Goal: Task Accomplishment & Management: Use online tool/utility

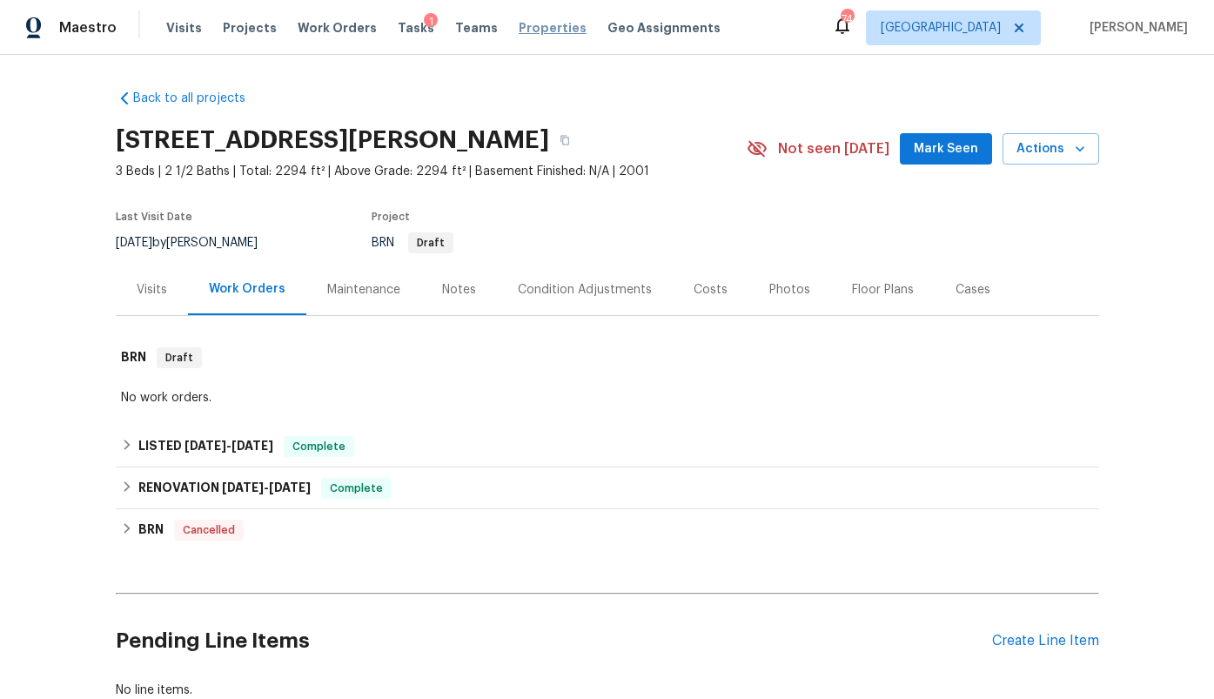
click at [533, 35] on span "Properties" at bounding box center [553, 27] width 68 height 17
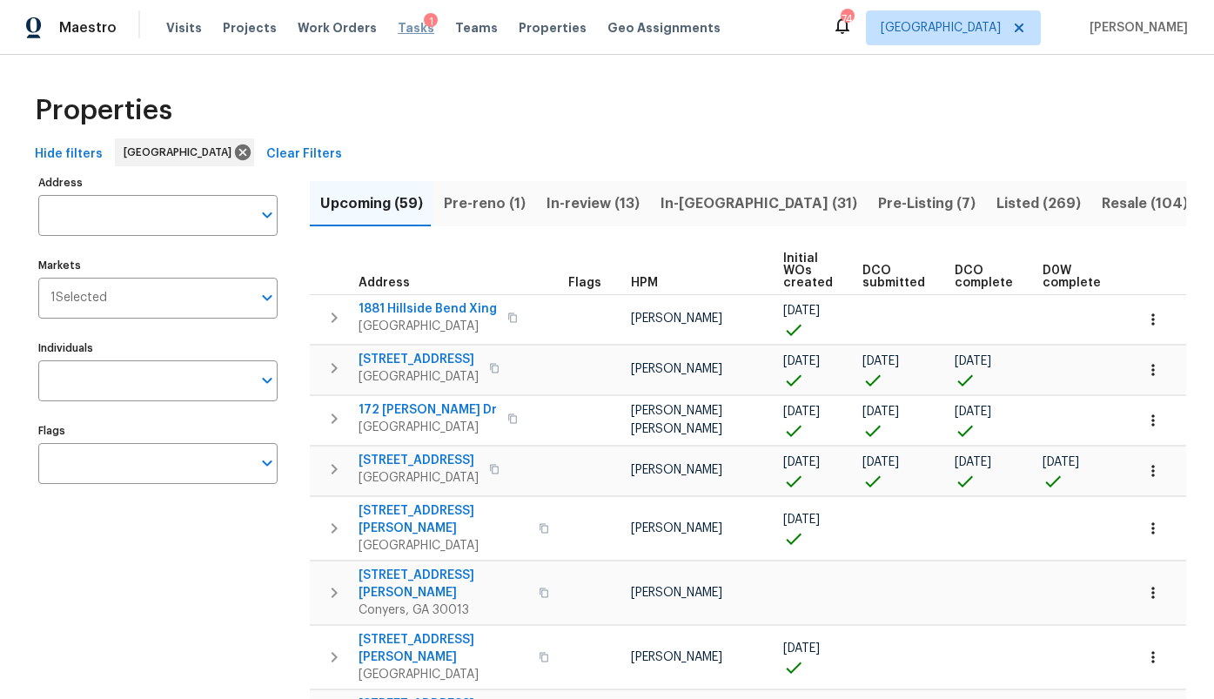
click at [398, 25] on span "Tasks" at bounding box center [416, 28] width 37 height 12
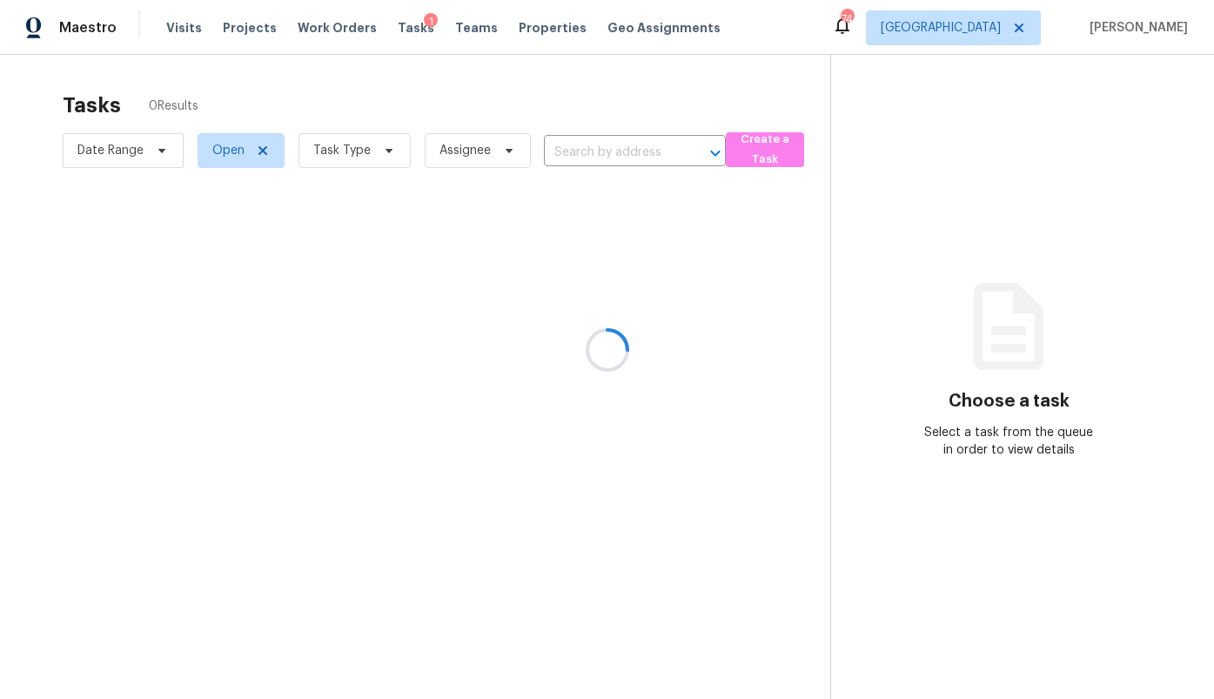
click at [1005, 23] on div at bounding box center [607, 349] width 1214 height 699
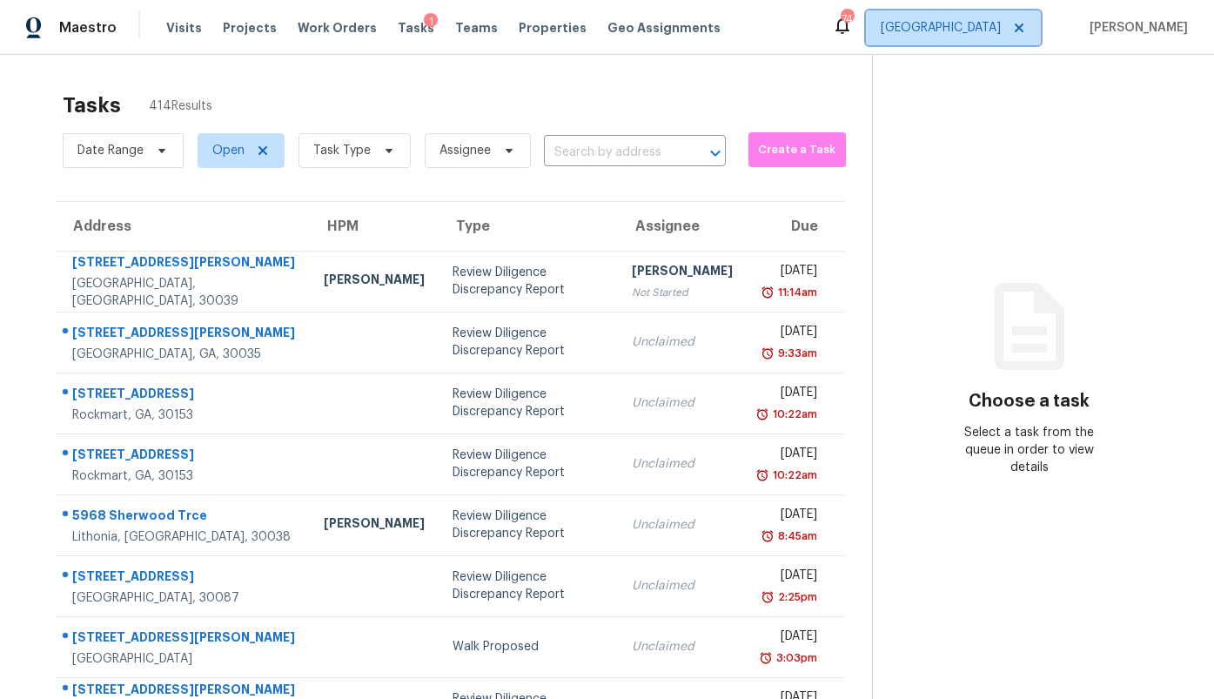
click at [1001, 30] on span "[GEOGRAPHIC_DATA]" at bounding box center [941, 27] width 120 height 17
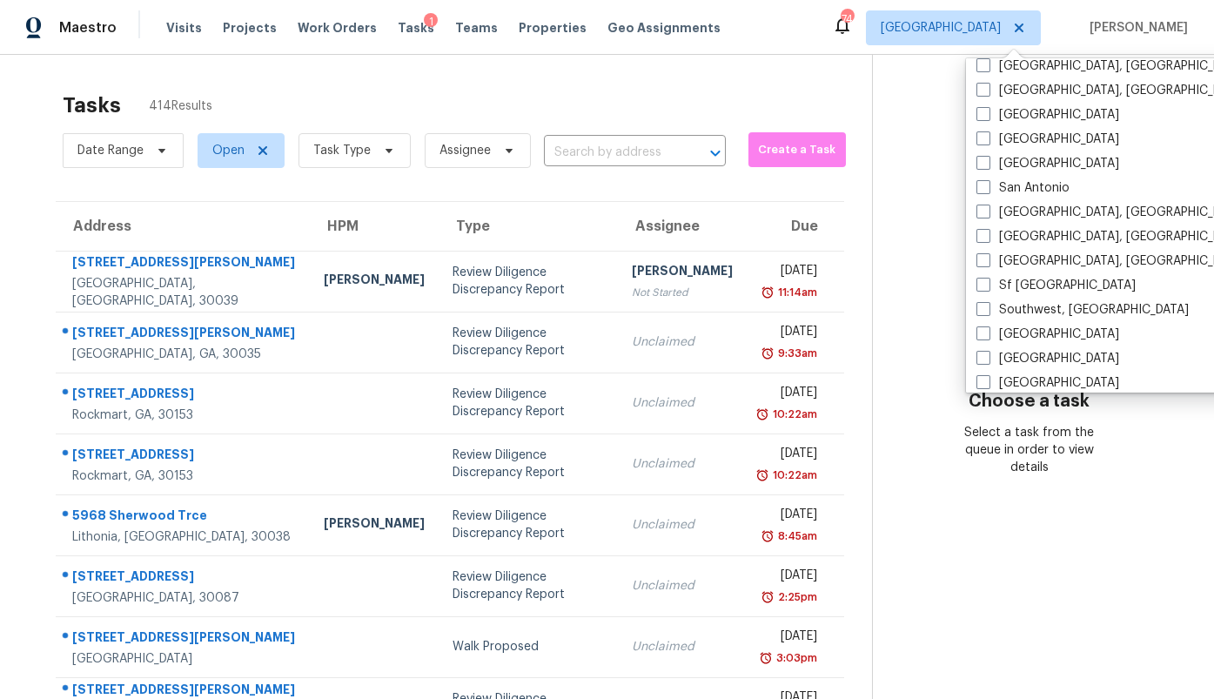
scroll to position [1166, 0]
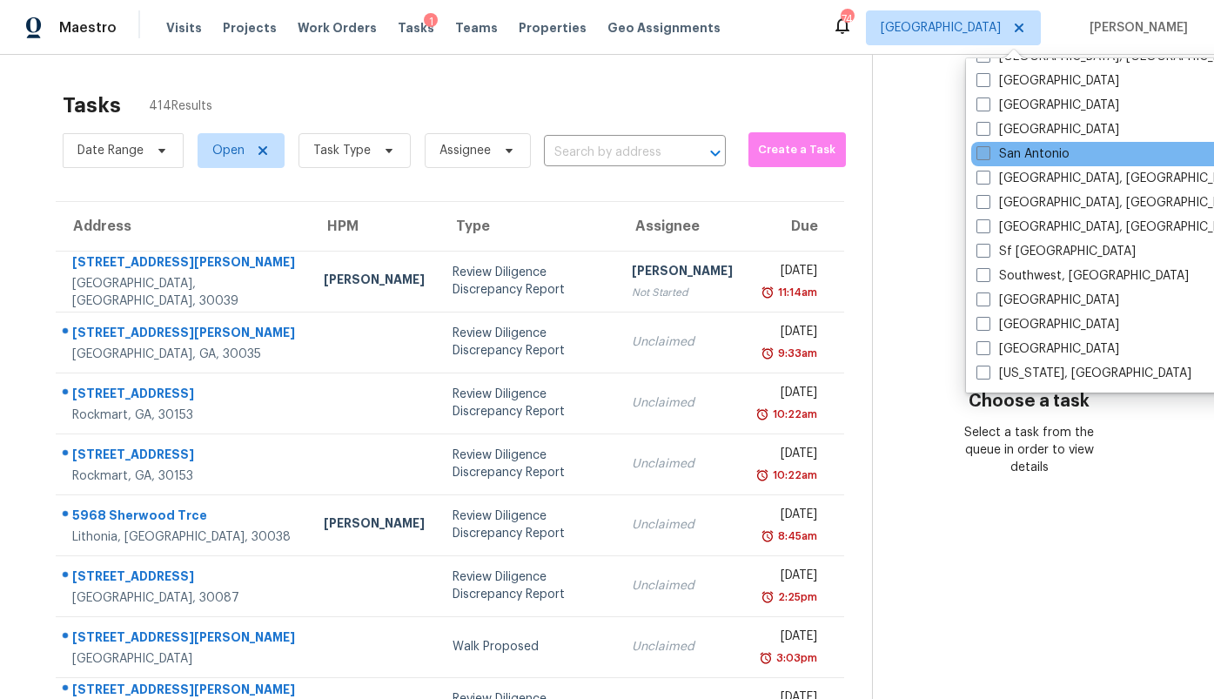
click at [1030, 156] on label "San Antonio" at bounding box center [1022, 153] width 93 height 17
click at [988, 156] on input "San Antonio" at bounding box center [981, 150] width 11 height 11
checkbox input "true"
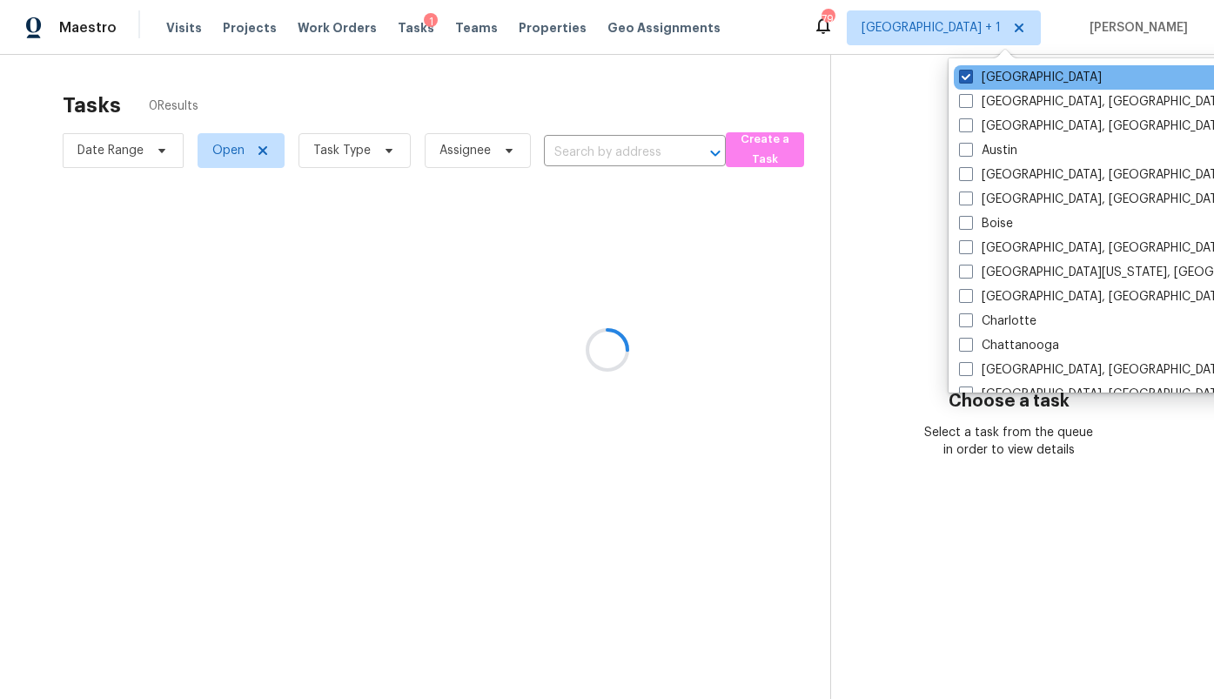
click at [982, 75] on label "[GEOGRAPHIC_DATA]" at bounding box center [1030, 77] width 143 height 17
click at [970, 75] on input "[GEOGRAPHIC_DATA]" at bounding box center [964, 74] width 11 height 11
checkbox input "false"
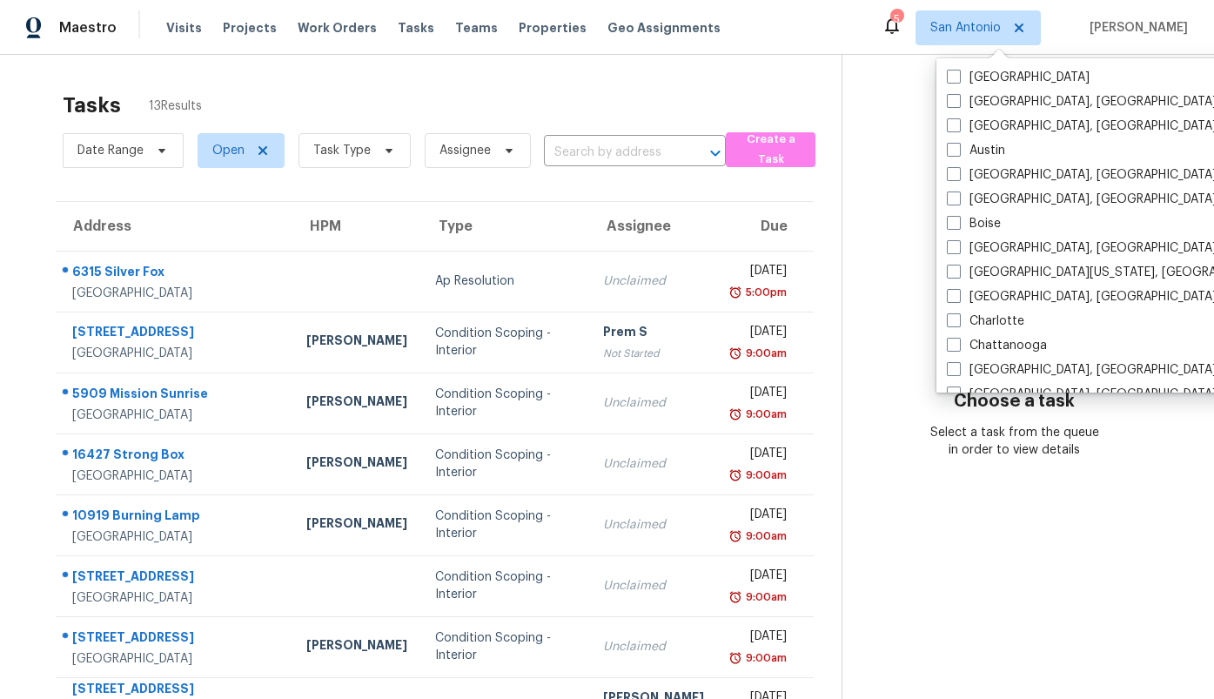
click at [623, 103] on div "Tasks 13 Results" at bounding box center [452, 105] width 779 height 45
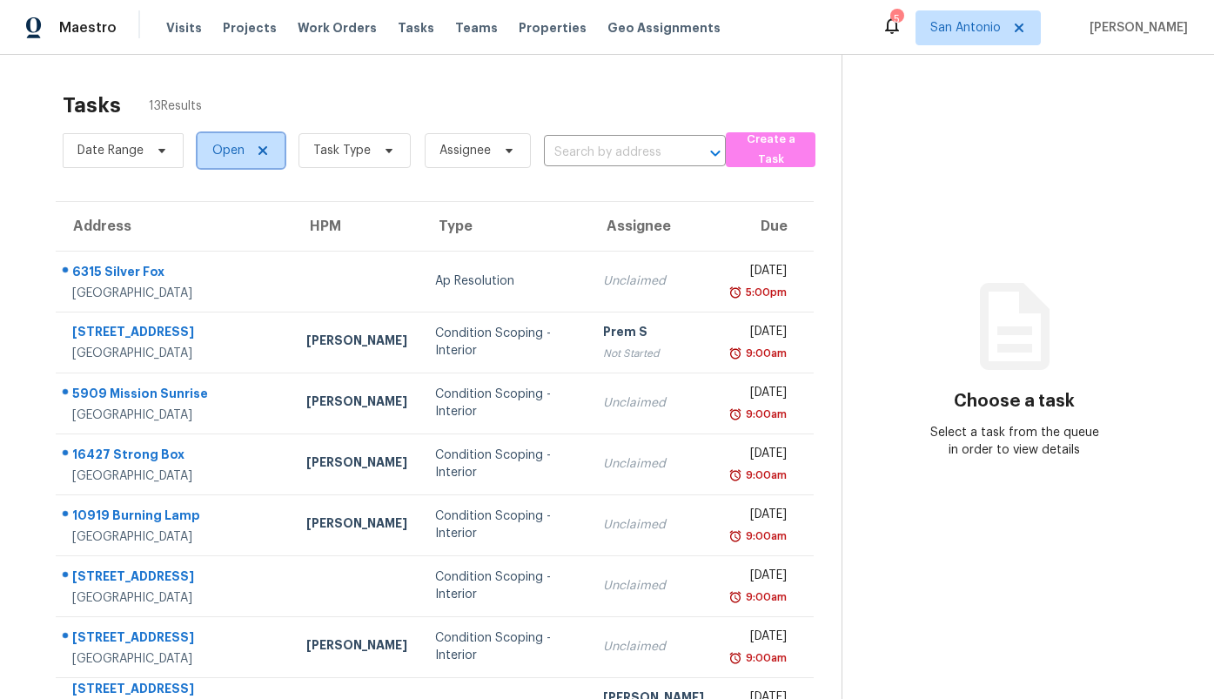
click at [238, 156] on span "Open" at bounding box center [228, 150] width 32 height 17
click at [238, 217] on label "Closed" at bounding box center [238, 224] width 63 height 17
click at [218, 217] on input "Closed" at bounding box center [212, 221] width 11 height 11
checkbox input "true"
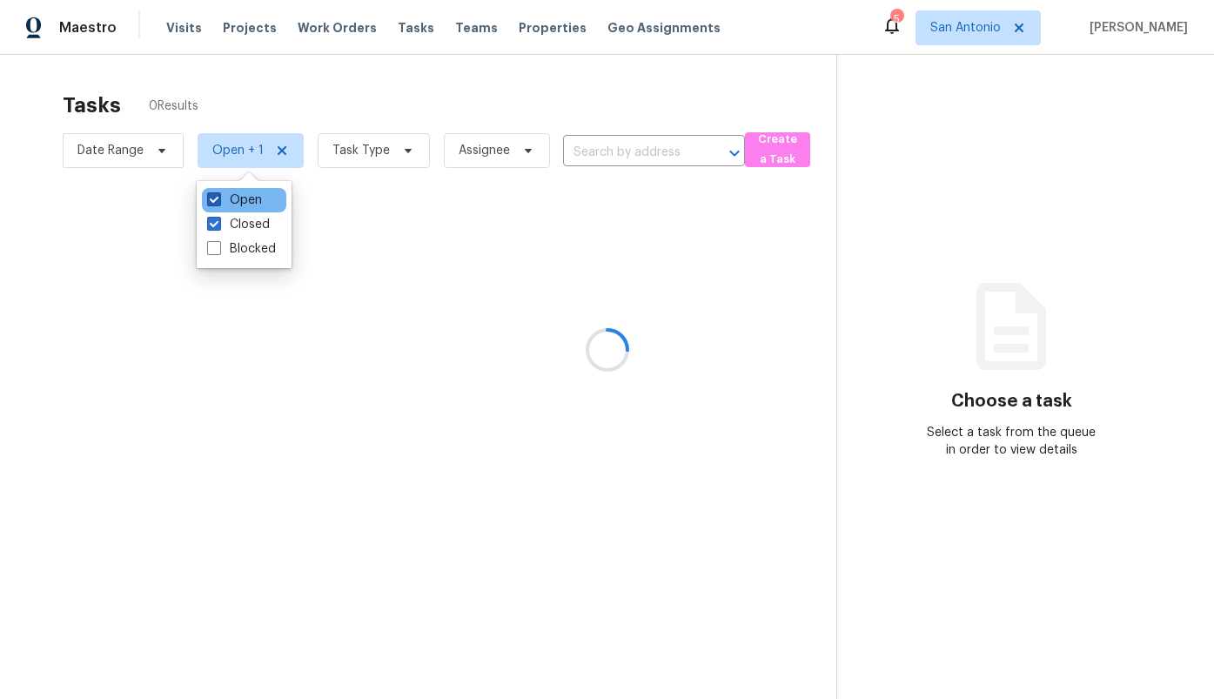
click at [235, 196] on label "Open" at bounding box center [234, 199] width 55 height 17
click at [218, 196] on input "Open" at bounding box center [212, 196] width 11 height 11
checkbox input "false"
click at [596, 158] on div at bounding box center [607, 349] width 1214 height 699
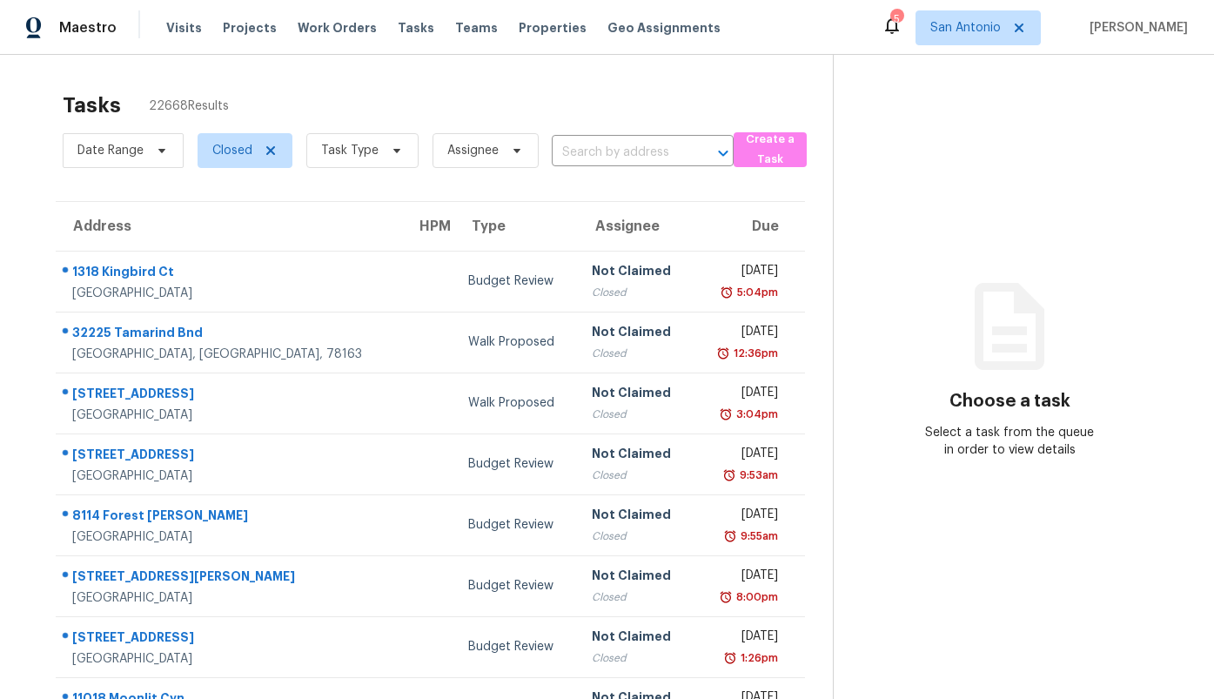
click at [587, 151] on input "text" at bounding box center [618, 152] width 133 height 27
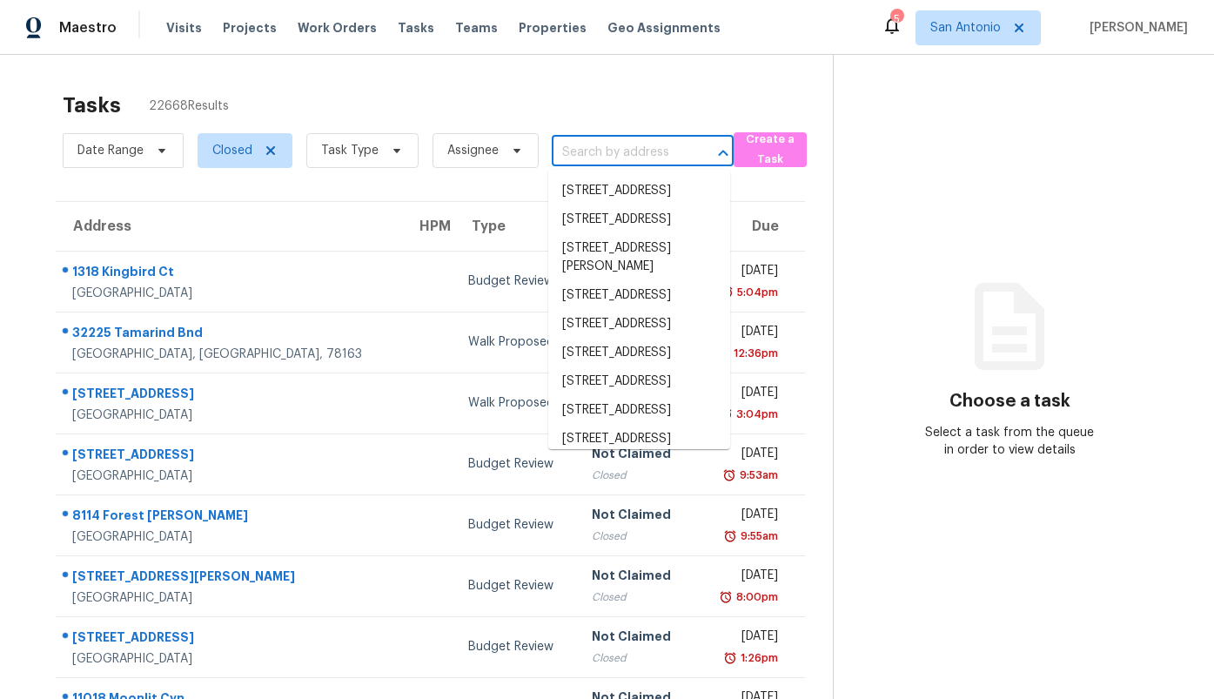
paste input "1307 Dezarae, San Antonio, TX 78253"
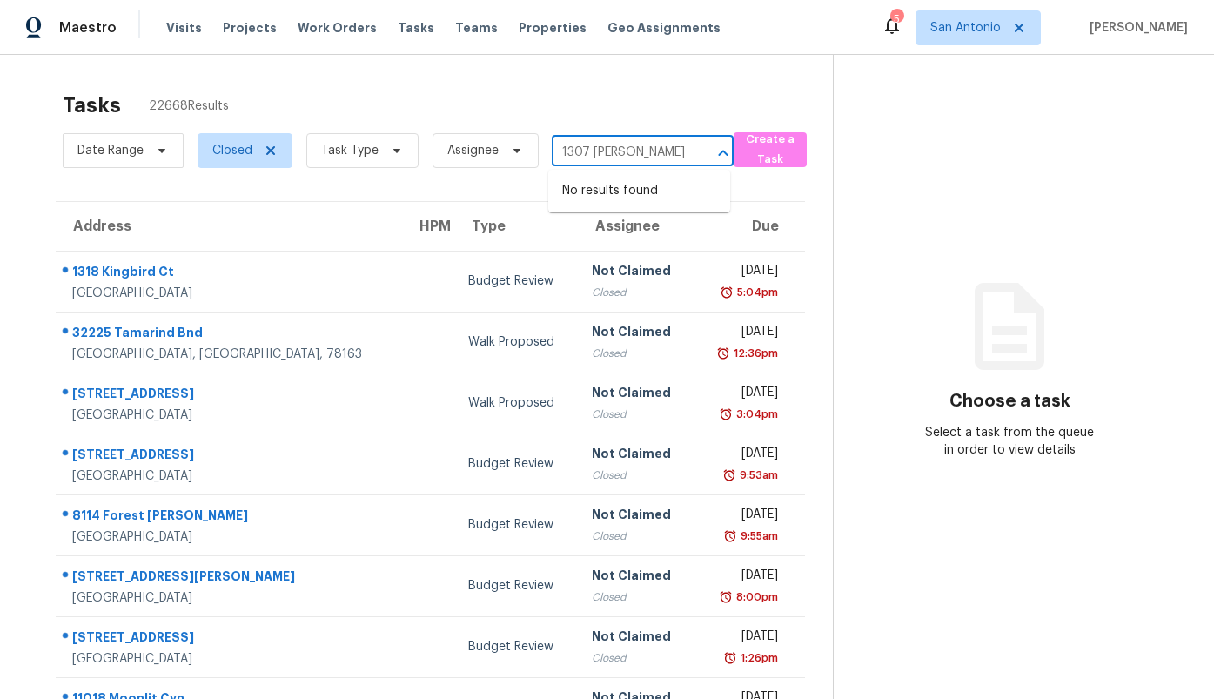
type input "1307 Dezarae"
click at [661, 92] on div "Tasks 22668 Results" at bounding box center [448, 105] width 770 height 45
click at [673, 139] on input "text" at bounding box center [618, 152] width 133 height 27
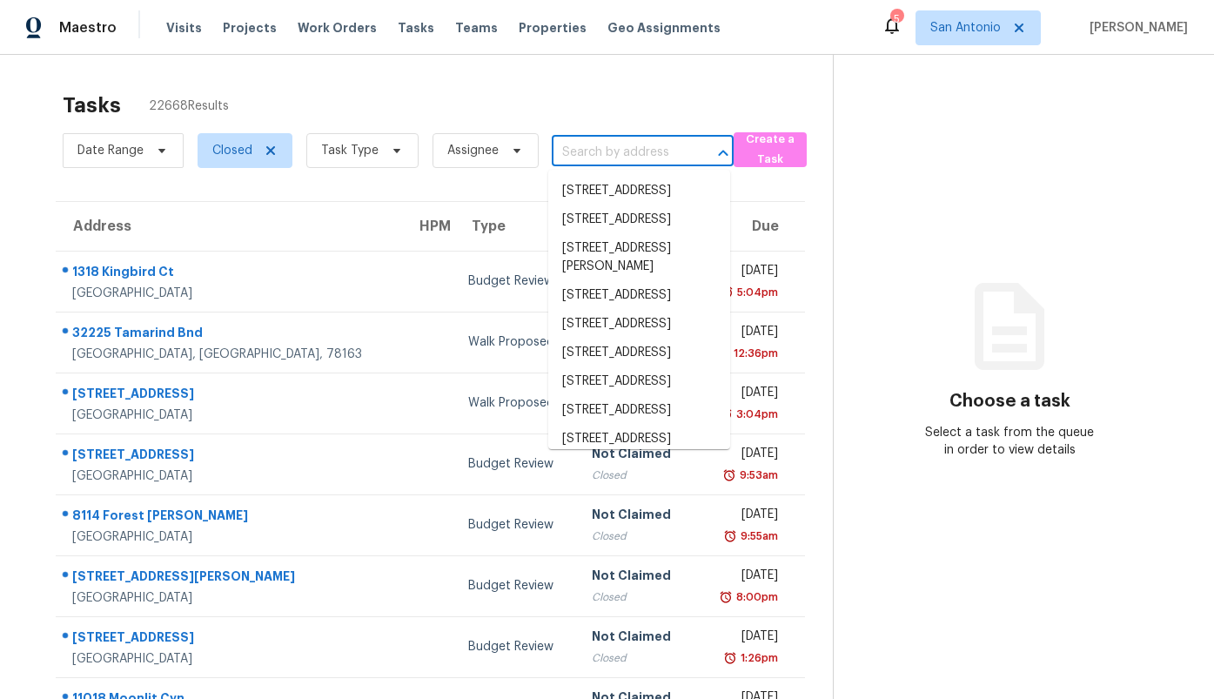
paste input "1307 Dezarae, San Antonio, TX 78253"
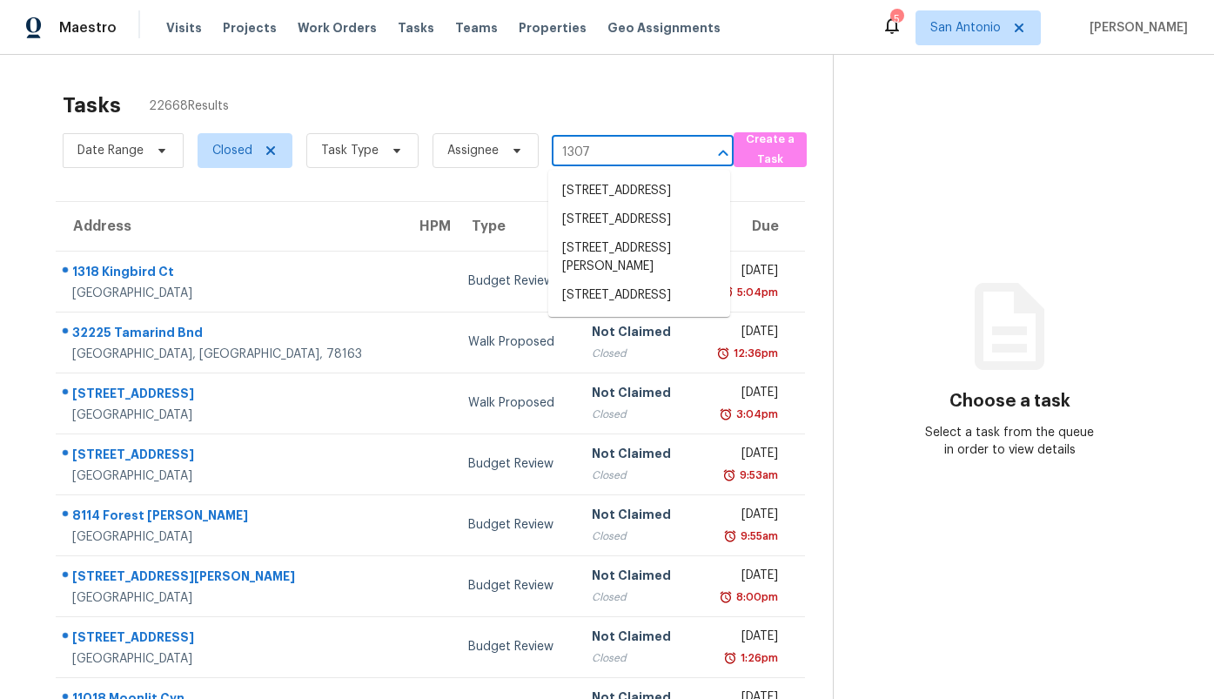
type input "1307"
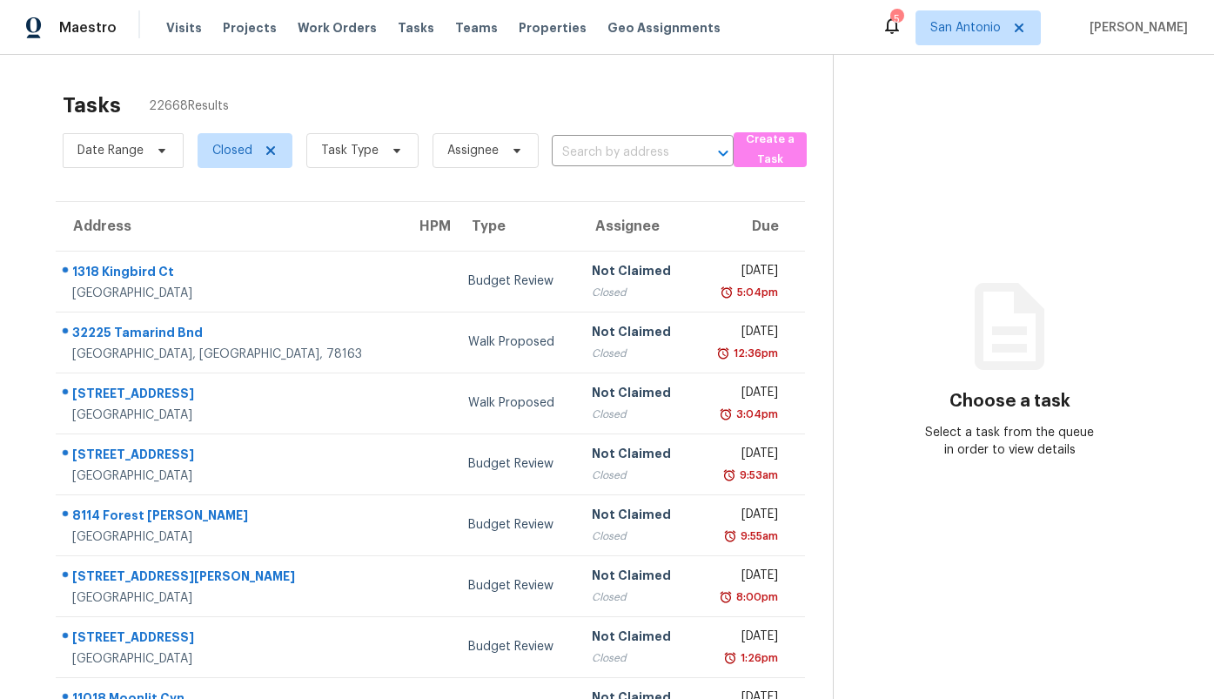
click at [725, 93] on div "Tasks 22668 Results" at bounding box center [448, 105] width 770 height 45
click at [126, 154] on span "Date Range" at bounding box center [110, 150] width 66 height 17
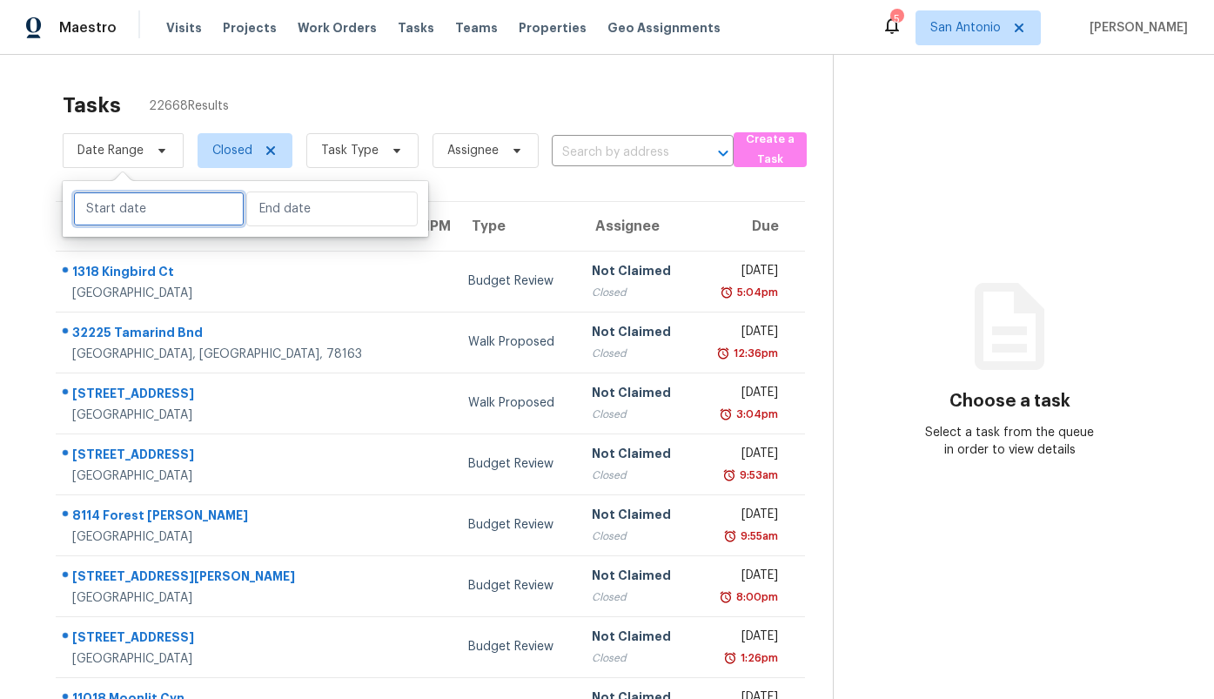
click at [119, 207] on input "text" at bounding box center [158, 208] width 171 height 35
select select "7"
select select "2025"
select select "8"
select select "2025"
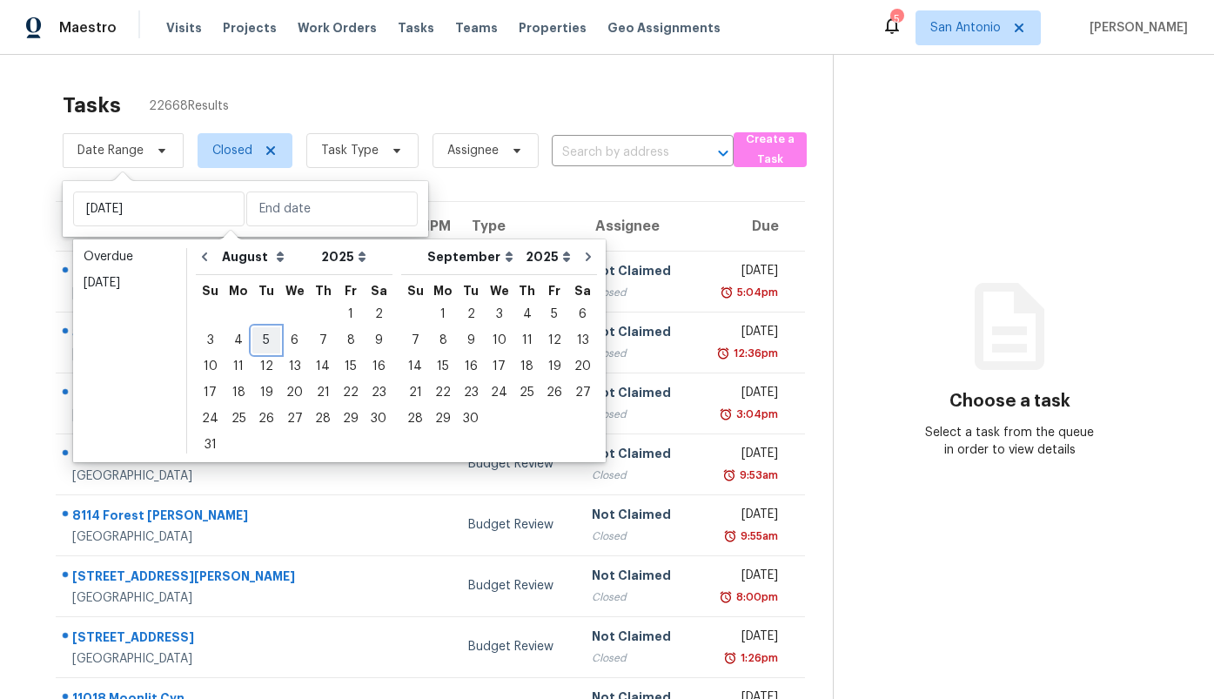
click at [265, 337] on div "5" at bounding box center [266, 340] width 28 height 24
type input "Tue, Aug 05"
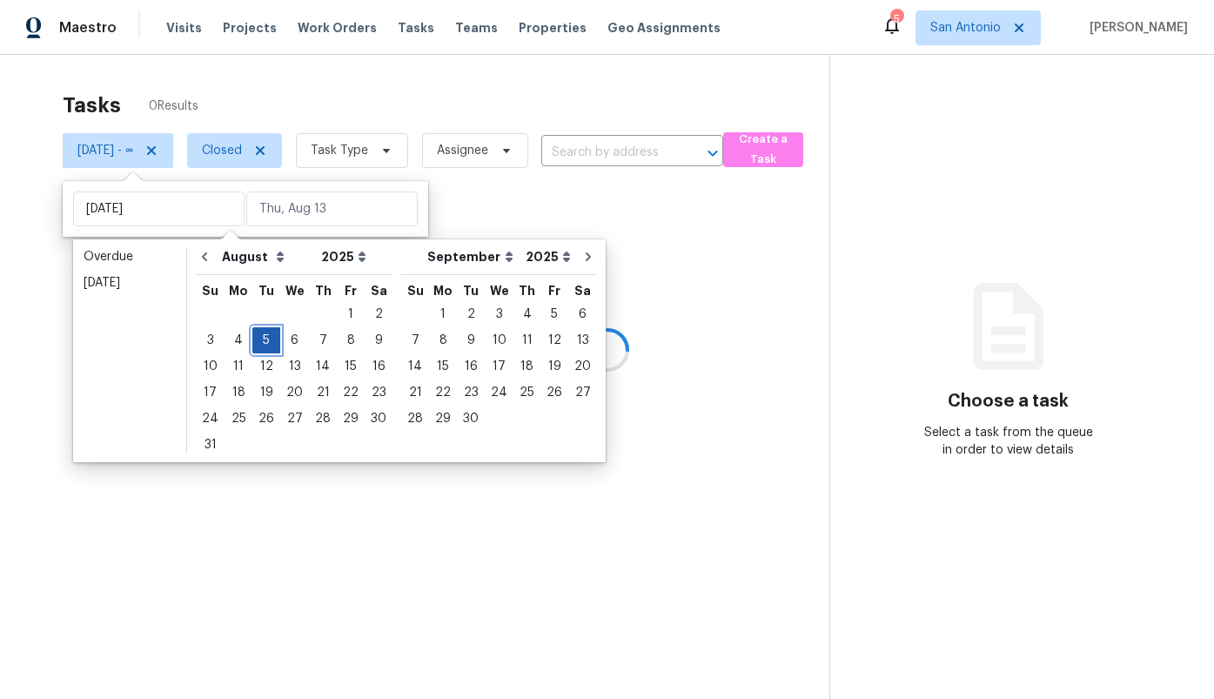
click at [265, 337] on div "5" at bounding box center [266, 340] width 28 height 24
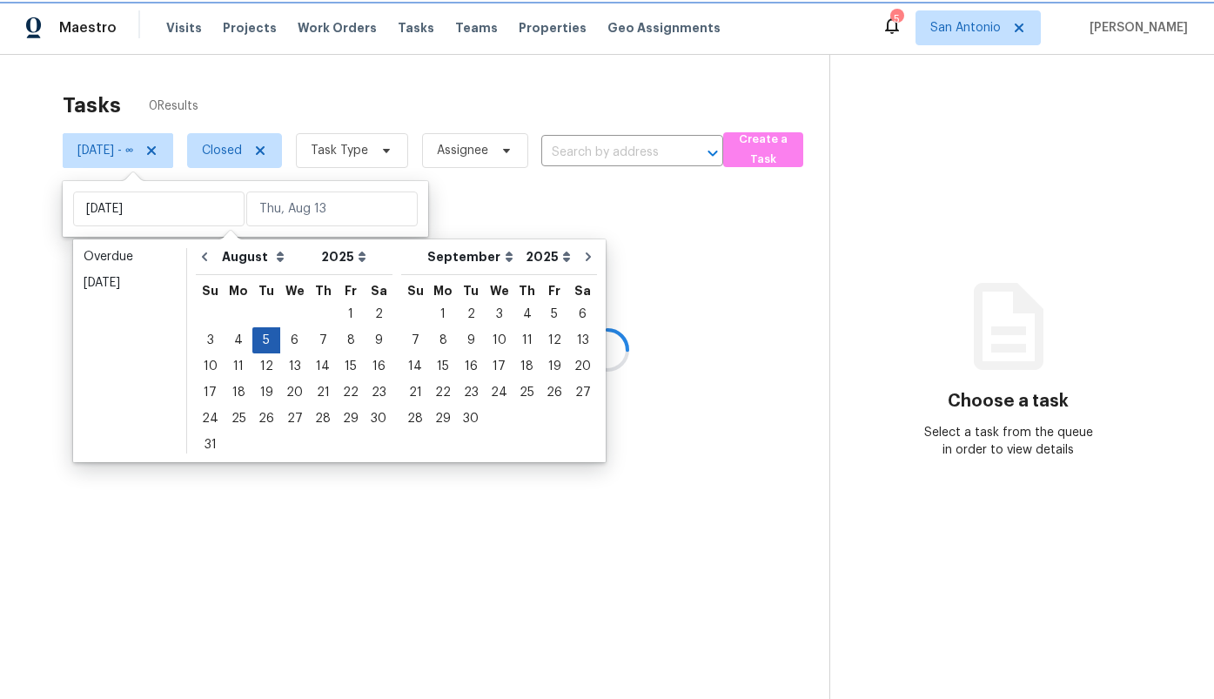
type input "Tue, Aug 05"
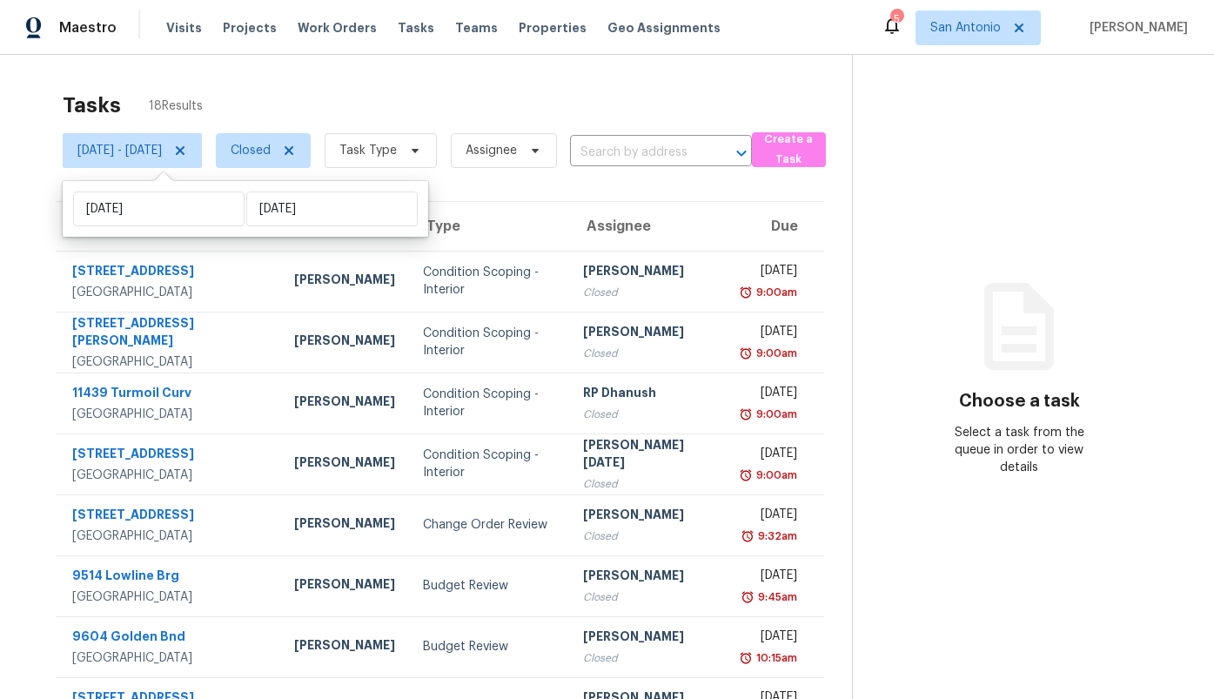
click at [34, 267] on div "Address HPM Type Assignee Due 506 Robinhood Pl San Antonio, TX, 78209 Chris Fue…" at bounding box center [440, 531] width 824 height 660
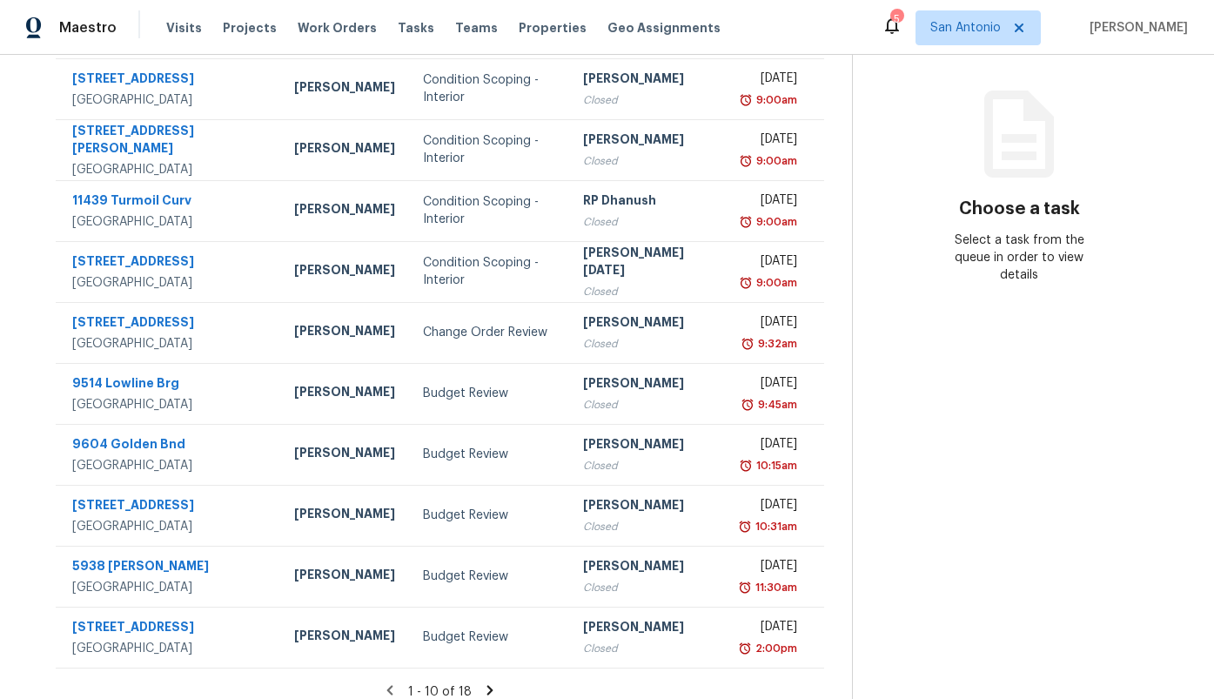
scroll to position [207, 0]
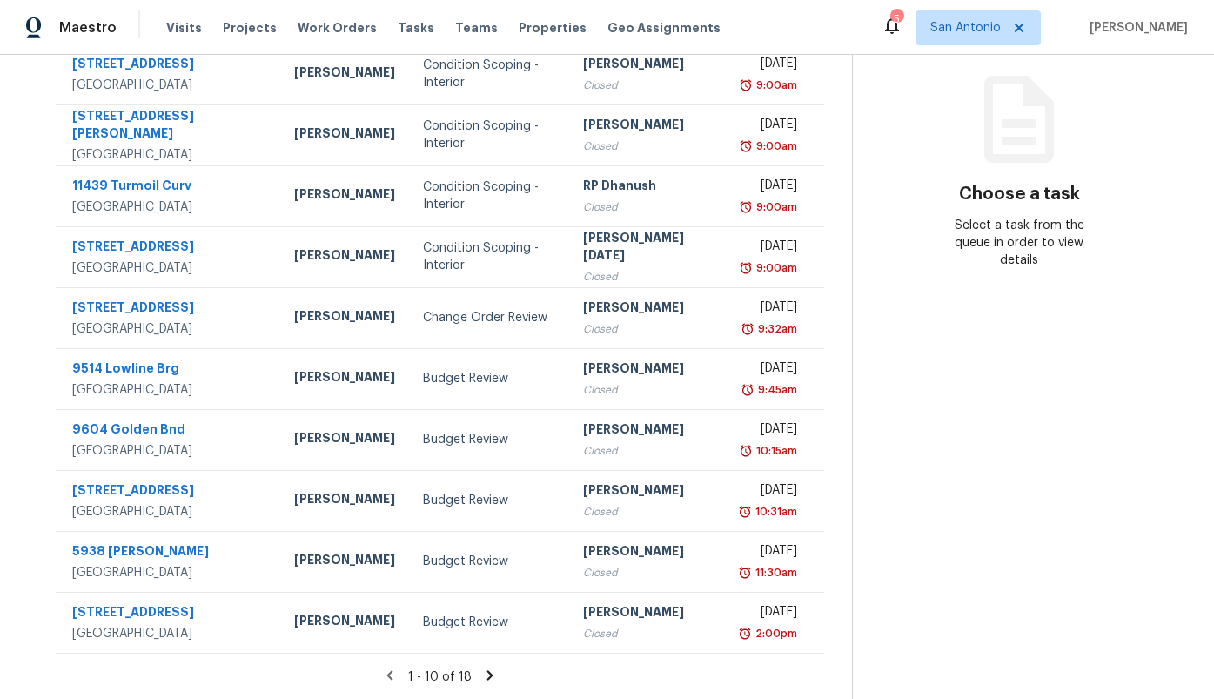
click at [486, 672] on icon at bounding box center [490, 676] width 16 height 16
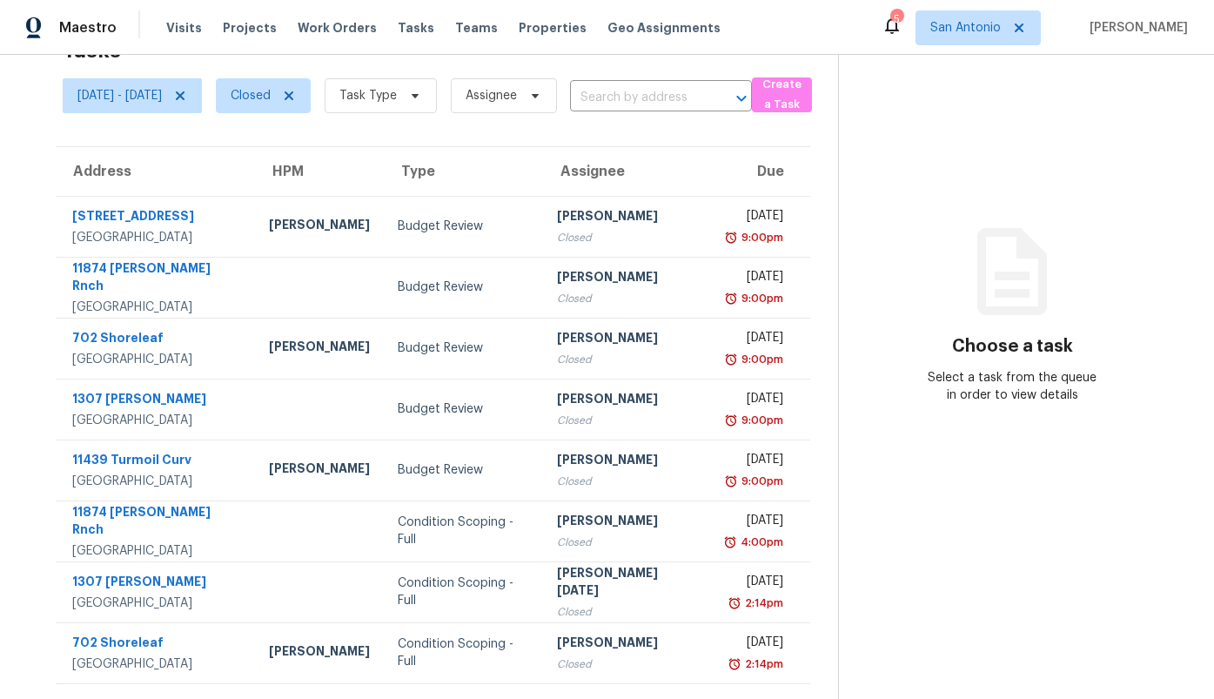
scroll to position [85, 0]
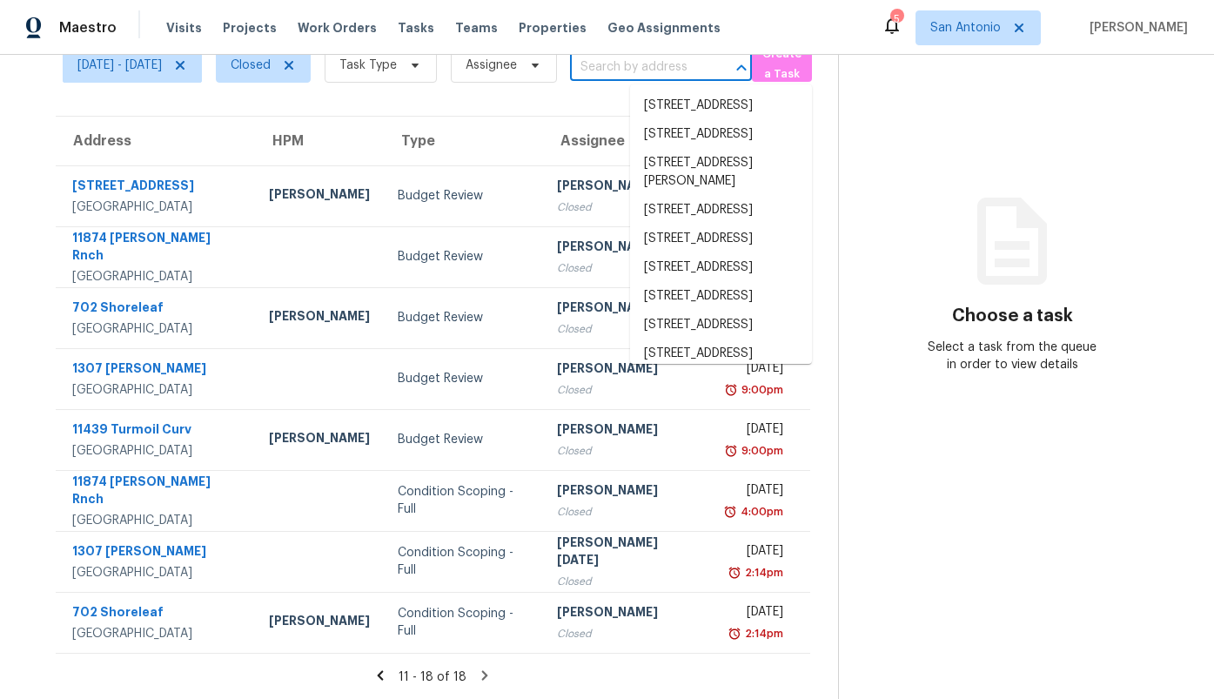
click at [703, 75] on input "text" at bounding box center [636, 67] width 133 height 27
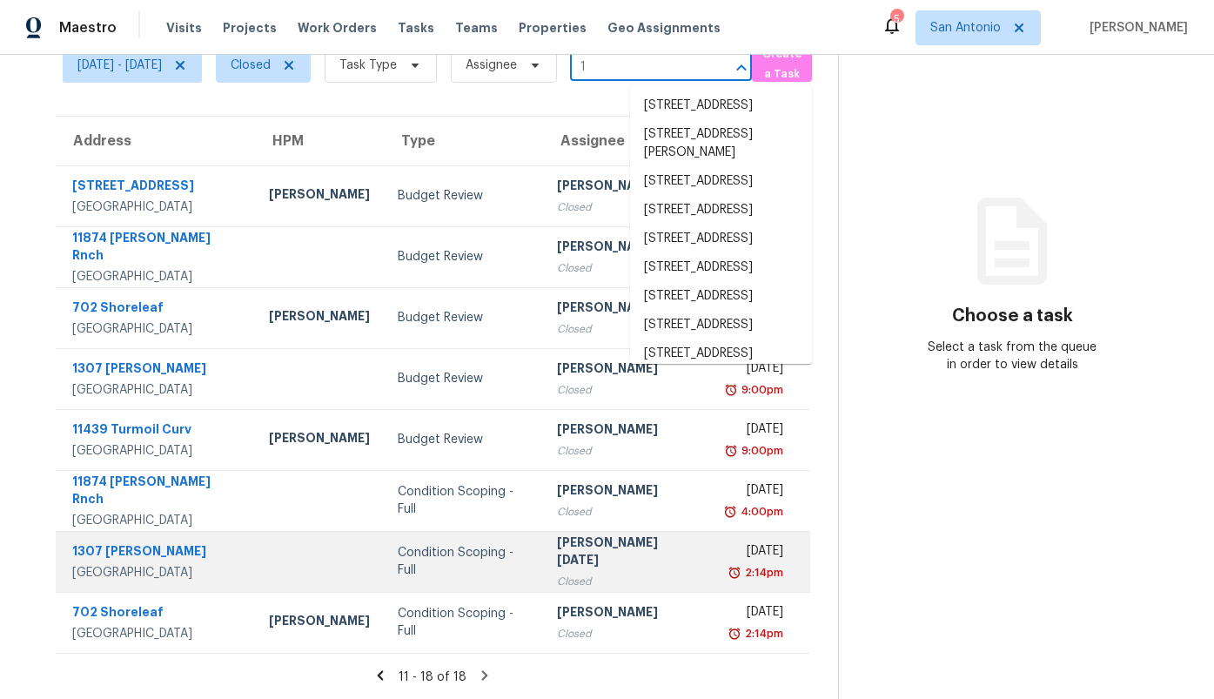
type input "1"
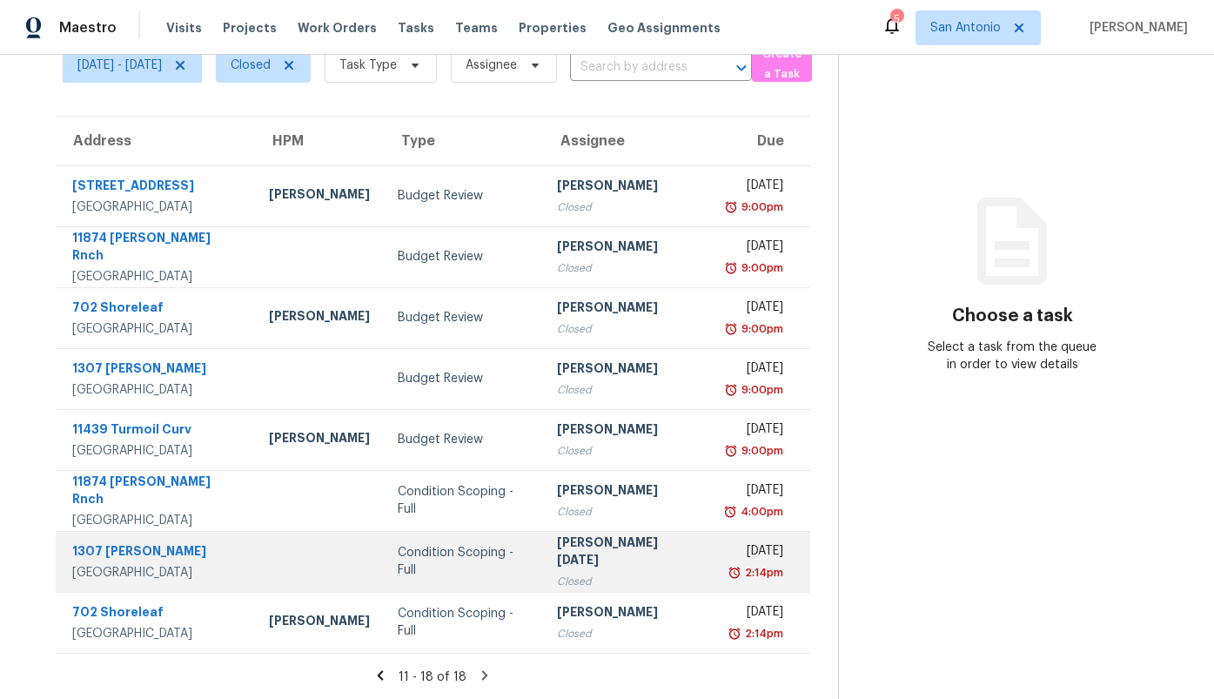
click at [295, 556] on td at bounding box center [319, 561] width 129 height 61
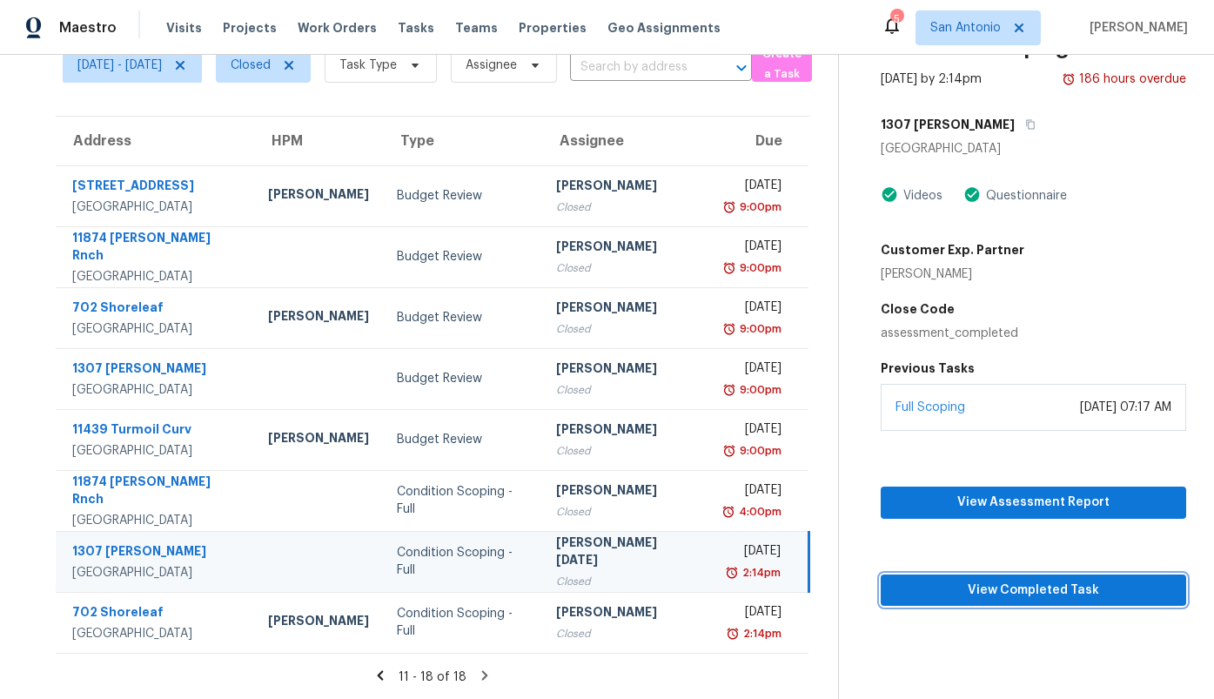
click at [1019, 587] on span "View Completed Task" at bounding box center [1034, 591] width 278 height 22
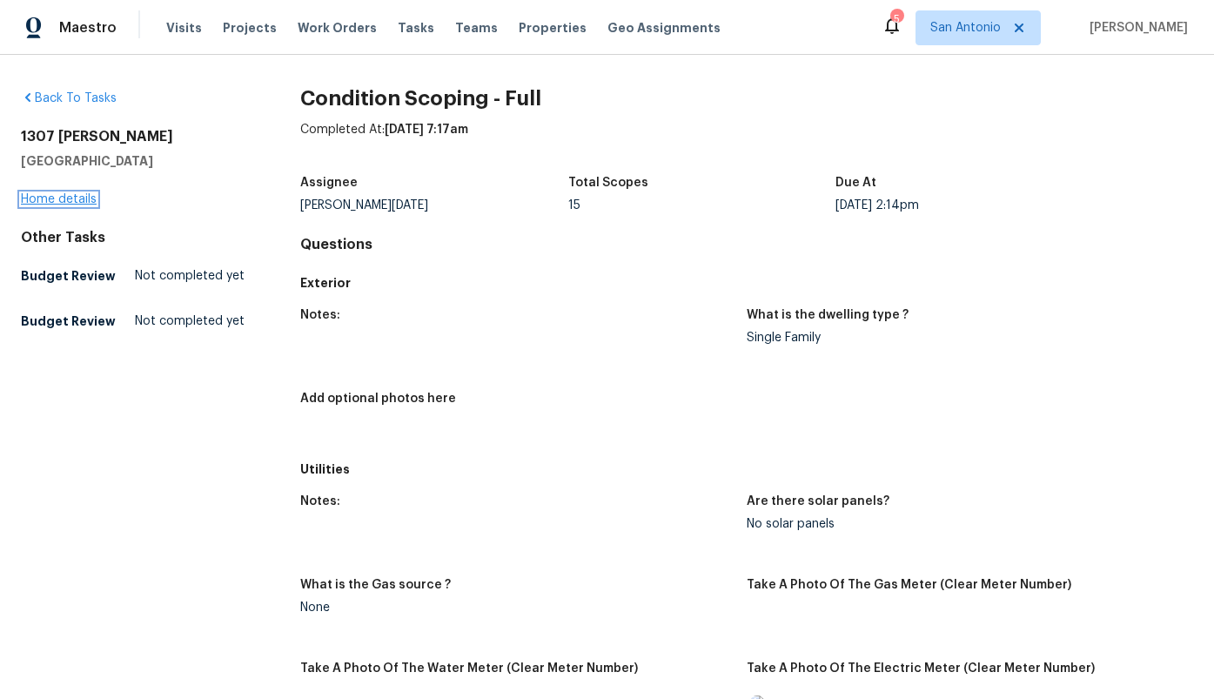
click at [88, 202] on link "Home details" at bounding box center [59, 199] width 76 height 12
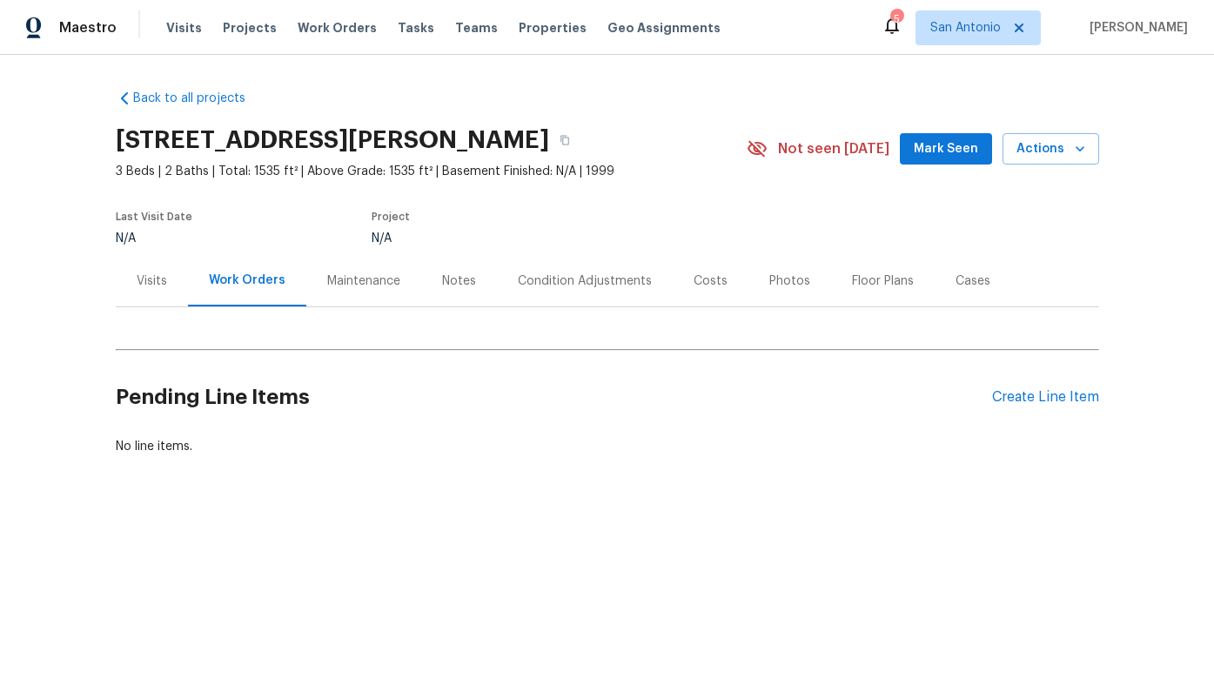
click at [566, 289] on div "Condition Adjustments" at bounding box center [585, 280] width 134 height 17
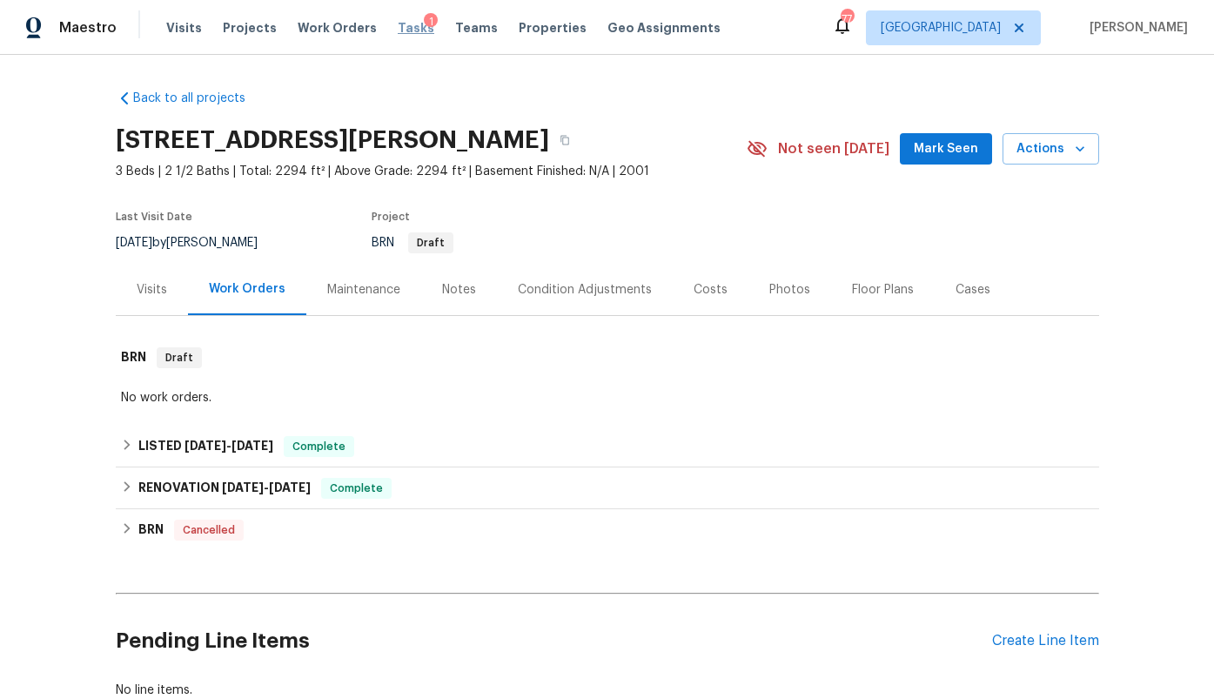
click at [398, 30] on span "Tasks" at bounding box center [416, 28] width 37 height 12
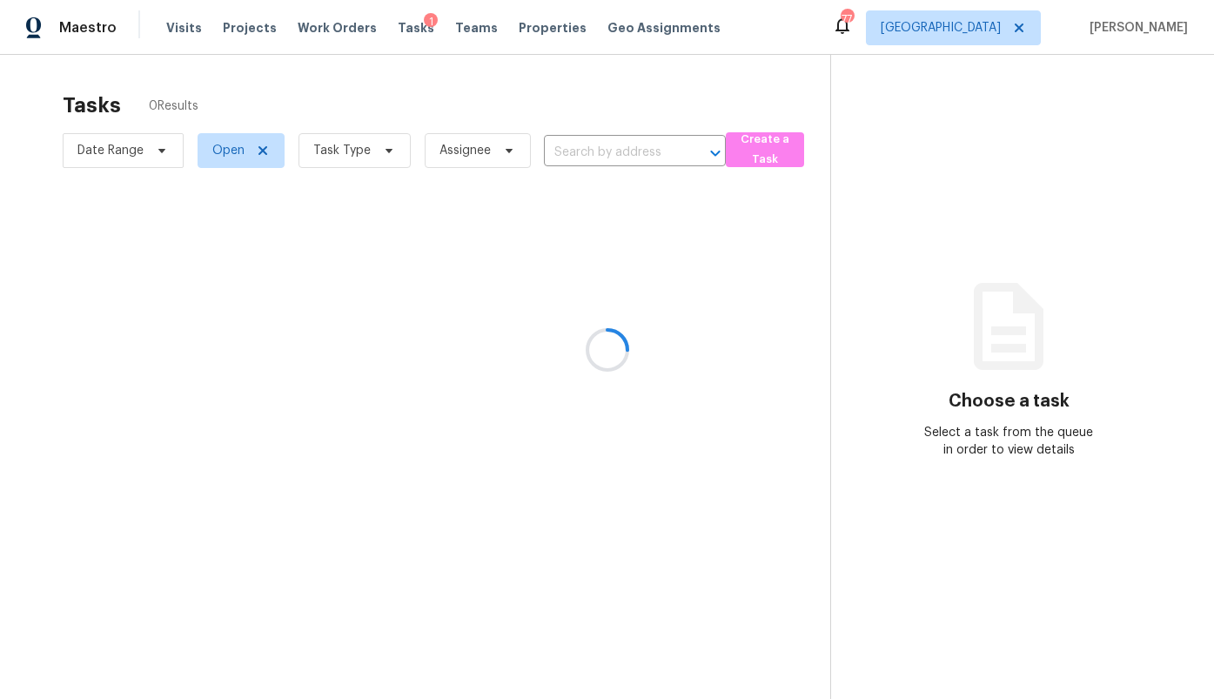
click at [996, 27] on div at bounding box center [607, 349] width 1214 height 699
click at [995, 27] on div at bounding box center [607, 349] width 1214 height 699
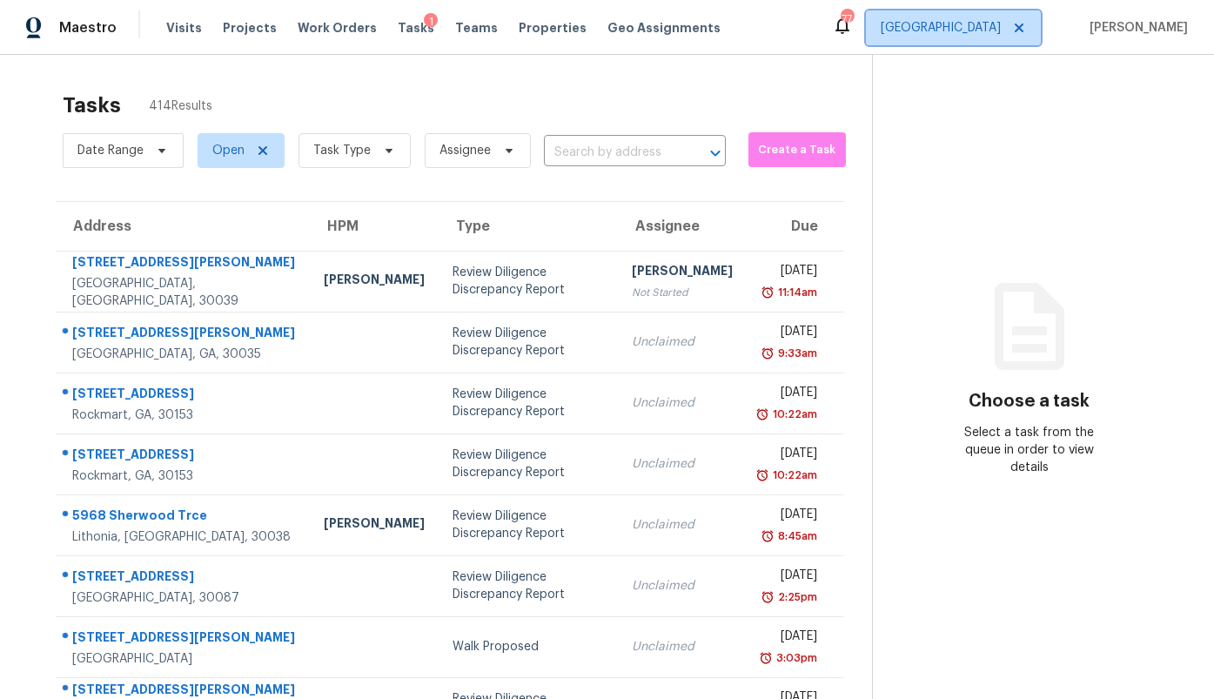
click at [991, 29] on span "[GEOGRAPHIC_DATA]" at bounding box center [941, 27] width 120 height 17
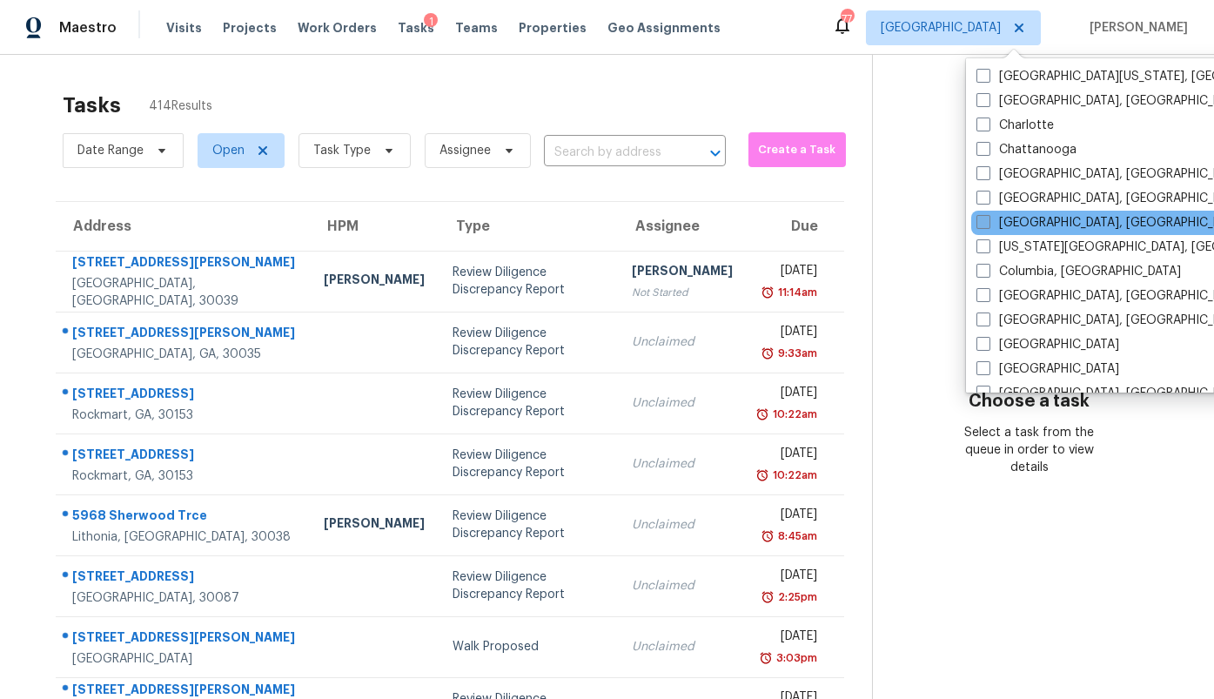
scroll to position [211, 0]
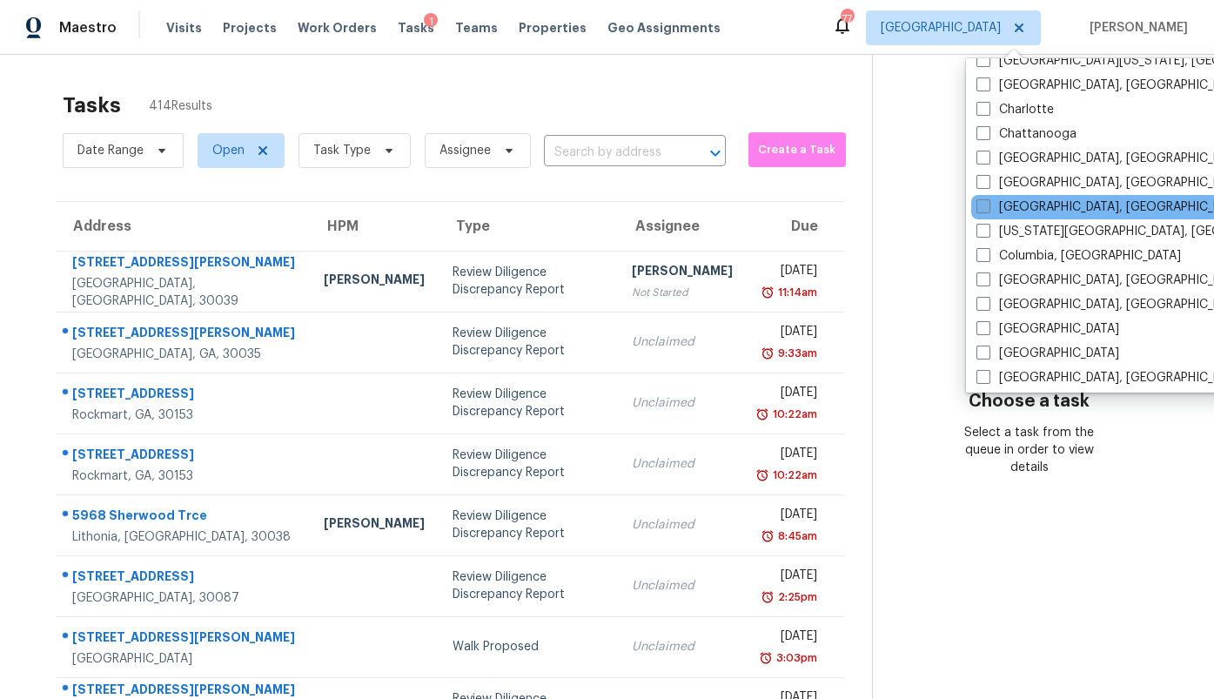
click at [1022, 325] on label "[GEOGRAPHIC_DATA]" at bounding box center [1047, 328] width 143 height 17
click at [988, 325] on input "[GEOGRAPHIC_DATA]" at bounding box center [981, 325] width 11 height 11
checkbox input "true"
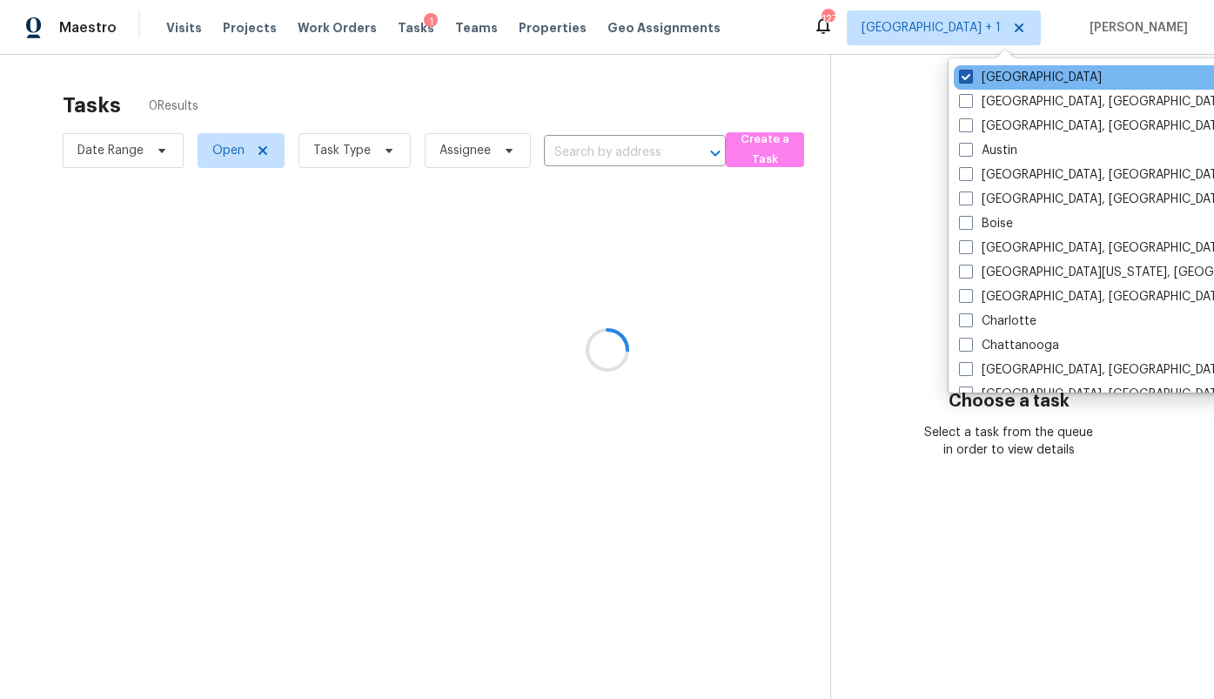
click at [975, 71] on label "[GEOGRAPHIC_DATA]" at bounding box center [1030, 77] width 143 height 17
click at [970, 71] on input "[GEOGRAPHIC_DATA]" at bounding box center [964, 74] width 11 height 11
checkbox input "false"
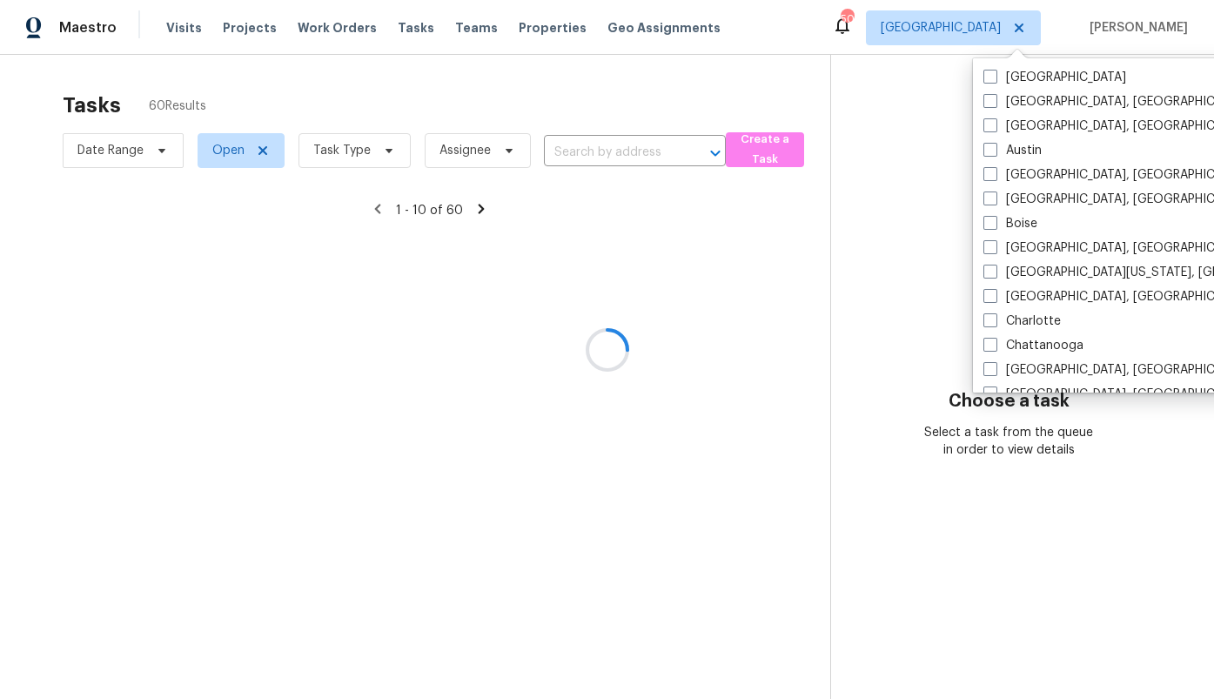
click at [625, 150] on div at bounding box center [607, 349] width 1214 height 699
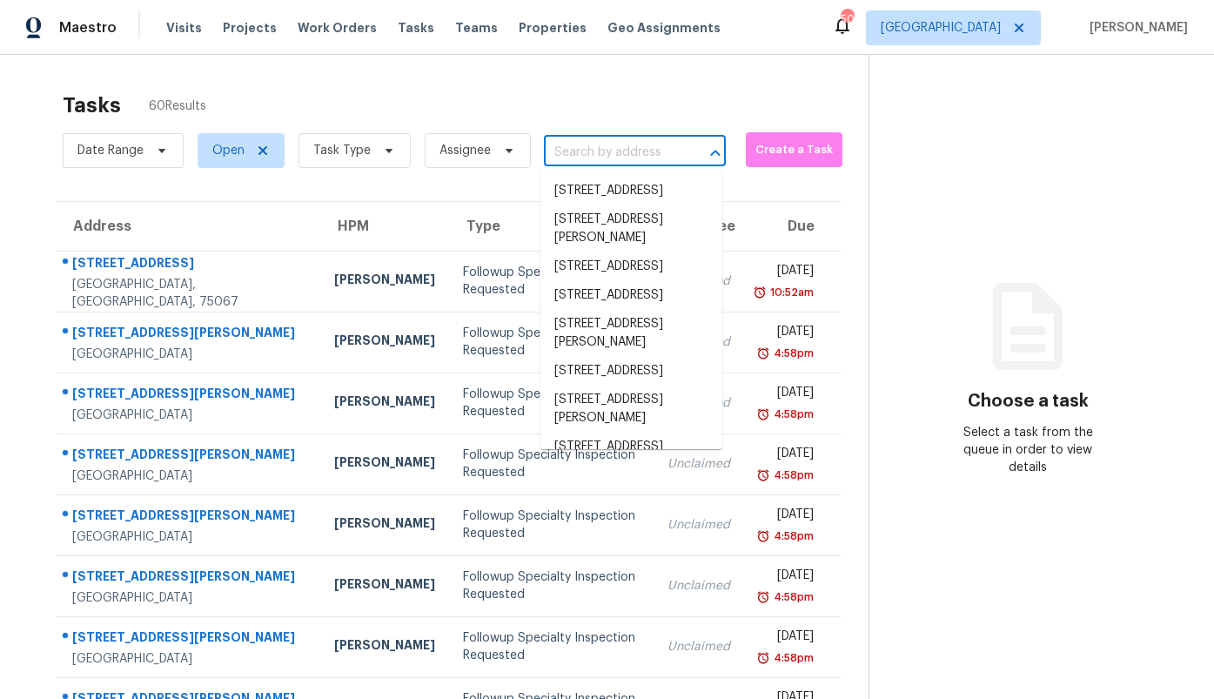
click at [625, 150] on input "text" at bounding box center [610, 152] width 133 height 27
click at [251, 144] on span at bounding box center [260, 151] width 19 height 14
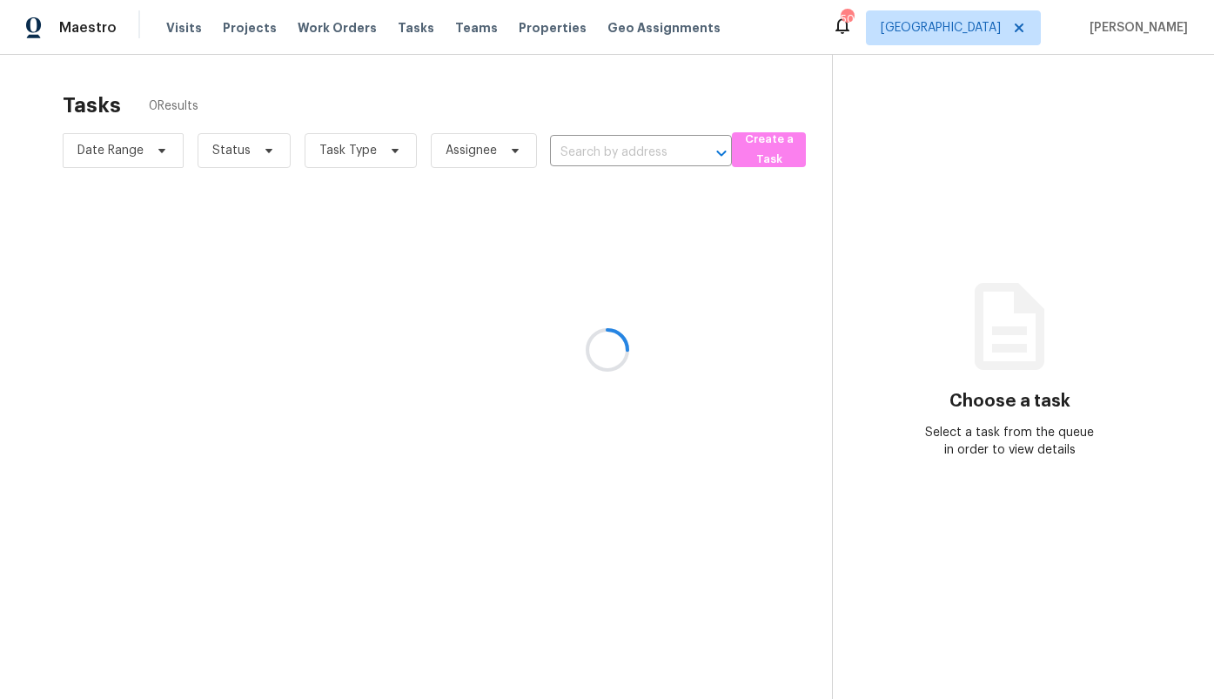
click at [239, 149] on div at bounding box center [607, 349] width 1214 height 699
click at [225, 151] on div at bounding box center [607, 349] width 1214 height 699
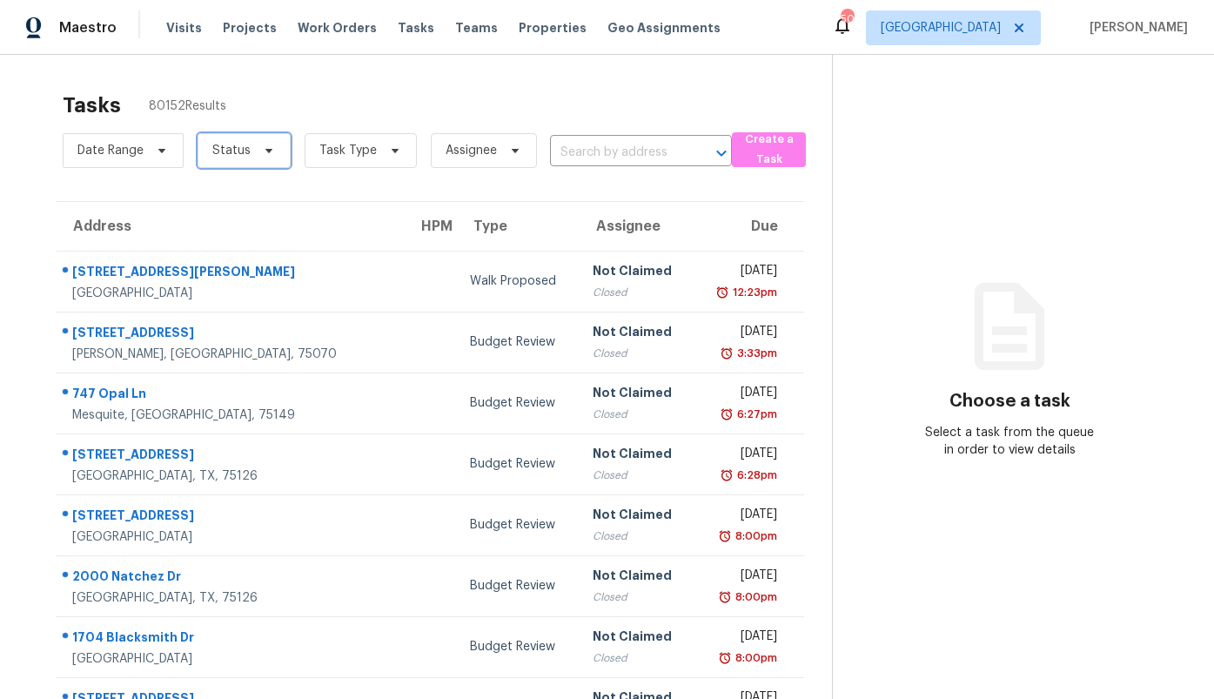
click at [225, 151] on span "Status" at bounding box center [231, 150] width 38 height 17
click at [235, 205] on label "Closed" at bounding box center [238, 199] width 63 height 17
click at [218, 203] on input "Closed" at bounding box center [212, 196] width 11 height 11
checkbox input "true"
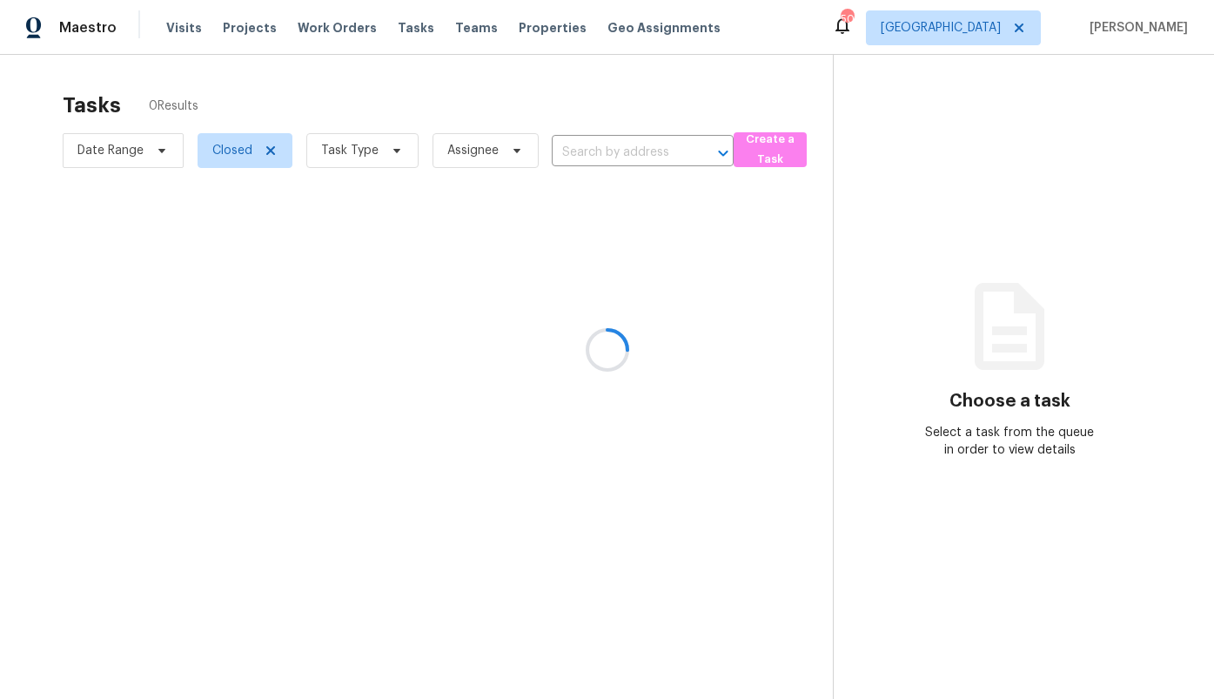
click at [572, 146] on div at bounding box center [607, 349] width 1214 height 699
click at [572, 148] on div at bounding box center [607, 349] width 1214 height 699
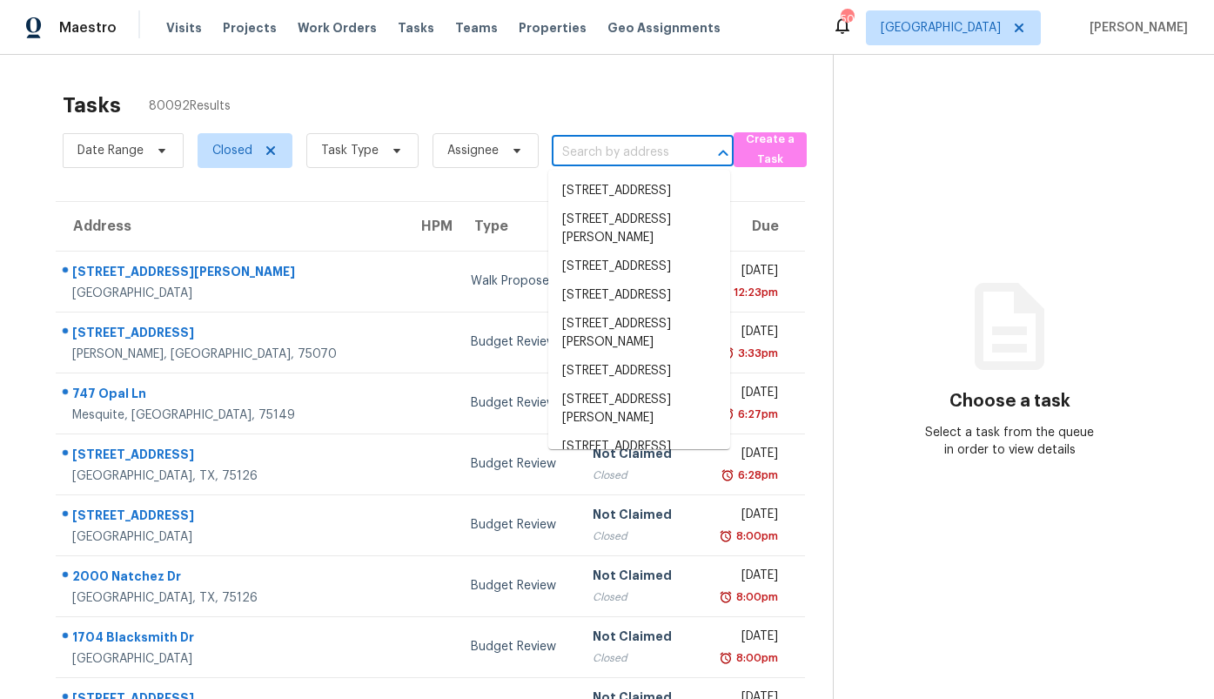
click at [572, 148] on input "text" at bounding box center [618, 152] width 133 height 27
paste input "513 Keble Dr, Crowley, TX 76036"
type input "513 Keble Dr, Crowley, TX 76036"
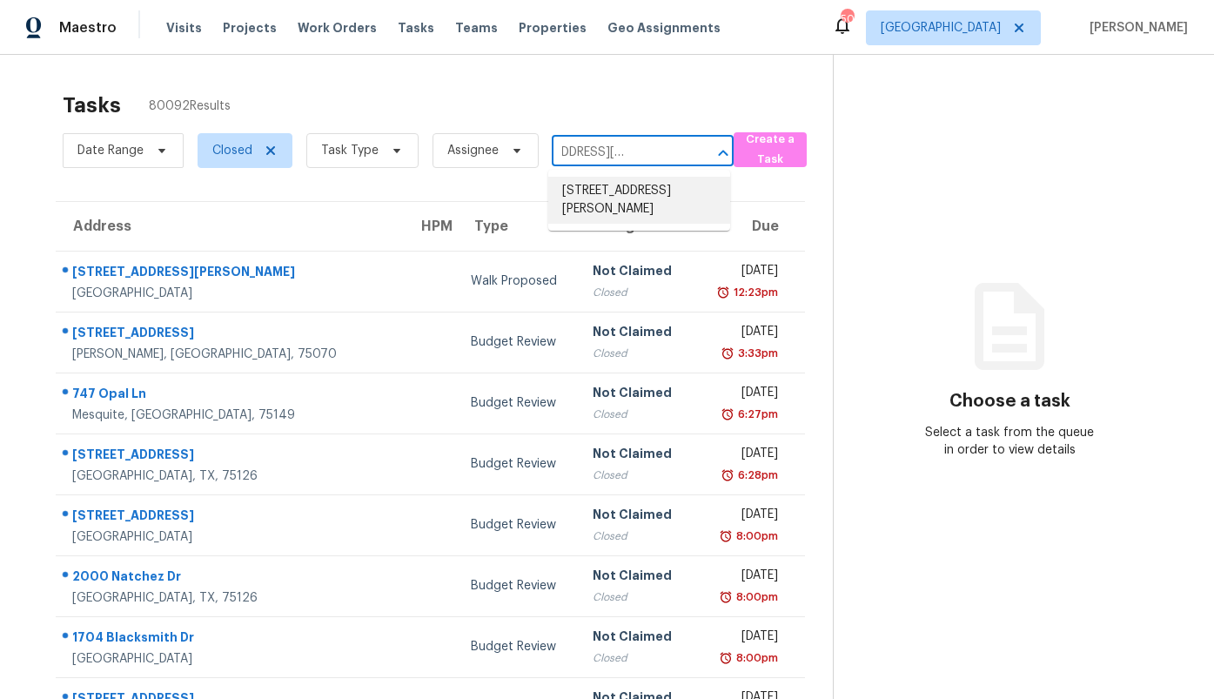
click at [591, 189] on li "513 Keble Dr, Crowley, TX 76036" at bounding box center [639, 200] width 182 height 47
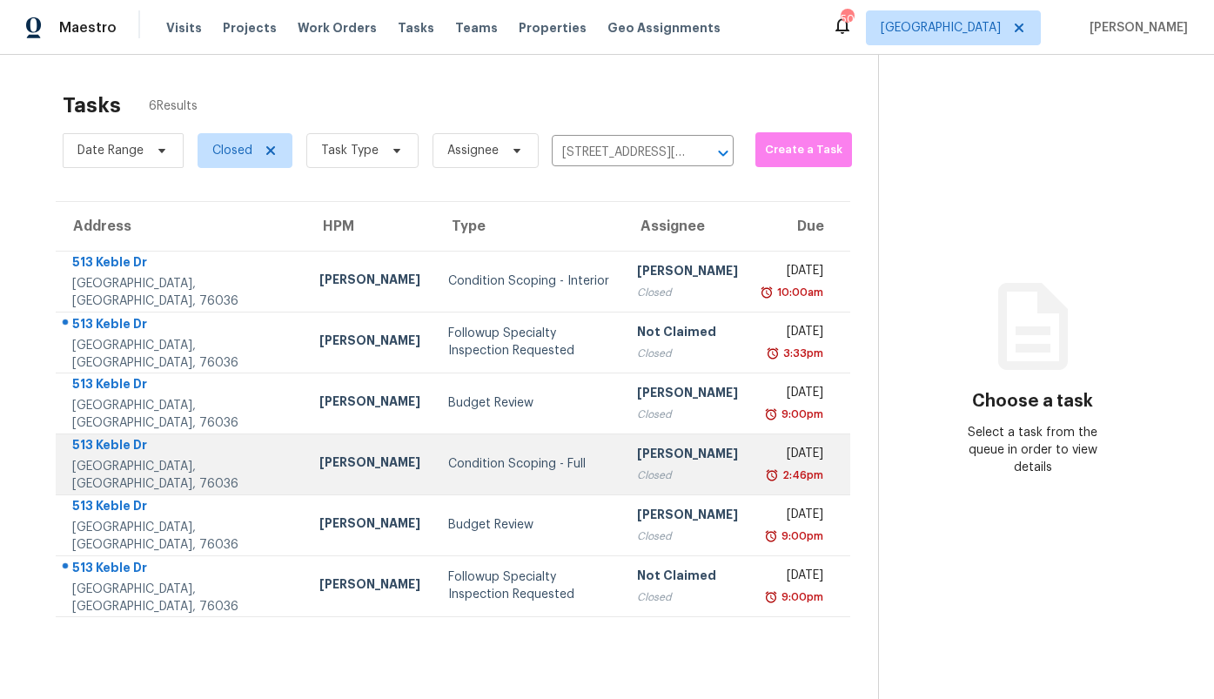
click at [510, 467] on div "Condition Scoping - Full" at bounding box center [528, 463] width 161 height 17
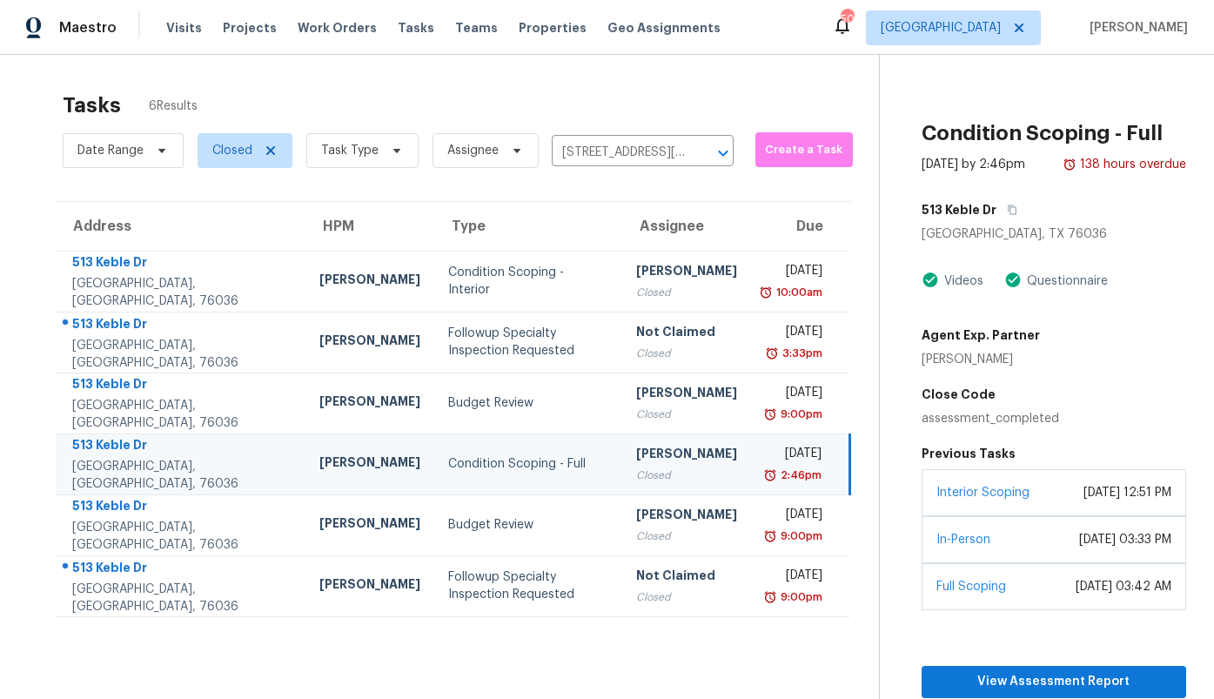
scroll to position [86, 0]
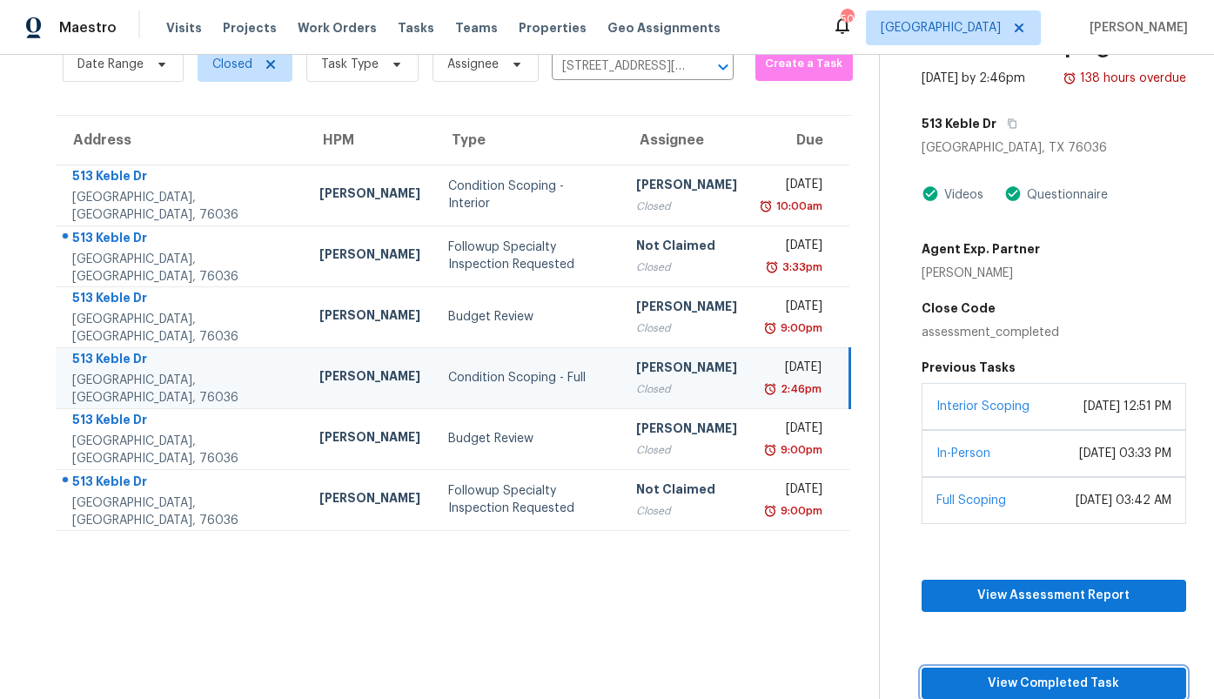
click at [1078, 676] on span "View Completed Task" at bounding box center [1054, 684] width 237 height 22
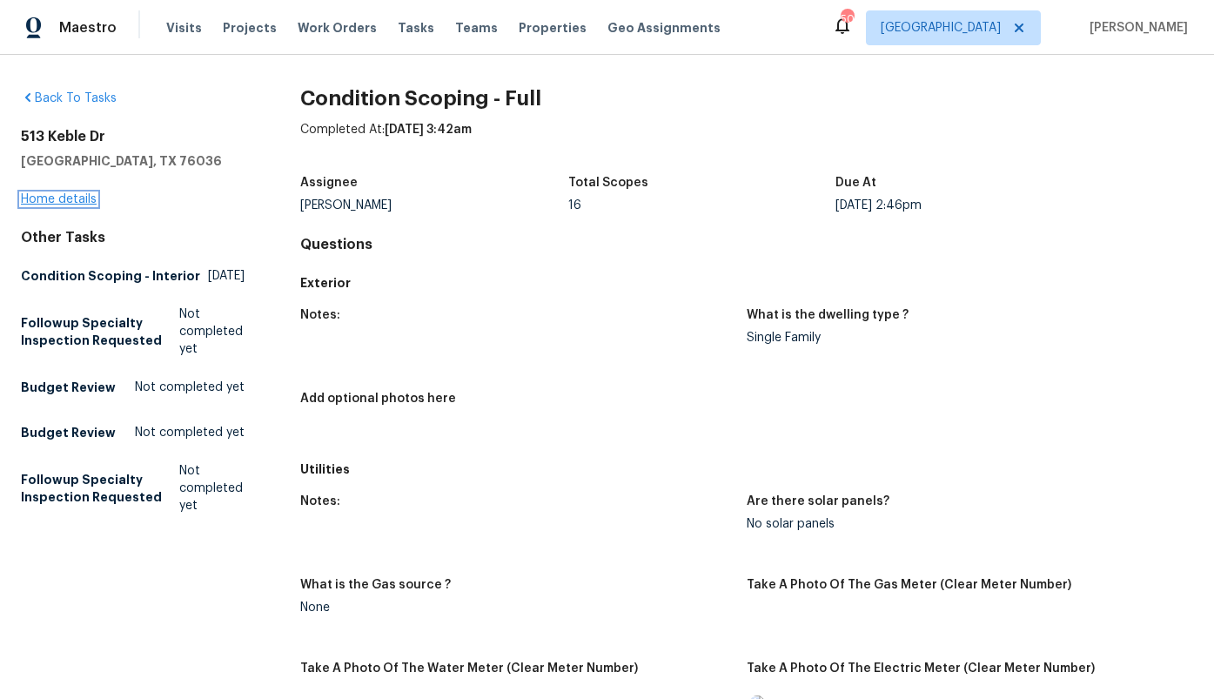
click at [35, 195] on link "Home details" at bounding box center [59, 199] width 76 height 12
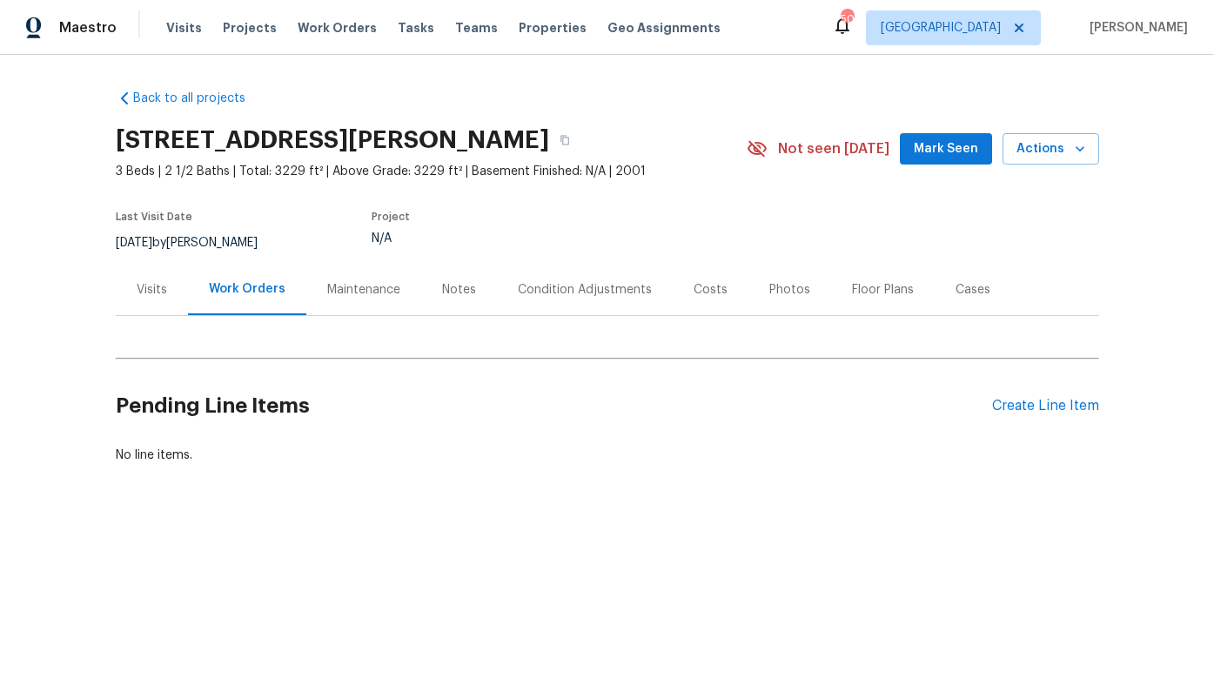
click at [545, 285] on div "Condition Adjustments" at bounding box center [585, 289] width 134 height 17
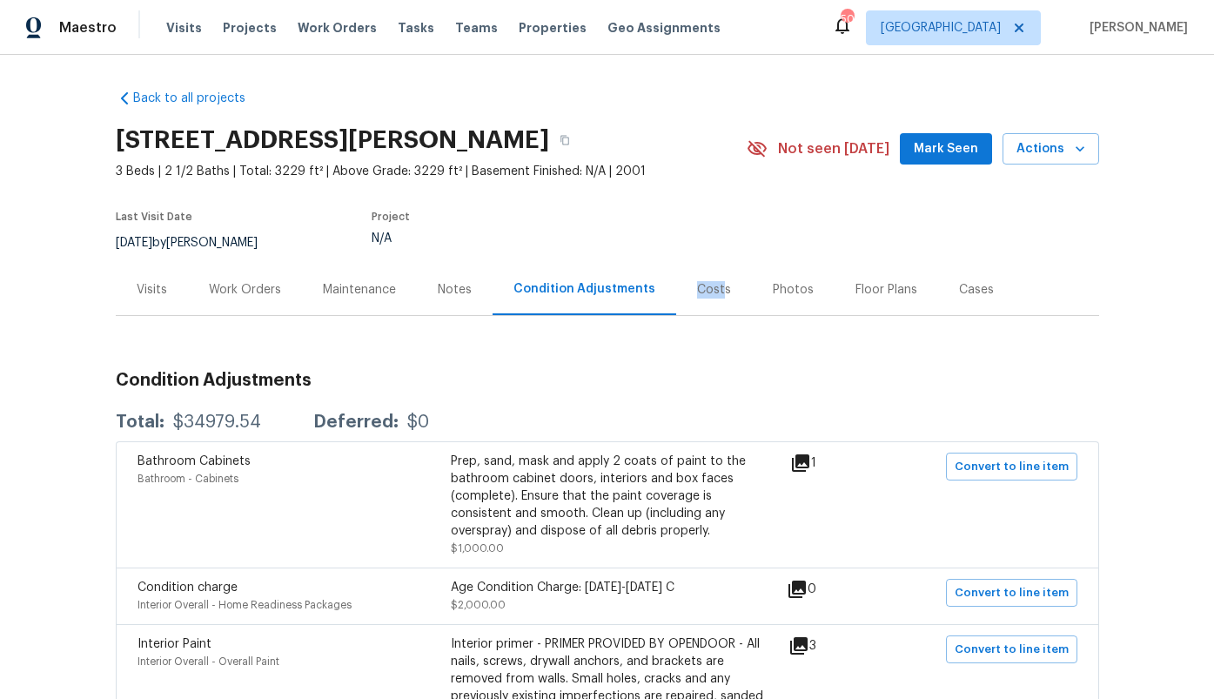
click at [713, 281] on div "Costs" at bounding box center [714, 289] width 34 height 17
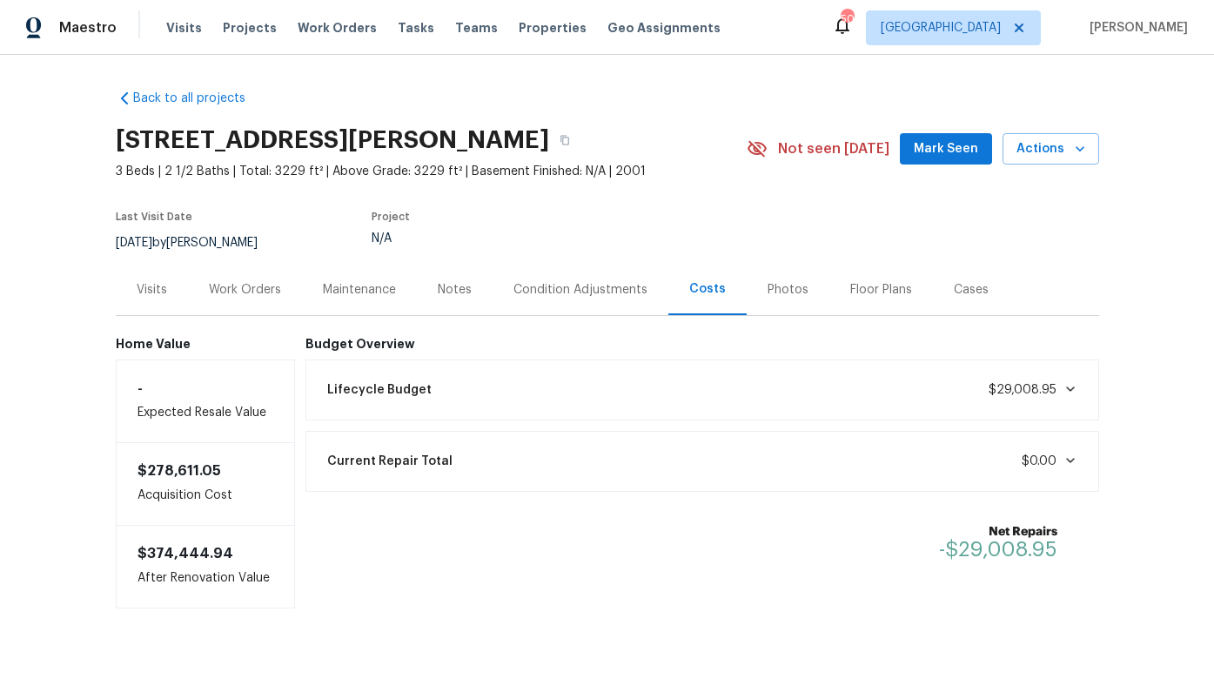
click at [675, 381] on div "Lifecycle Budget $29,008.95" at bounding box center [702, 390] width 771 height 38
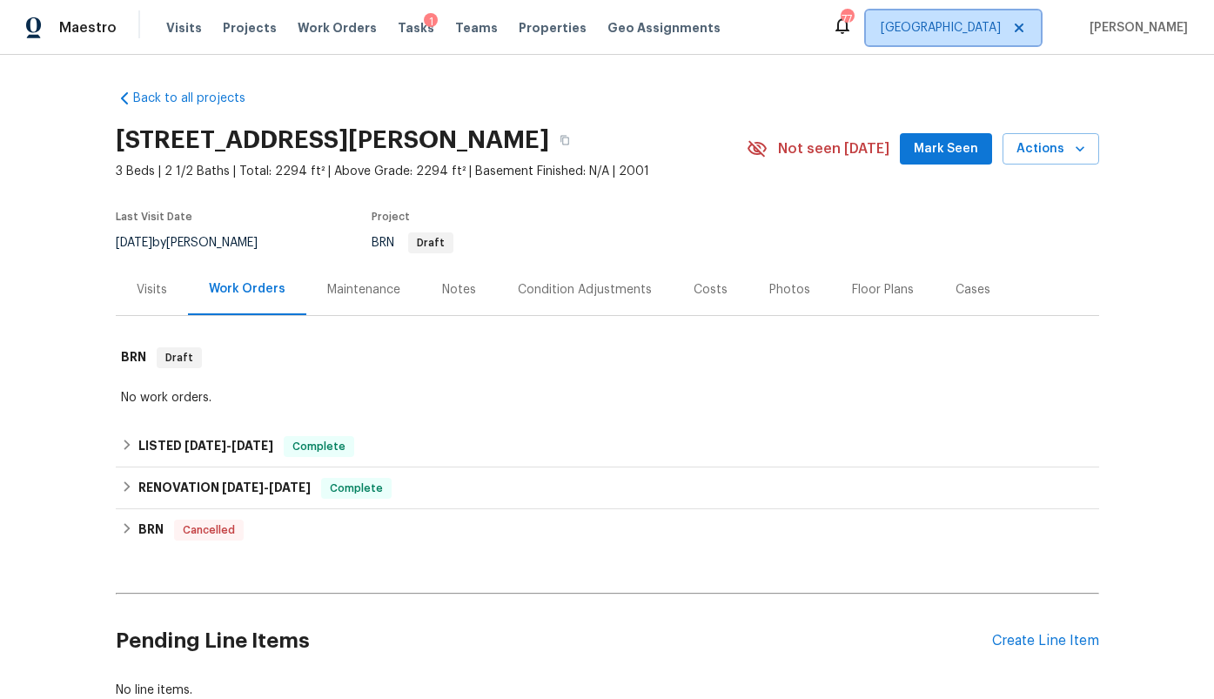
click at [1001, 29] on span "[GEOGRAPHIC_DATA]" at bounding box center [941, 27] width 120 height 17
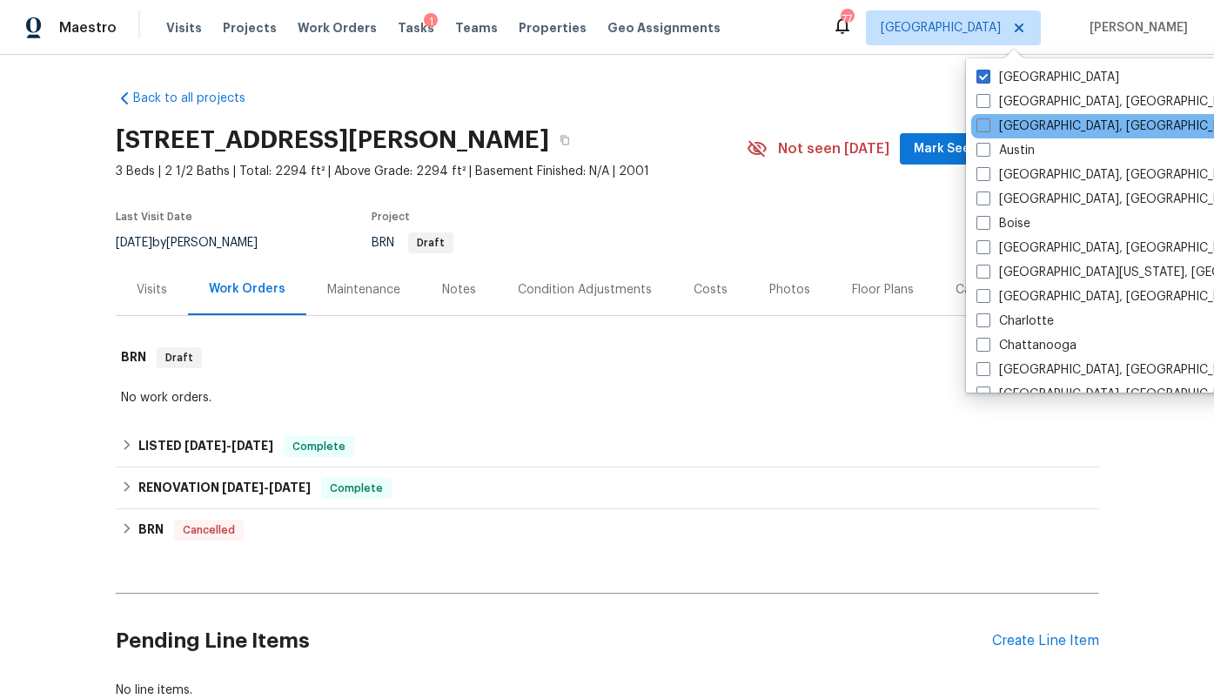
click at [1097, 130] on div "[GEOGRAPHIC_DATA], [GEOGRAPHIC_DATA]" at bounding box center [1146, 126] width 351 height 24
click at [1039, 124] on label "[GEOGRAPHIC_DATA], [GEOGRAPHIC_DATA]" at bounding box center [1111, 125] width 270 height 17
click at [988, 124] on input "[GEOGRAPHIC_DATA], [GEOGRAPHIC_DATA]" at bounding box center [981, 122] width 11 height 11
checkbox input "true"
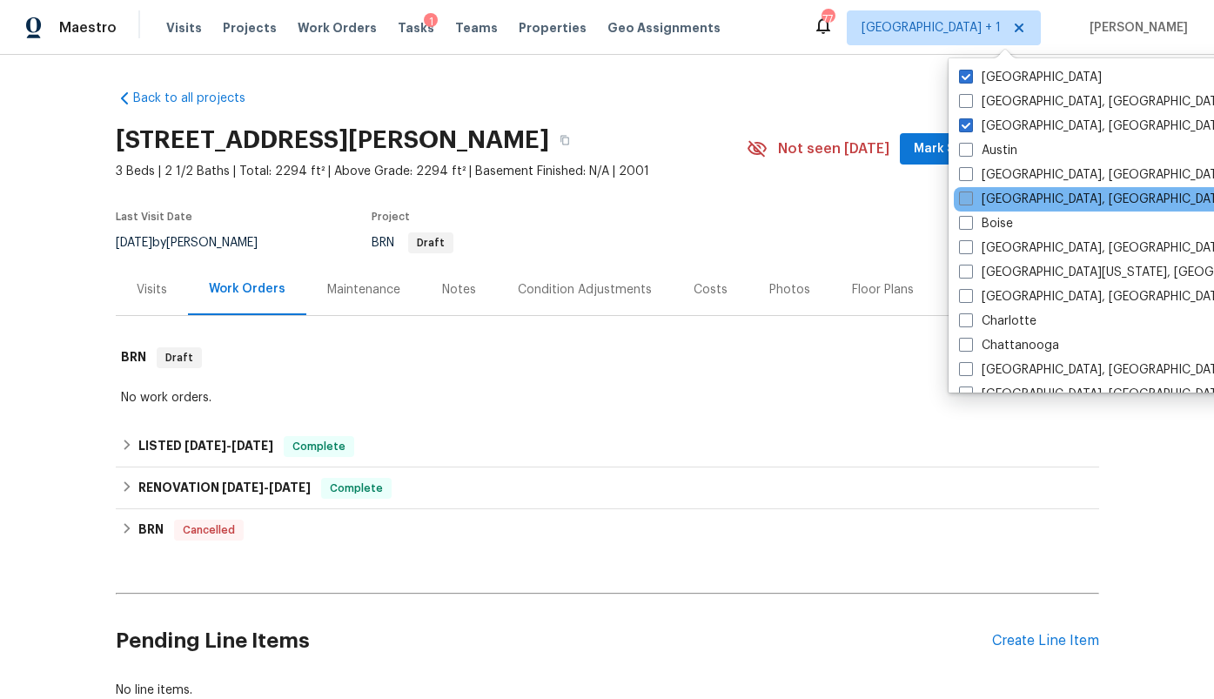
click at [1042, 203] on label "[GEOGRAPHIC_DATA], [GEOGRAPHIC_DATA]" at bounding box center [1094, 199] width 270 height 17
click at [970, 202] on input "[GEOGRAPHIC_DATA], [GEOGRAPHIC_DATA]" at bounding box center [964, 196] width 11 height 11
checkbox input "true"
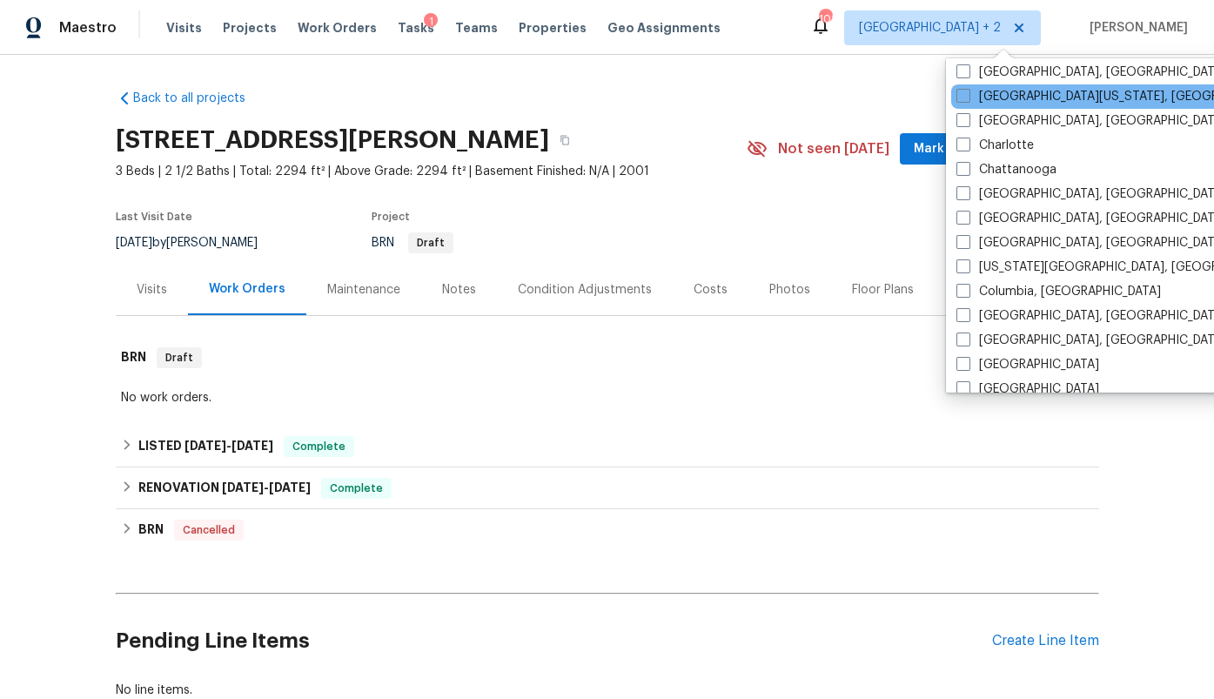
scroll to position [181, 0]
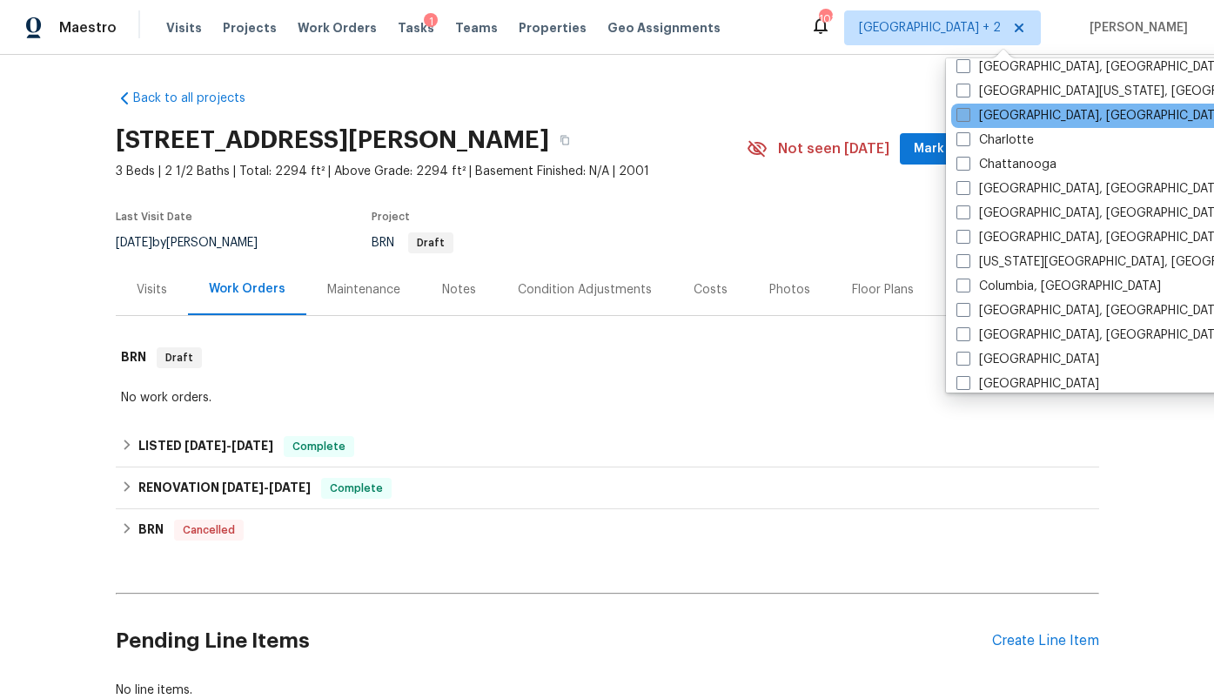
click at [1026, 120] on label "[GEOGRAPHIC_DATA], [GEOGRAPHIC_DATA]" at bounding box center [1091, 115] width 270 height 17
click at [968, 118] on input "[GEOGRAPHIC_DATA], [GEOGRAPHIC_DATA]" at bounding box center [961, 112] width 11 height 11
checkbox input "true"
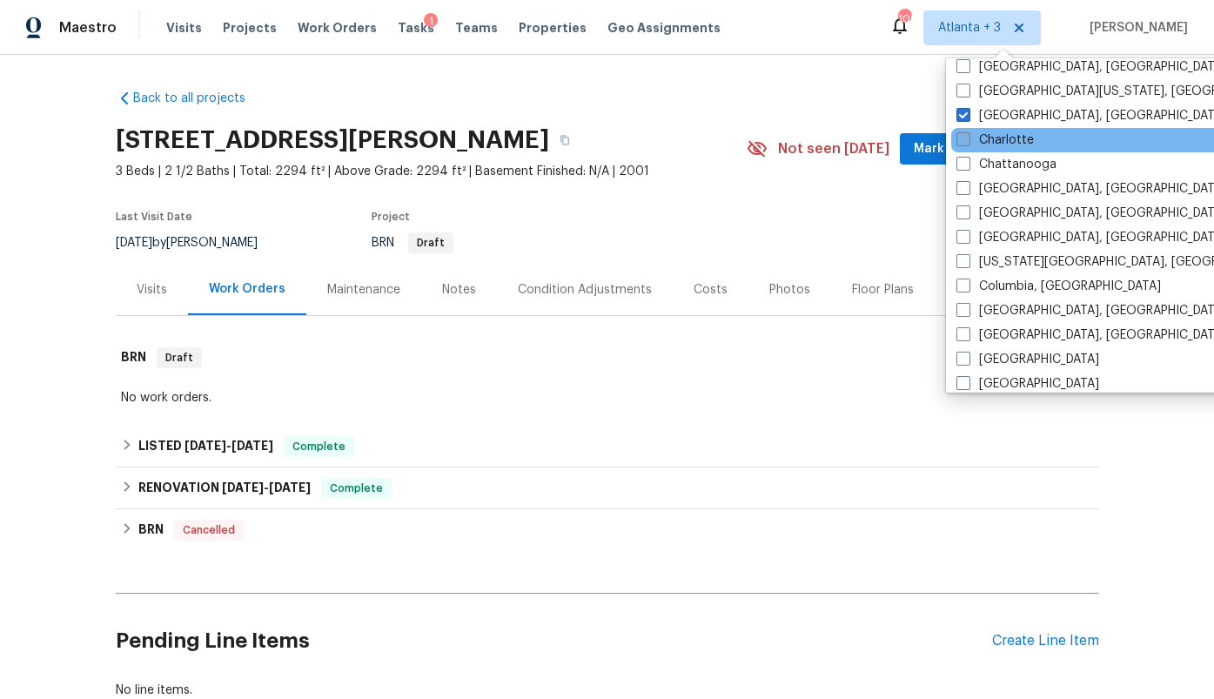
click at [1021, 137] on label "Charlotte" at bounding box center [994, 139] width 77 height 17
click at [968, 137] on input "Charlotte" at bounding box center [961, 136] width 11 height 11
checkbox input "true"
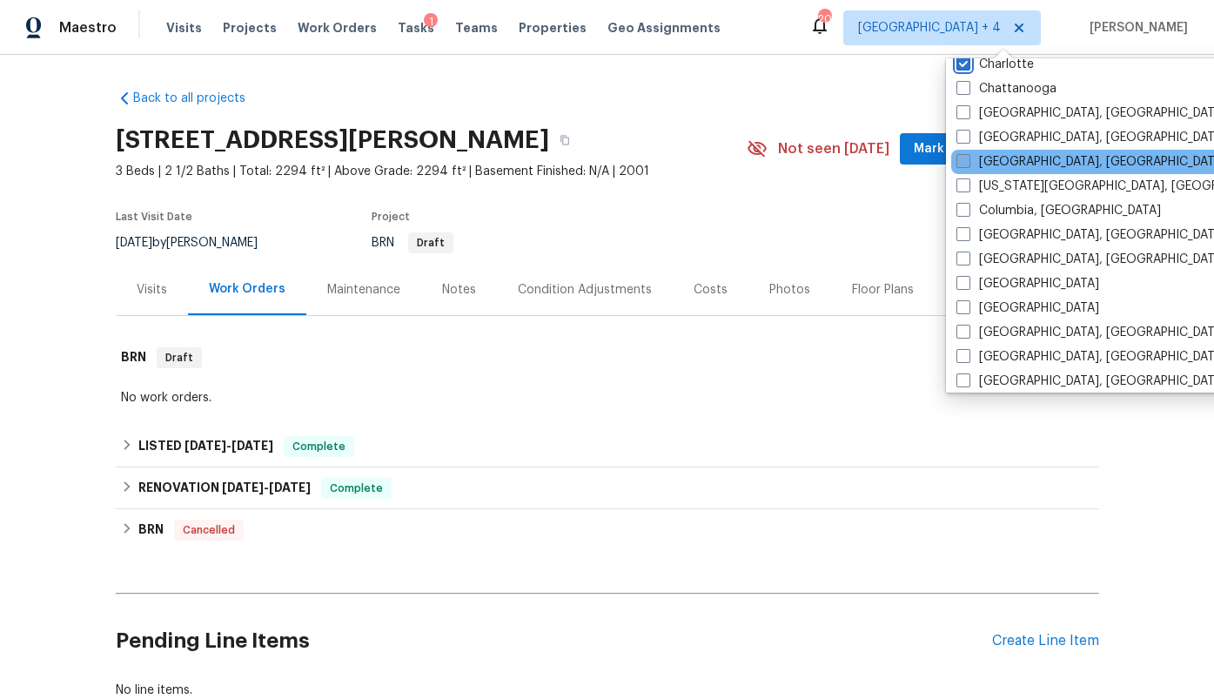
scroll to position [258, 0]
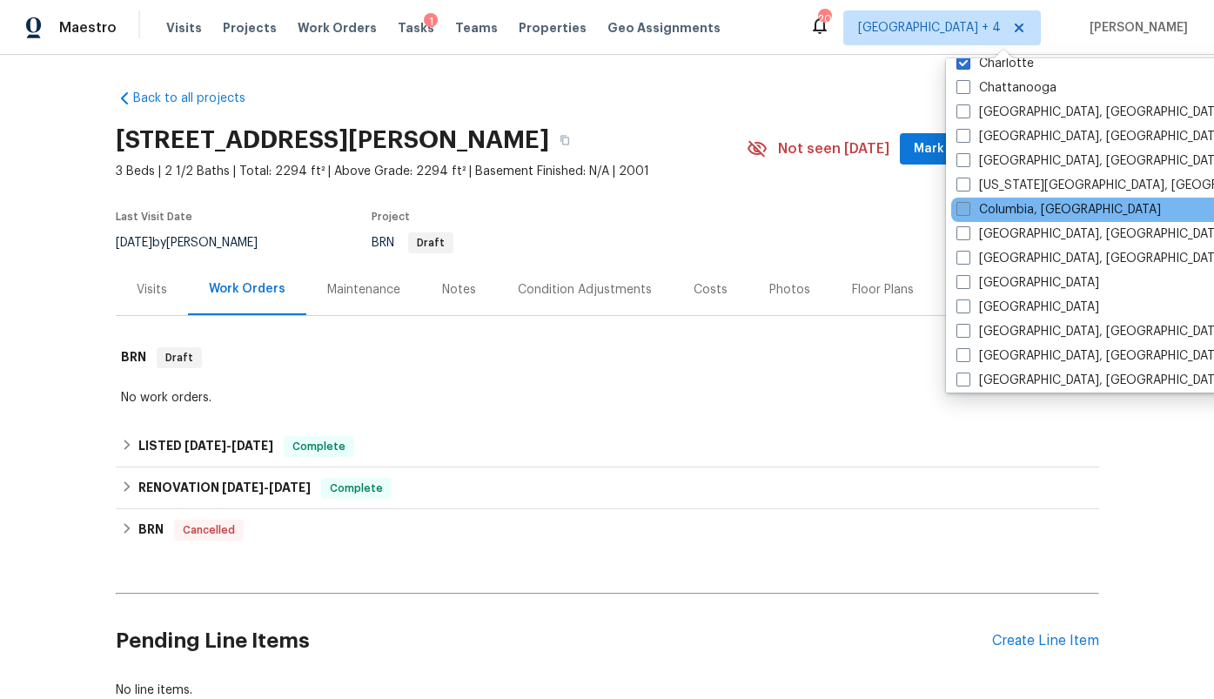
click at [1026, 201] on label "Columbia, SC" at bounding box center [1058, 209] width 205 height 17
click at [968, 201] on input "Columbia, SC" at bounding box center [961, 206] width 11 height 11
checkbox input "true"
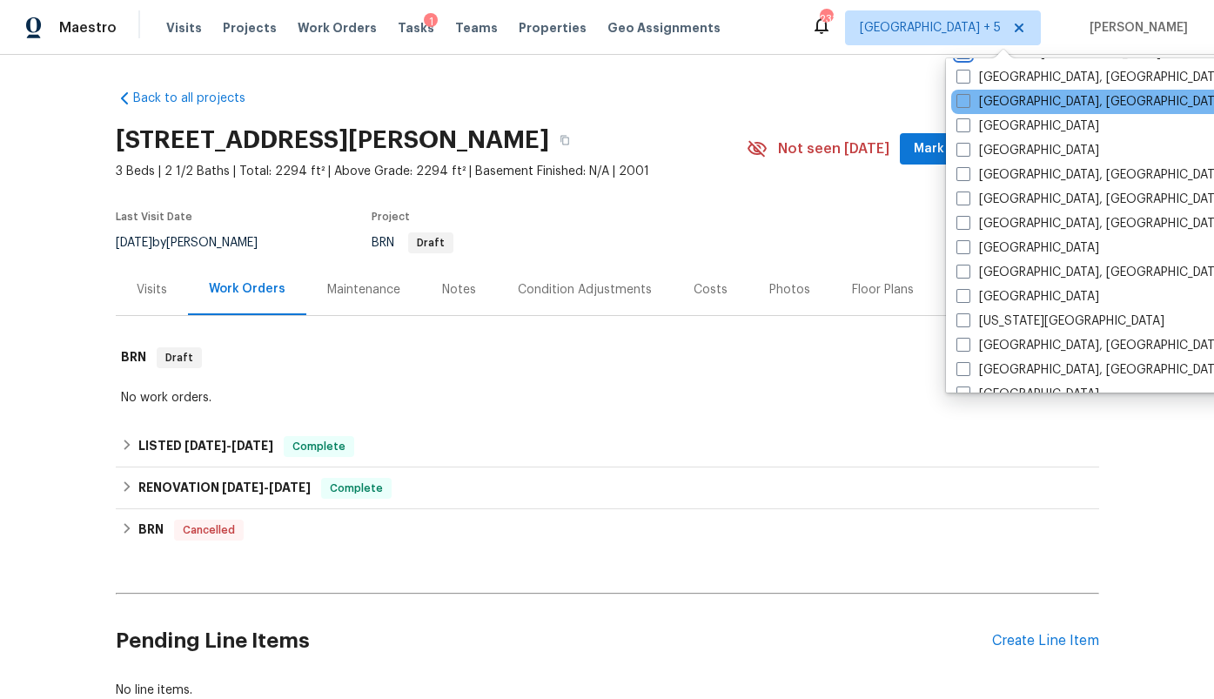
scroll to position [422, 0]
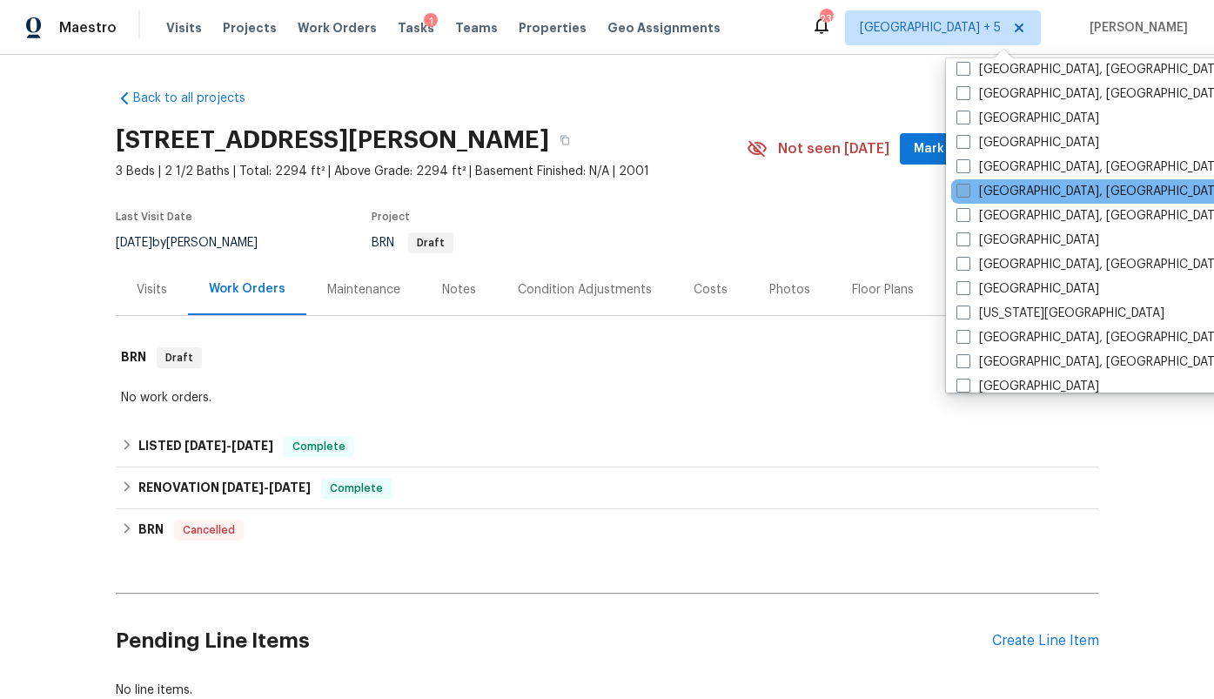
click at [1025, 183] on label "Greensboro, NC" at bounding box center [1091, 191] width 270 height 17
click at [968, 183] on input "Greensboro, NC" at bounding box center [961, 188] width 11 height 11
checkbox input "true"
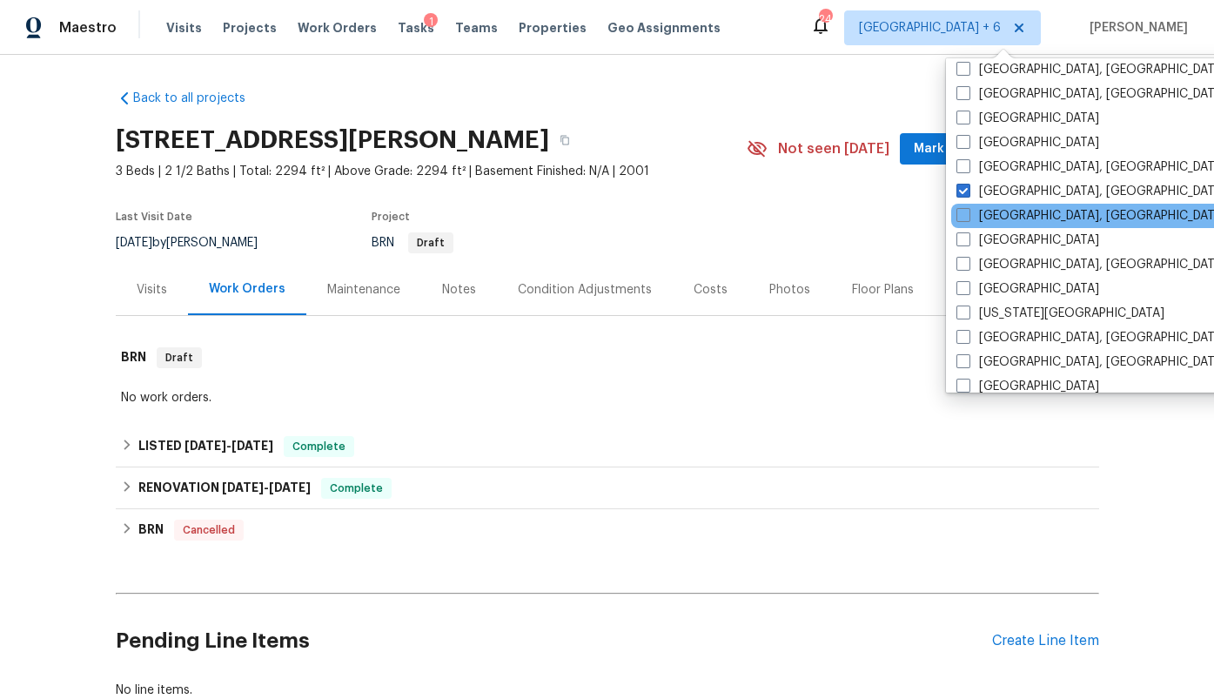
click at [1025, 204] on div "Greenville, SC" at bounding box center [1126, 216] width 351 height 24
click at [1023, 208] on label "Greenville, SC" at bounding box center [1091, 215] width 270 height 17
click at [968, 208] on input "Greenville, SC" at bounding box center [961, 212] width 11 height 11
checkbox input "true"
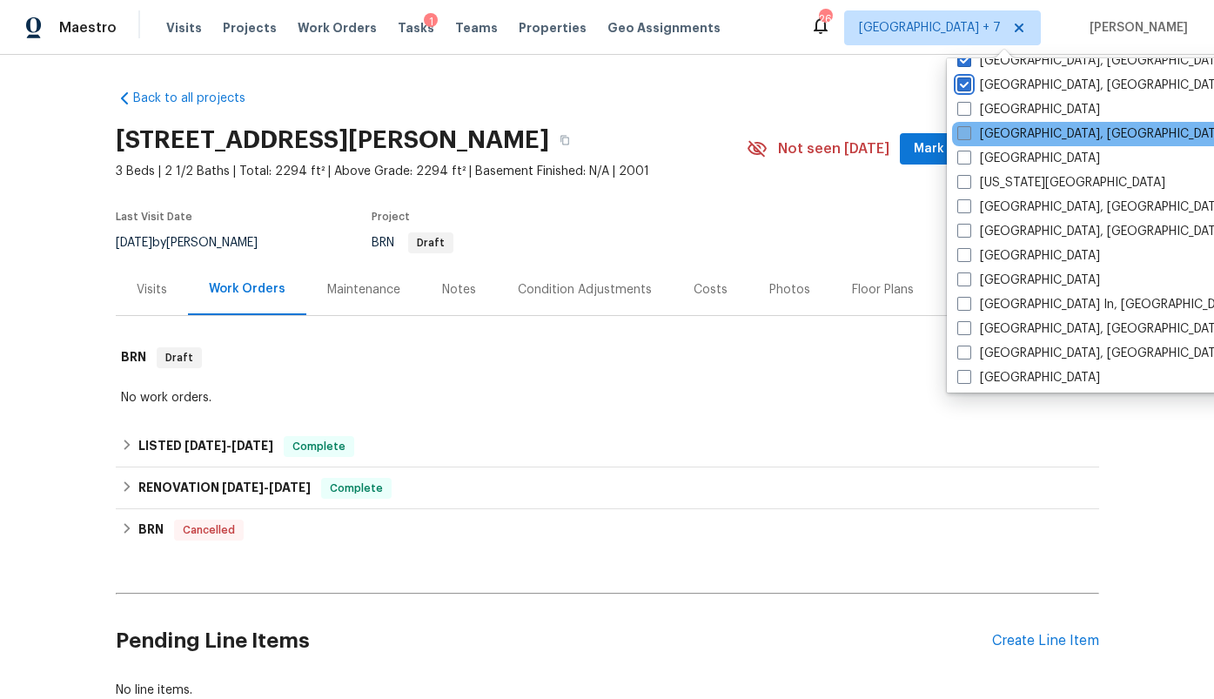
scroll to position [562, 0]
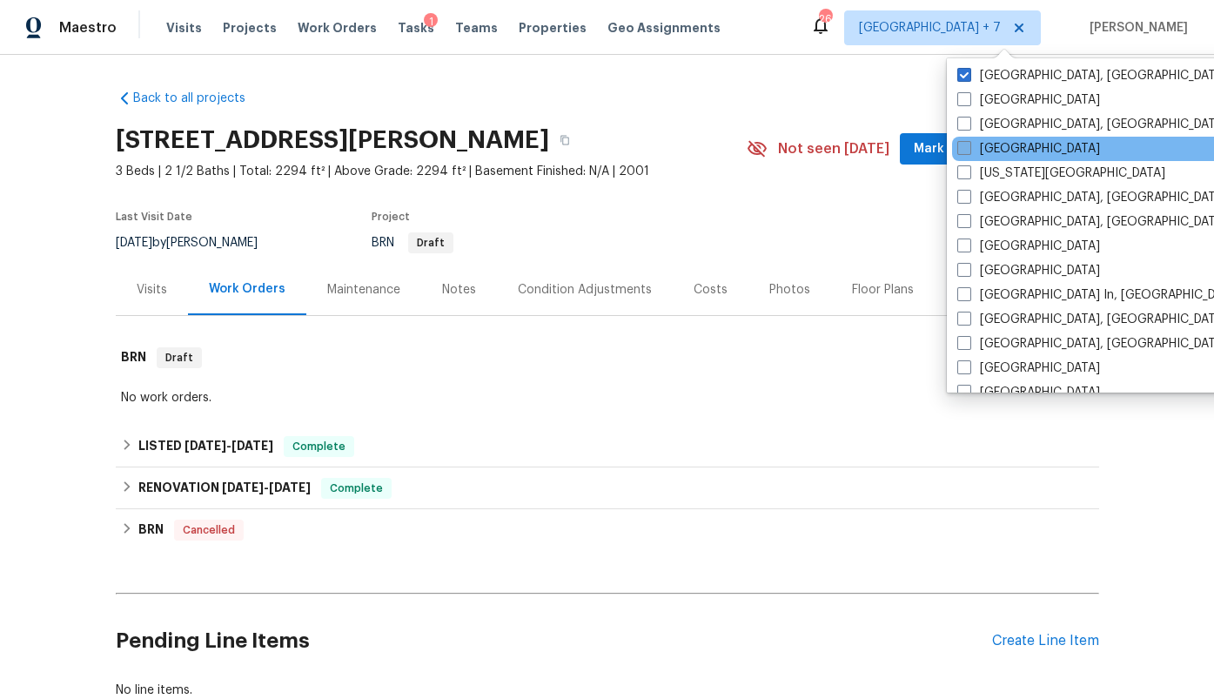
click at [1028, 148] on label "Jacksonville" at bounding box center [1028, 148] width 143 height 17
click at [969, 148] on input "Jacksonville" at bounding box center [962, 145] width 11 height 11
checkbox input "true"
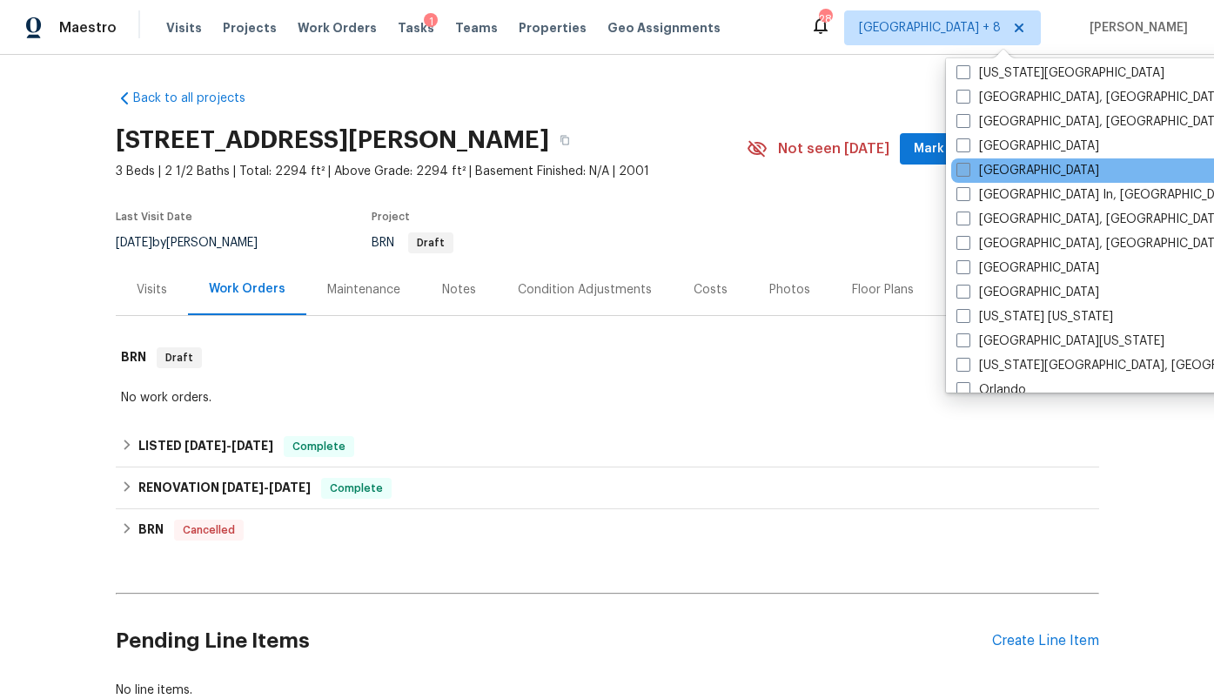
scroll to position [683, 0]
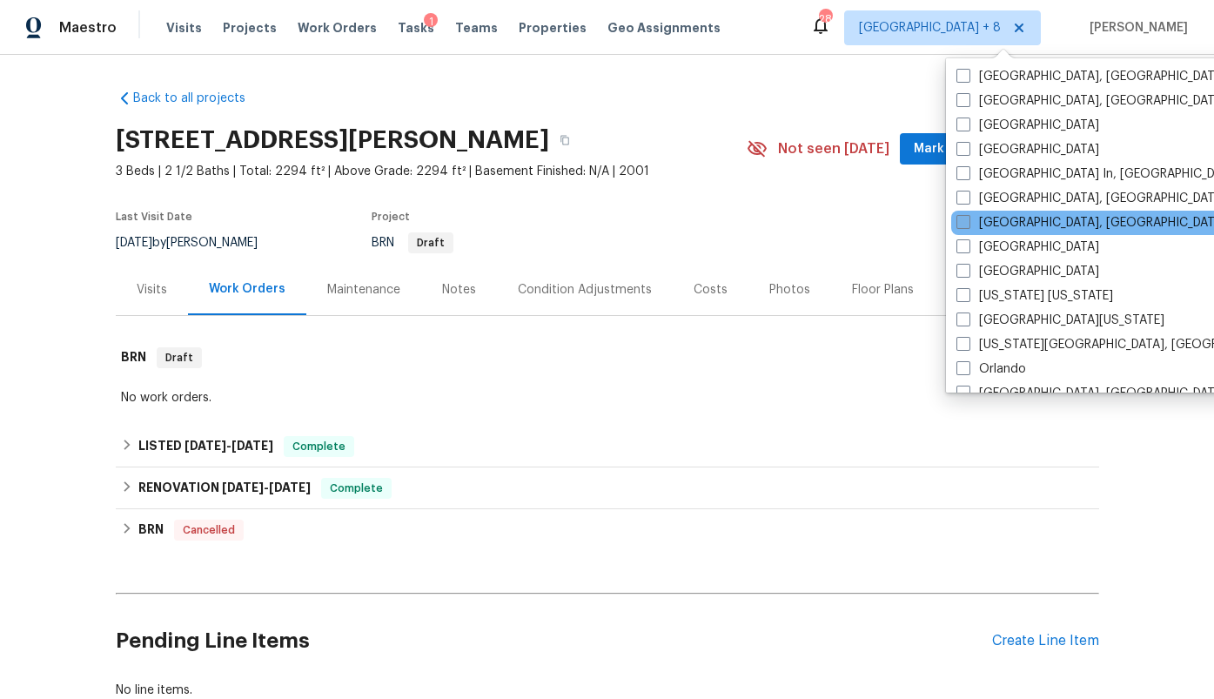
click at [1021, 215] on label "Miami, FL" at bounding box center [1091, 222] width 270 height 17
click at [968, 215] on input "Miami, FL" at bounding box center [961, 219] width 11 height 11
checkbox input "true"
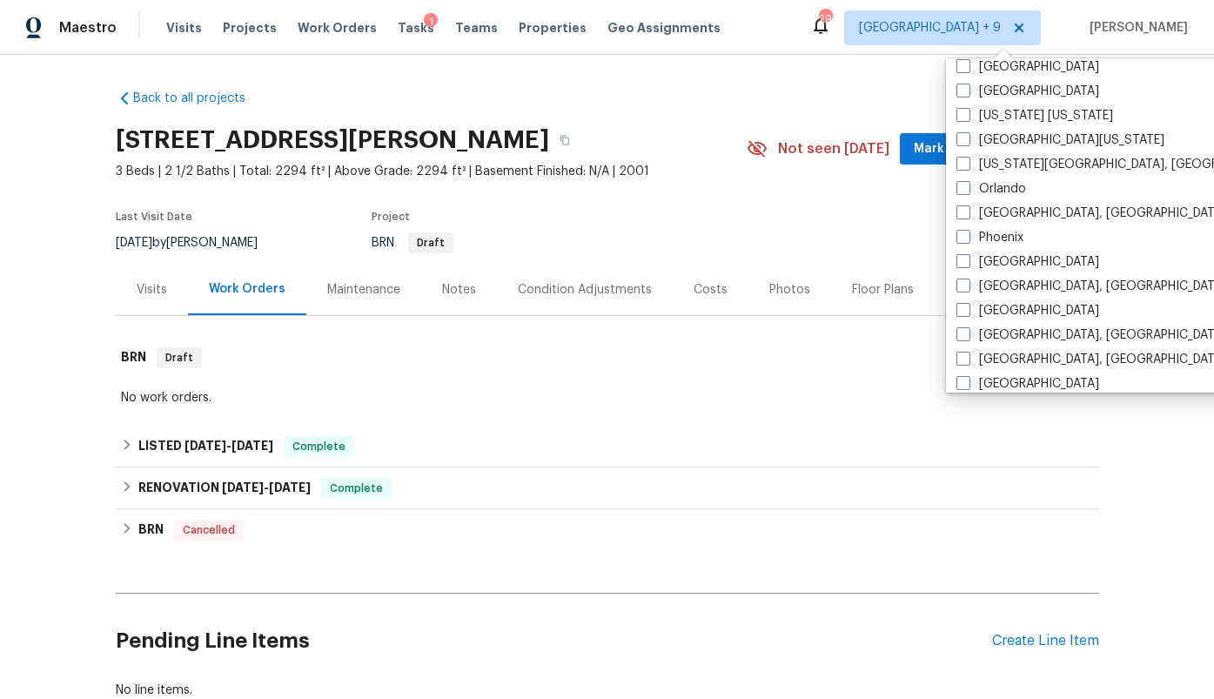
scroll to position [885, 0]
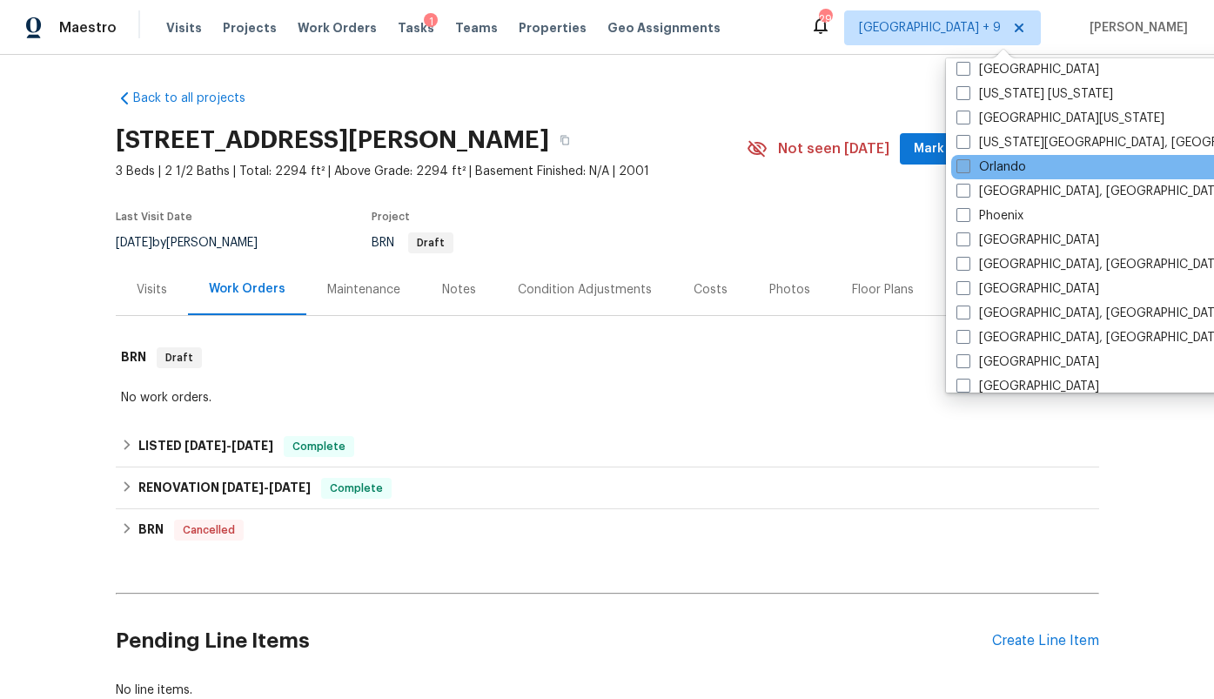
click at [1012, 170] on label "Orlando" at bounding box center [991, 166] width 70 height 17
click at [968, 170] on input "Orlando" at bounding box center [961, 163] width 11 height 11
checkbox input "true"
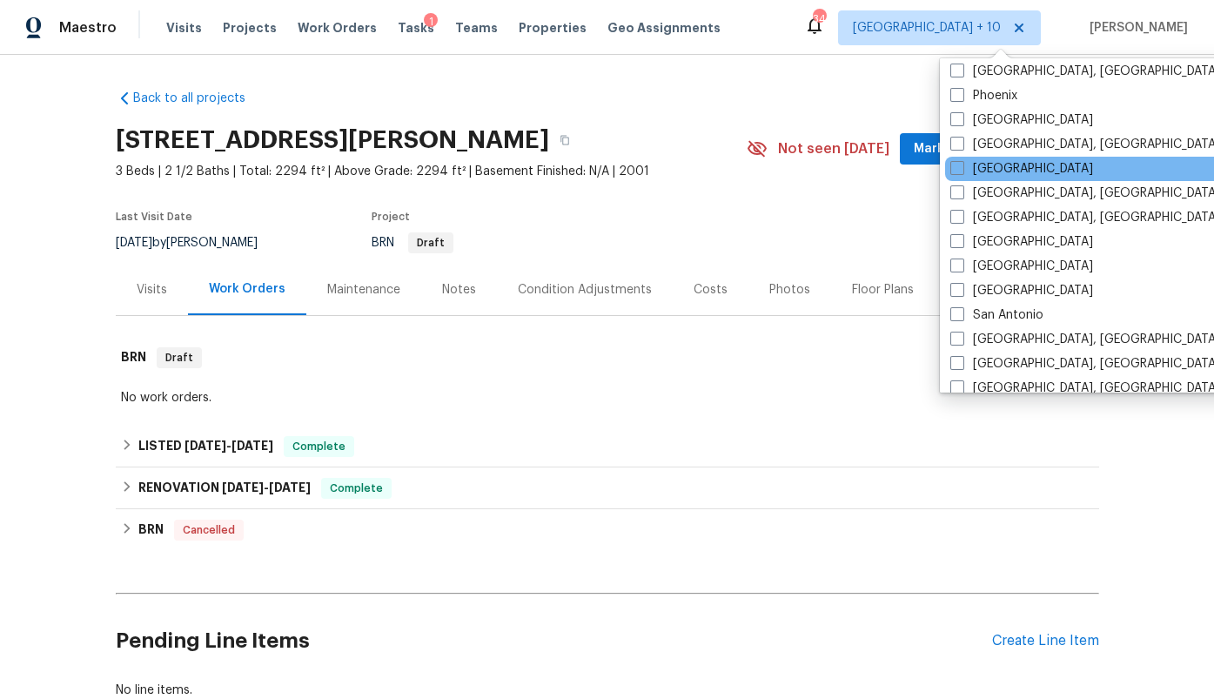
scroll to position [1022, 0]
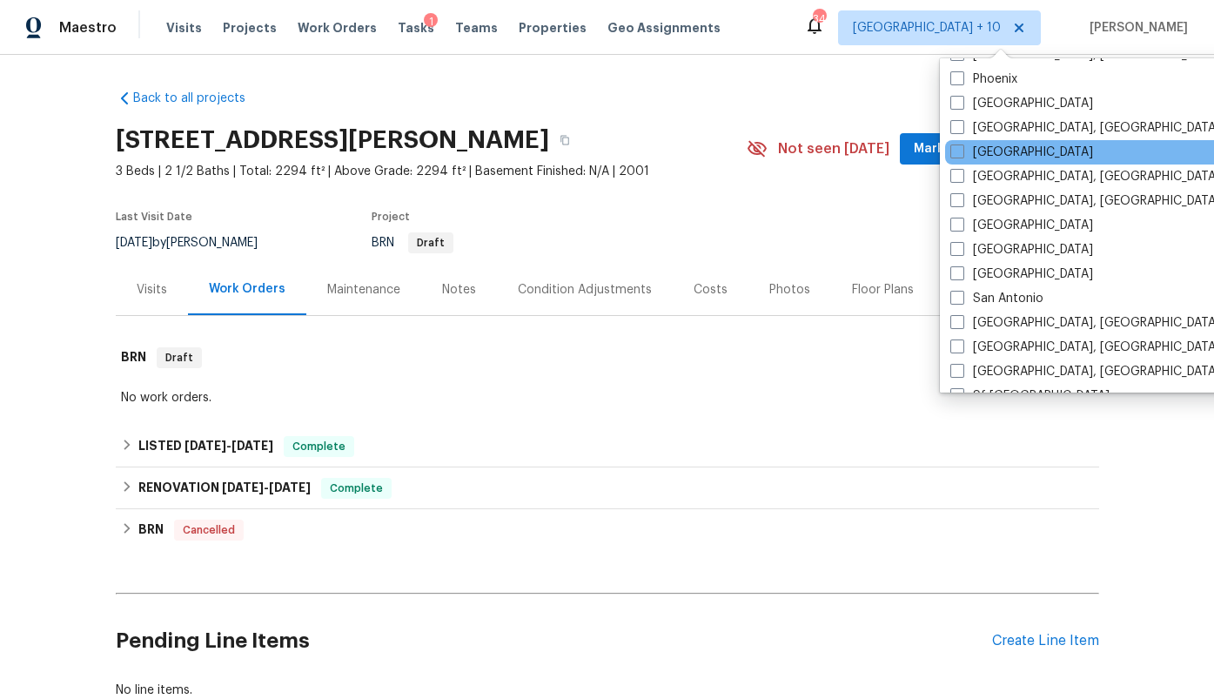
click at [1017, 155] on div "Raleigh" at bounding box center [1120, 152] width 351 height 24
click at [995, 155] on label "Raleigh" at bounding box center [1021, 152] width 143 height 17
click at [962, 155] on input "Raleigh" at bounding box center [955, 149] width 11 height 11
checkbox input "true"
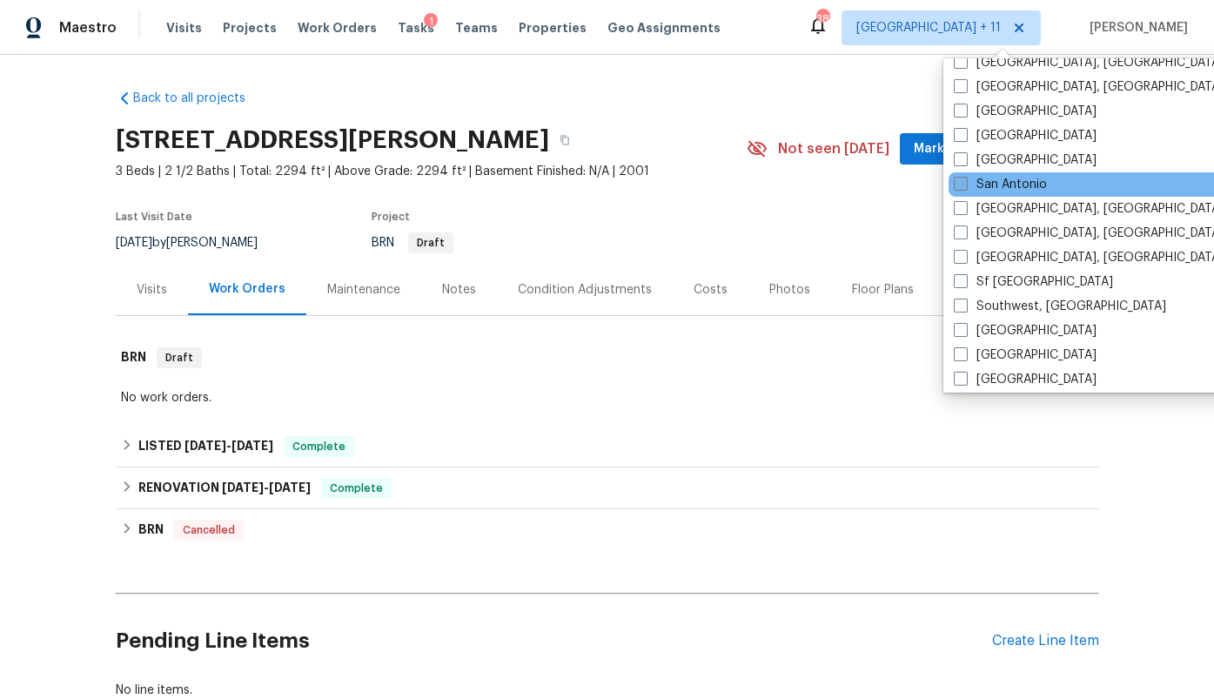
scroll to position [1166, 0]
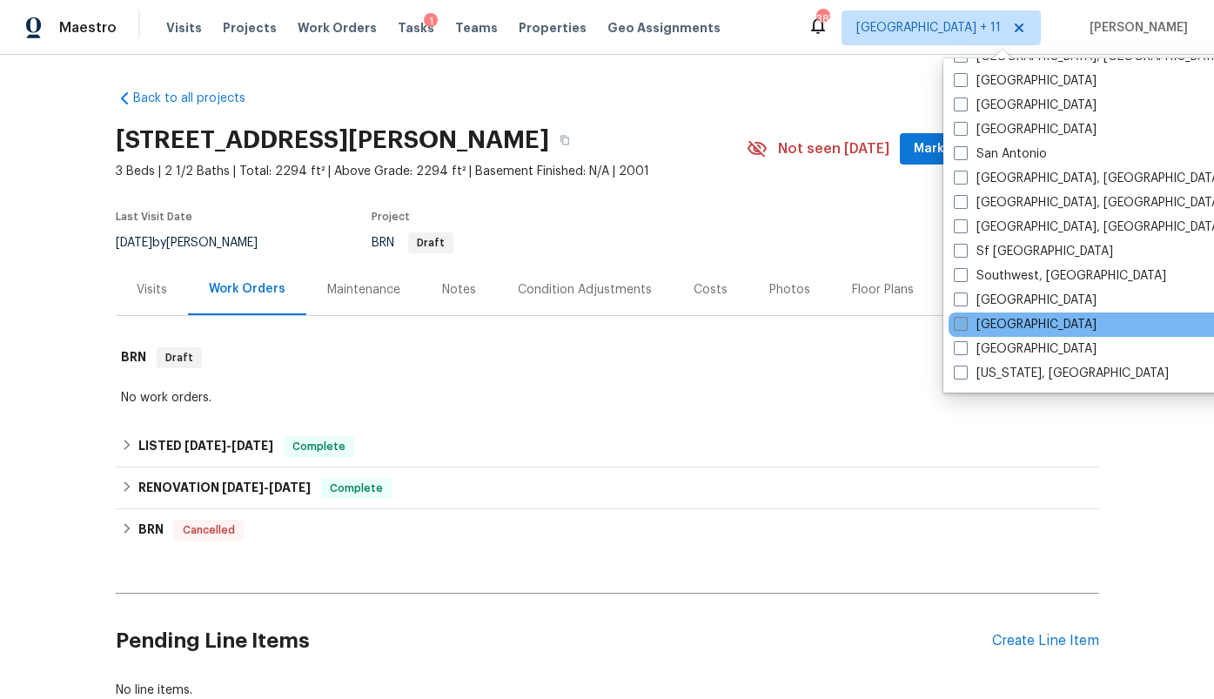
click at [1002, 321] on label "Tampa" at bounding box center [1025, 324] width 143 height 17
click at [965, 321] on input "Tampa" at bounding box center [959, 321] width 11 height 11
checkbox input "true"
click at [398, 27] on span "Tasks" at bounding box center [416, 28] width 37 height 12
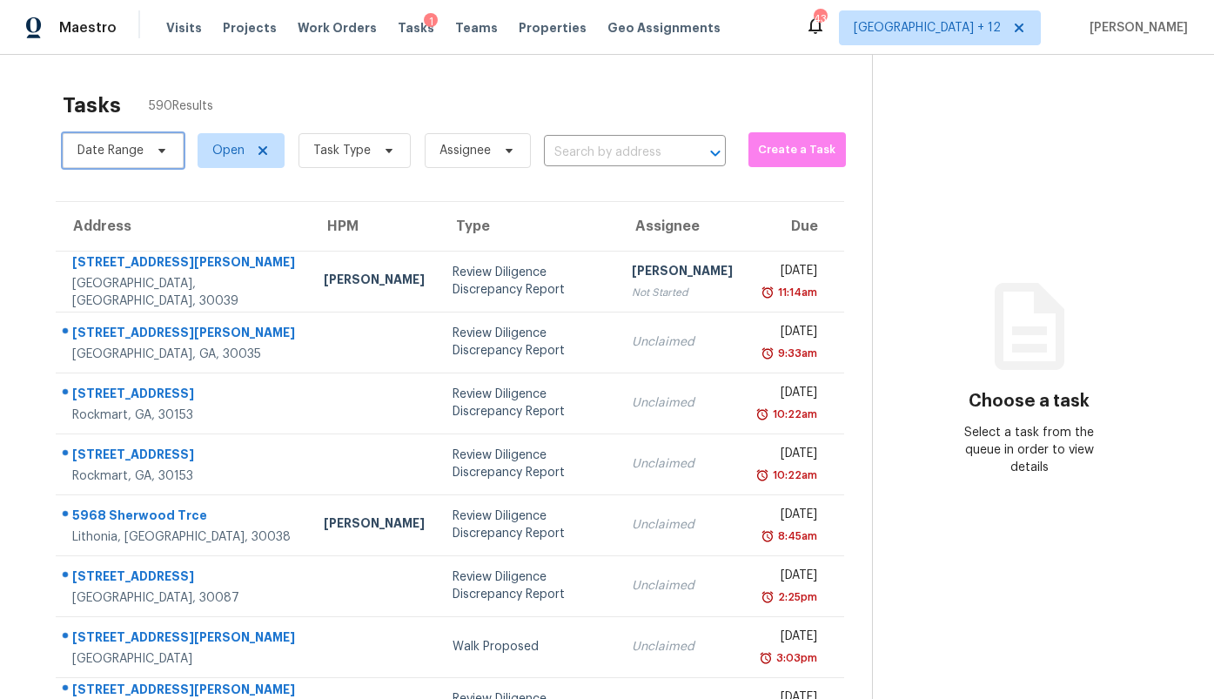
click at [155, 148] on icon at bounding box center [162, 151] width 14 height 14
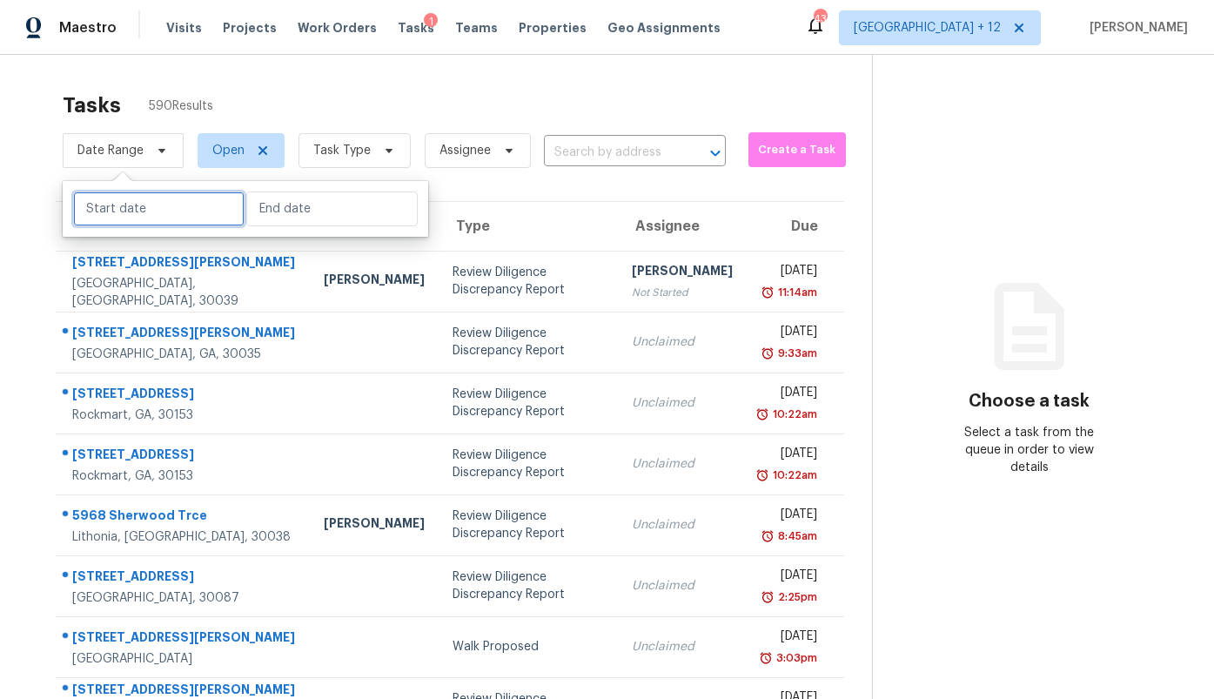
click at [151, 207] on input "text" at bounding box center [158, 208] width 171 height 35
select select "7"
select select "2025"
select select "8"
select select "2025"
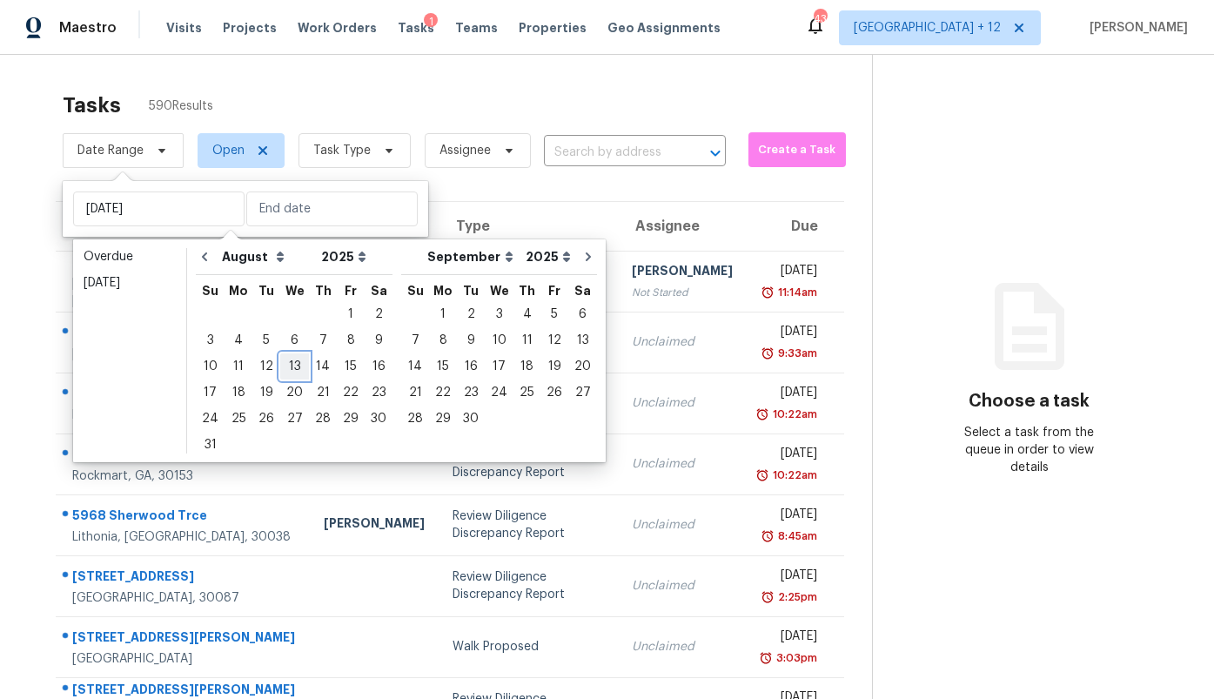
click at [291, 359] on div "13" at bounding box center [294, 366] width 29 height 24
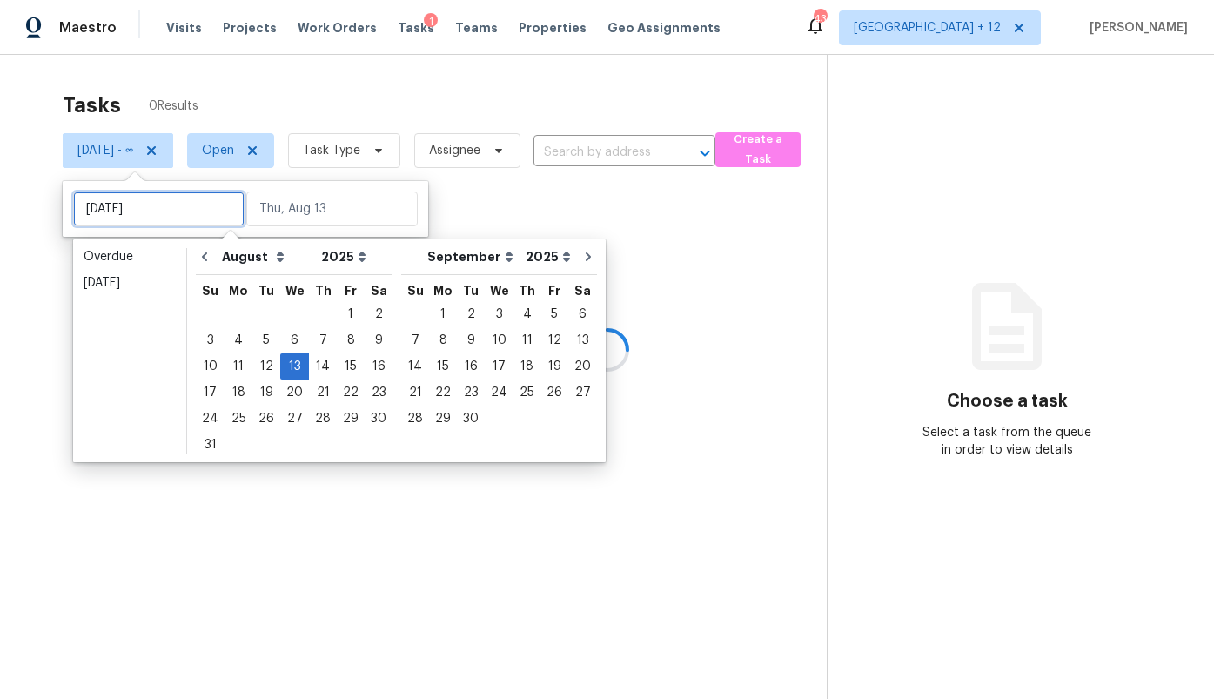
type input "Wed, Aug 06"
type input "Wed, Aug 13"
type input "Wed, Aug 06"
type input "Wed, Aug 13"
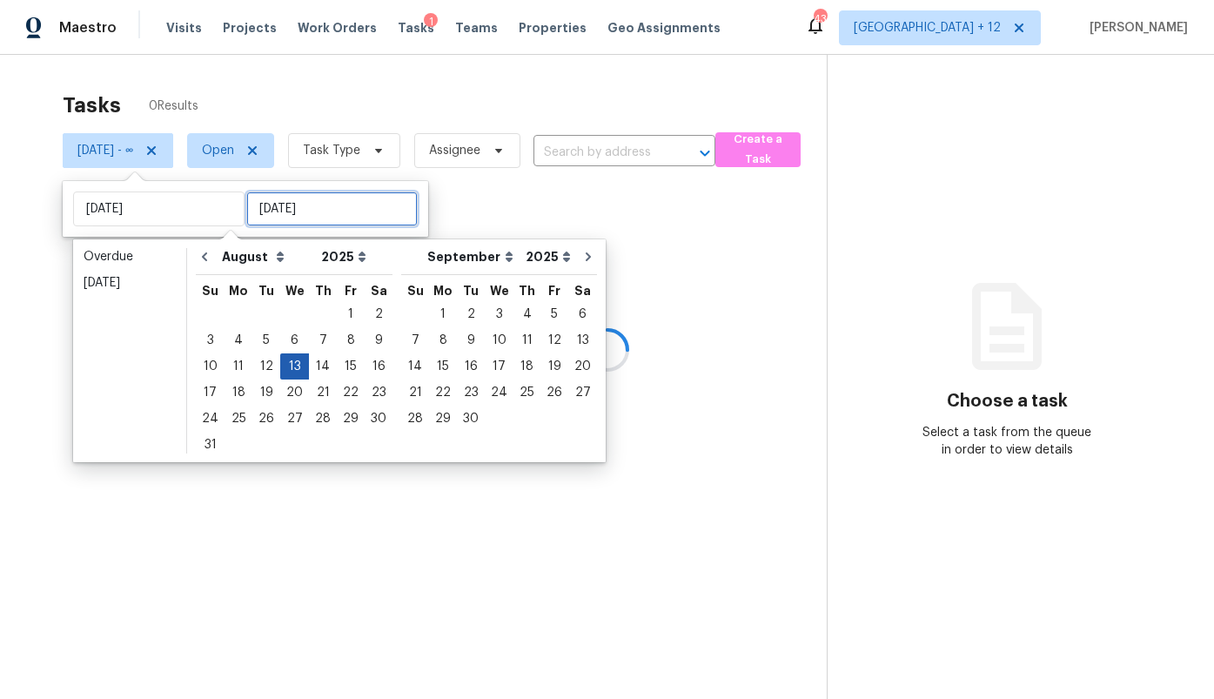
type input "Wed, Aug 13"
click at [293, 363] on div "13" at bounding box center [294, 366] width 29 height 24
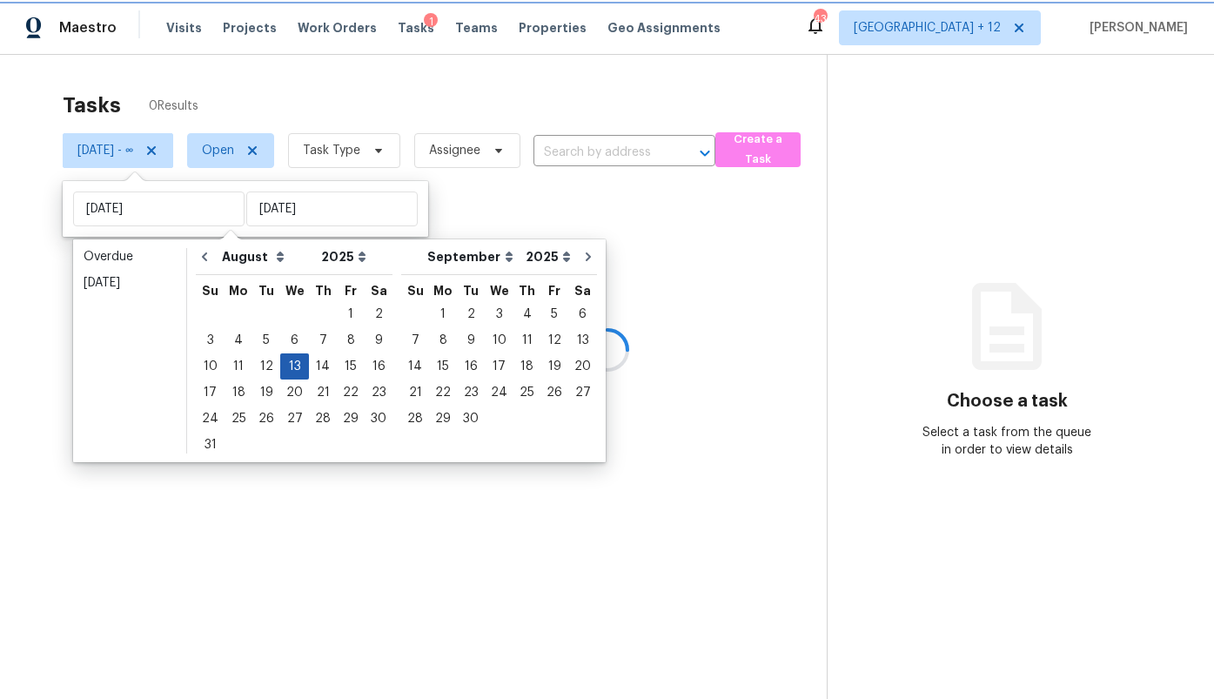
type input "Wed, Aug 13"
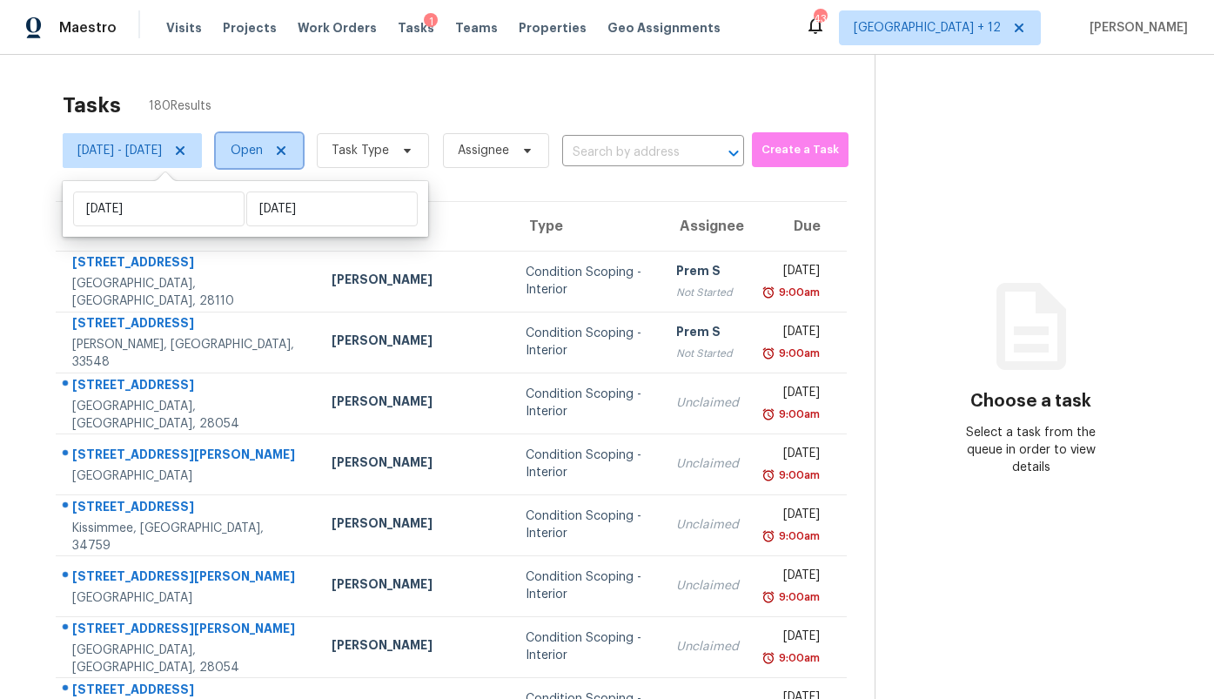
click at [263, 146] on span "Open" at bounding box center [247, 150] width 32 height 17
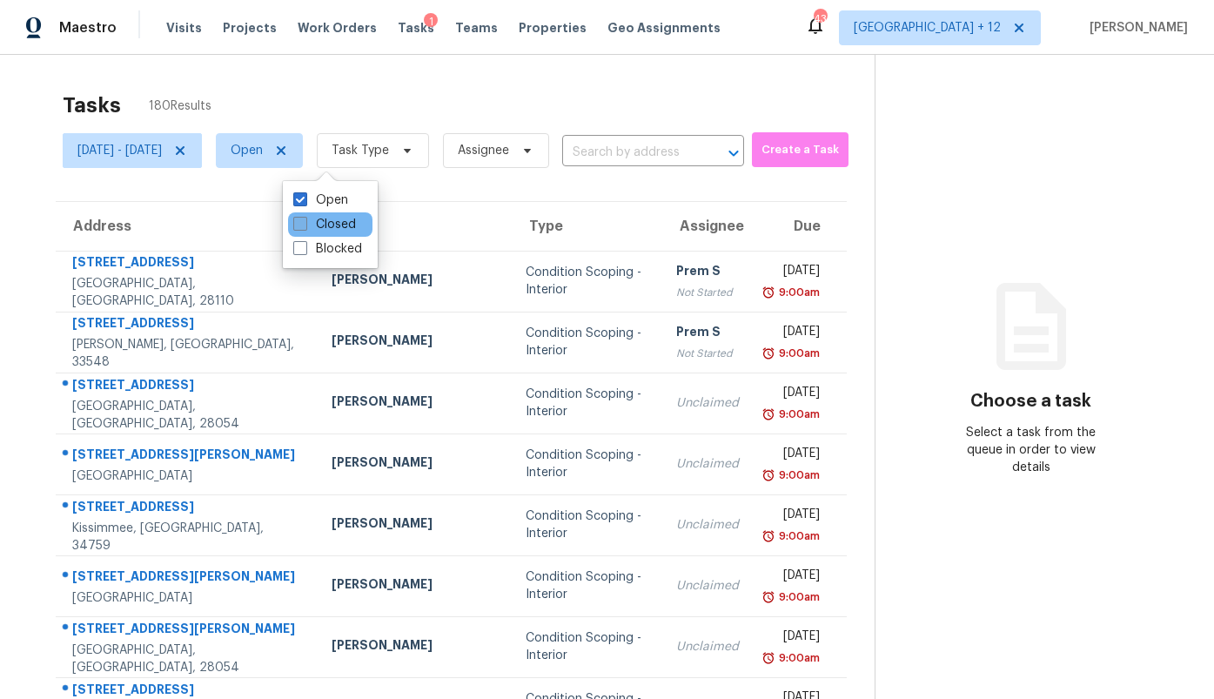
click at [330, 231] on label "Closed" at bounding box center [324, 224] width 63 height 17
click at [305, 227] on input "Closed" at bounding box center [298, 221] width 11 height 11
checkbox input "true"
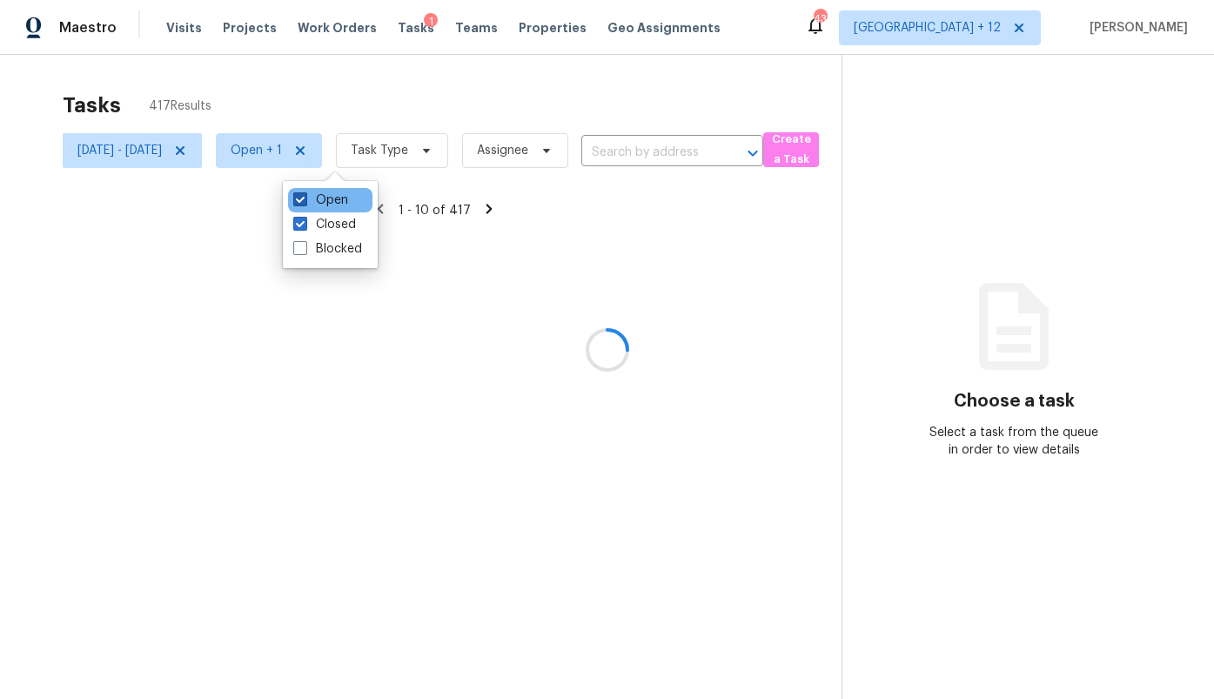
click at [326, 202] on label "Open" at bounding box center [320, 199] width 55 height 17
click at [305, 202] on input "Open" at bounding box center [298, 196] width 11 height 11
checkbox input "false"
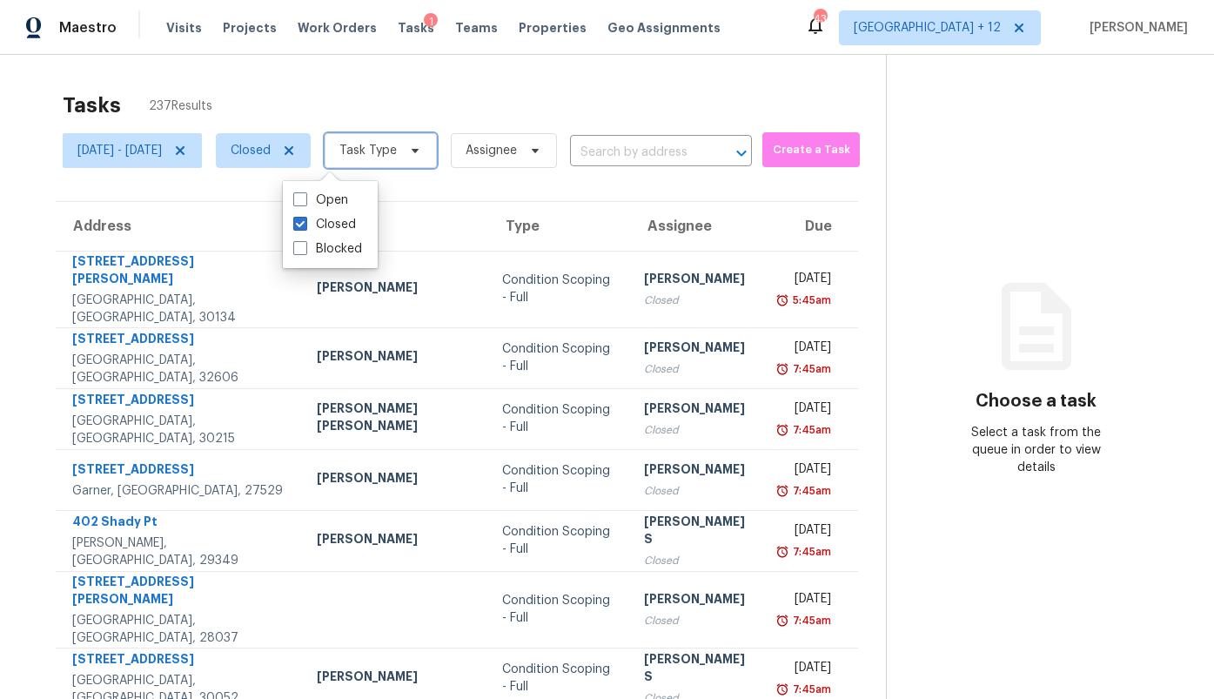
click at [397, 155] on span "Task Type" at bounding box center [367, 150] width 57 height 17
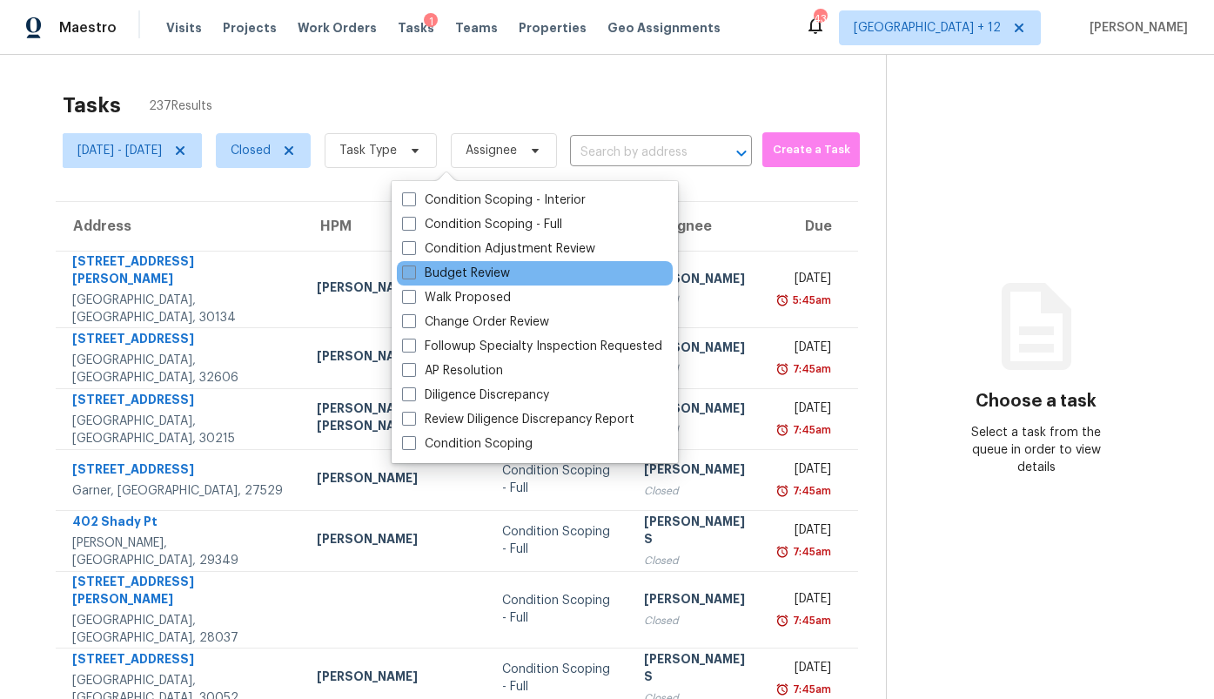
click at [451, 273] on label "Budget Review" at bounding box center [456, 273] width 108 height 17
click at [413, 273] on input "Budget Review" at bounding box center [407, 270] width 11 height 11
checkbox input "true"
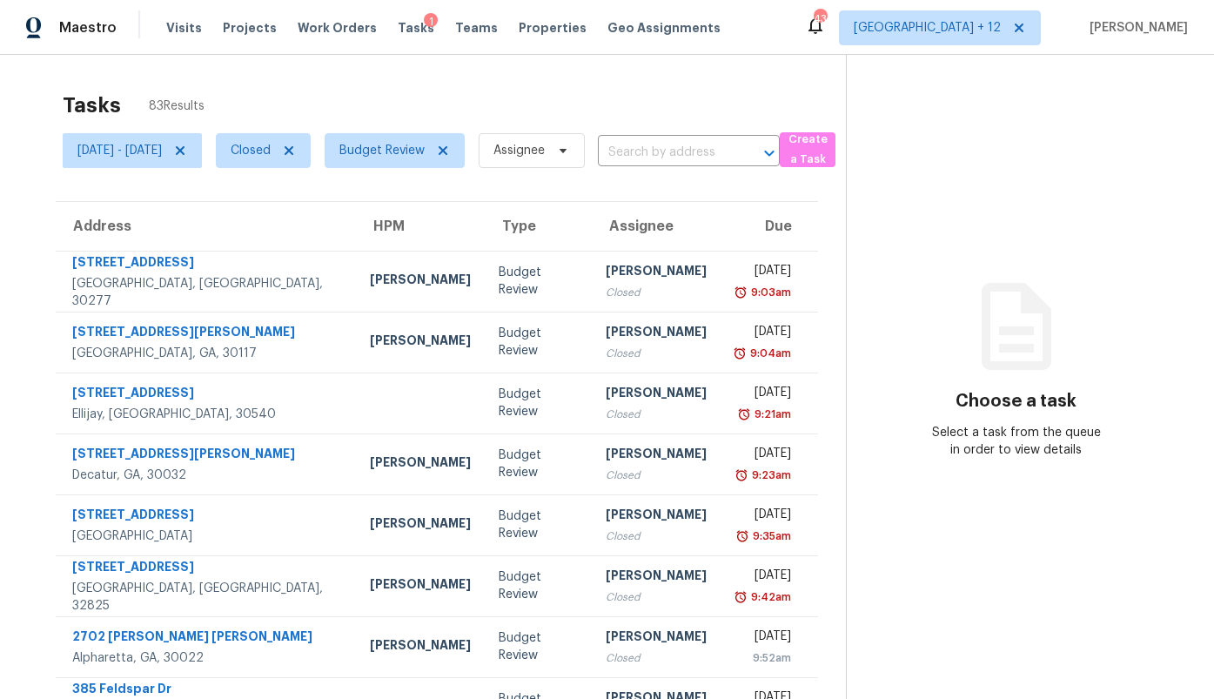
click at [686, 88] on div "Tasks 83 Results" at bounding box center [454, 105] width 783 height 45
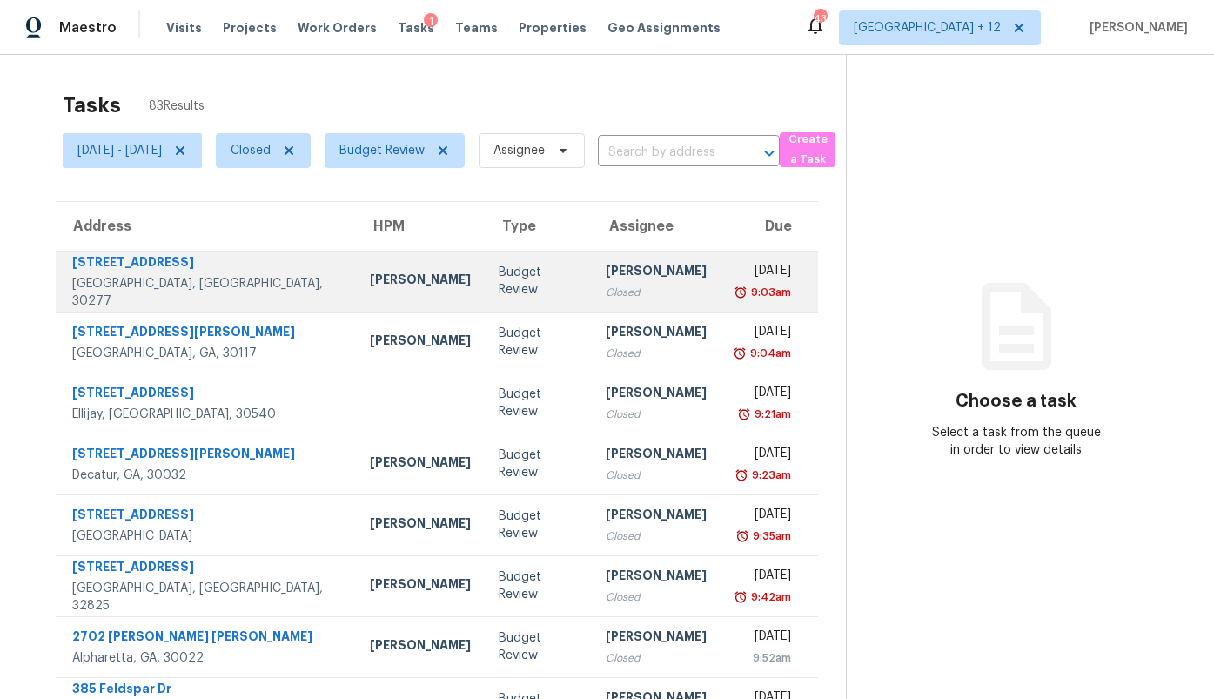
click at [485, 268] on td "Budget Review" at bounding box center [538, 281] width 107 height 61
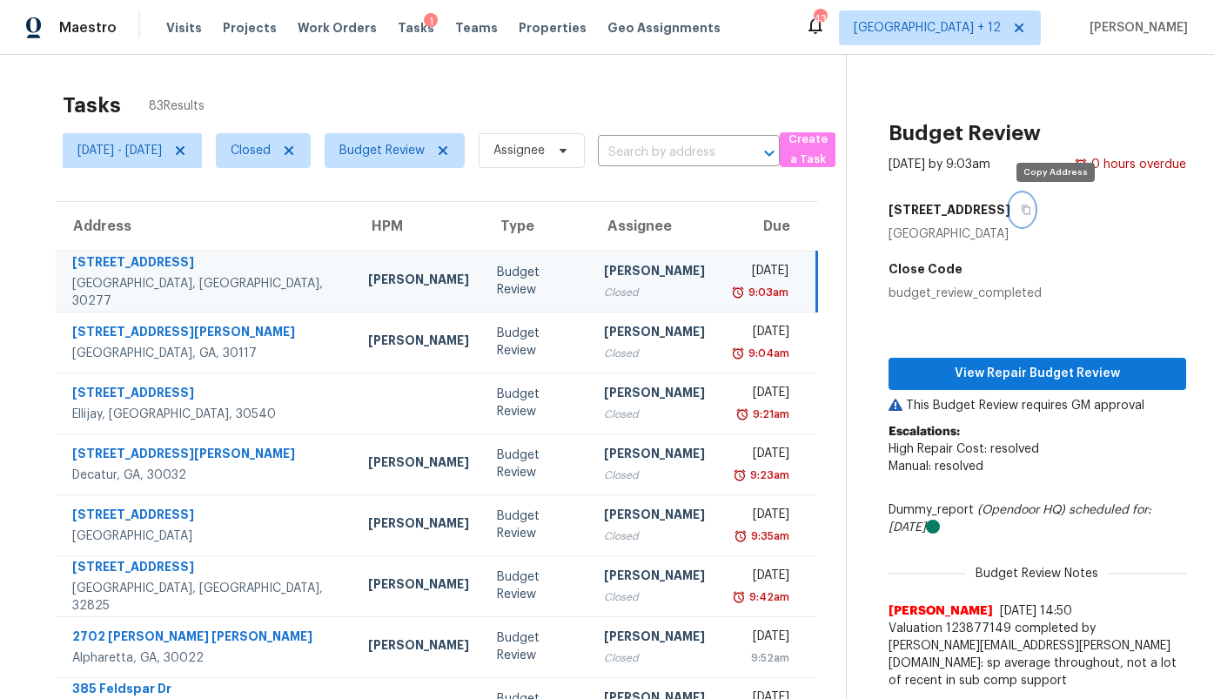
click at [1031, 211] on icon "button" at bounding box center [1026, 210] width 10 height 10
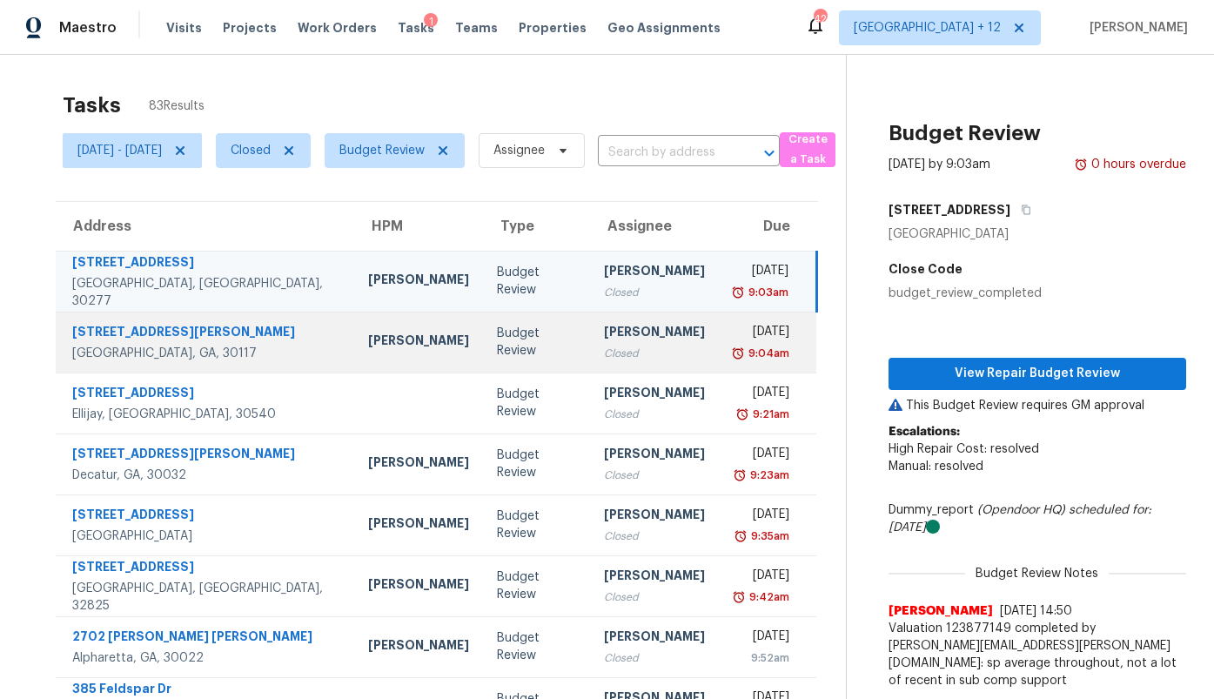
click at [604, 346] on div "Closed" at bounding box center [654, 353] width 101 height 17
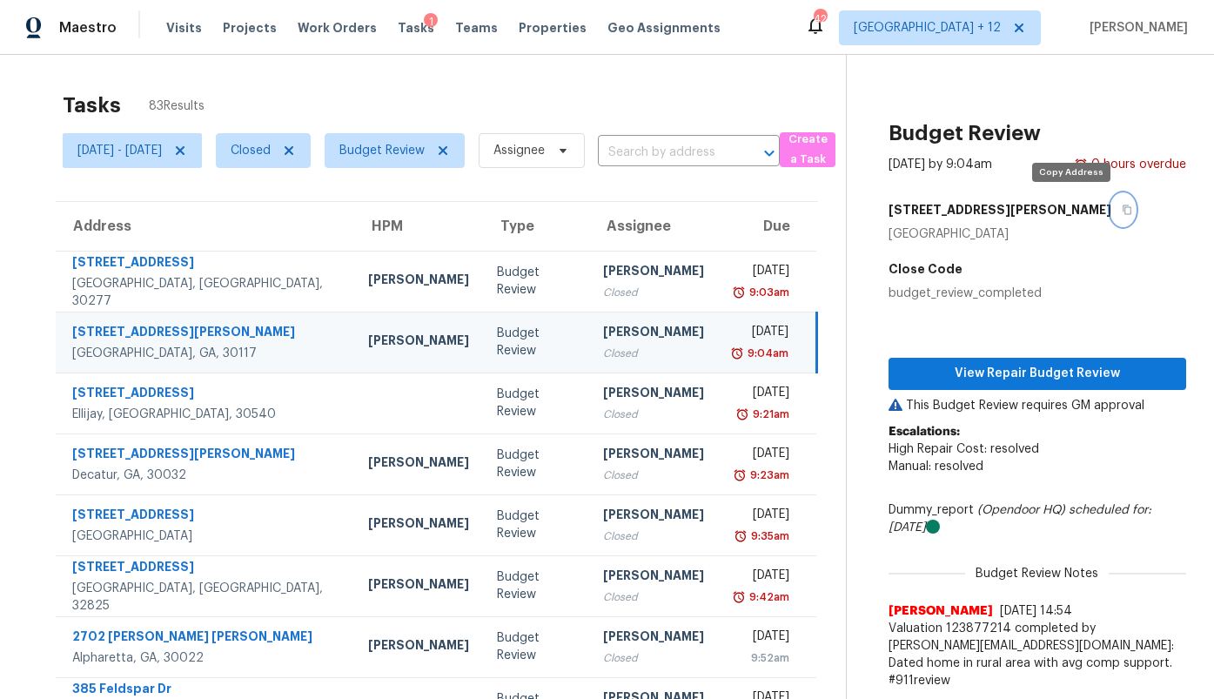
click at [1122, 206] on icon "button" at bounding box center [1127, 210] width 10 height 10
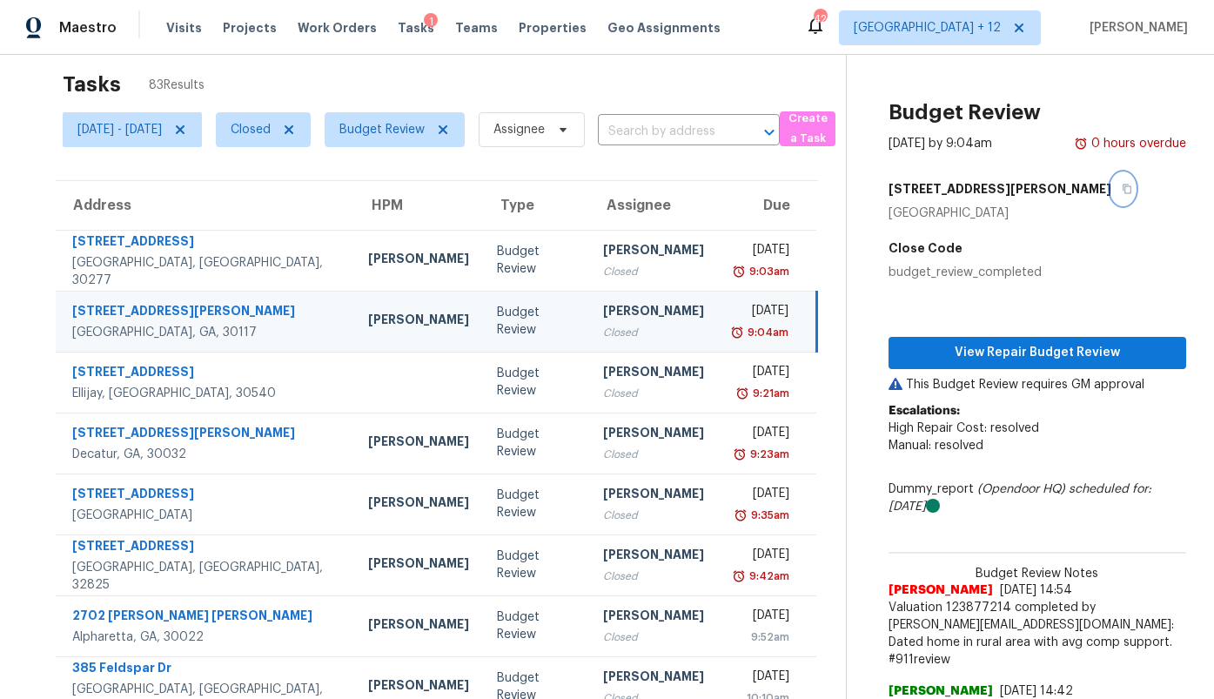
scroll to position [375, 0]
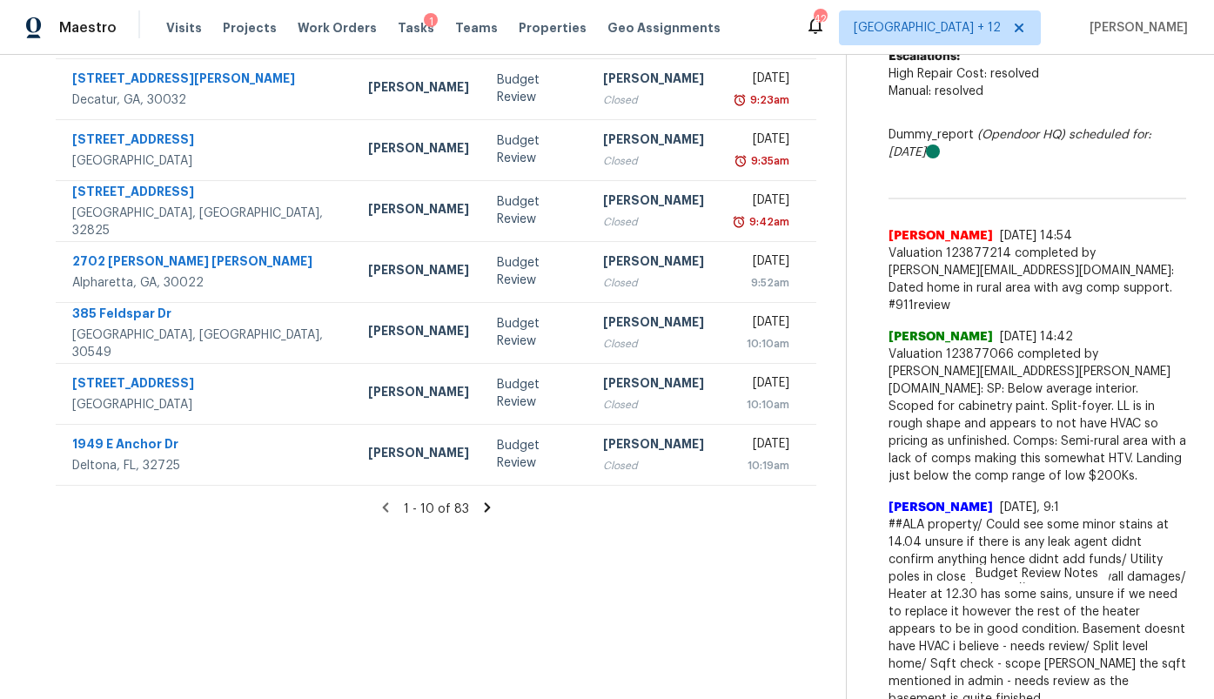
click at [492, 505] on icon at bounding box center [488, 508] width 16 height 16
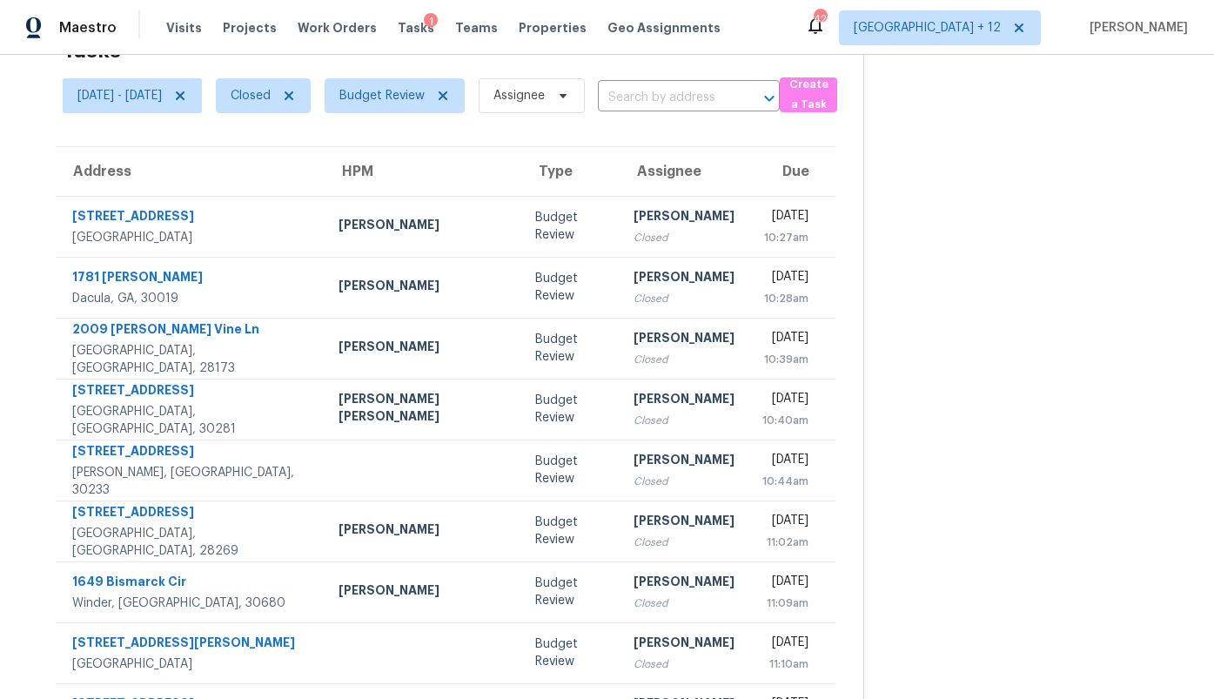
scroll to position [207, 0]
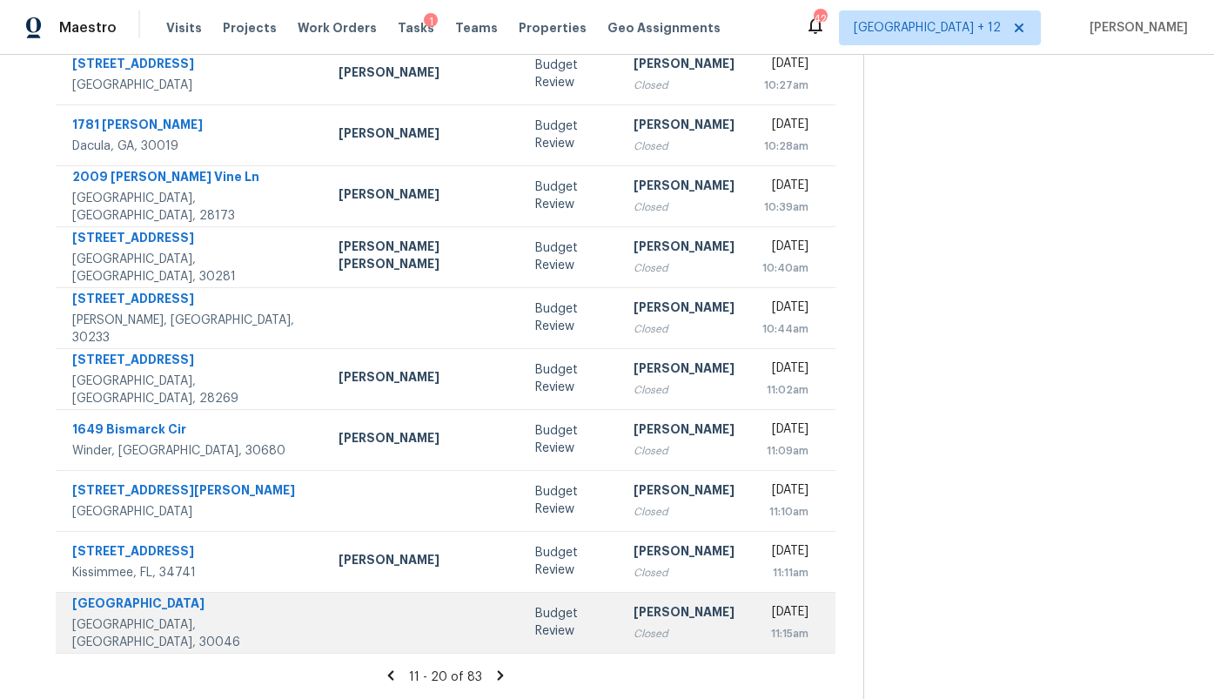
click at [634, 604] on div "[PERSON_NAME]" at bounding box center [684, 614] width 101 height 22
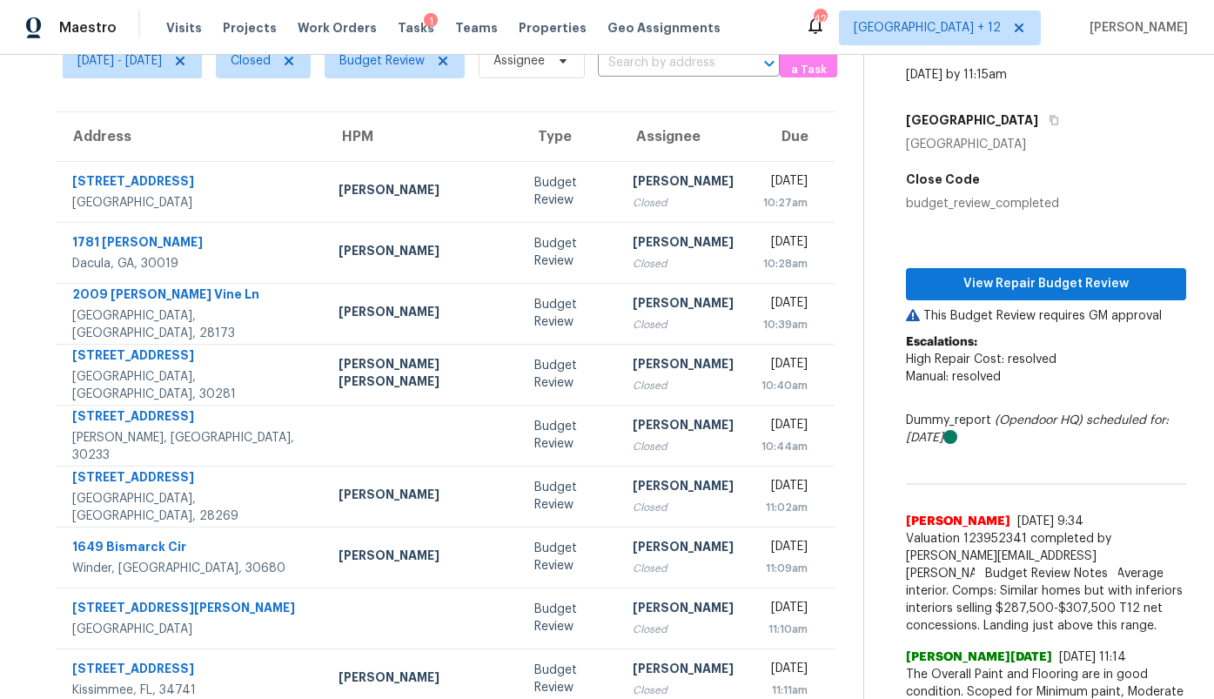
scroll to position [84, 0]
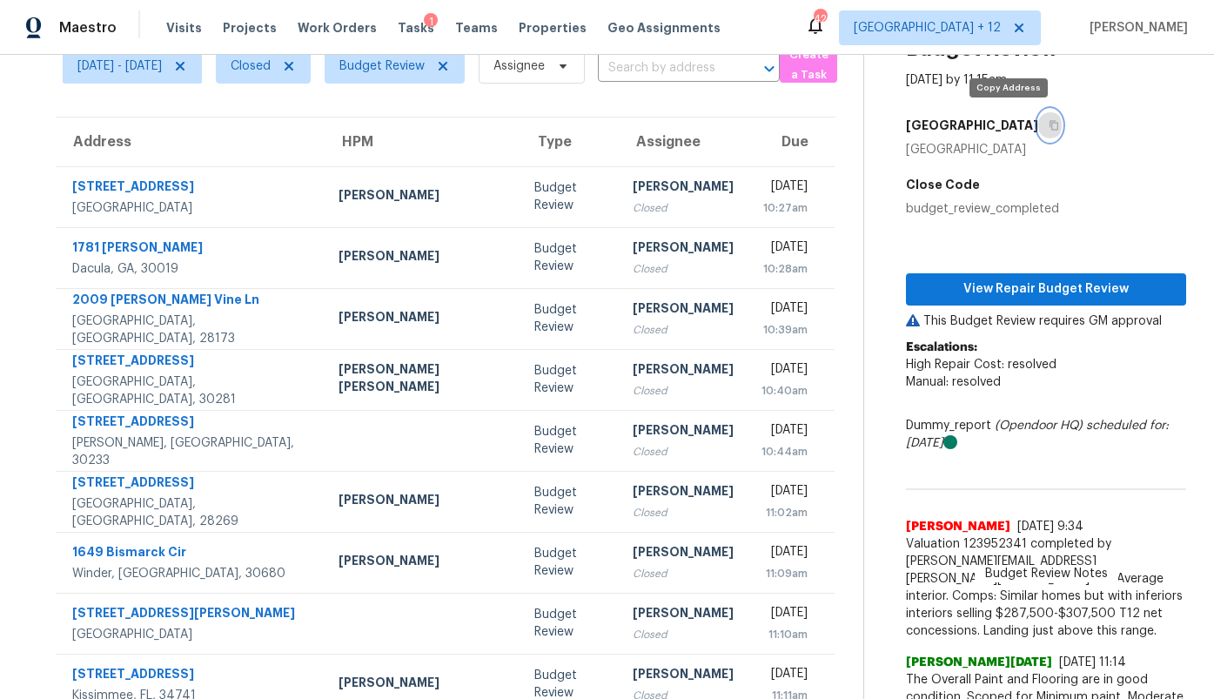
click at [1049, 128] on icon "button" at bounding box center [1054, 125] width 10 height 10
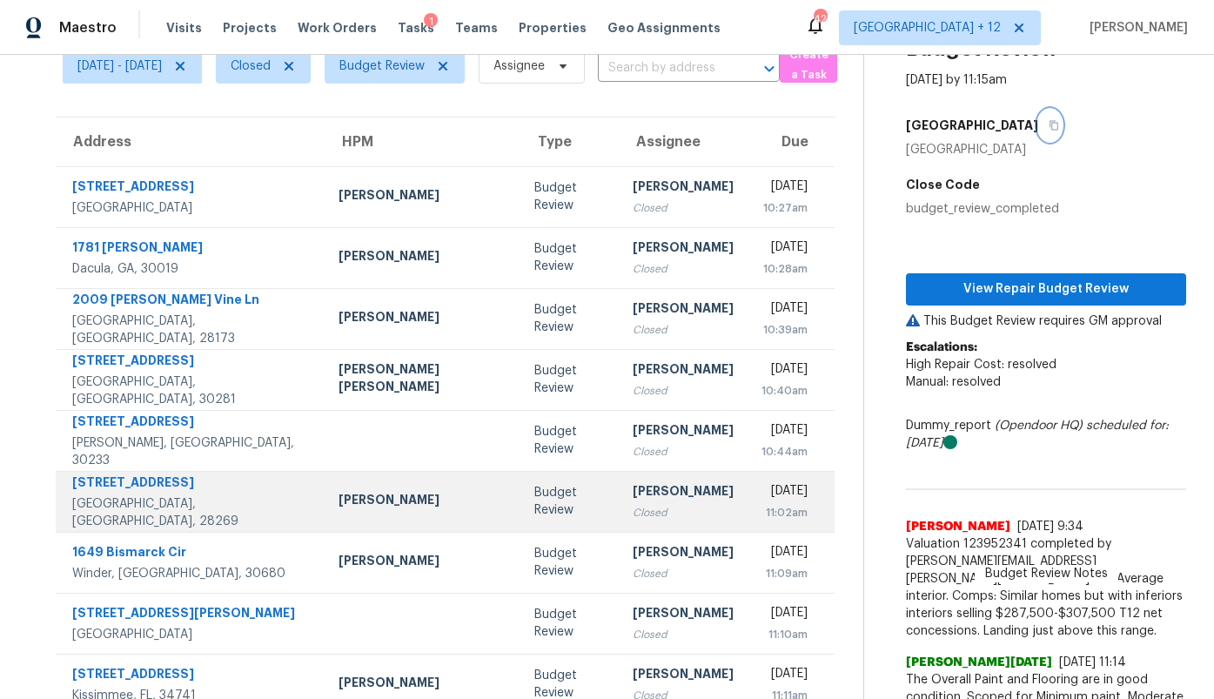
scroll to position [207, 0]
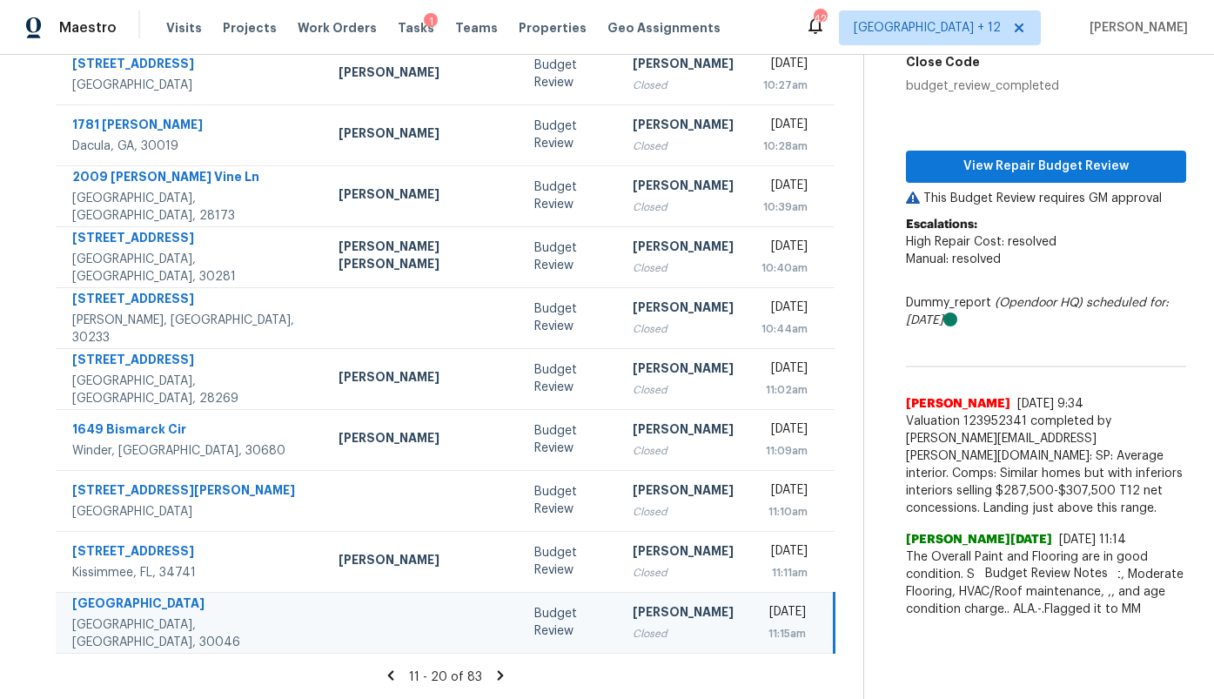
click at [498, 674] on icon at bounding box center [501, 675] width 6 height 10
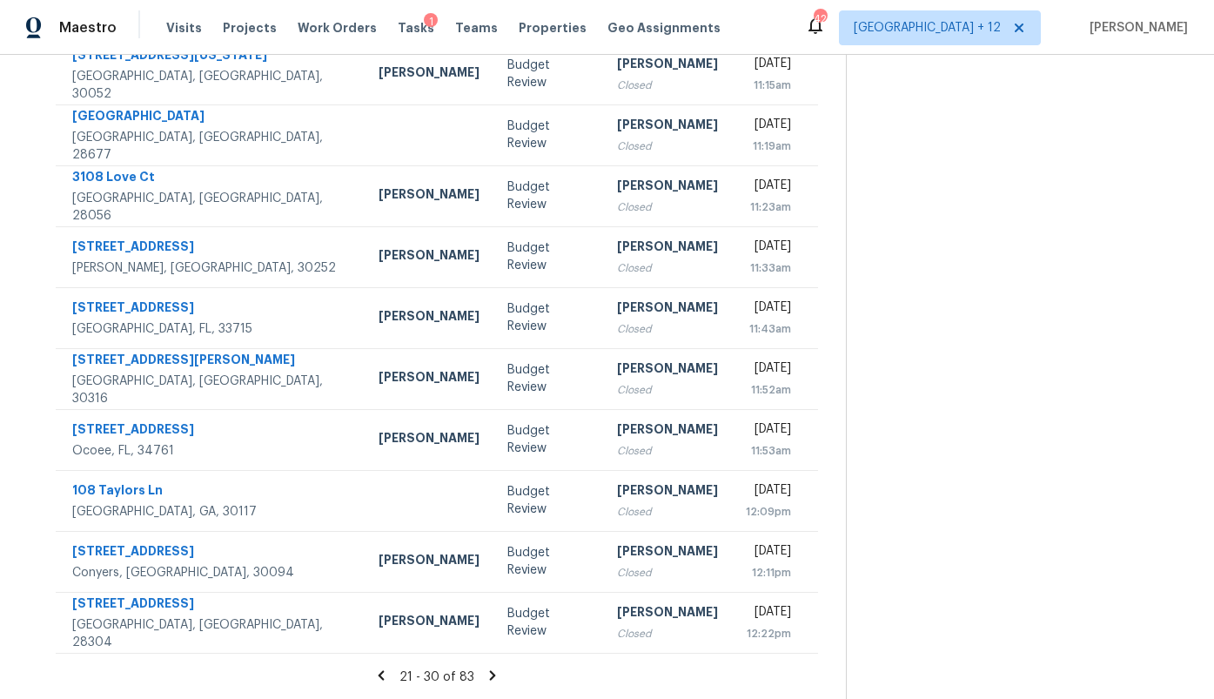
click at [498, 674] on icon at bounding box center [493, 676] width 16 height 16
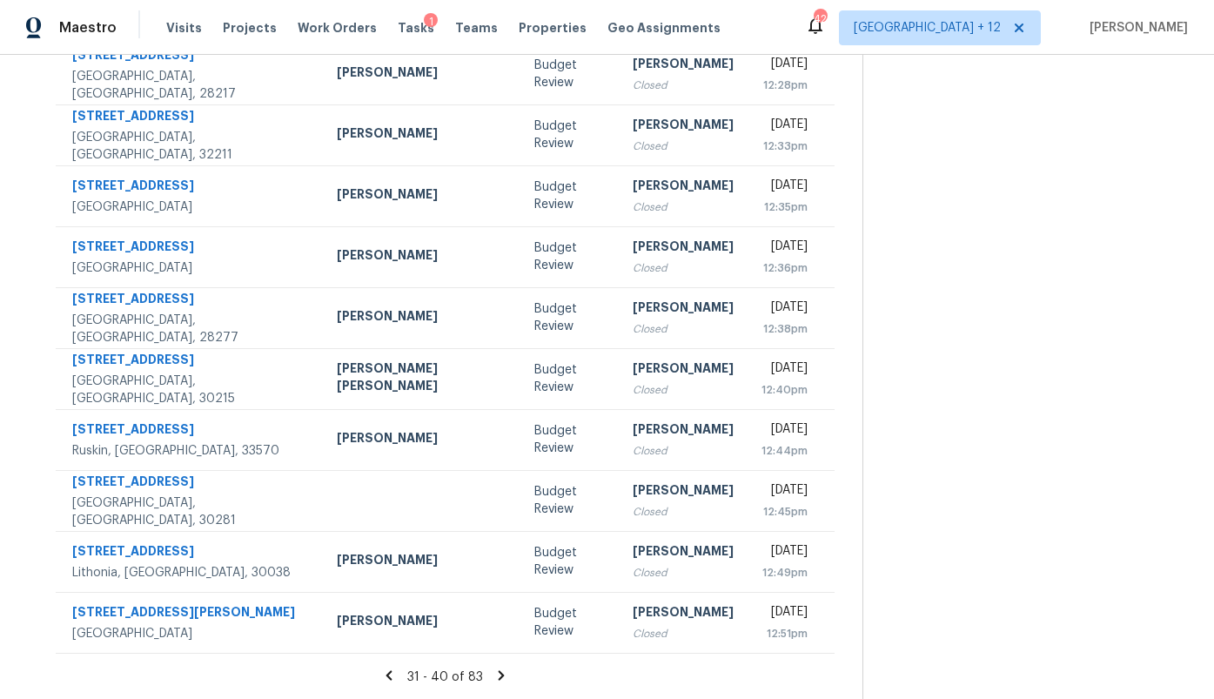
click at [498, 674] on icon at bounding box center [501, 676] width 16 height 16
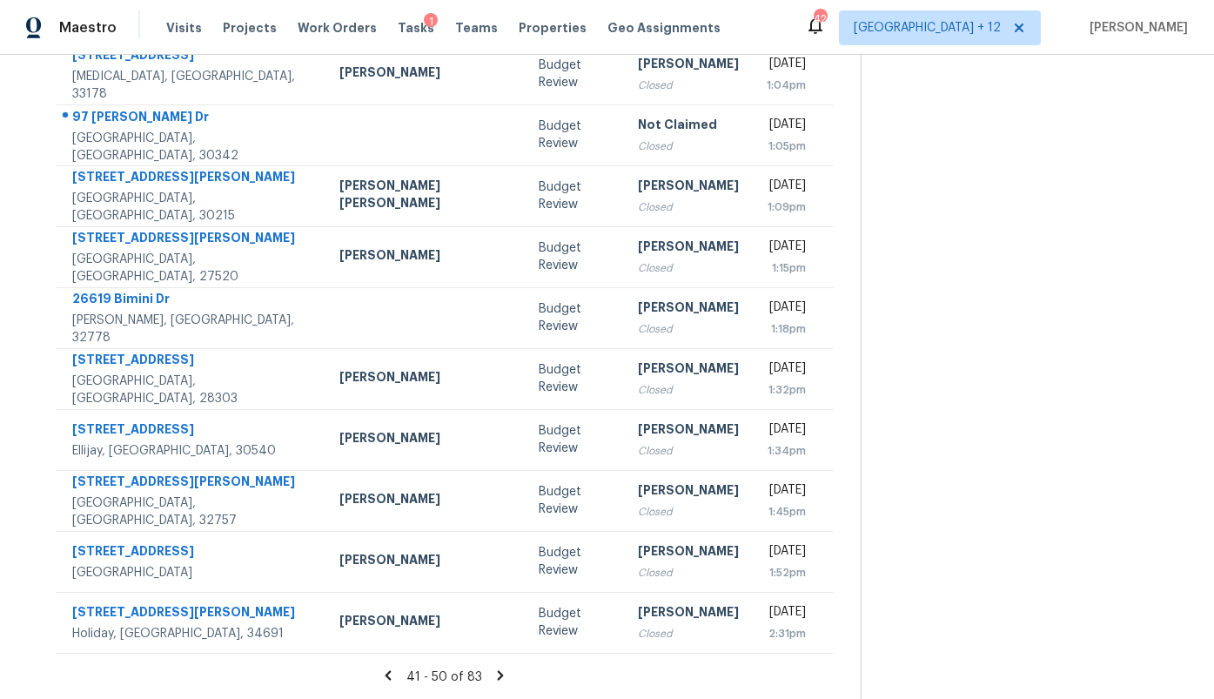
click at [498, 674] on icon at bounding box center [501, 676] width 16 height 16
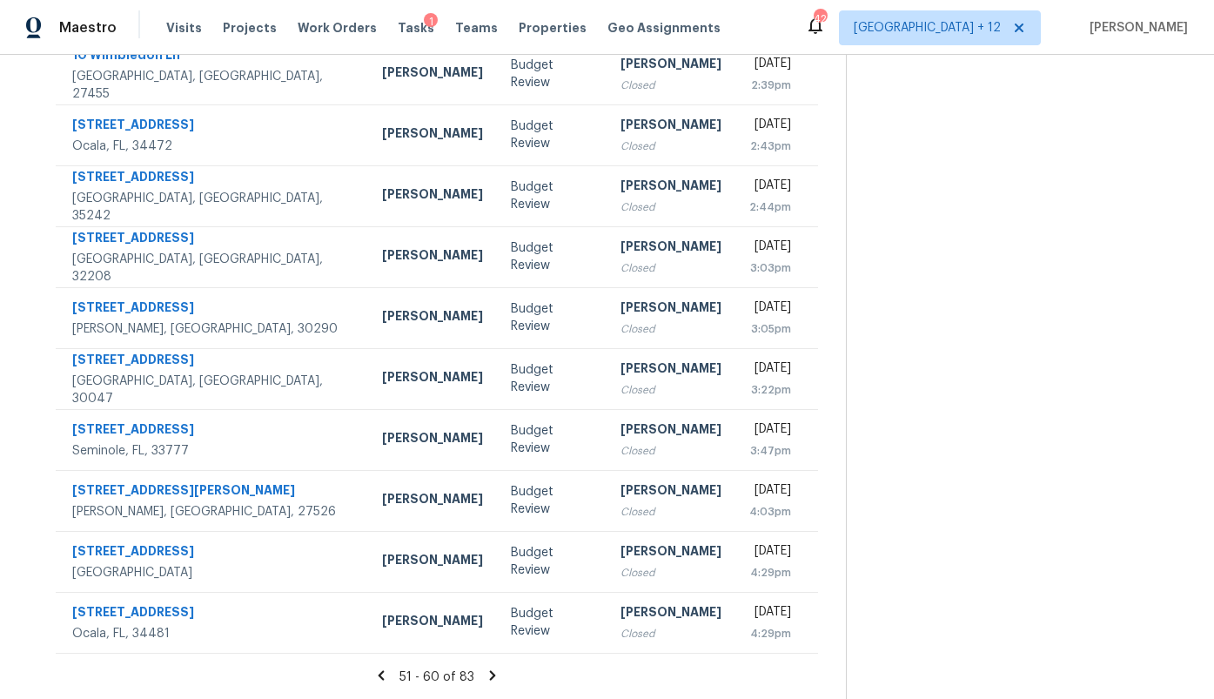
click at [498, 674] on icon at bounding box center [493, 676] width 16 height 16
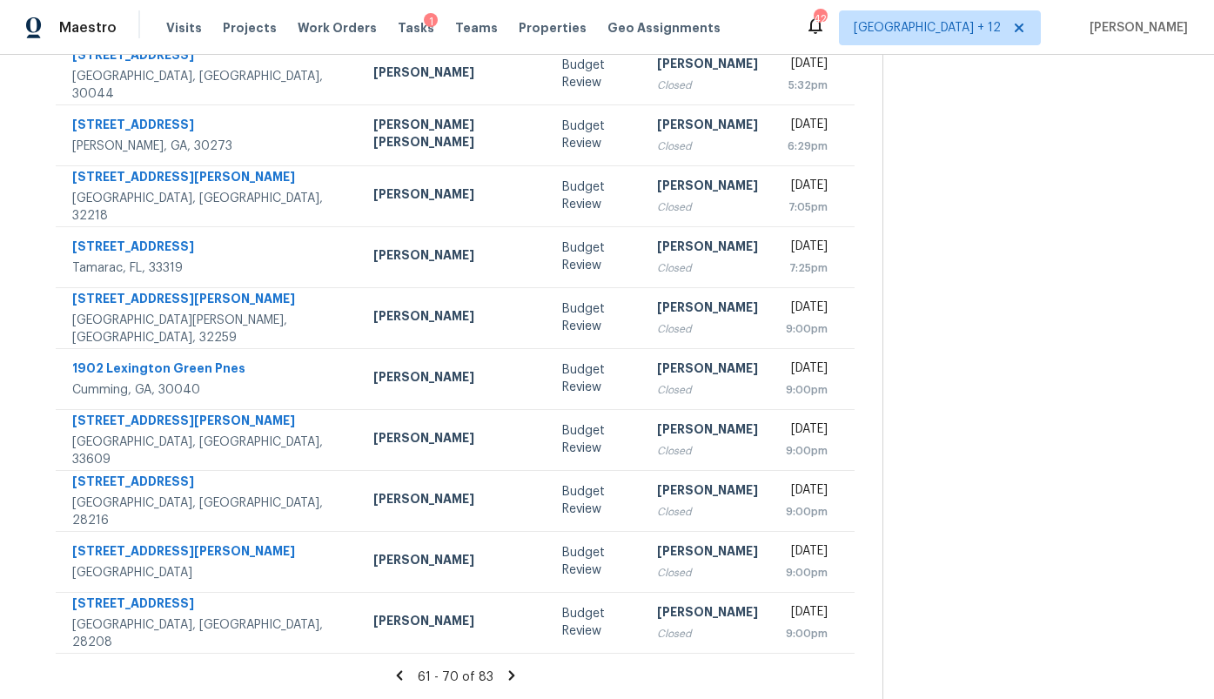
click at [504, 674] on icon at bounding box center [512, 676] width 16 height 16
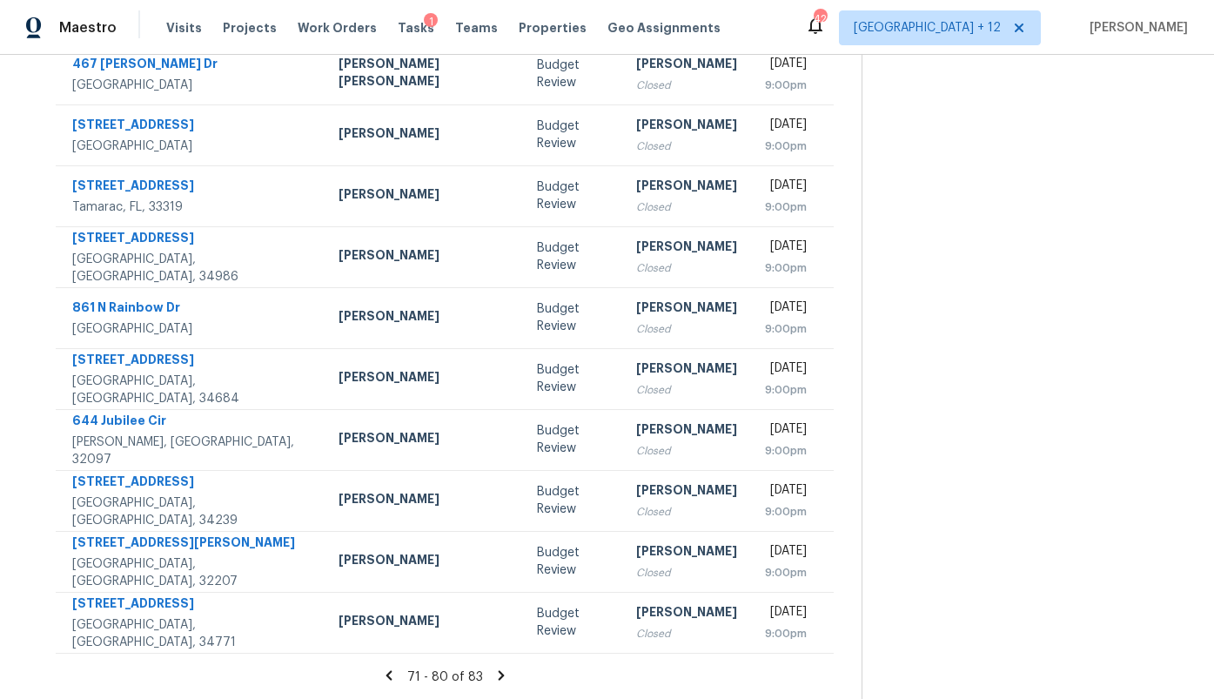
click at [498, 674] on icon at bounding box center [501, 676] width 16 height 16
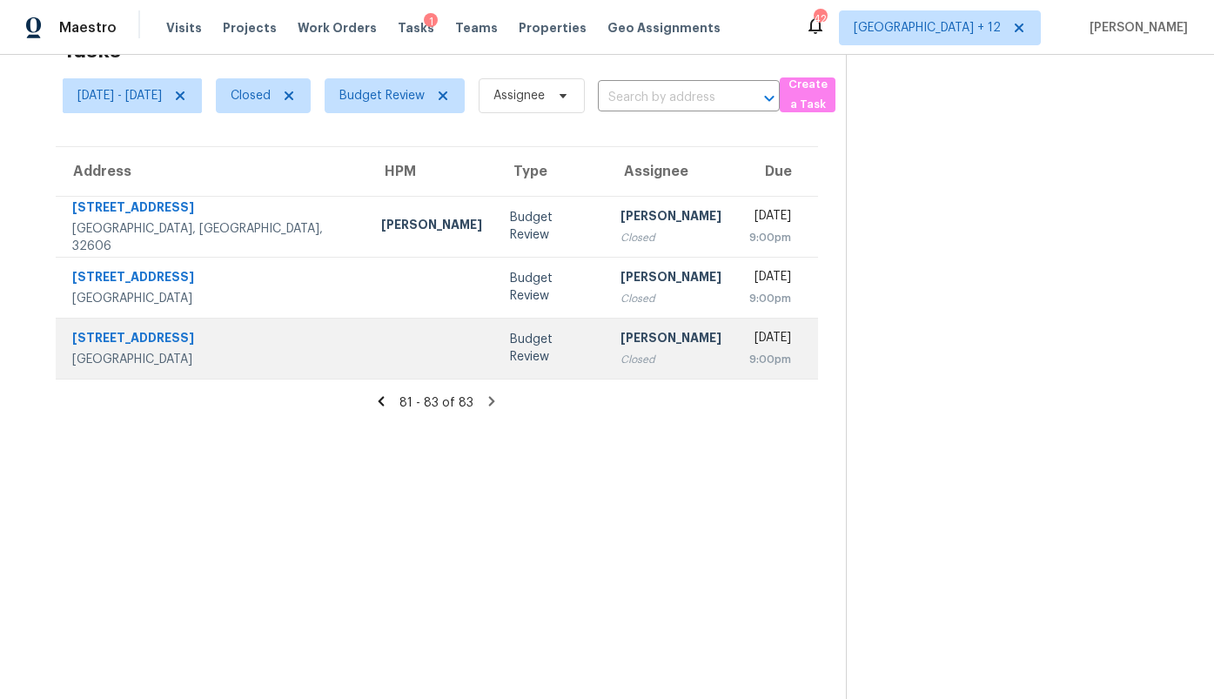
click at [496, 359] on td "Budget Review" at bounding box center [551, 348] width 111 height 61
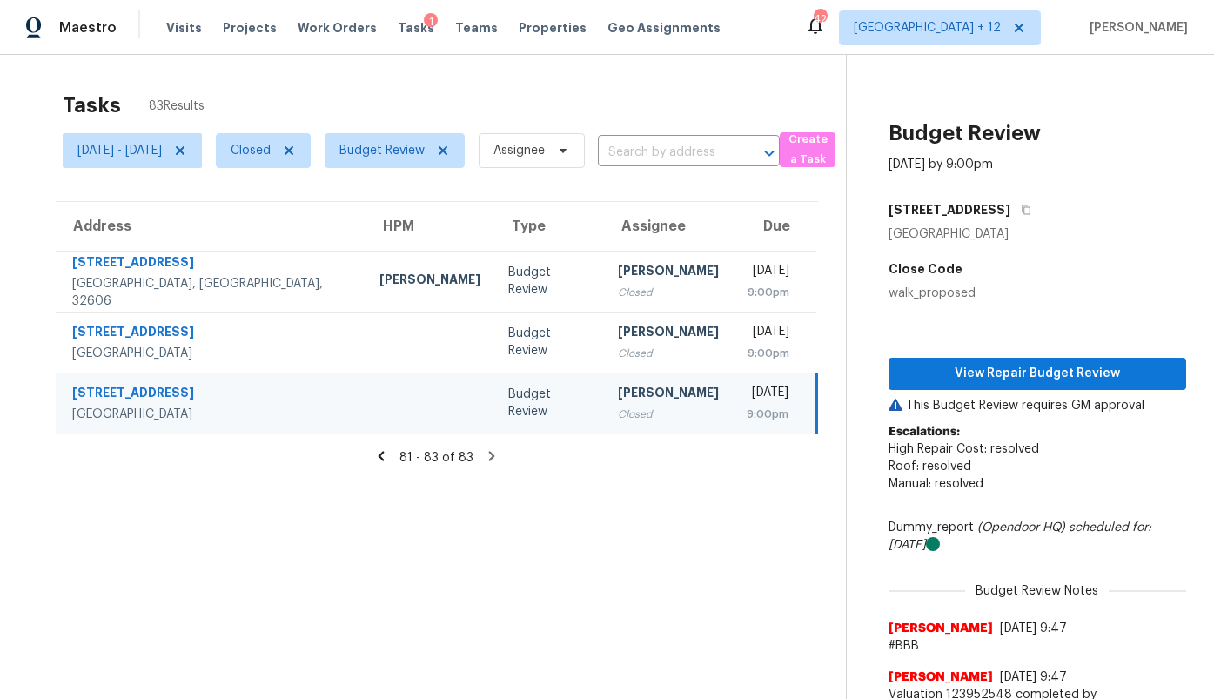
scroll to position [4, 0]
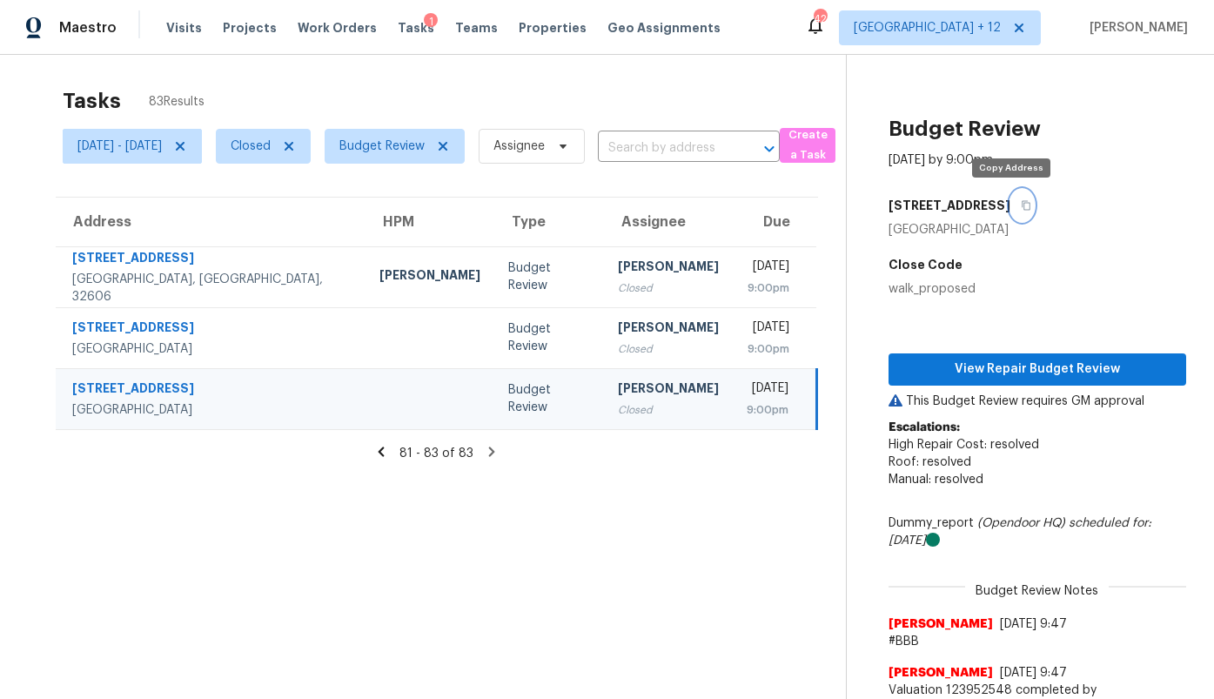
click at [1022, 206] on icon "button" at bounding box center [1026, 206] width 9 height 10
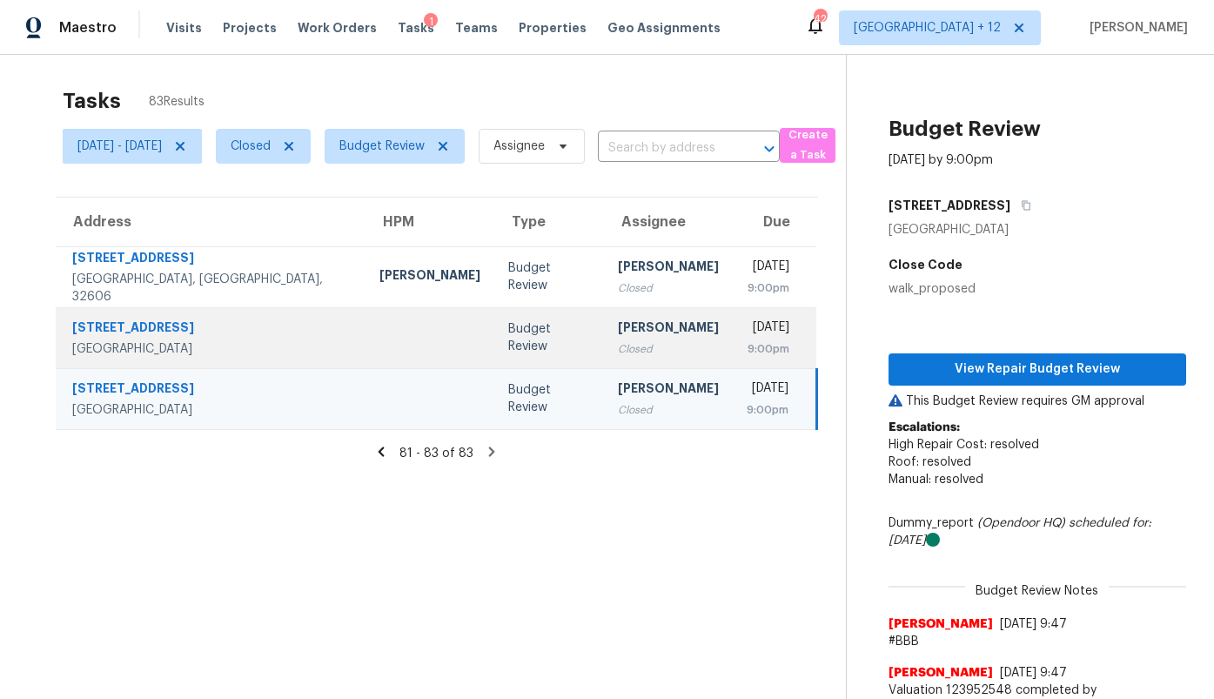
click at [618, 345] on div "Closed" at bounding box center [668, 348] width 101 height 17
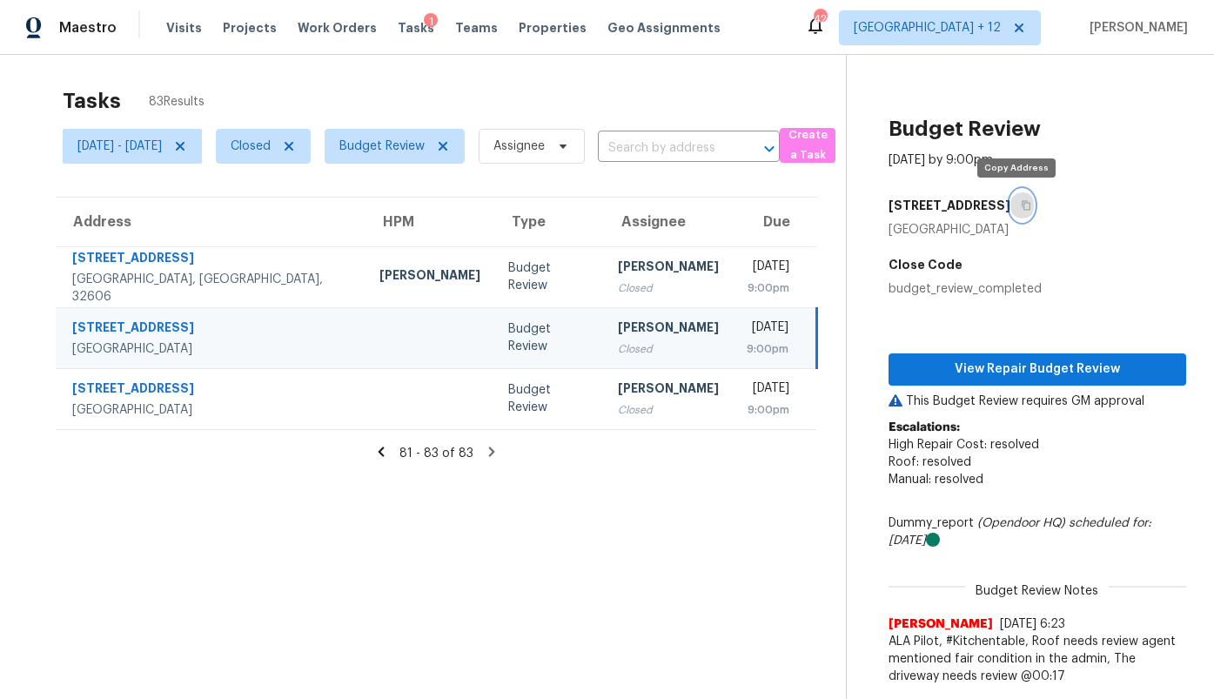
click at [1023, 210] on icon "button" at bounding box center [1026, 205] width 10 height 10
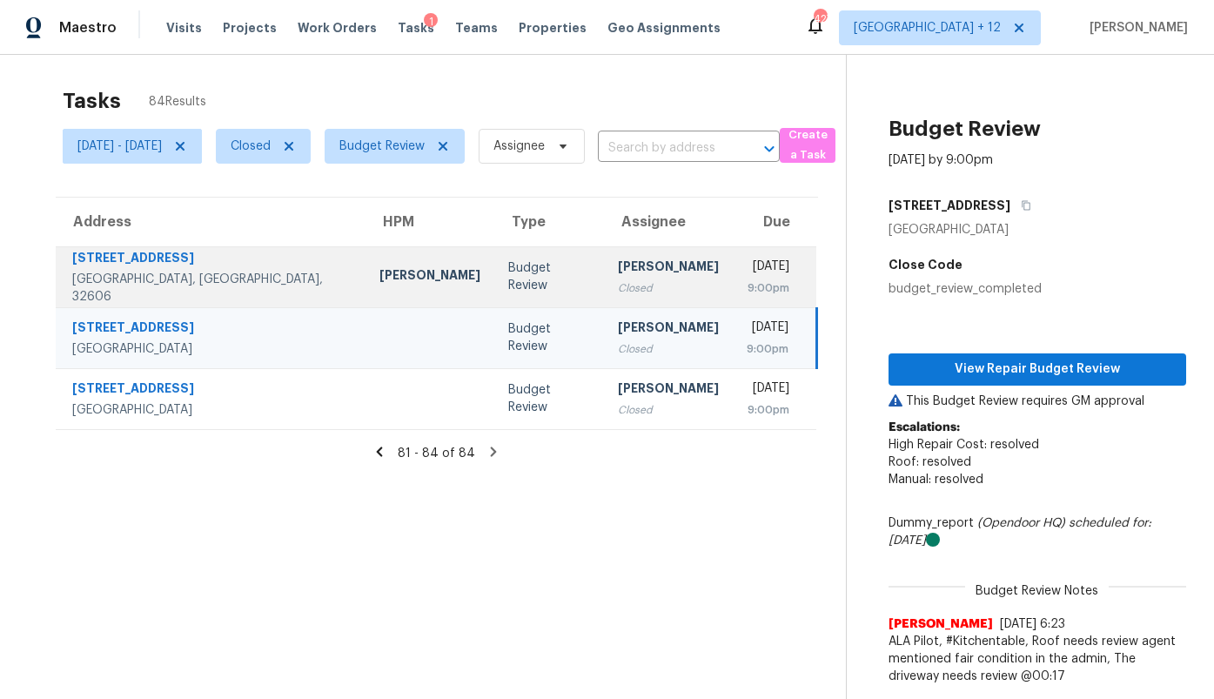
click at [747, 276] on div "[DATE]" at bounding box center [769, 269] width 44 height 22
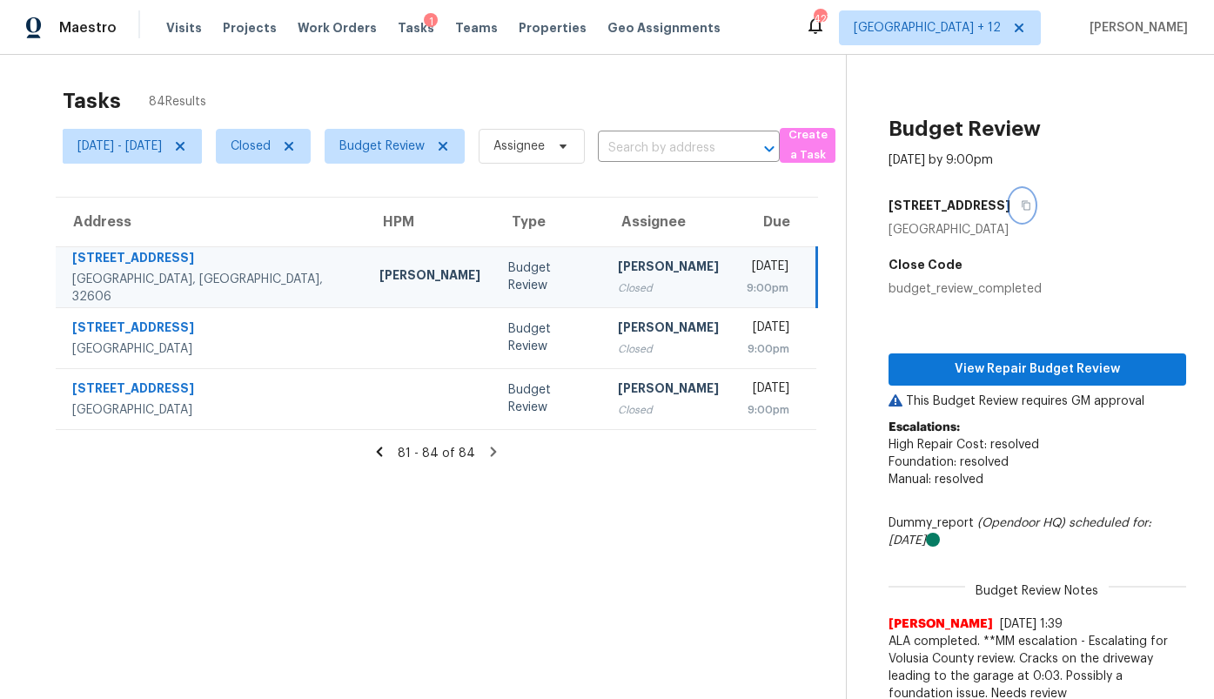
click at [1021, 206] on icon "button" at bounding box center [1026, 205] width 10 height 10
click at [387, 448] on icon at bounding box center [380, 452] width 16 height 16
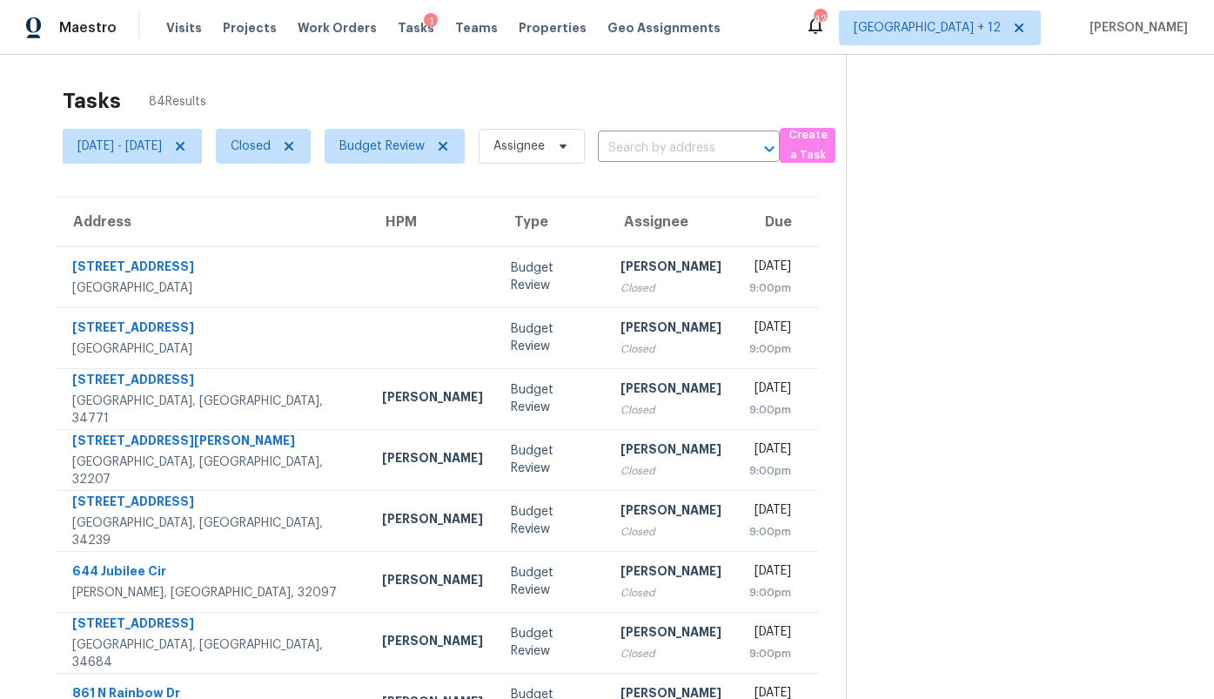
scroll to position [207, 0]
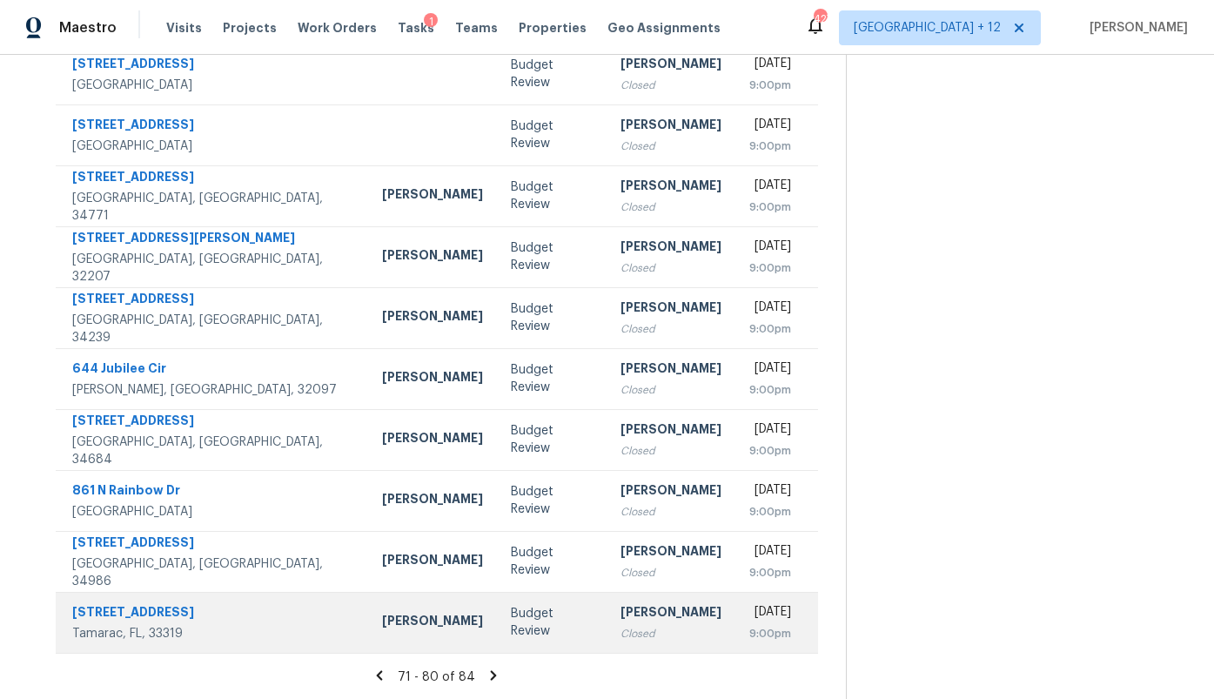
click at [497, 635] on td "Budget Review" at bounding box center [552, 622] width 110 height 61
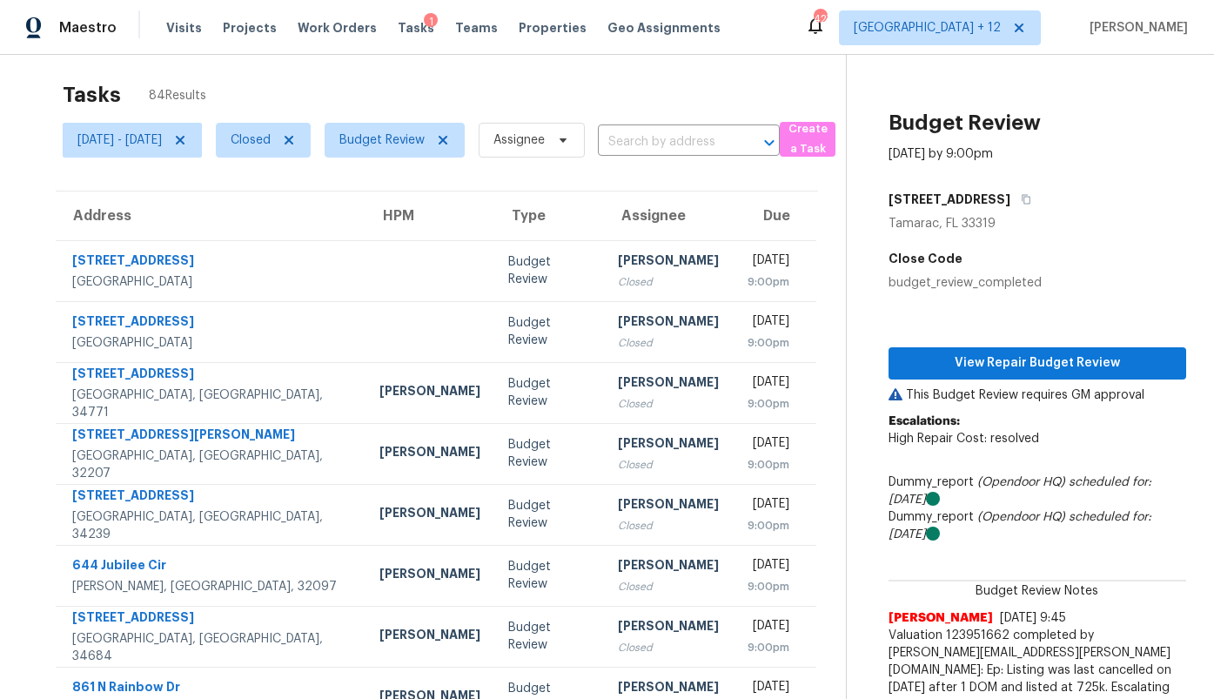
scroll to position [0, 2]
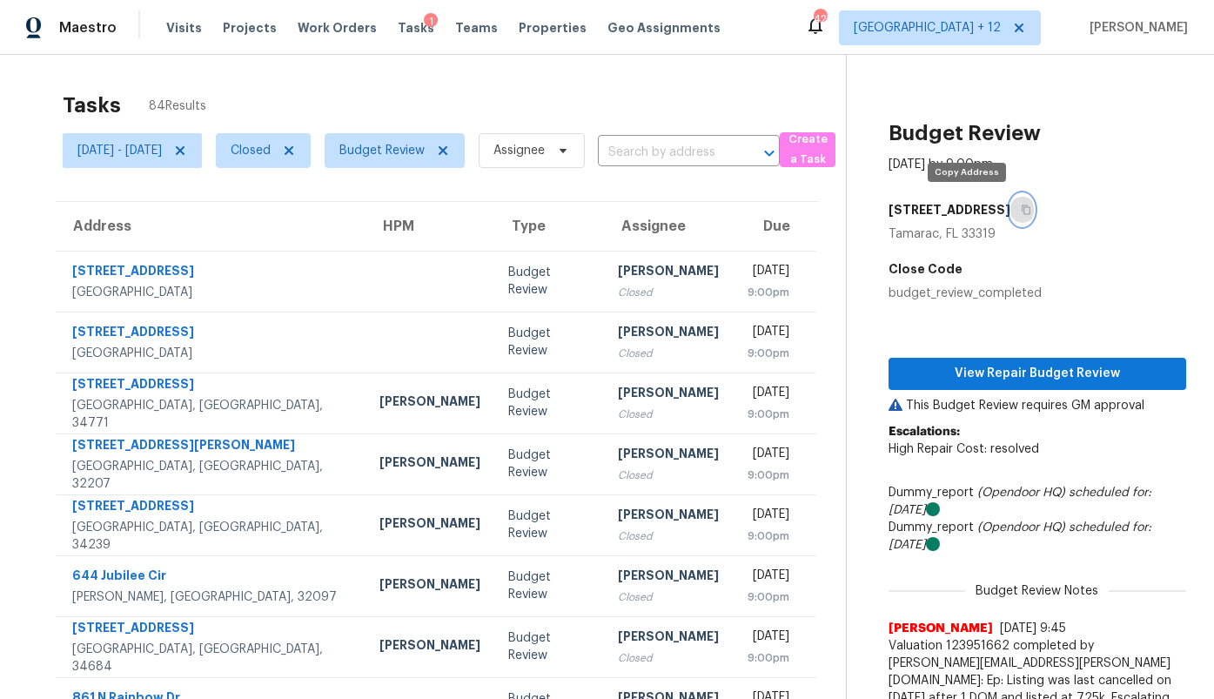
click at [1021, 209] on icon "button" at bounding box center [1026, 210] width 10 height 10
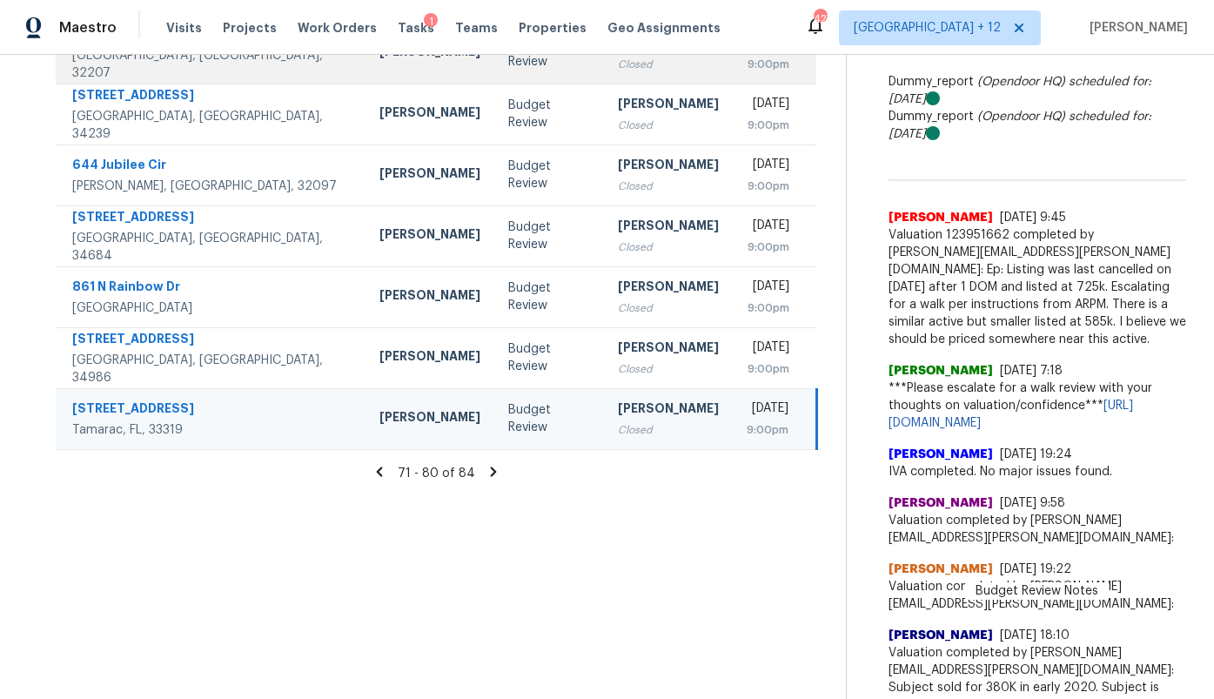
scroll to position [400, 2]
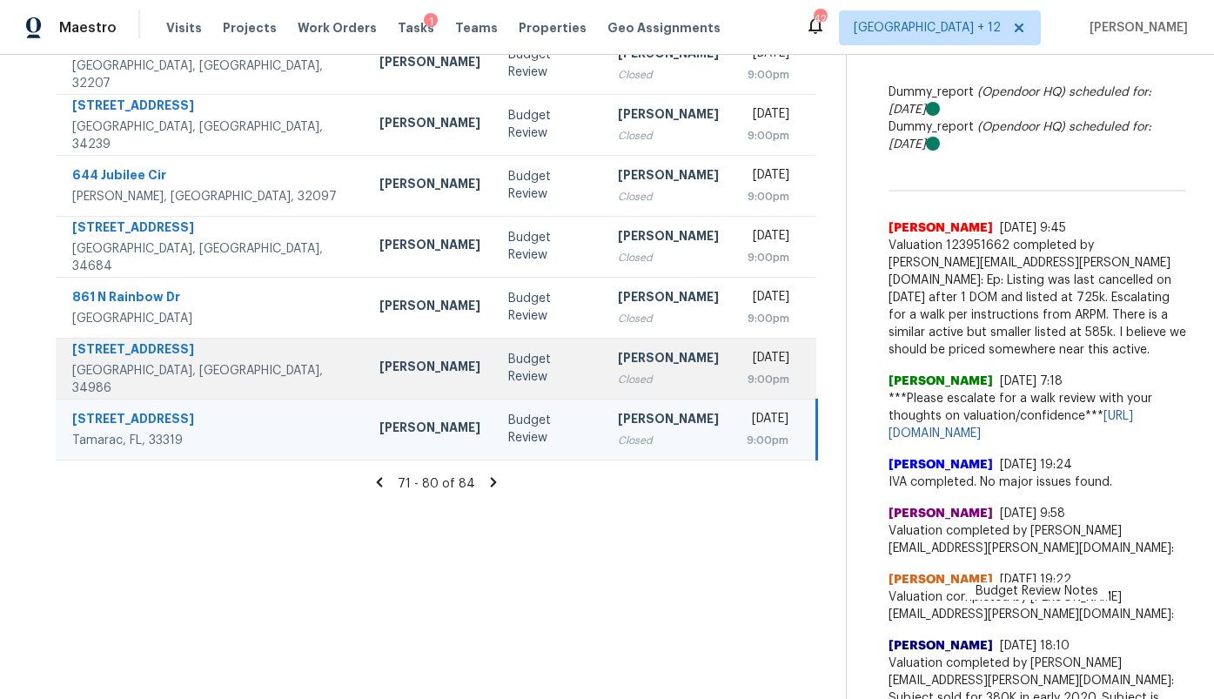
click at [379, 374] on div "Jeff Aniello" at bounding box center [429, 369] width 101 height 22
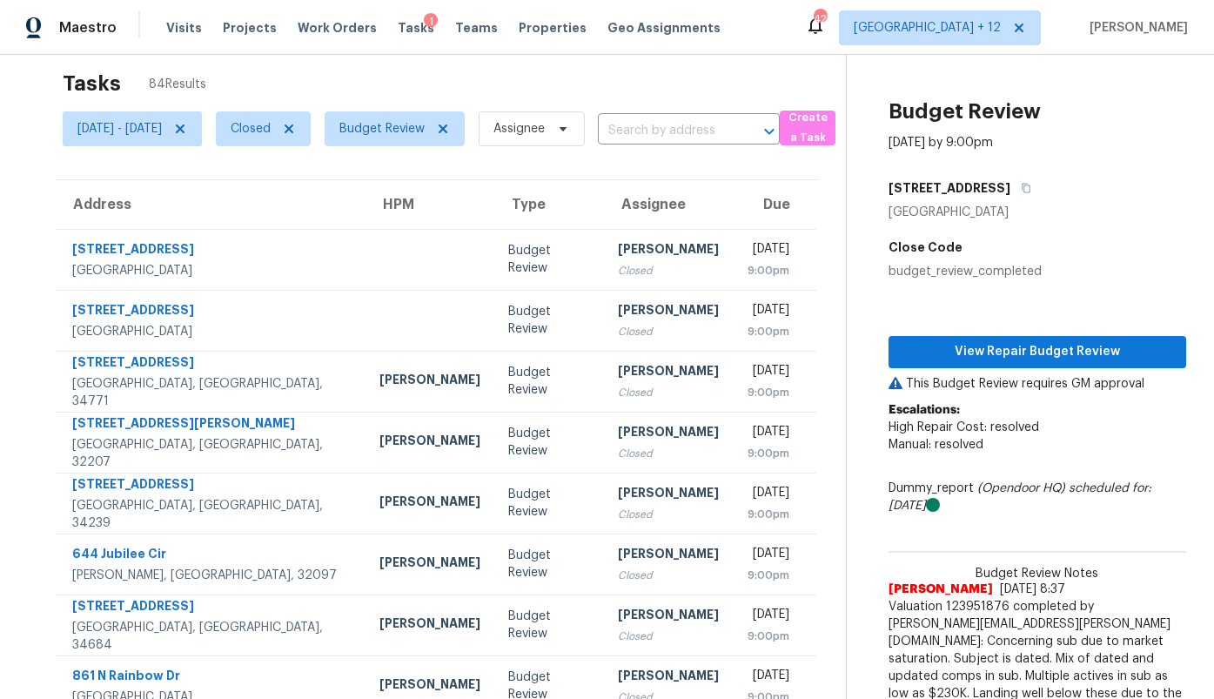
scroll to position [0, 0]
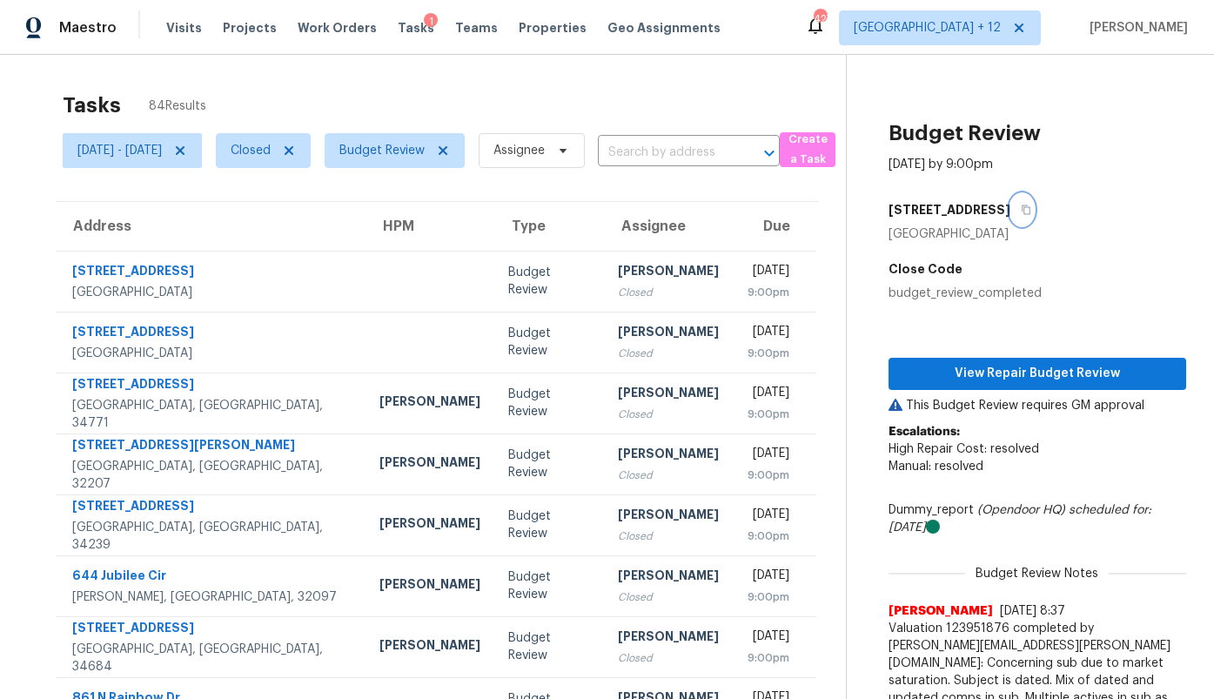
click at [1031, 208] on icon "button" at bounding box center [1026, 210] width 10 height 10
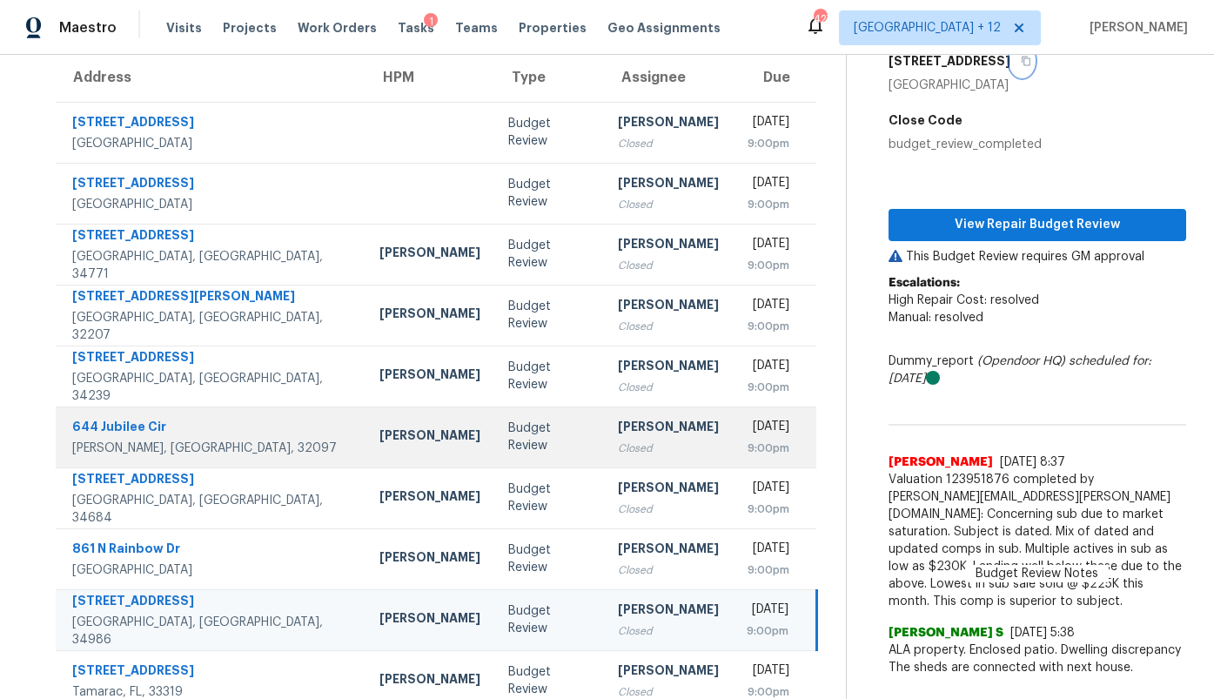
scroll to position [144, 0]
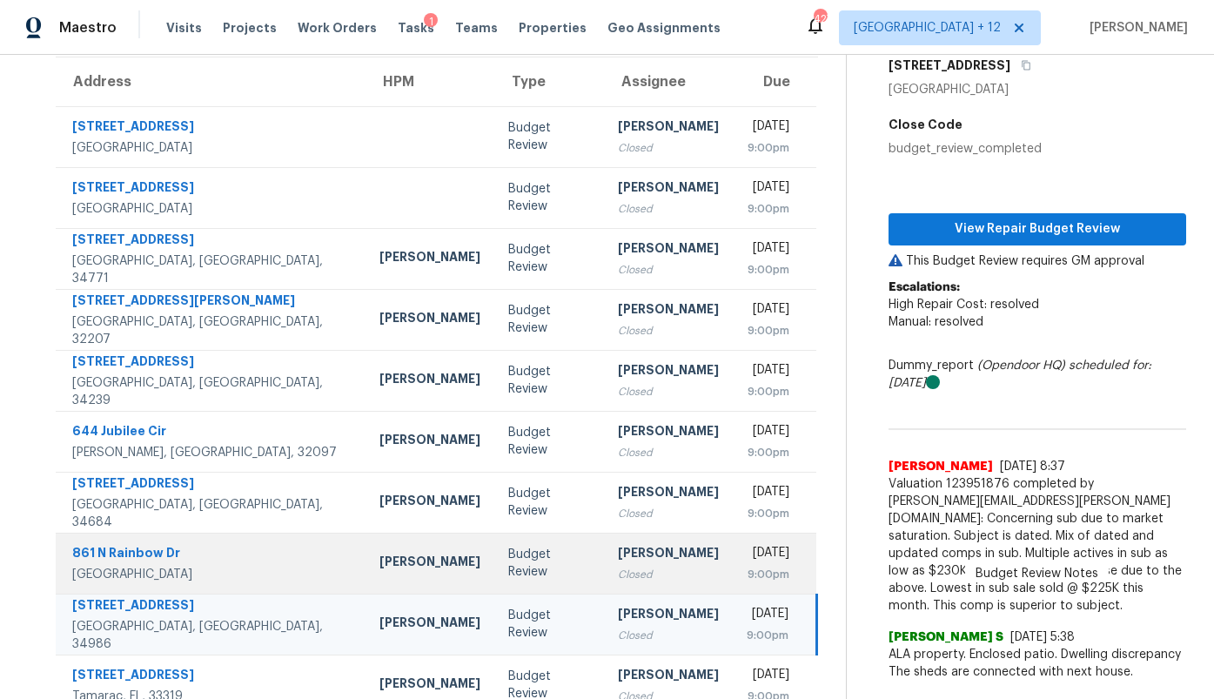
click at [508, 570] on div "Budget Review" at bounding box center [549, 563] width 82 height 35
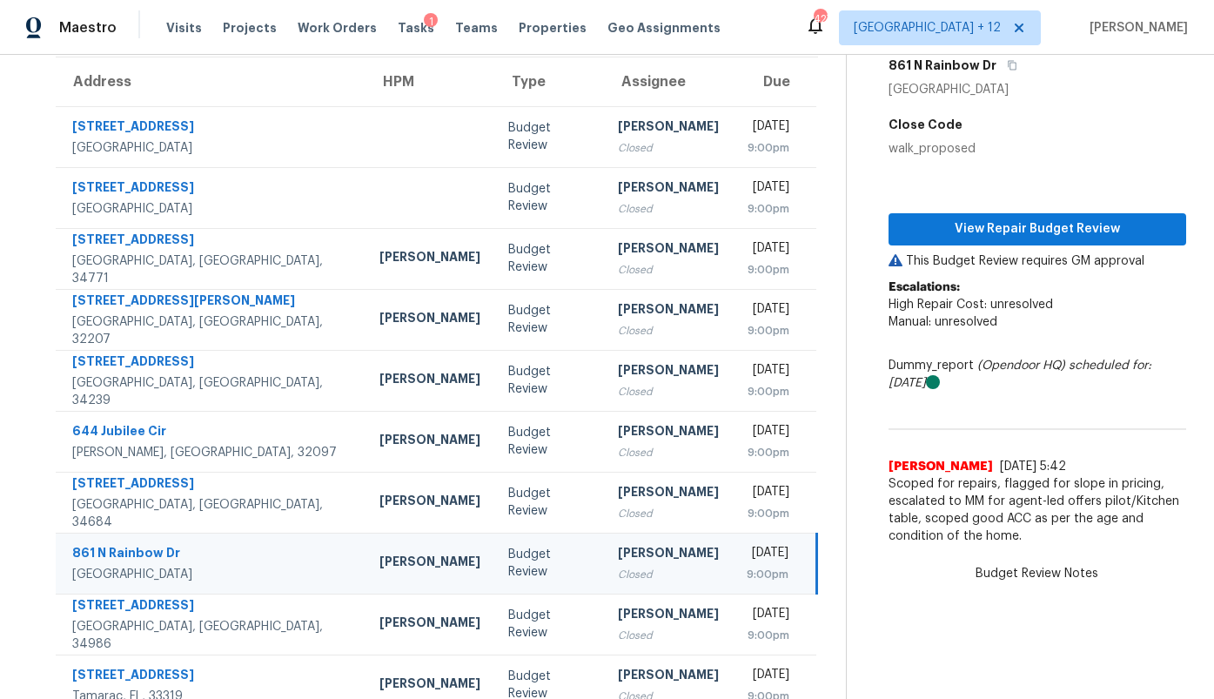
scroll to position [0, 0]
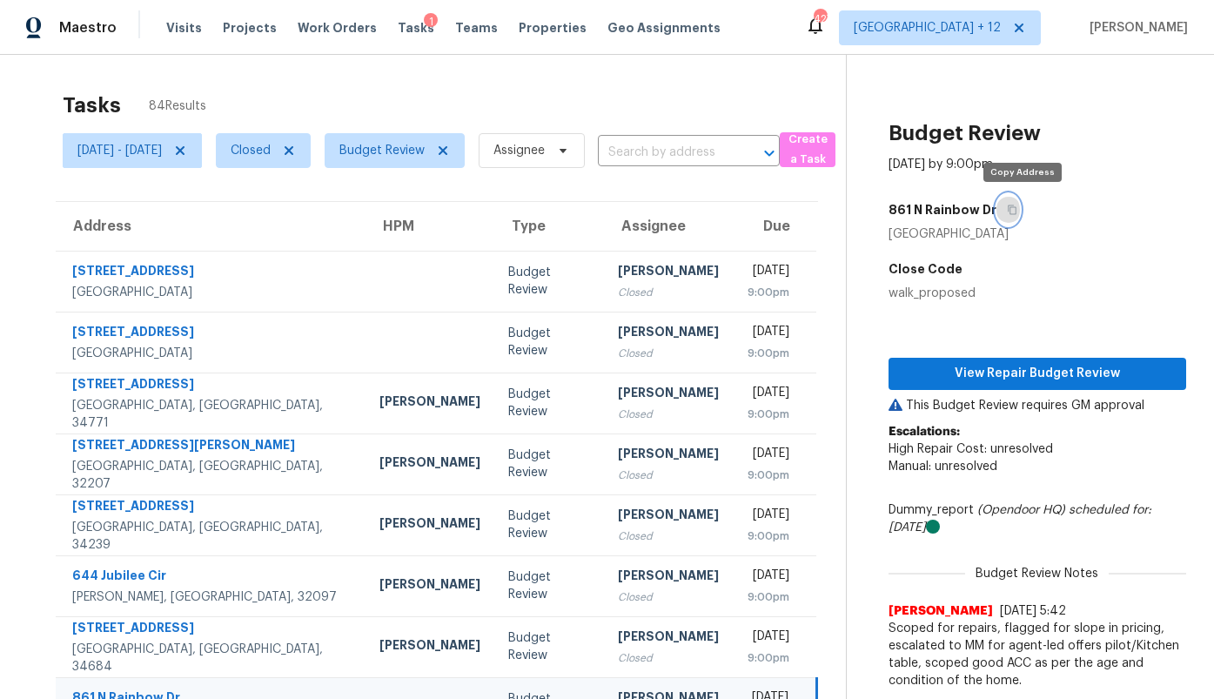
click at [1017, 209] on icon "button" at bounding box center [1012, 210] width 10 height 10
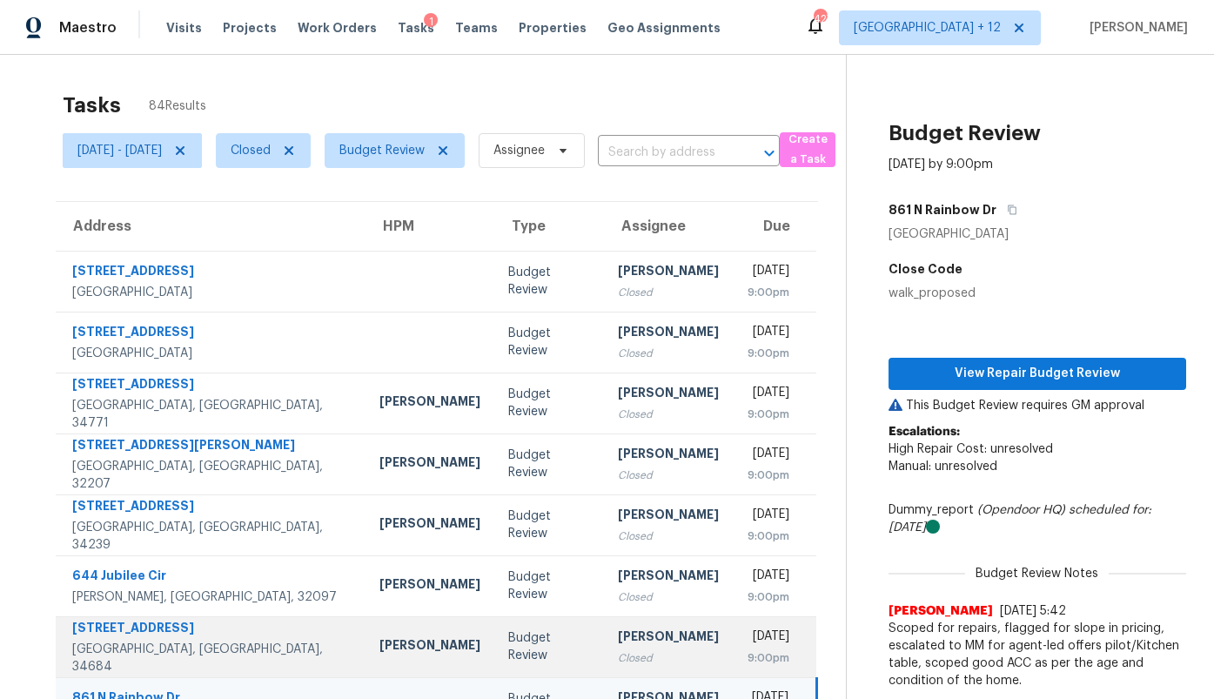
click at [514, 630] on td "Budget Review" at bounding box center [549, 646] width 110 height 61
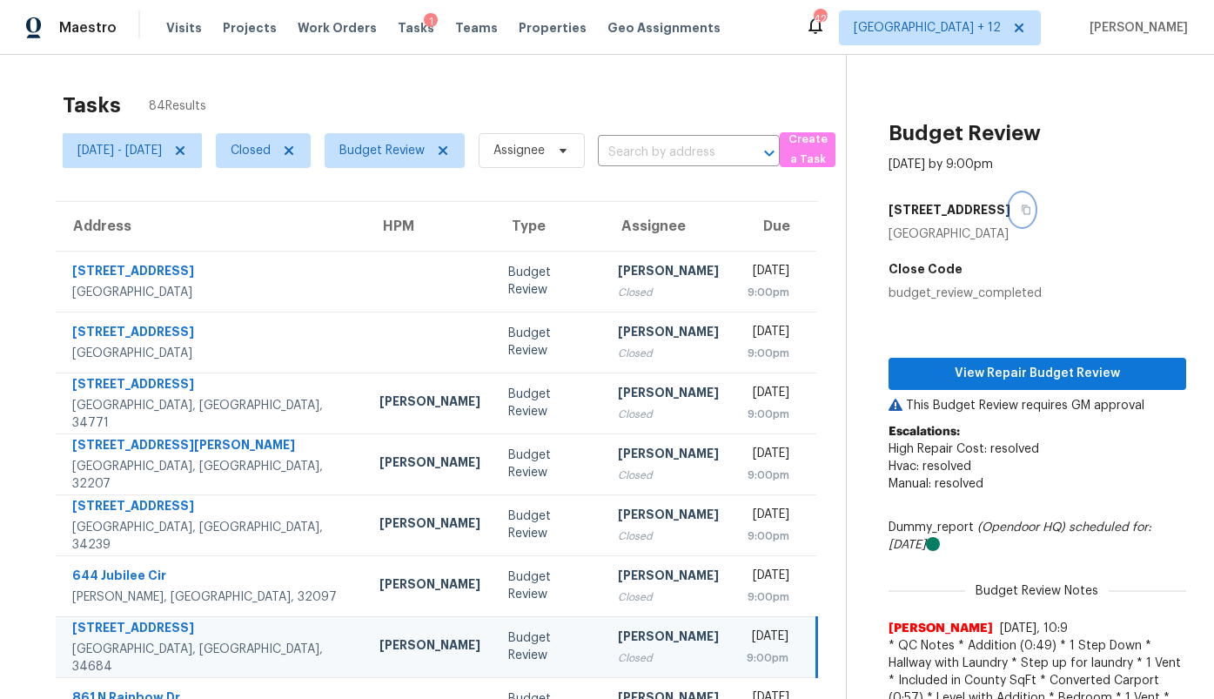
click at [1021, 211] on icon "button" at bounding box center [1026, 210] width 10 height 10
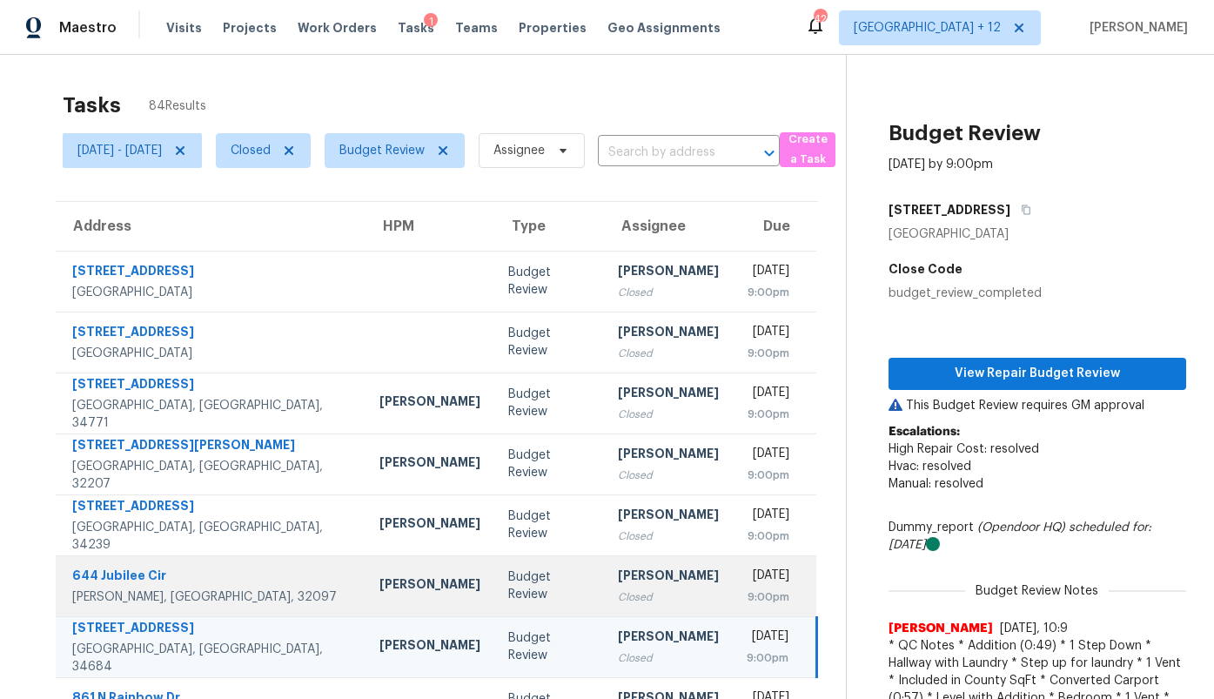
click at [618, 576] on div "David Dickinson" at bounding box center [668, 578] width 101 height 22
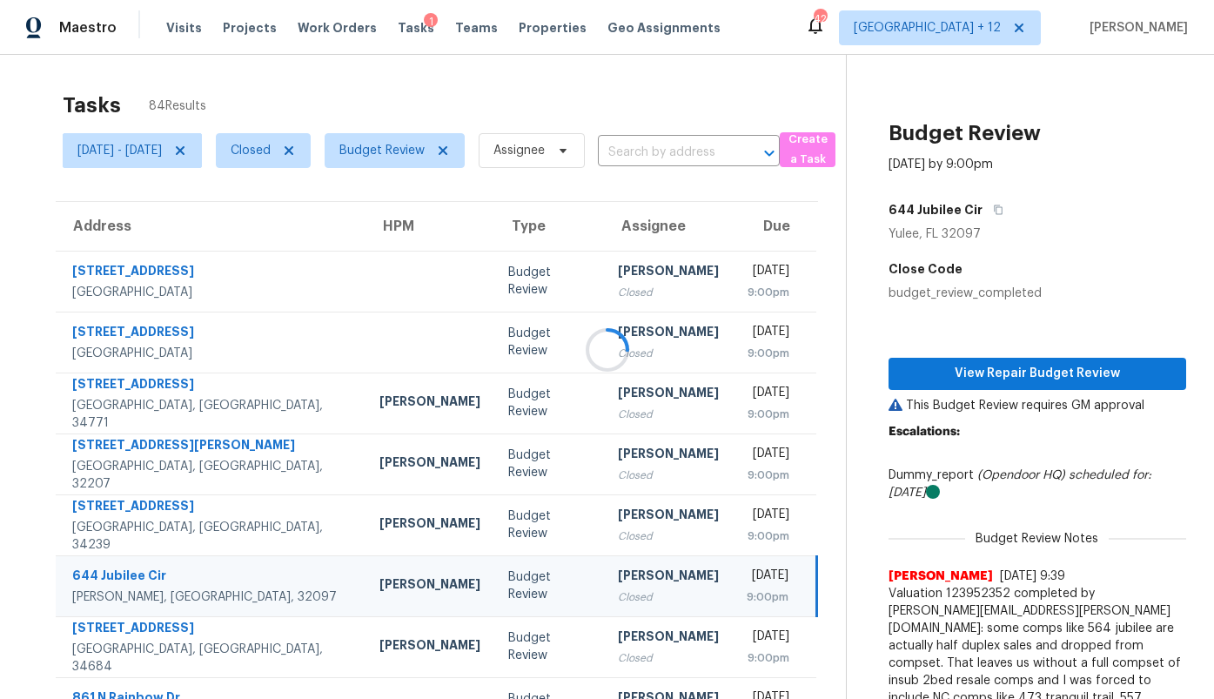
click at [1010, 213] on div at bounding box center [607, 349] width 1214 height 699
click at [1011, 209] on div at bounding box center [607, 349] width 1214 height 699
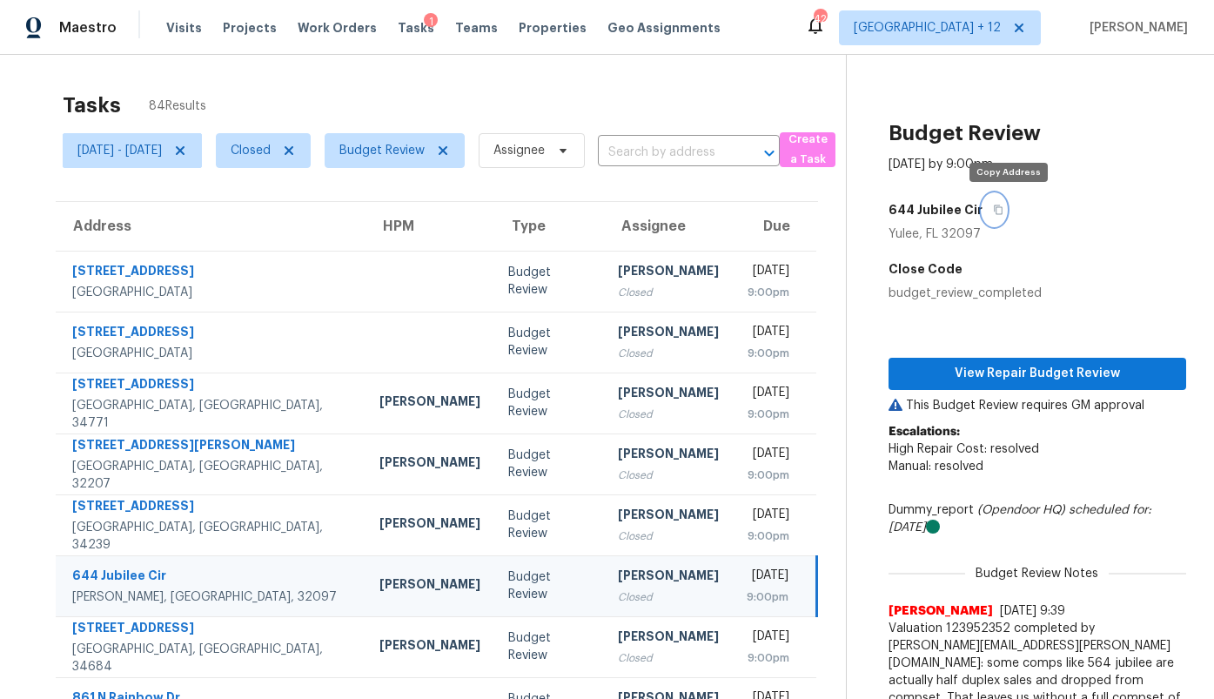
click at [1003, 209] on icon "button" at bounding box center [998, 210] width 10 height 10
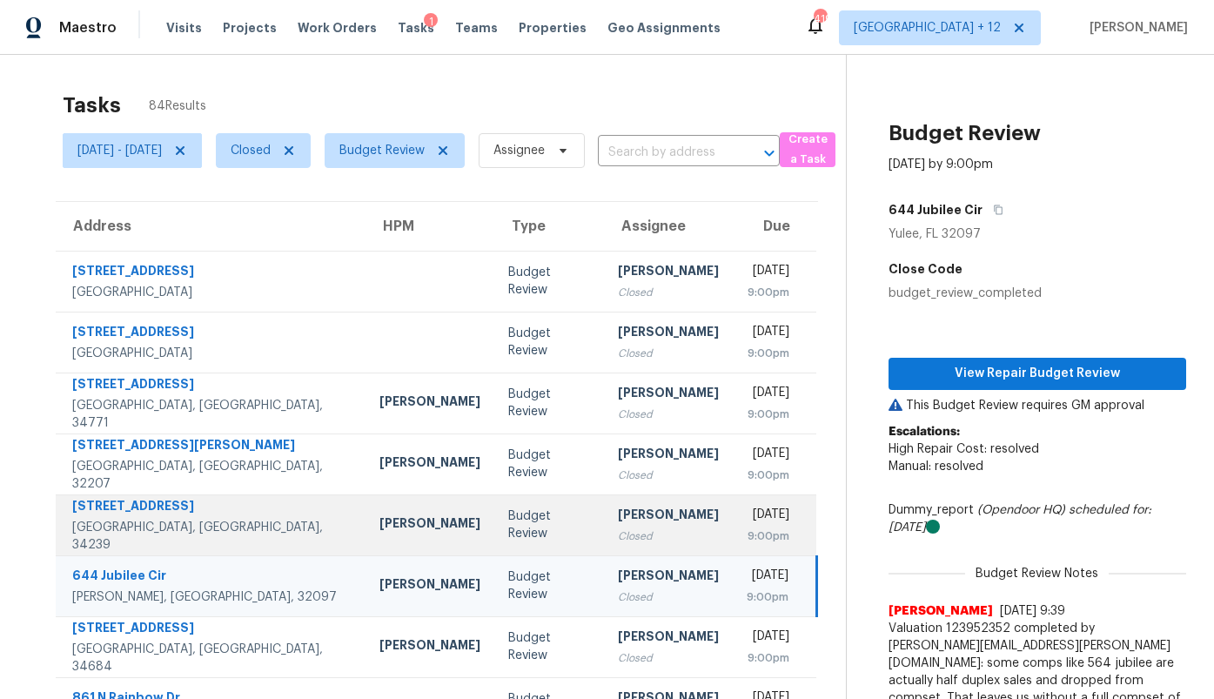
click at [508, 518] on div "Budget Review" at bounding box center [549, 524] width 82 height 35
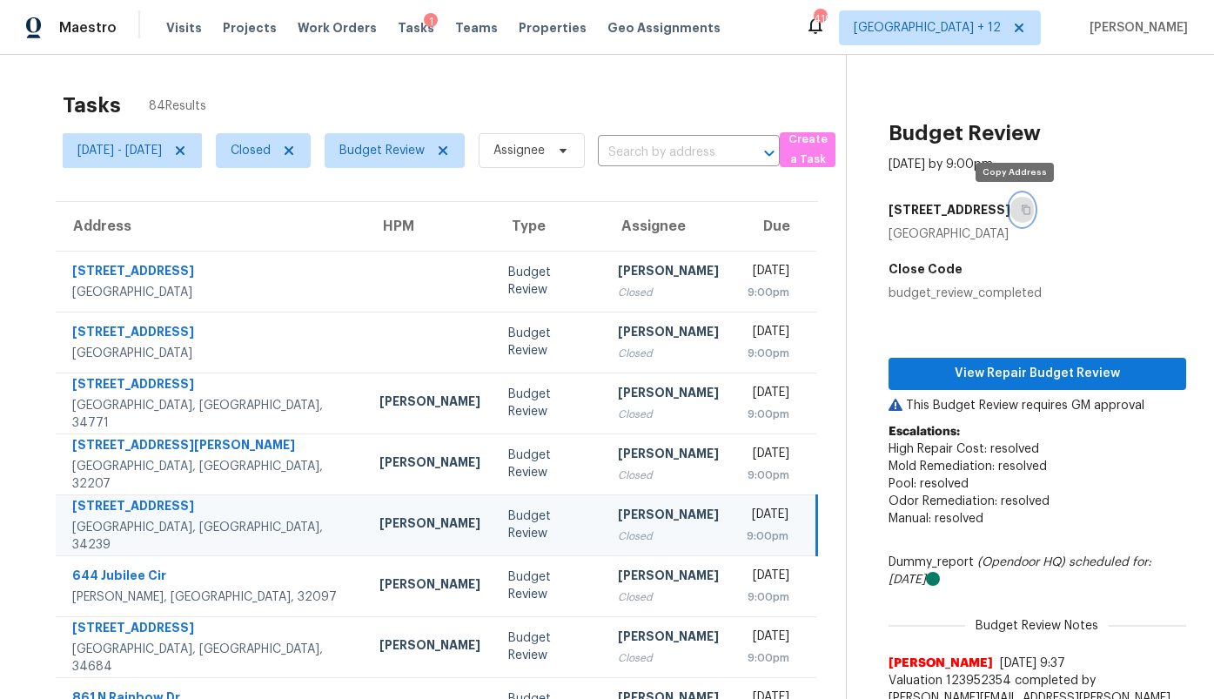
click at [1021, 205] on icon "button" at bounding box center [1026, 210] width 10 height 10
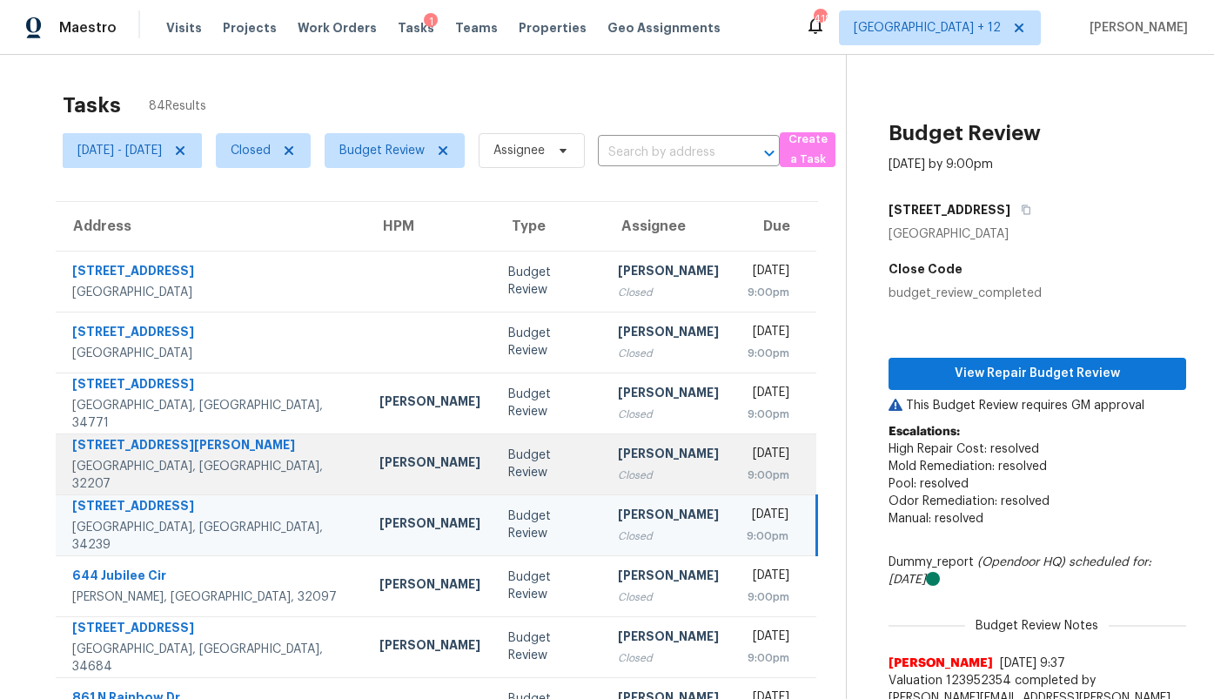
click at [508, 457] on div "Budget Review" at bounding box center [549, 463] width 82 height 35
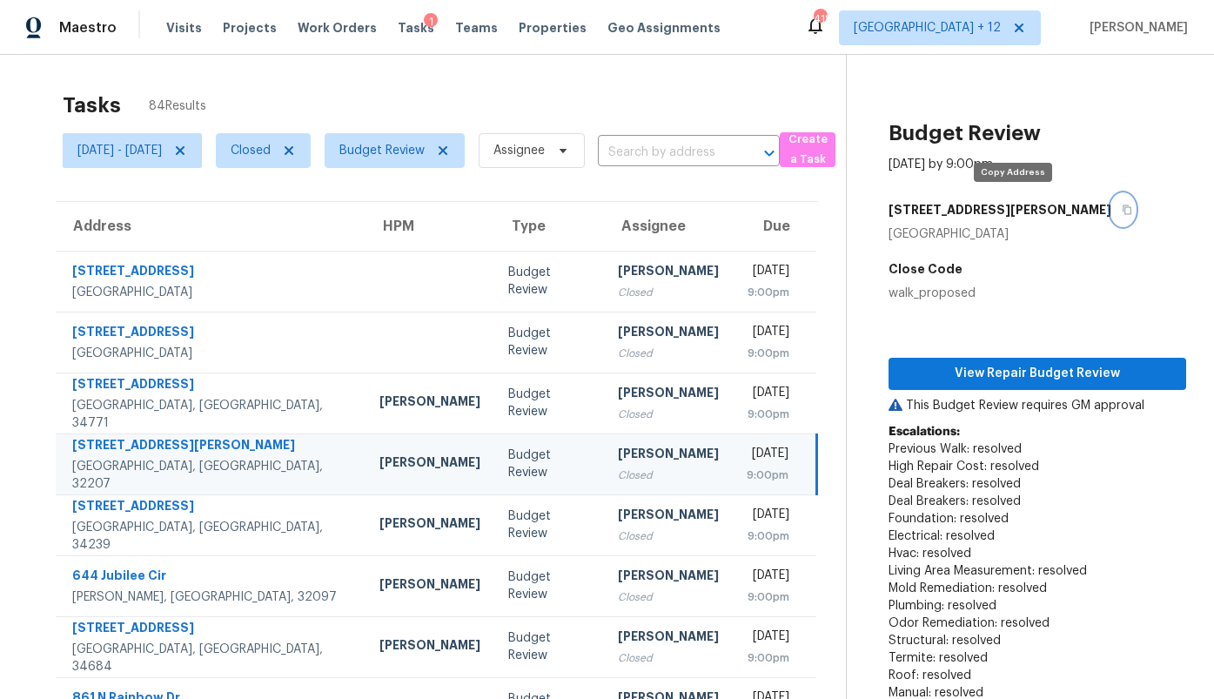
click at [1122, 211] on icon "button" at bounding box center [1127, 210] width 10 height 10
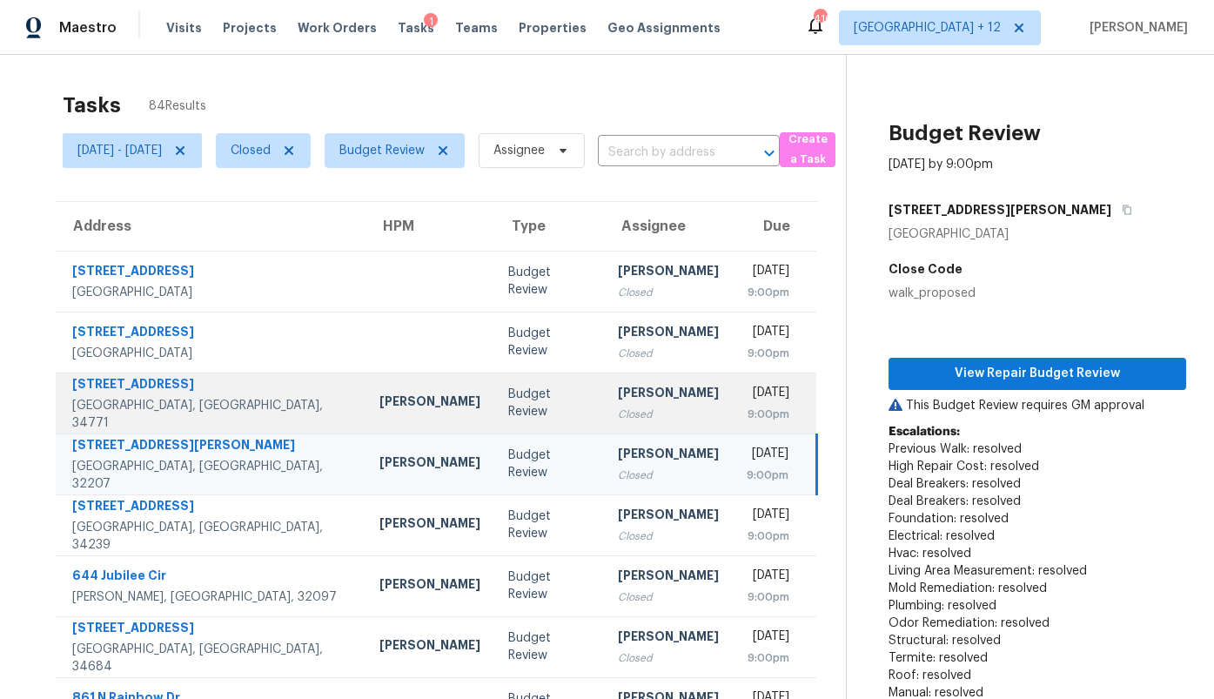
click at [379, 404] on div "[PERSON_NAME]" at bounding box center [429, 403] width 101 height 22
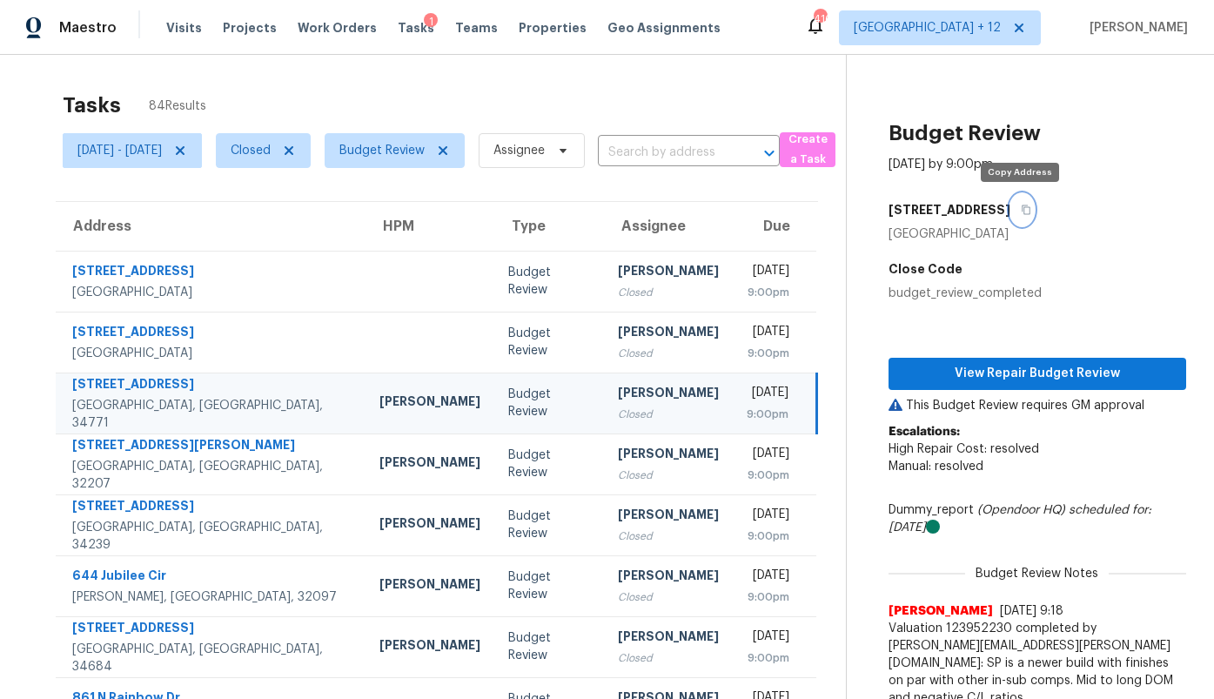
click at [1022, 207] on icon "button" at bounding box center [1026, 210] width 9 height 10
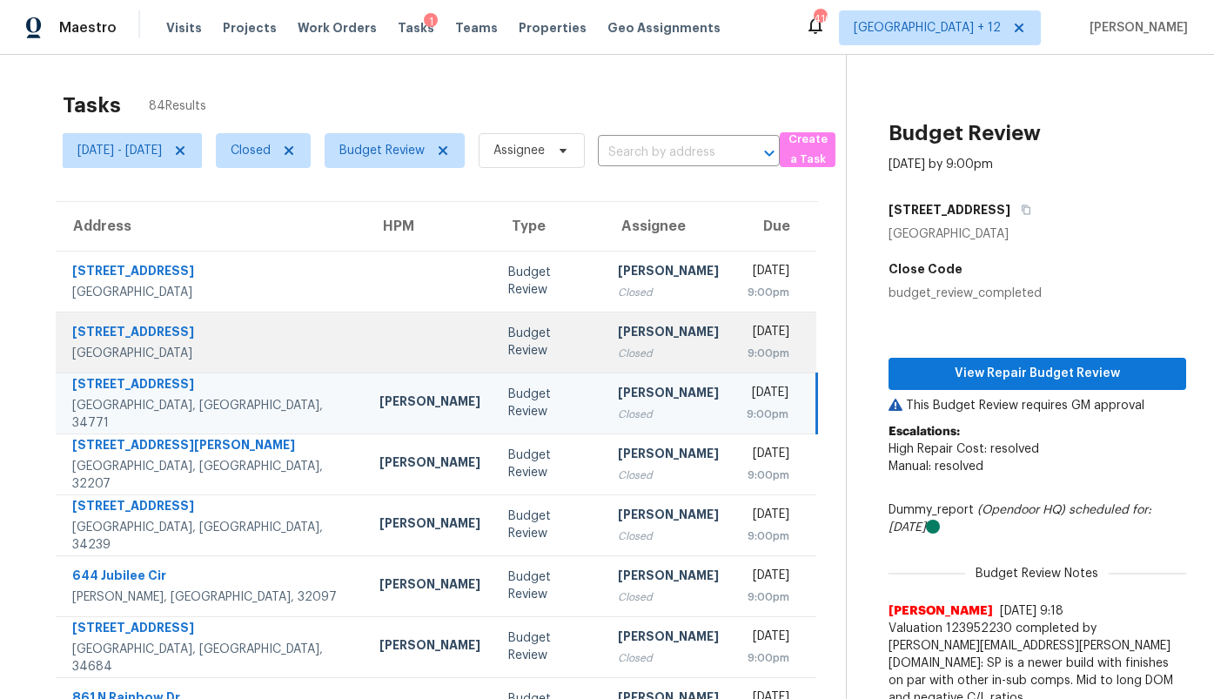
click at [494, 328] on td "Budget Review" at bounding box center [549, 342] width 110 height 61
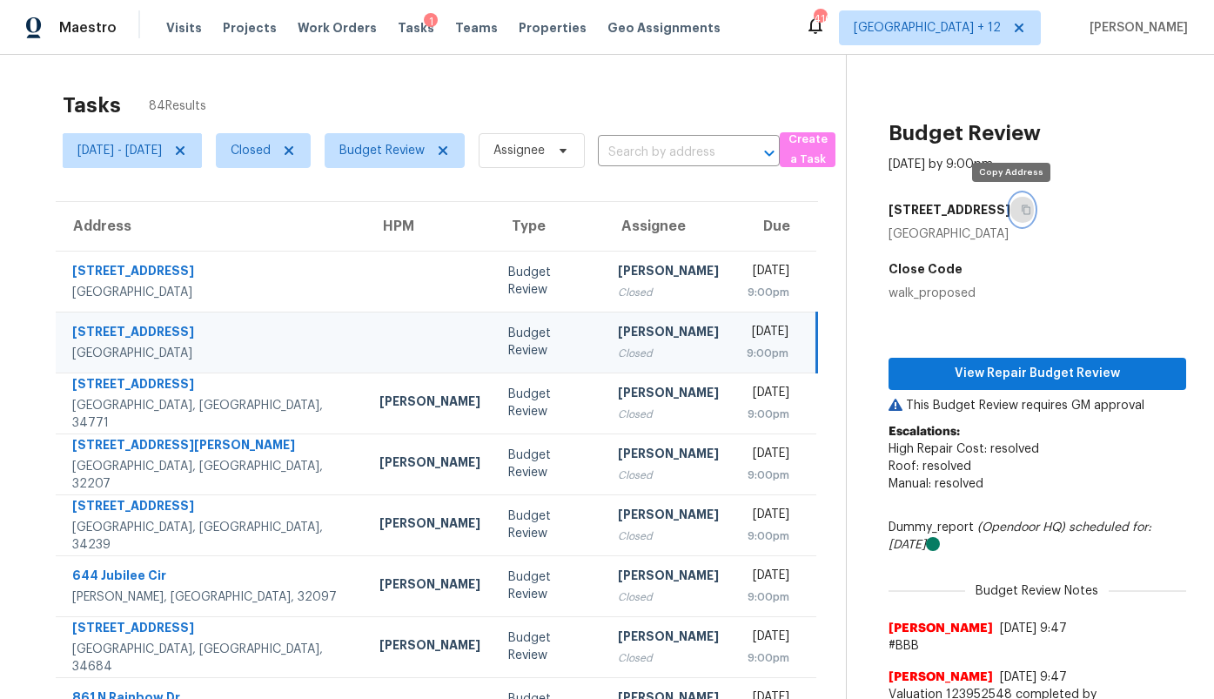
click at [1021, 210] on icon "button" at bounding box center [1026, 210] width 10 height 10
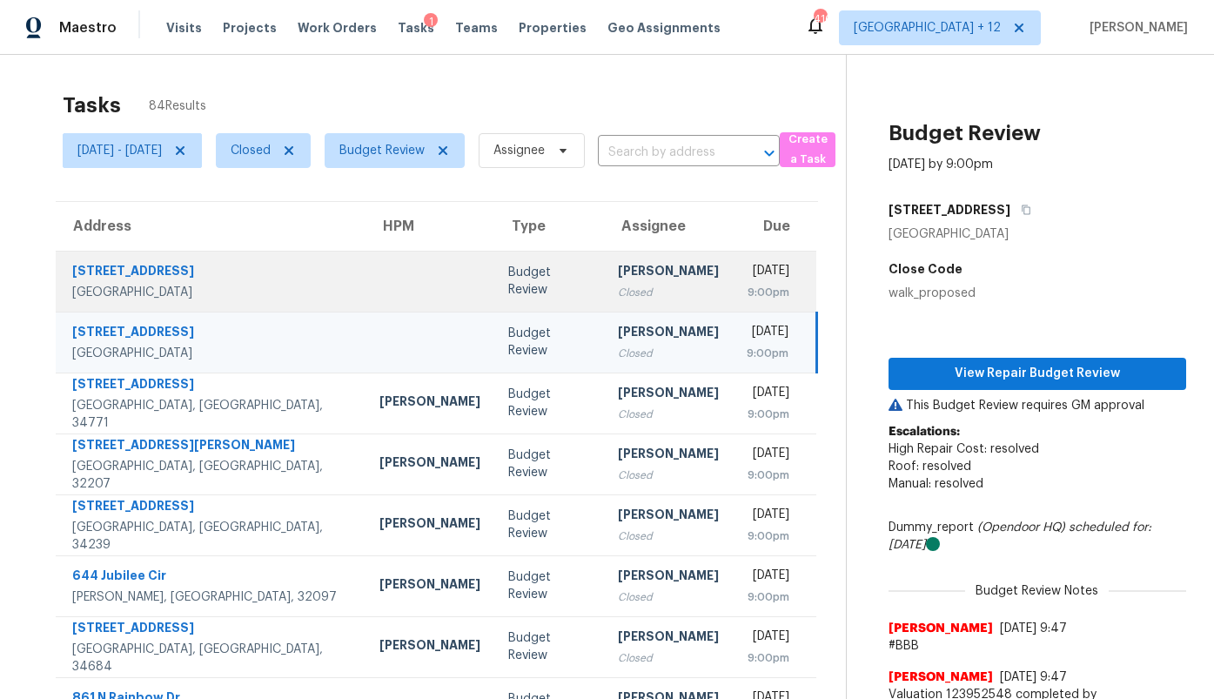
click at [618, 286] on div "Closed" at bounding box center [668, 292] width 101 height 17
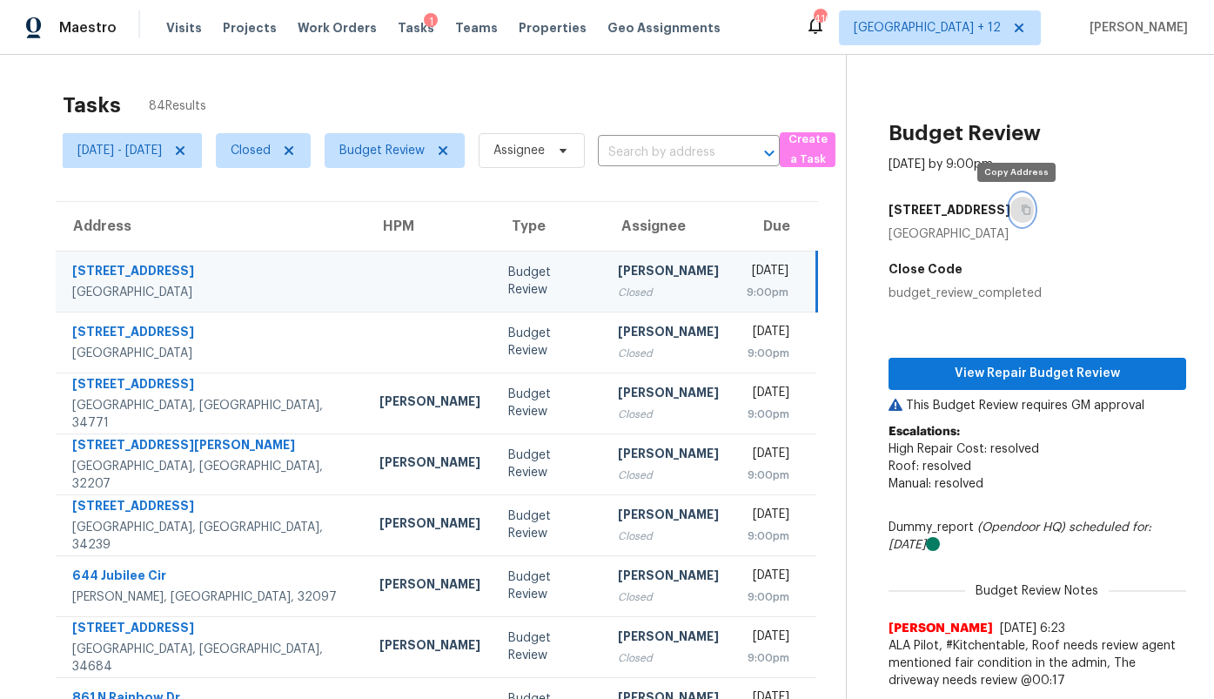
click at [1021, 214] on icon "button" at bounding box center [1026, 210] width 10 height 10
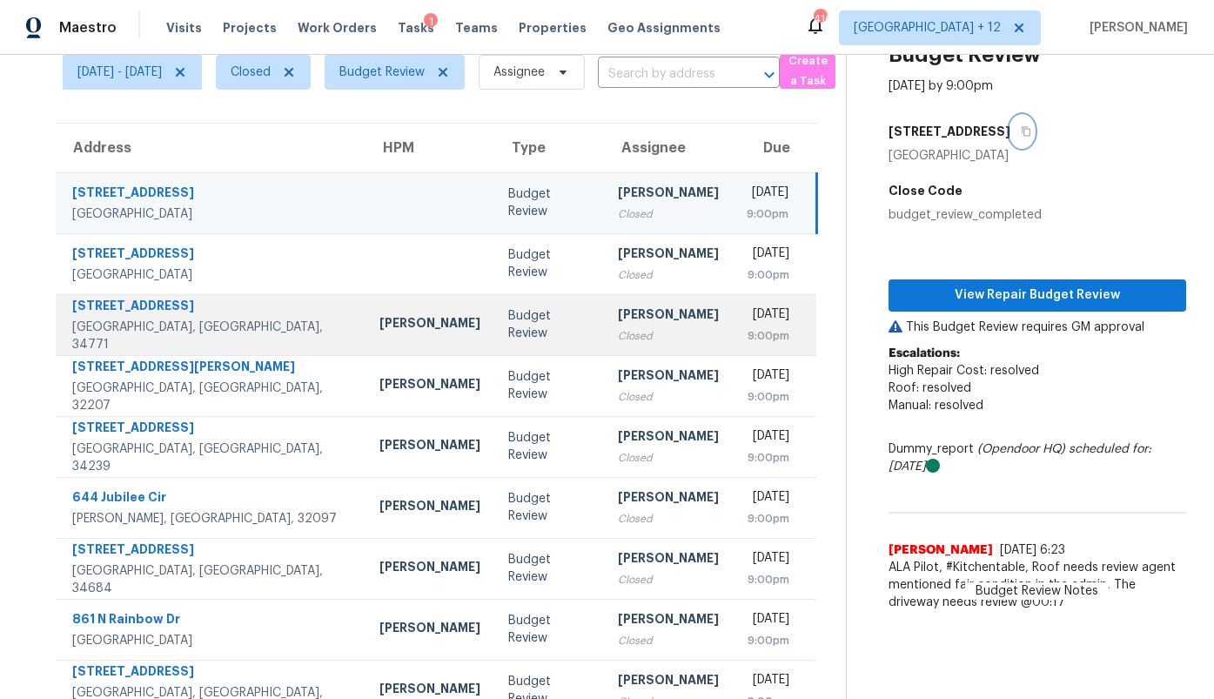
scroll to position [207, 0]
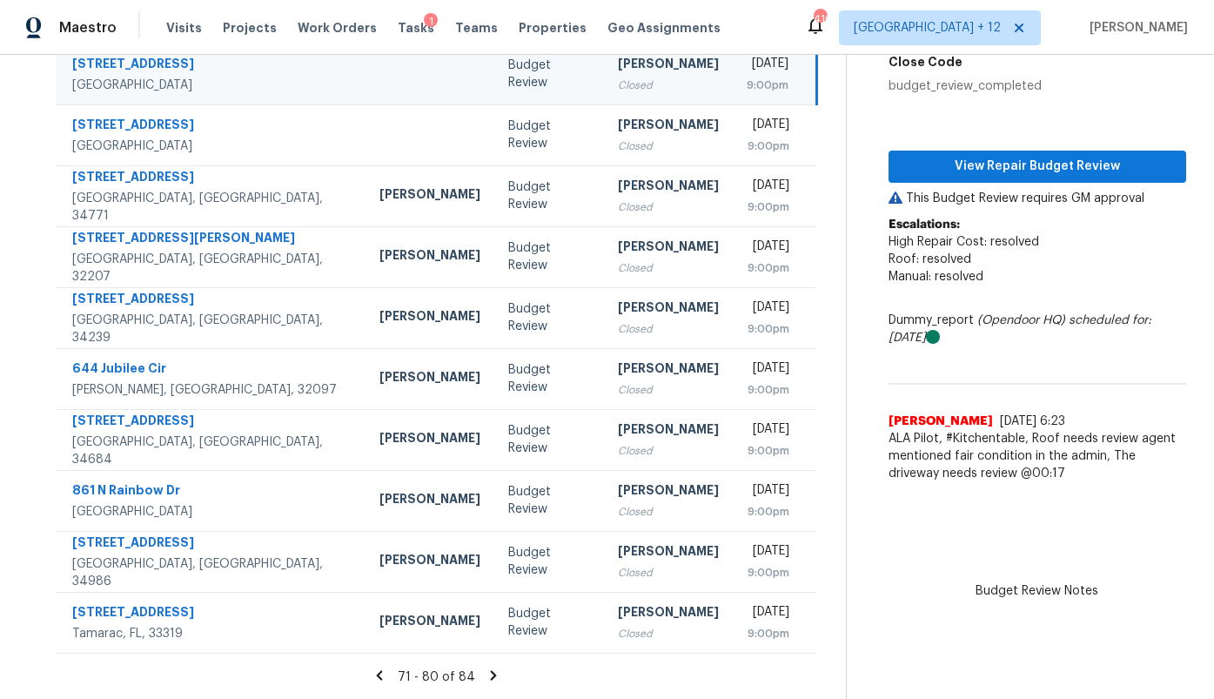
click at [387, 673] on icon at bounding box center [380, 676] width 16 height 16
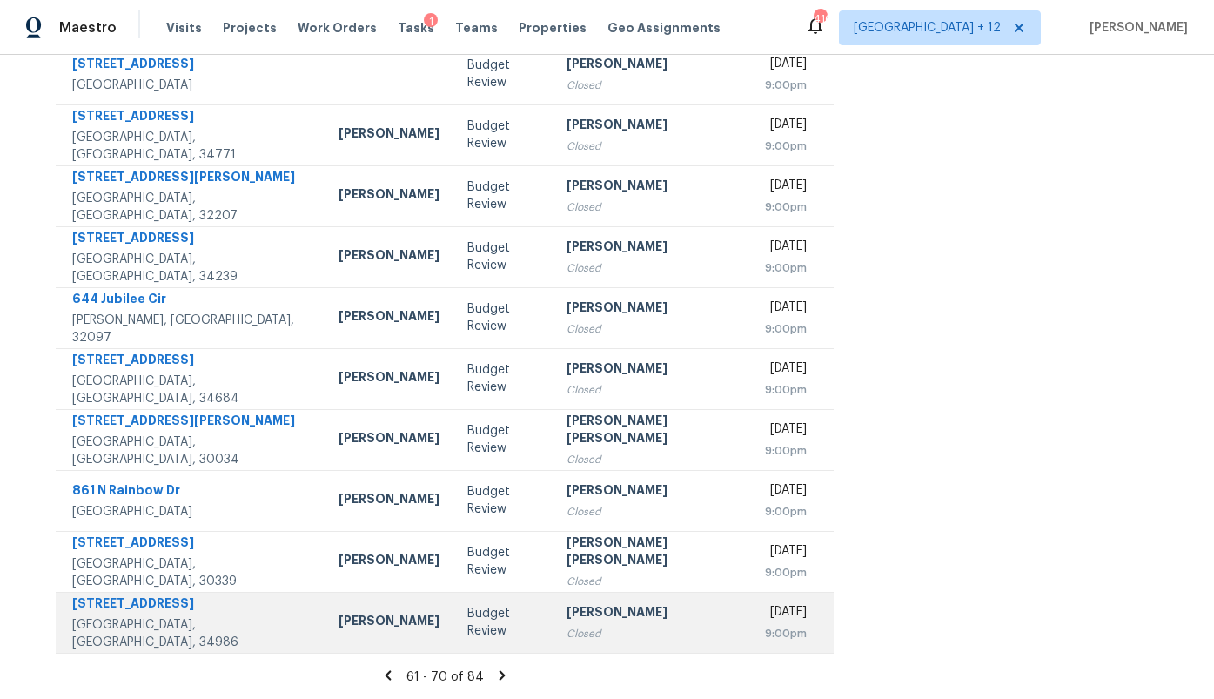
click at [453, 623] on td "Budget Review" at bounding box center [502, 622] width 99 height 61
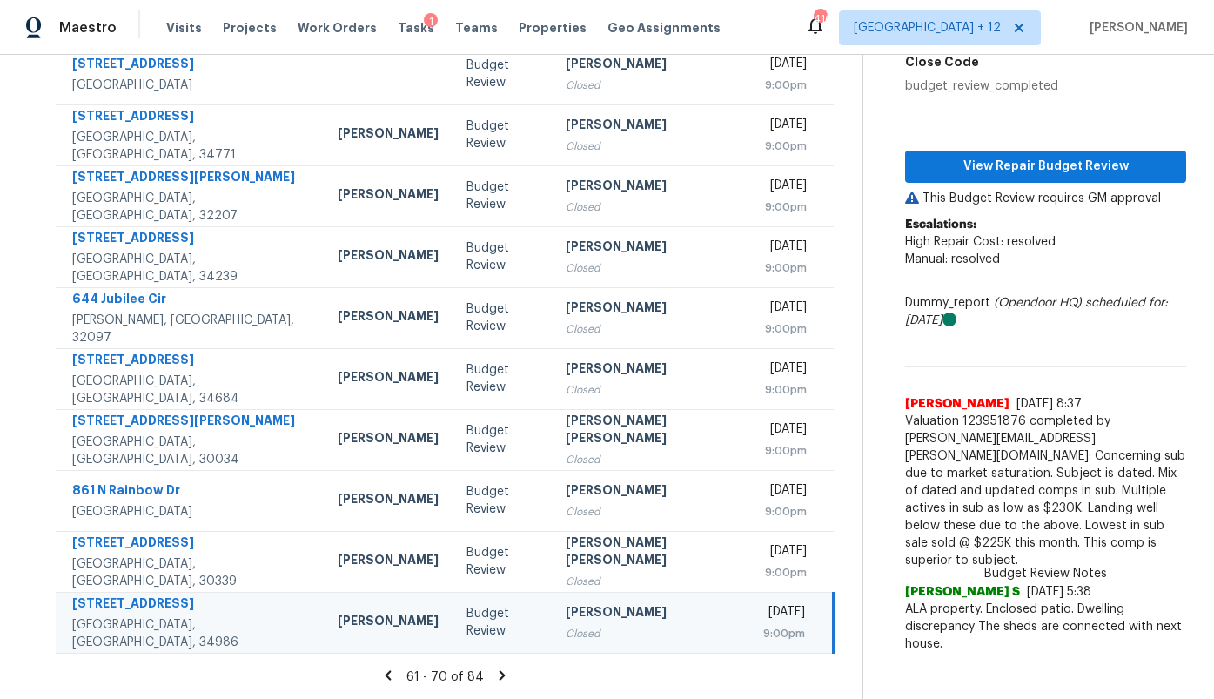
scroll to position [0, 0]
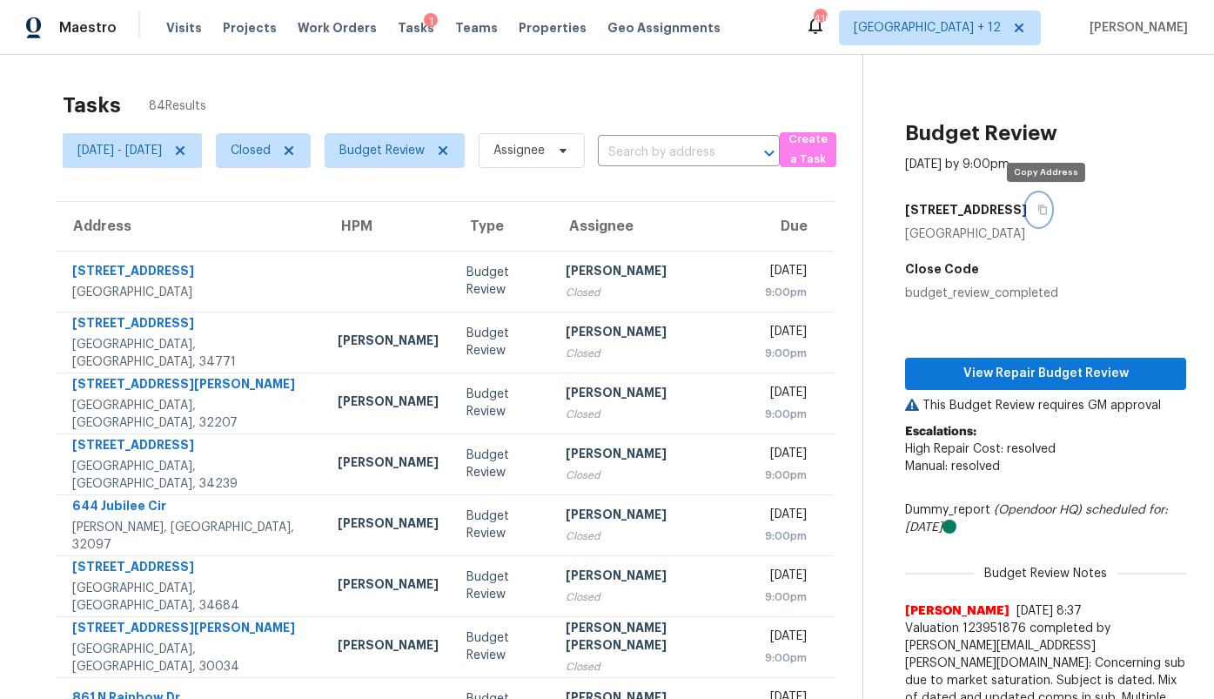
click at [1043, 209] on icon "button" at bounding box center [1042, 210] width 9 height 10
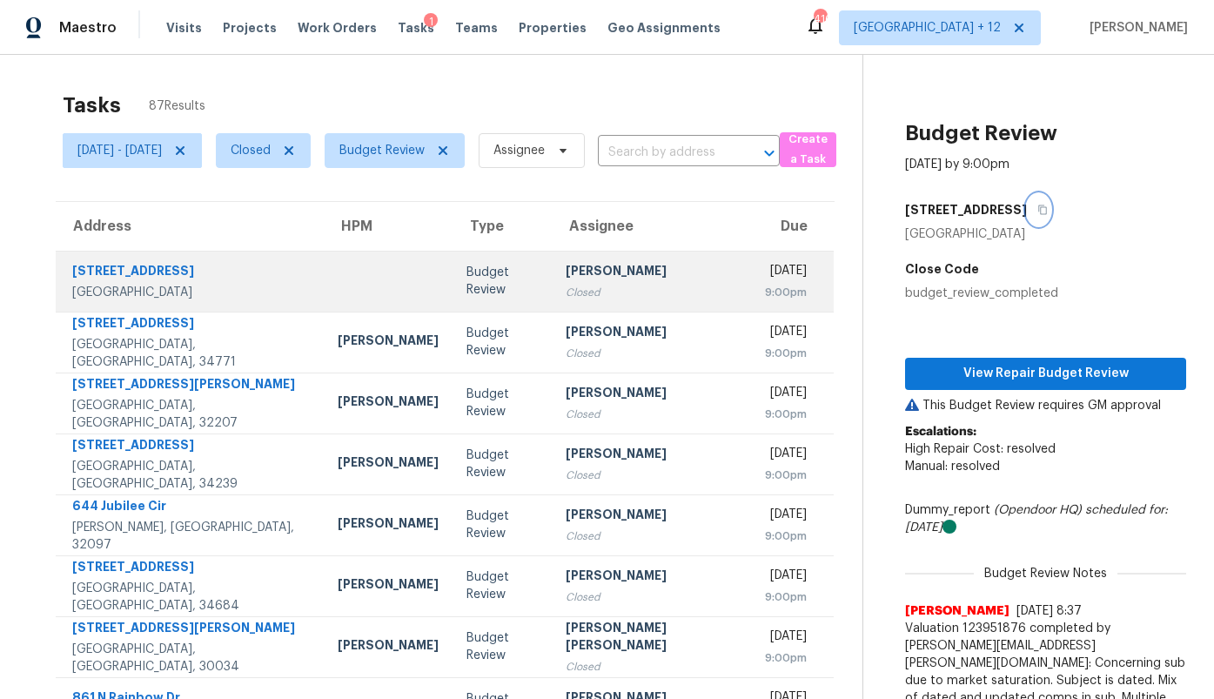
scroll to position [207, 0]
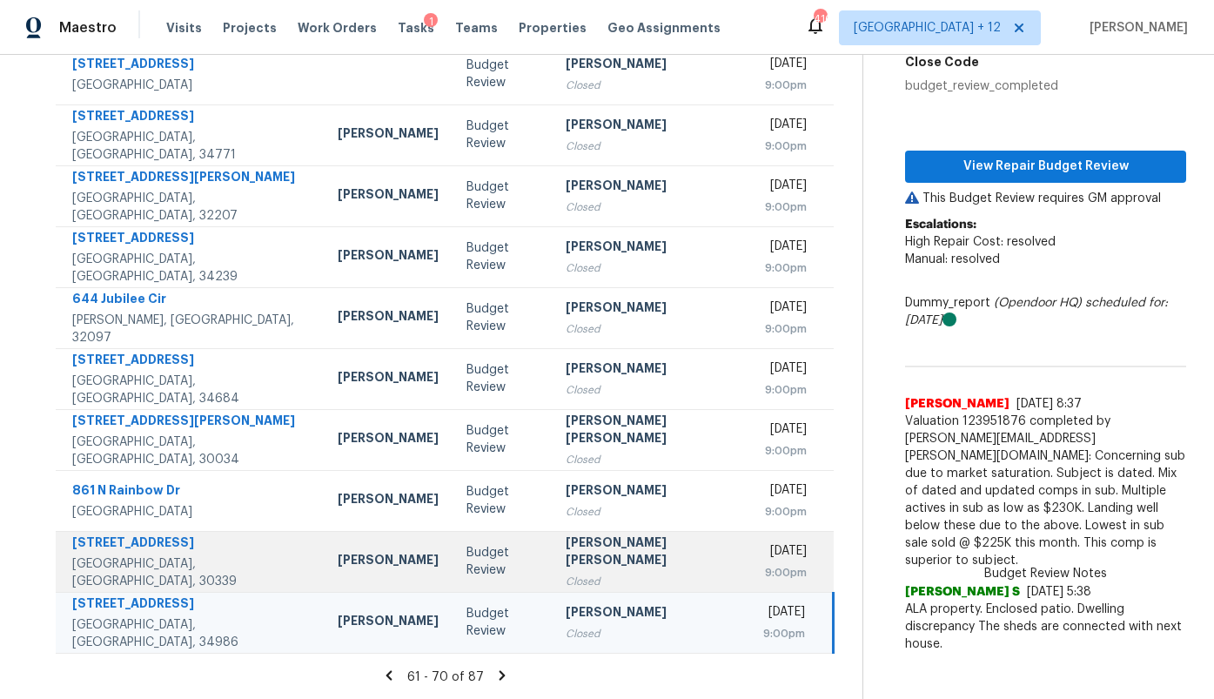
click at [566, 544] on div "[PERSON_NAME] [PERSON_NAME]" at bounding box center [651, 552] width 171 height 39
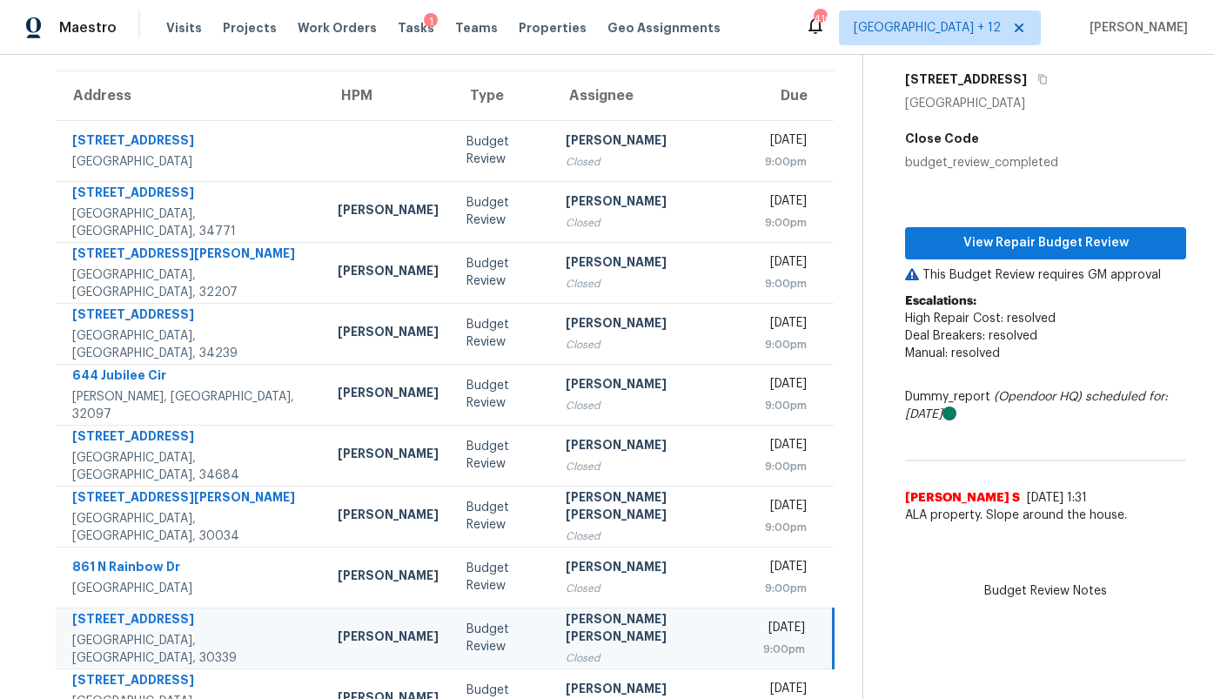
scroll to position [0, 0]
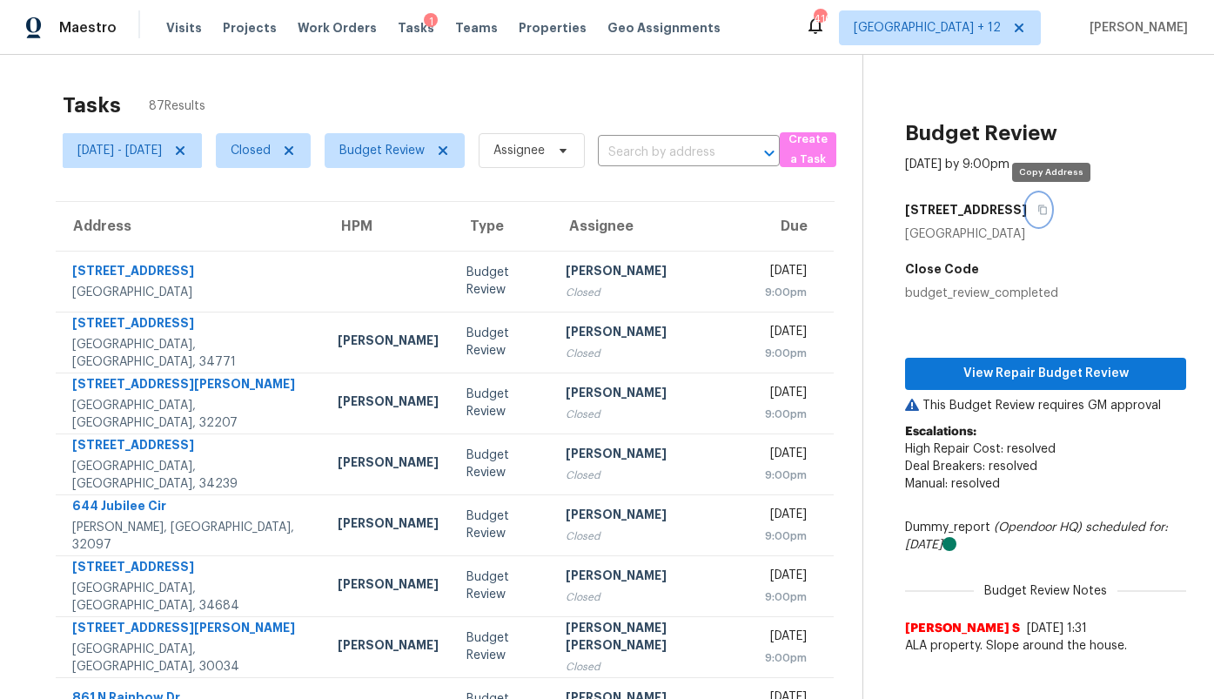
click at [1048, 210] on icon "button" at bounding box center [1042, 210] width 10 height 10
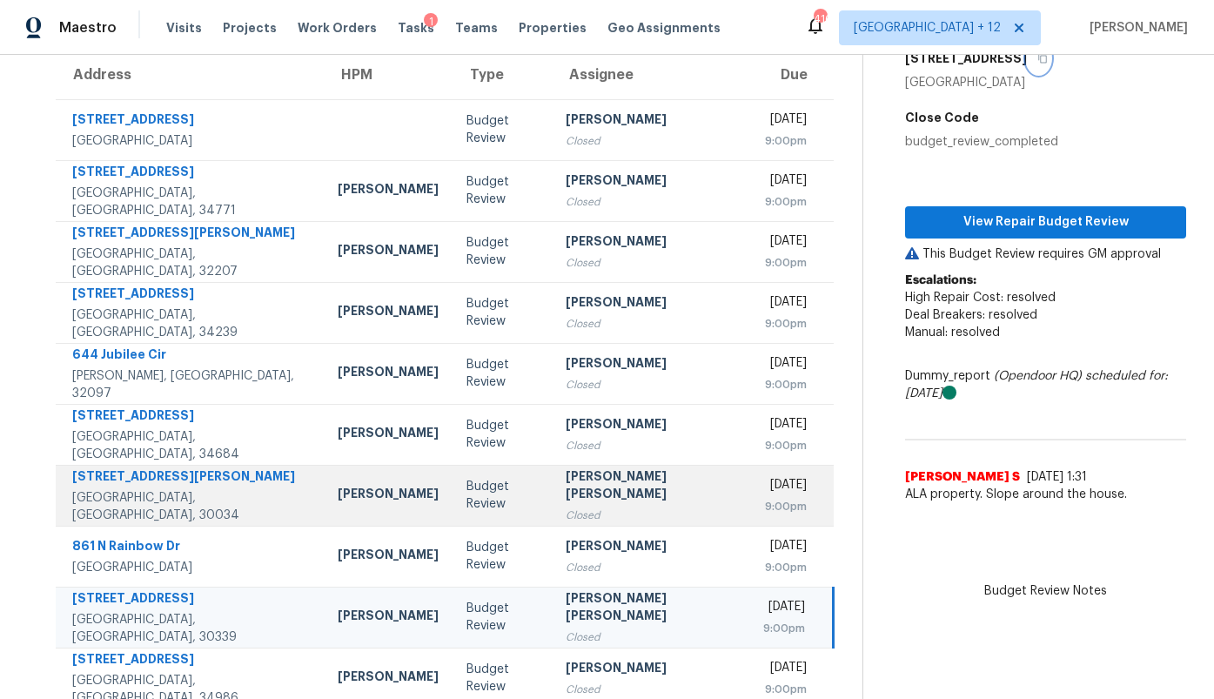
scroll to position [207, 0]
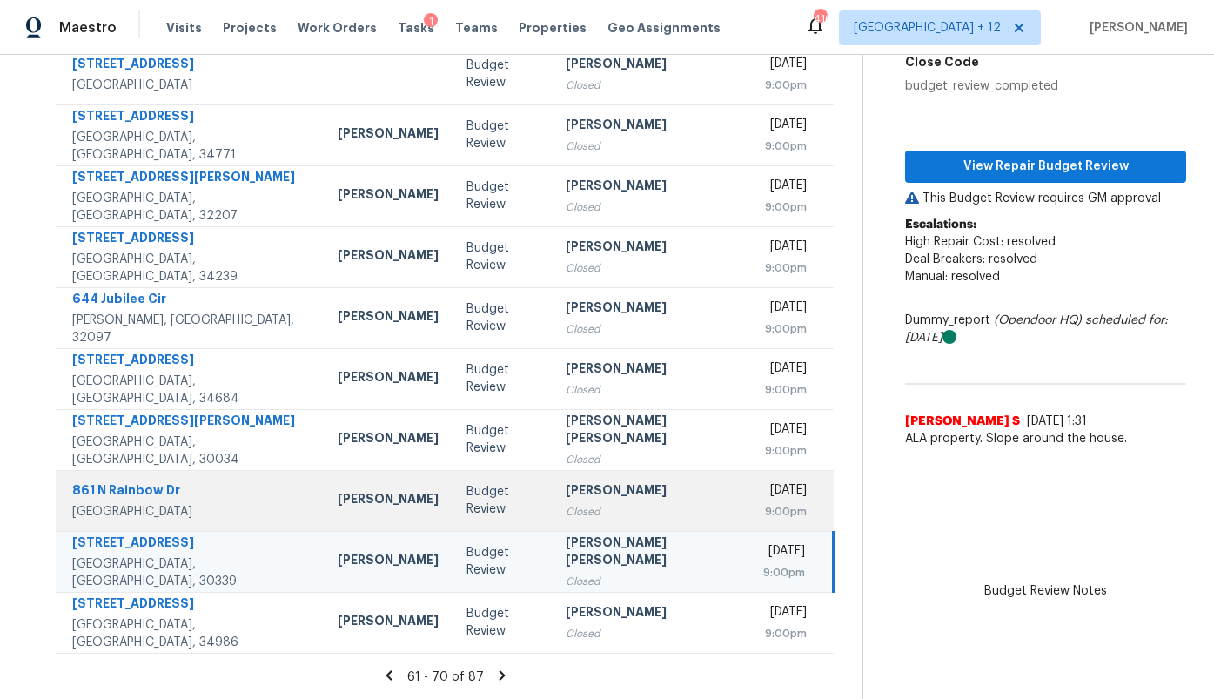
click at [592, 506] on div "Closed" at bounding box center [651, 511] width 171 height 17
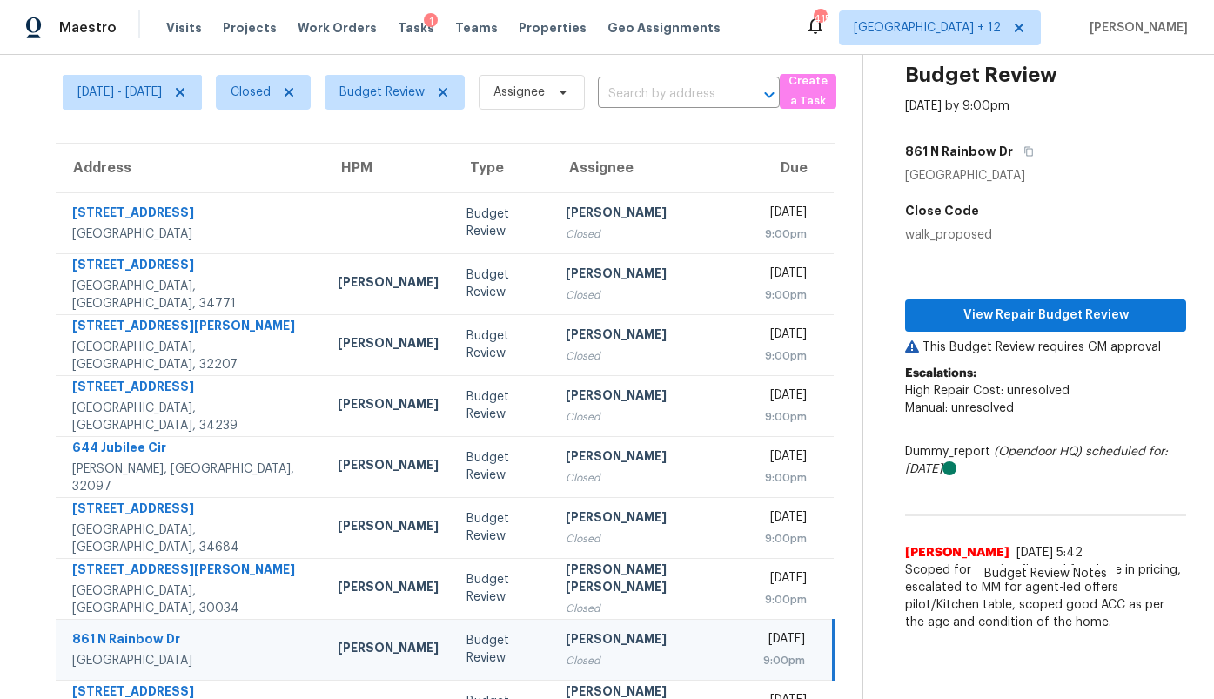
scroll to position [37, 0]
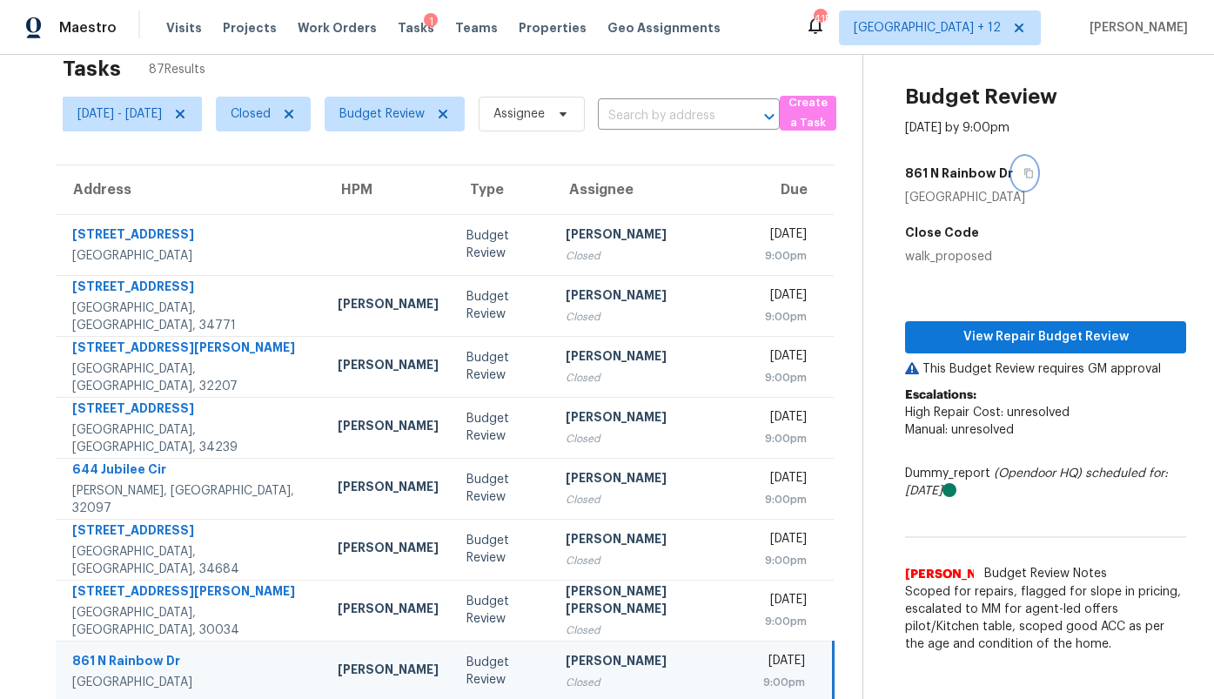
click at [1024, 165] on button "button" at bounding box center [1024, 173] width 23 height 31
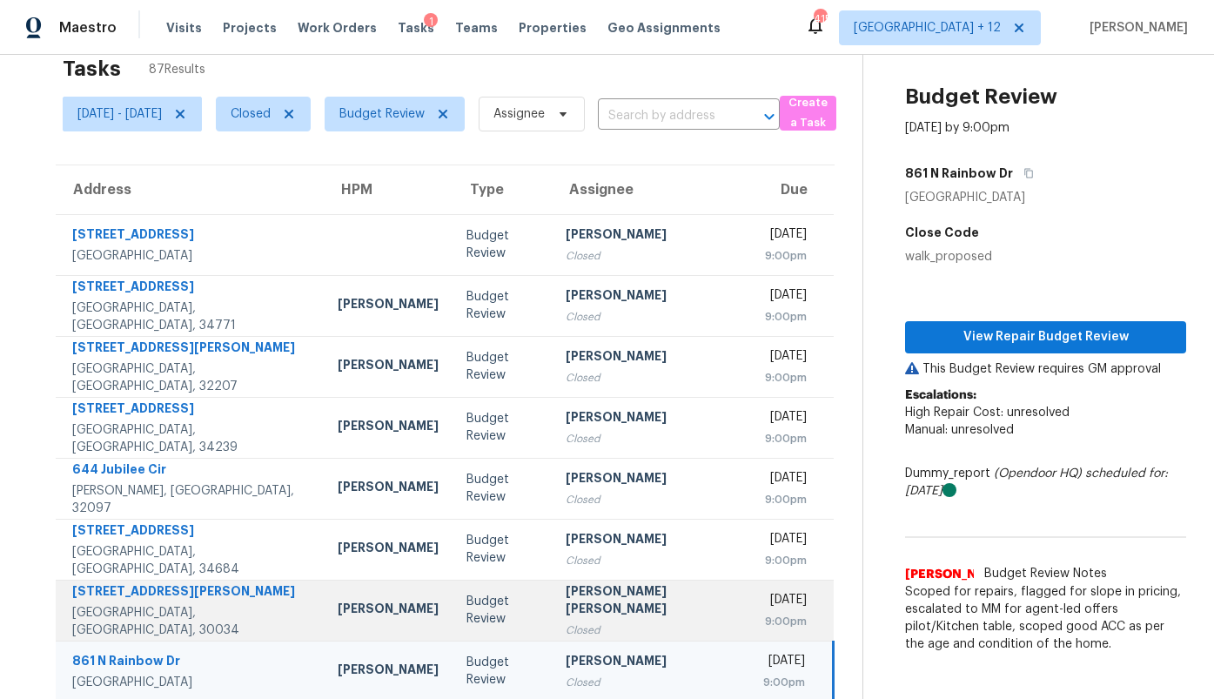
click at [566, 600] on div "[PERSON_NAME] [PERSON_NAME]" at bounding box center [651, 601] width 171 height 39
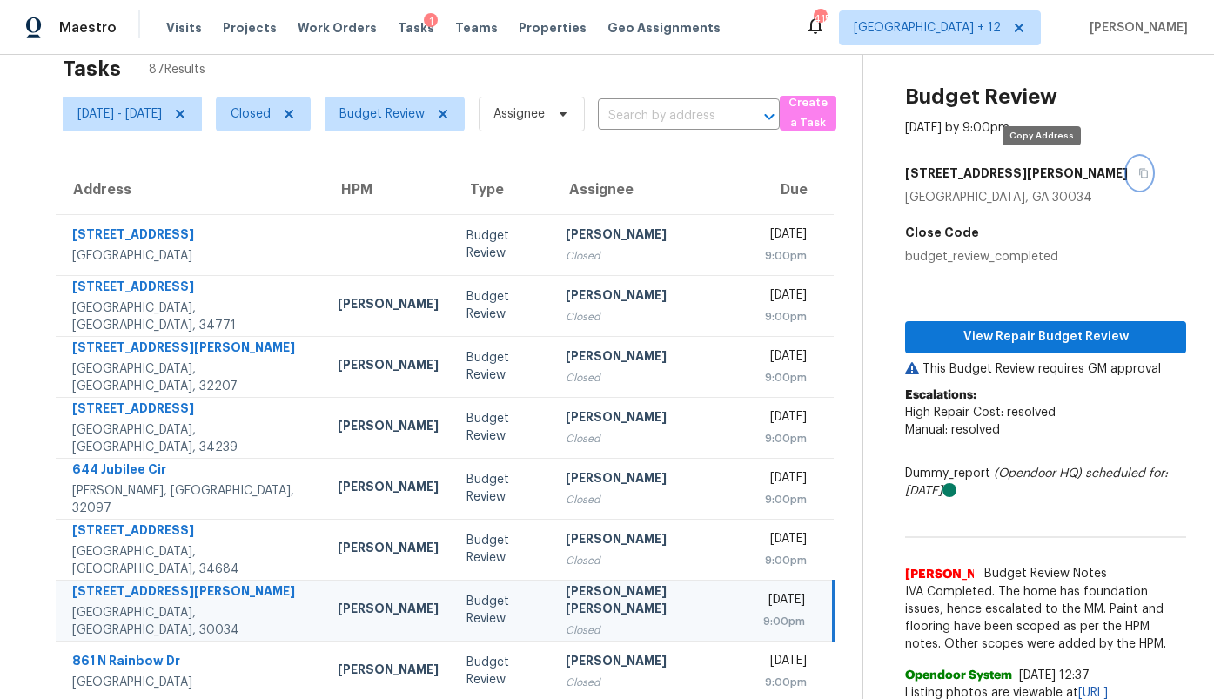
click at [1128, 172] on button "button" at bounding box center [1139, 173] width 23 height 31
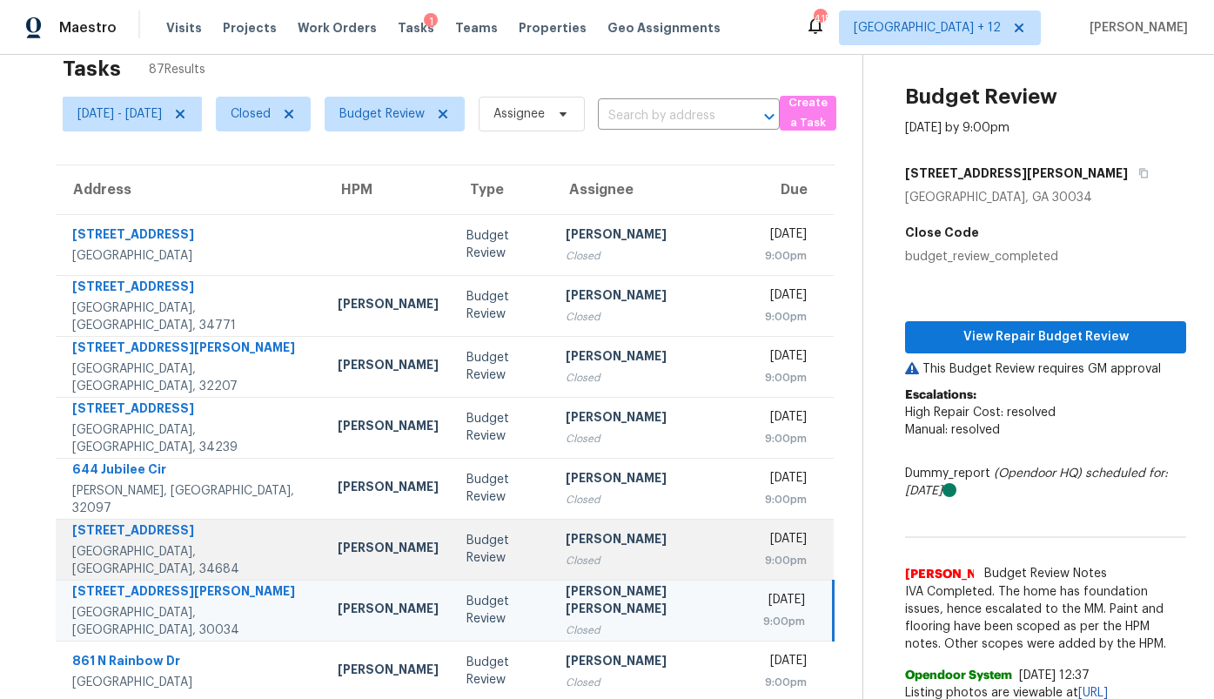
click at [566, 546] on div "[PERSON_NAME]" at bounding box center [651, 541] width 171 height 22
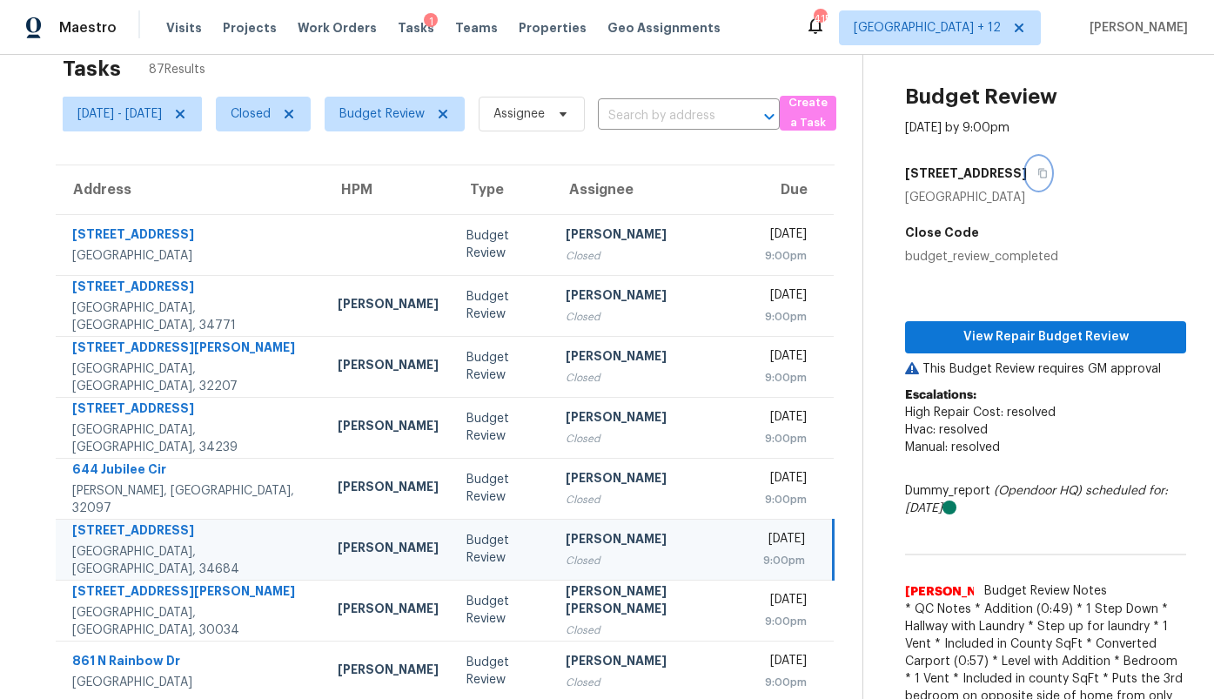
click at [1027, 180] on button "button" at bounding box center [1038, 173] width 23 height 31
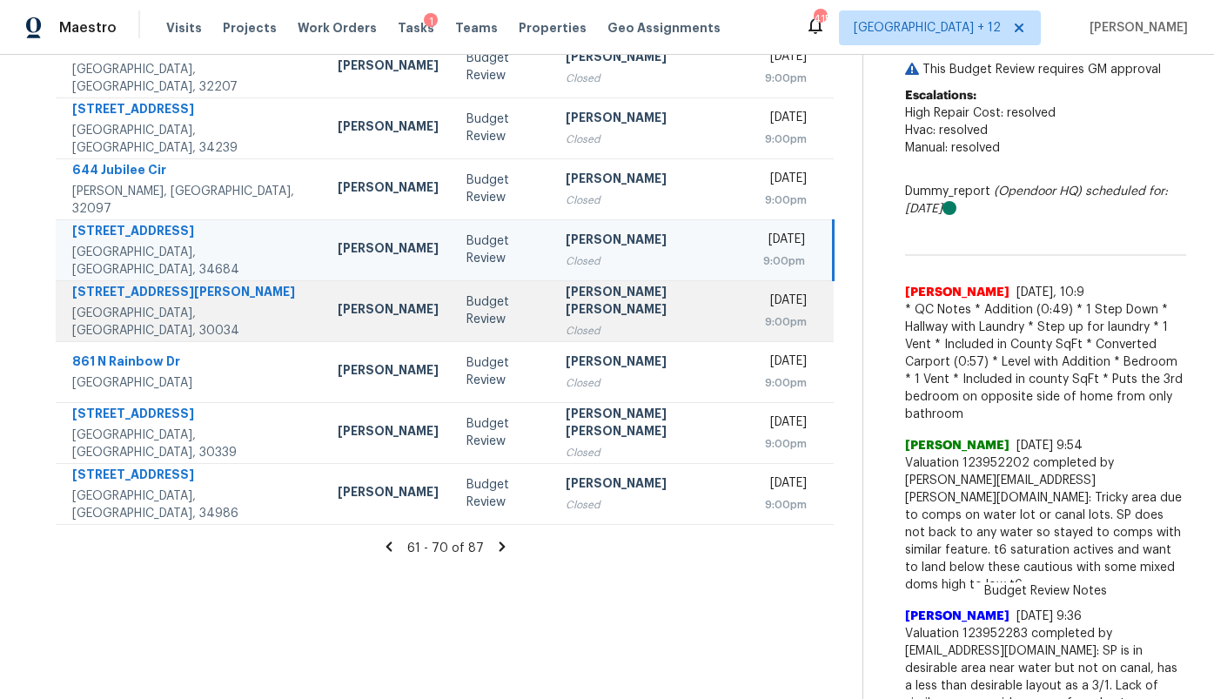
scroll to position [633, 0]
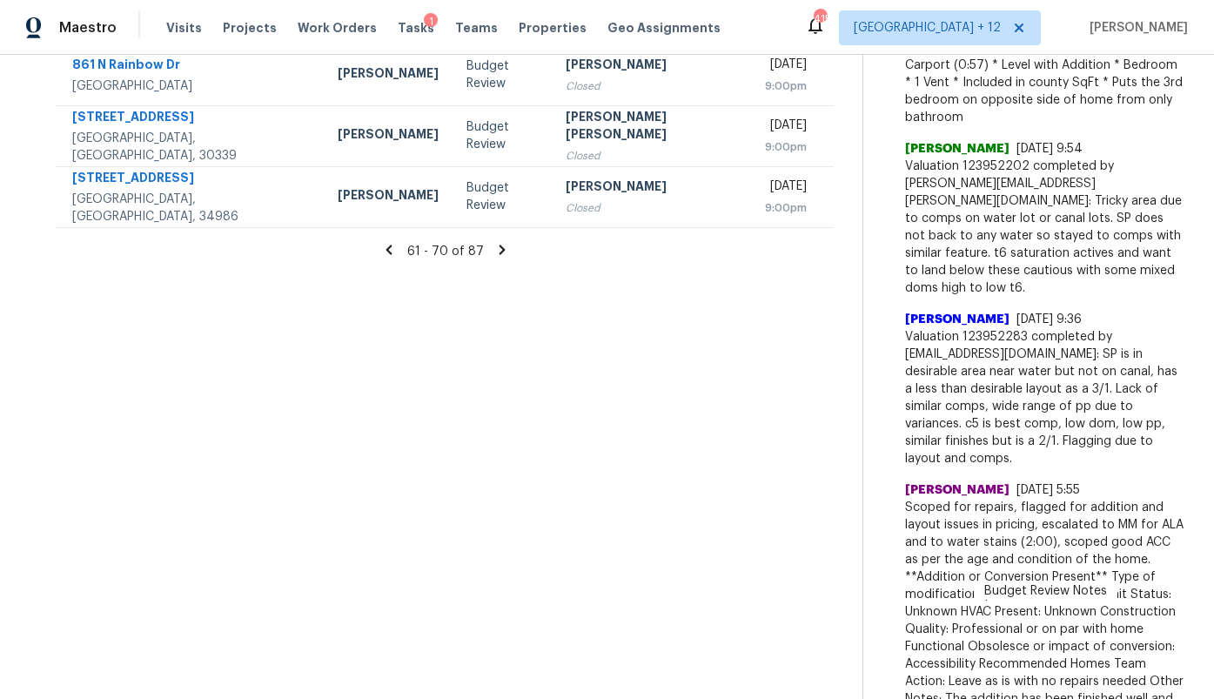
click at [392, 249] on icon at bounding box center [389, 250] width 6 height 10
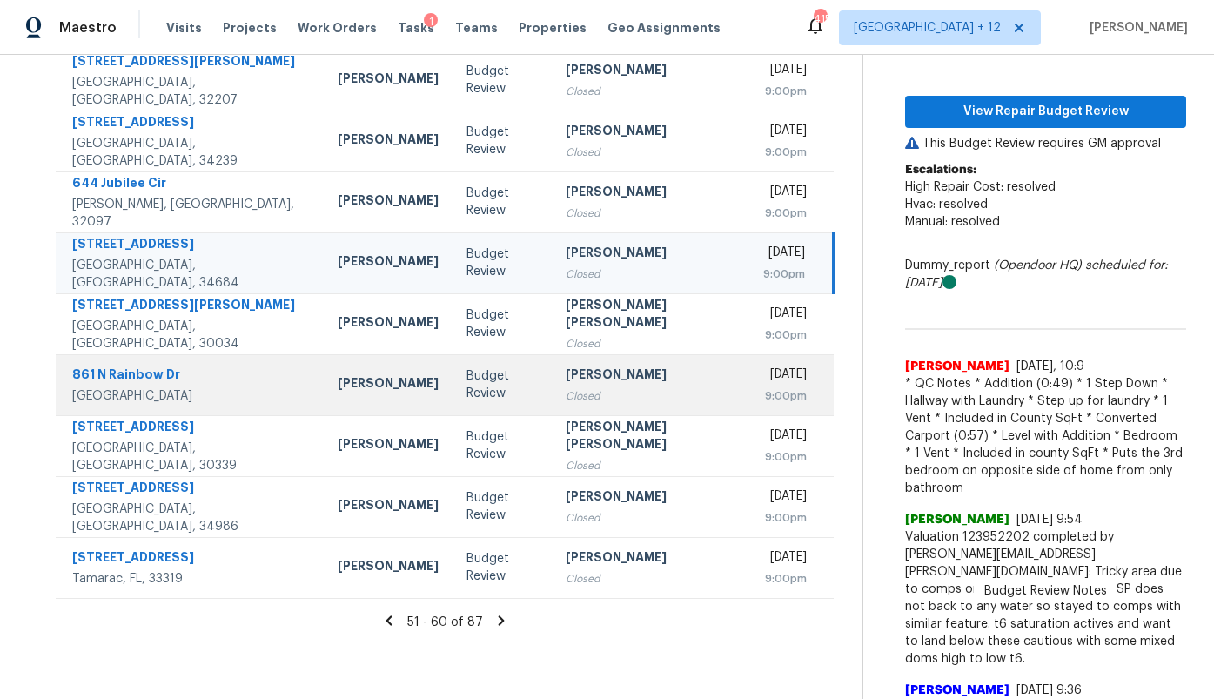
scroll to position [258, 0]
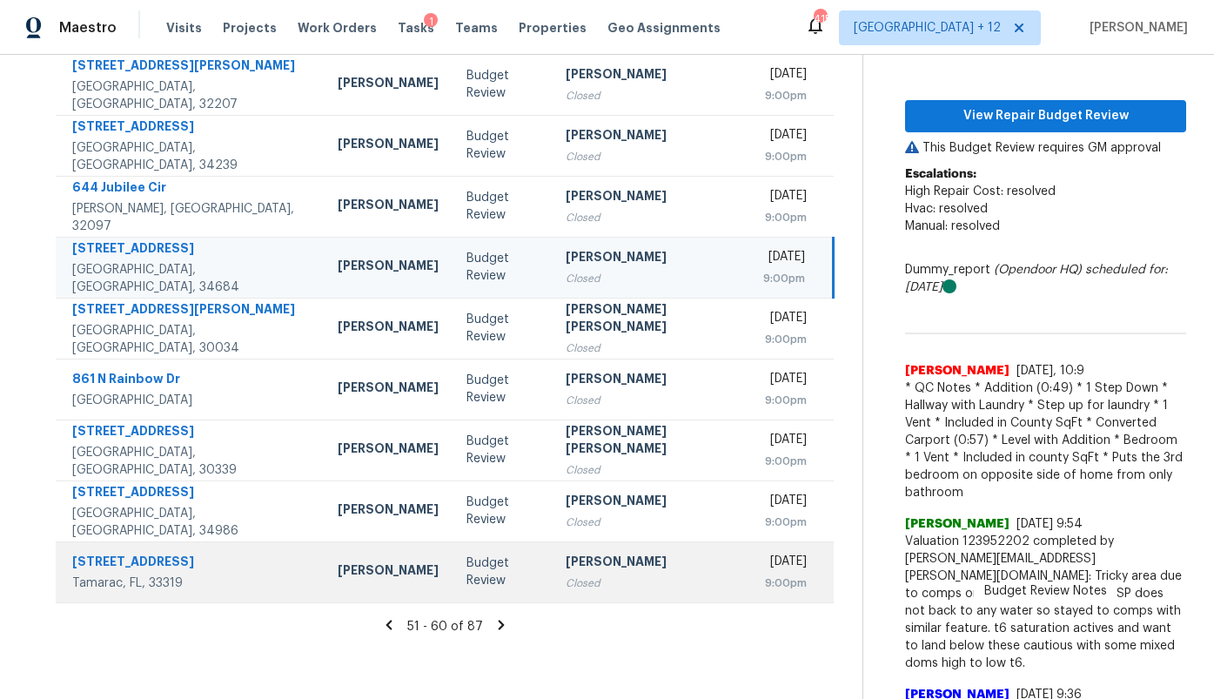
click at [366, 574] on div "Alex Baquerizo" at bounding box center [388, 572] width 101 height 22
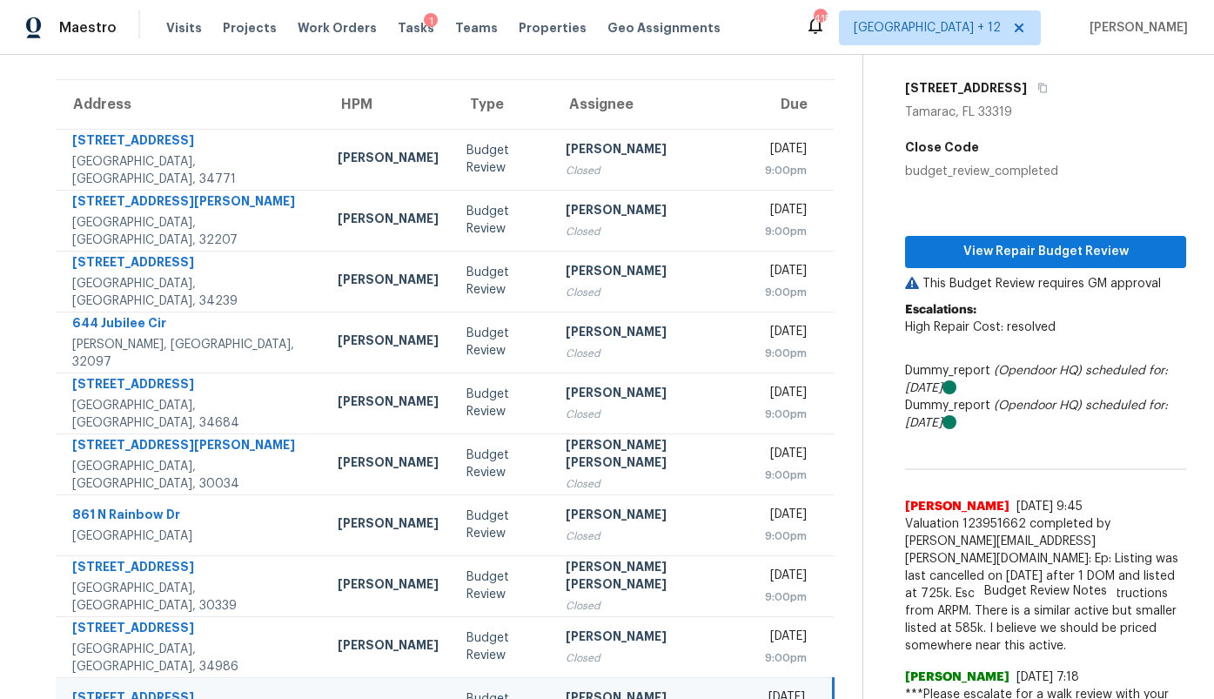
scroll to position [0, 0]
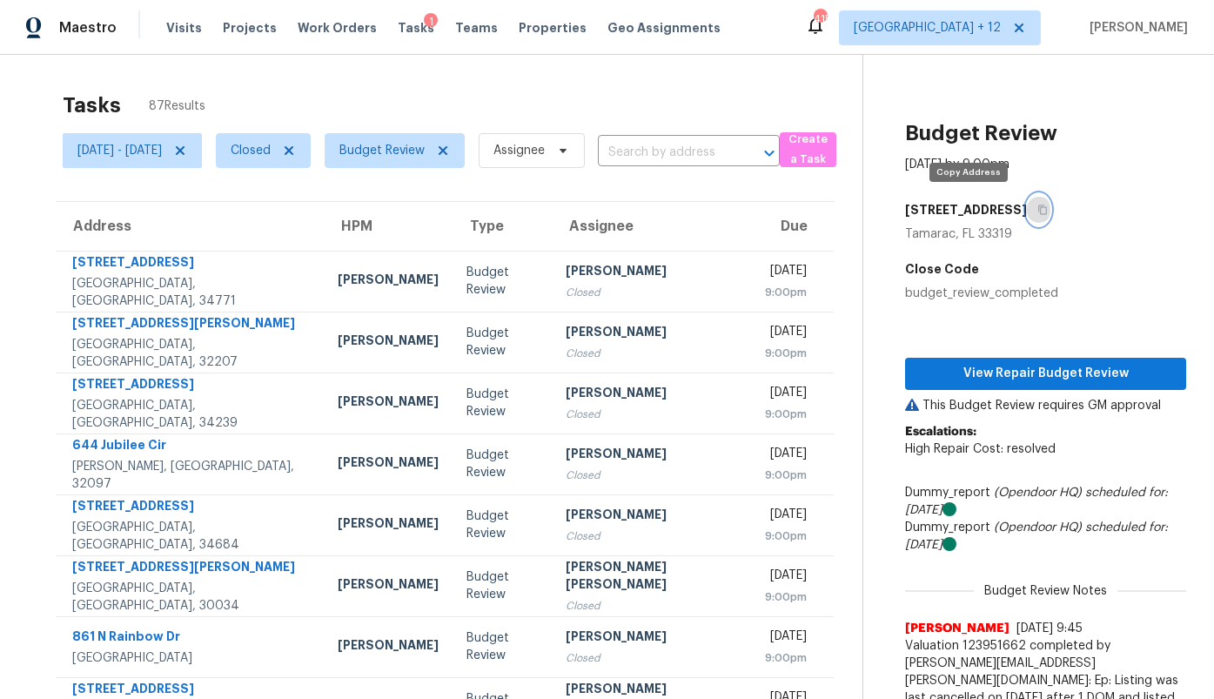
click at [1037, 211] on icon "button" at bounding box center [1042, 210] width 10 height 10
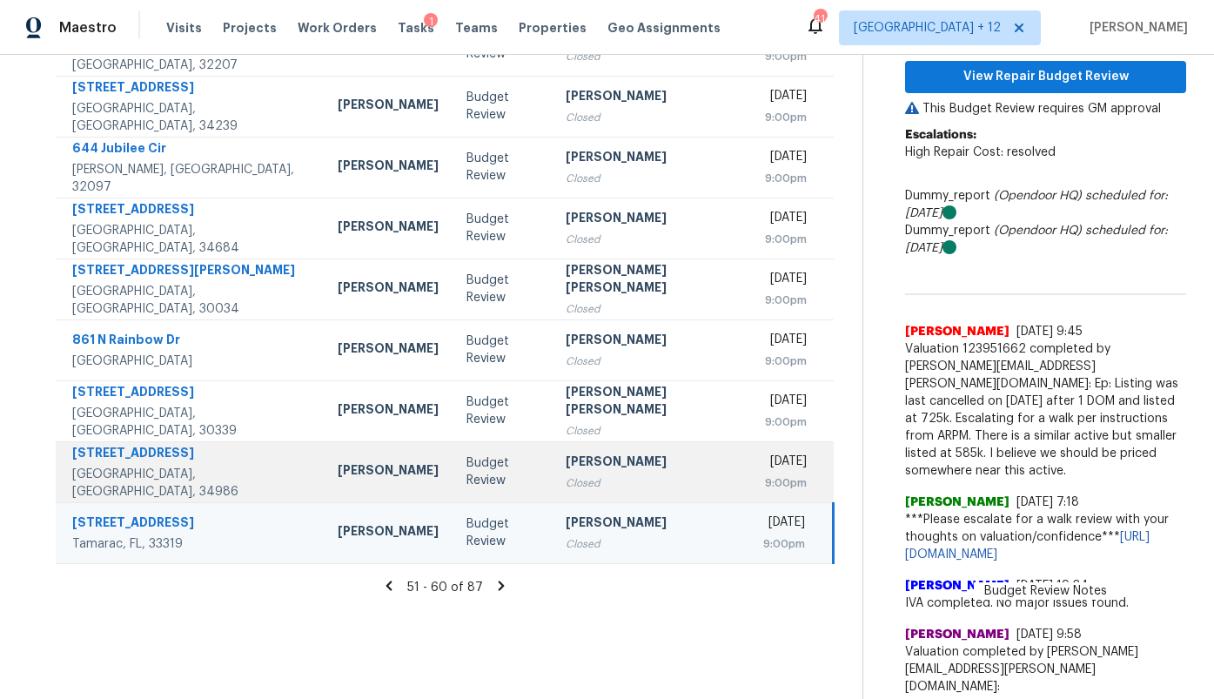
click at [566, 460] on div "Elsa Frieri" at bounding box center [651, 464] width 171 height 22
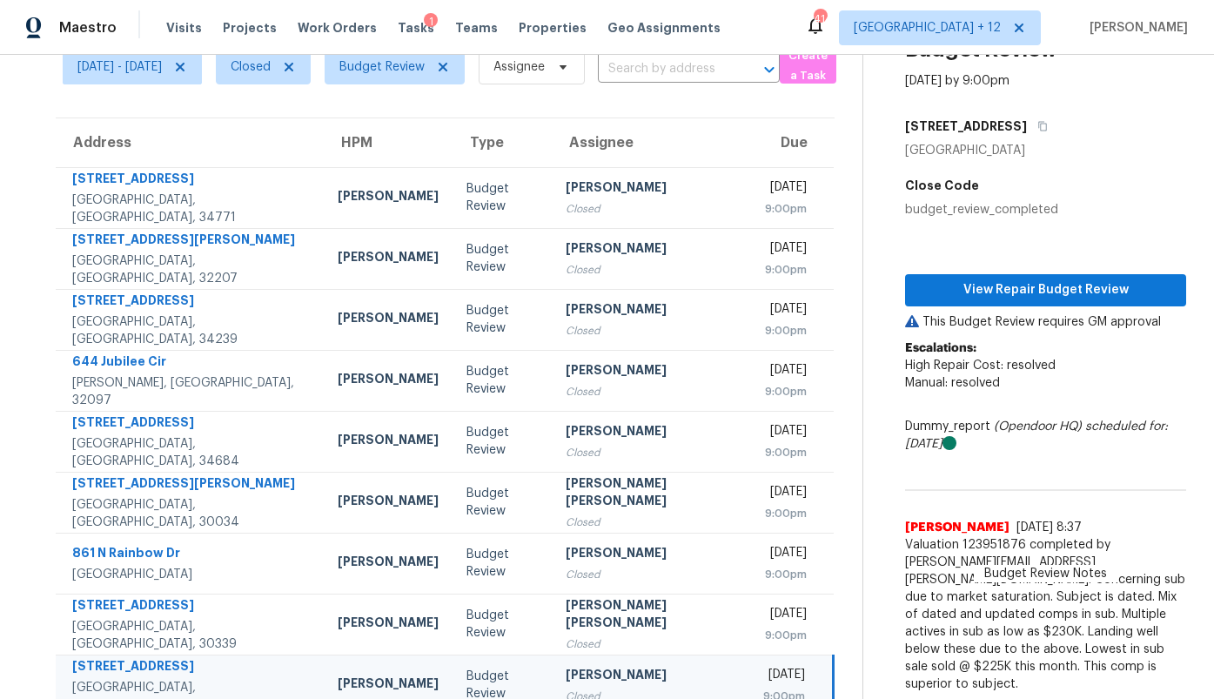
scroll to position [69, 0]
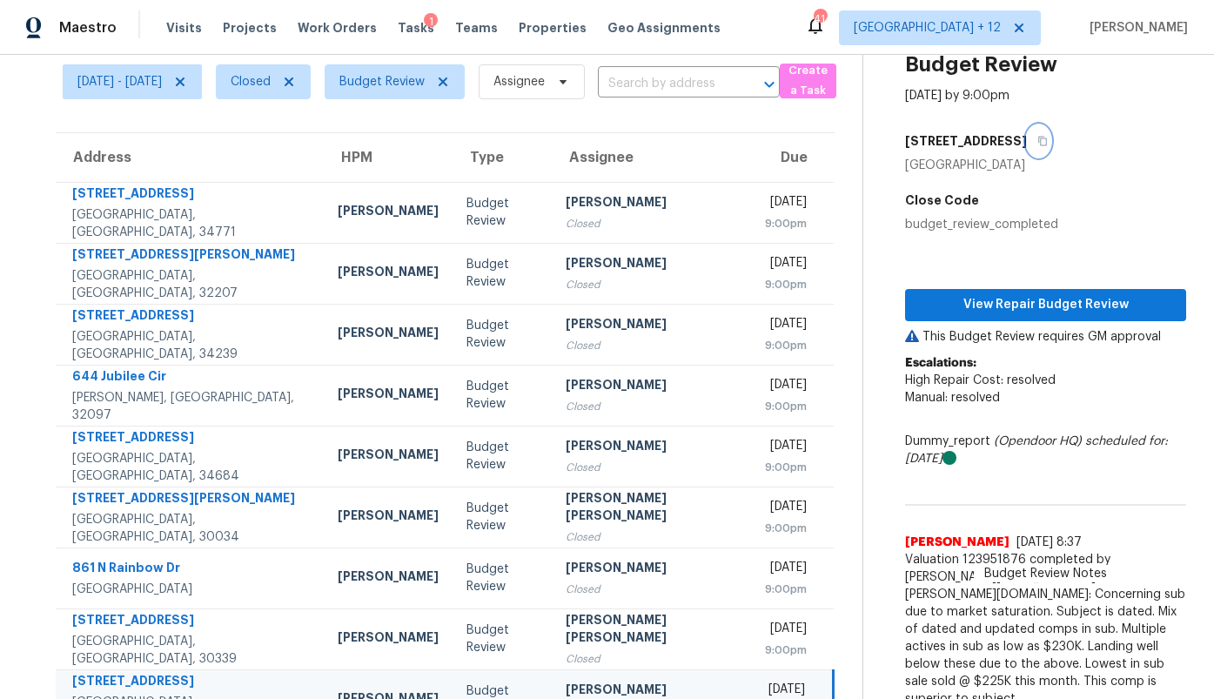
click at [1043, 144] on icon "button" at bounding box center [1042, 141] width 10 height 10
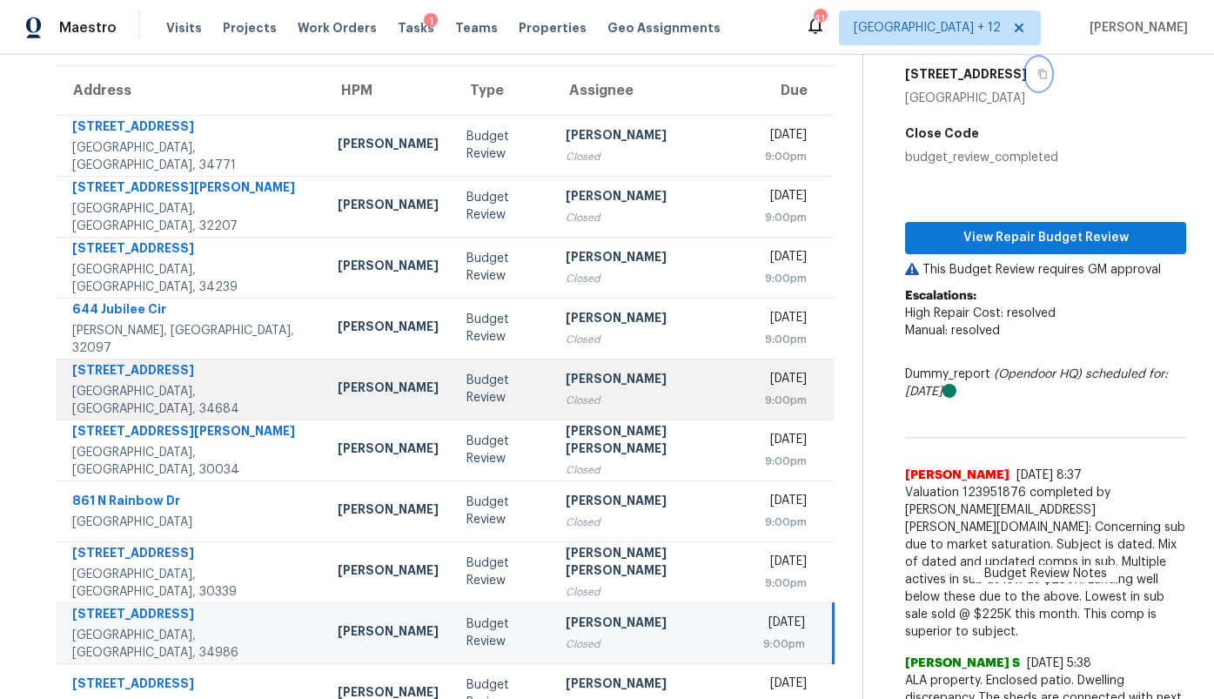
scroll to position [207, 0]
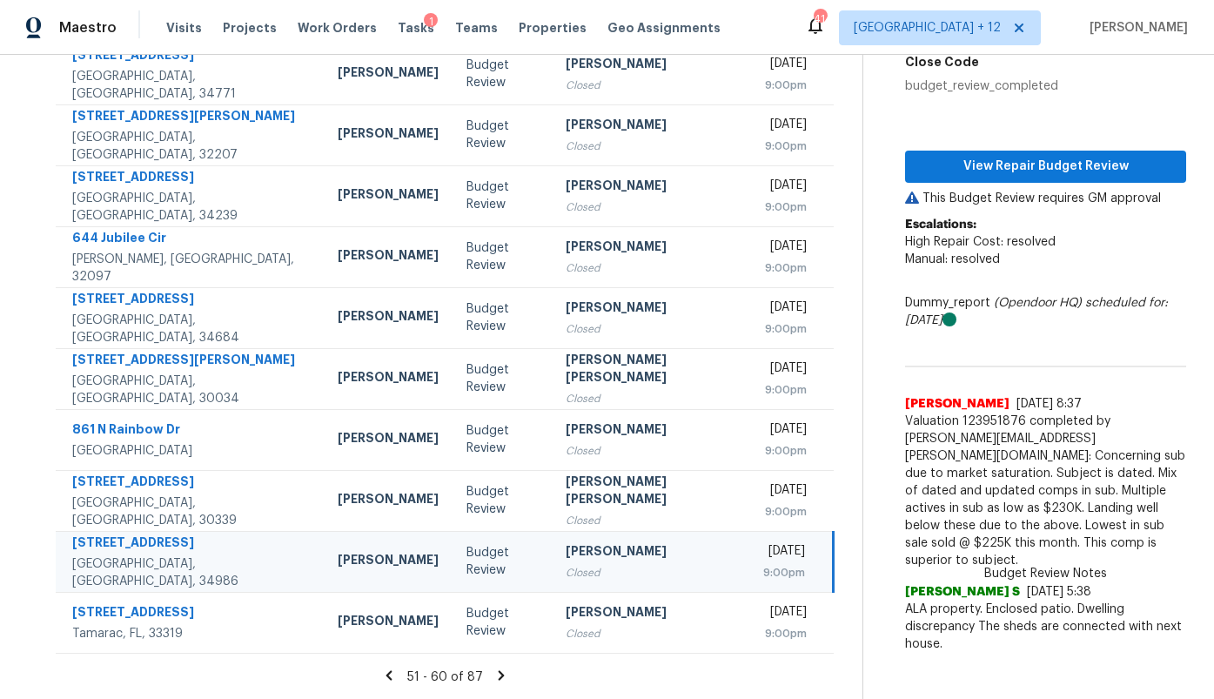
click at [393, 673] on icon at bounding box center [389, 676] width 16 height 16
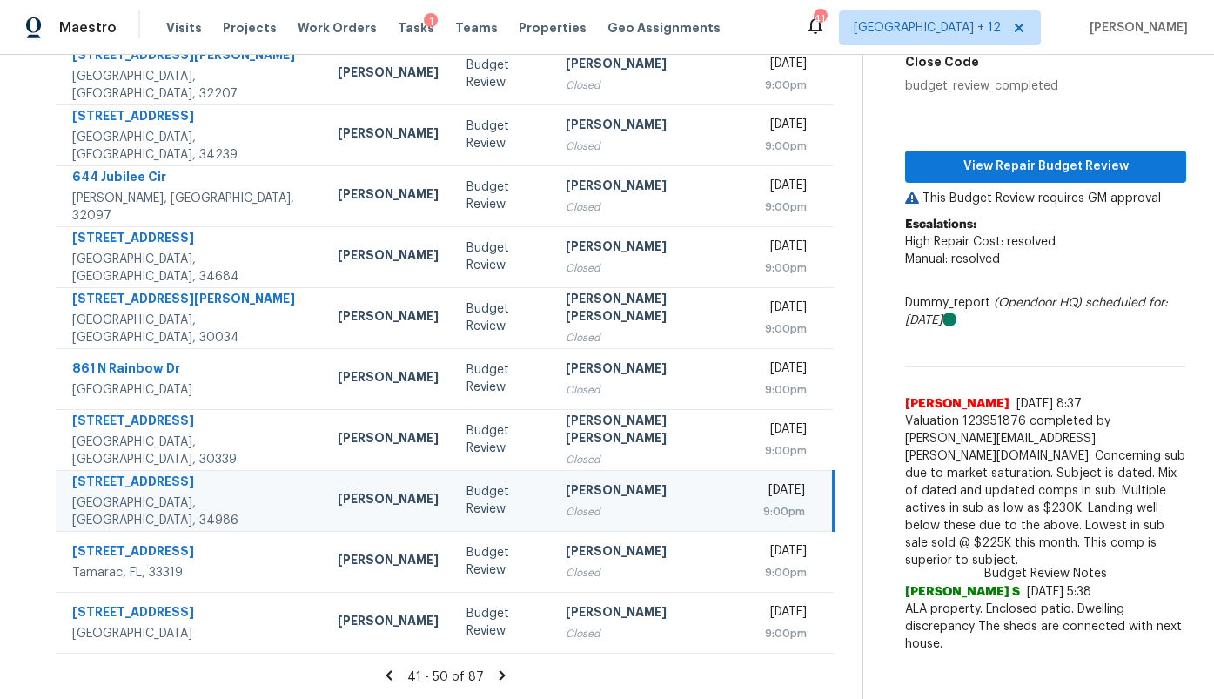
click at [393, 673] on icon at bounding box center [389, 676] width 16 height 16
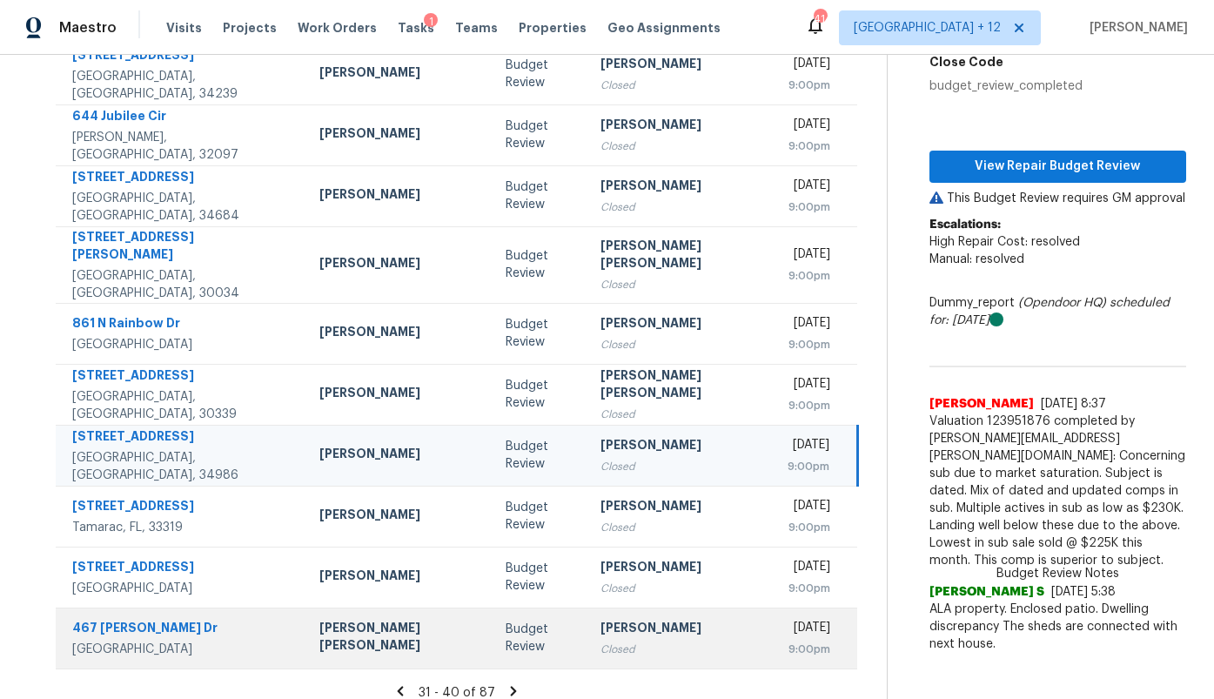
click at [492, 626] on td "Budget Review" at bounding box center [539, 637] width 94 height 61
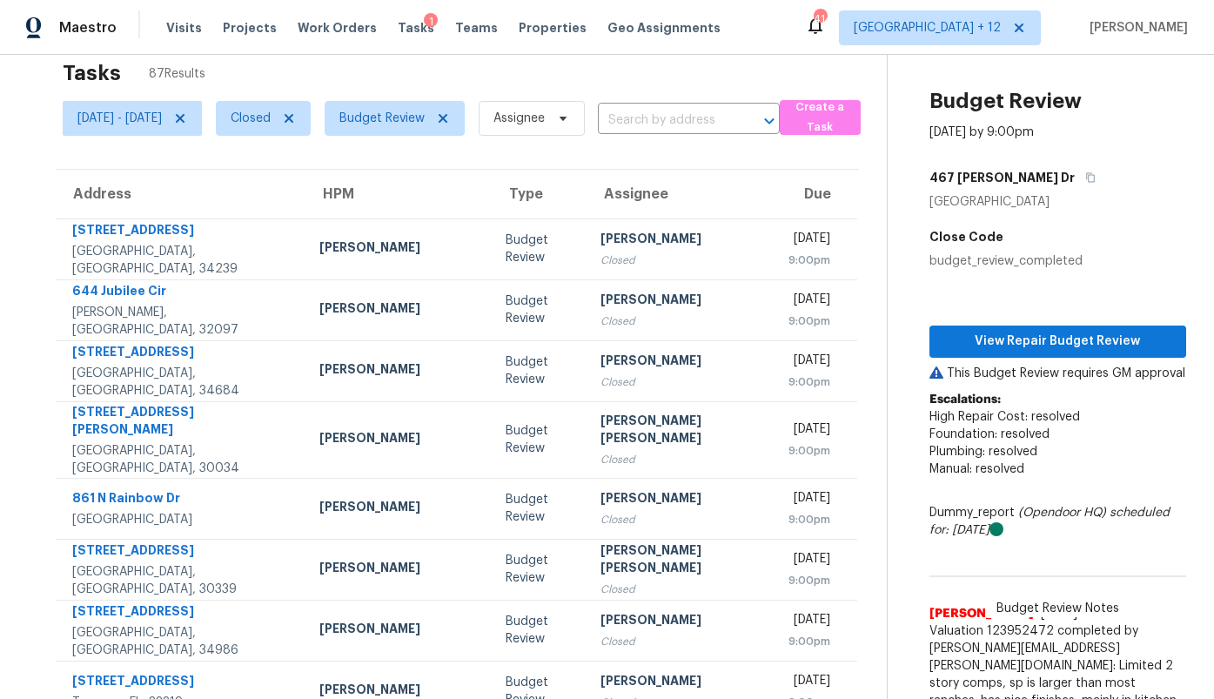
scroll to position [26, 0]
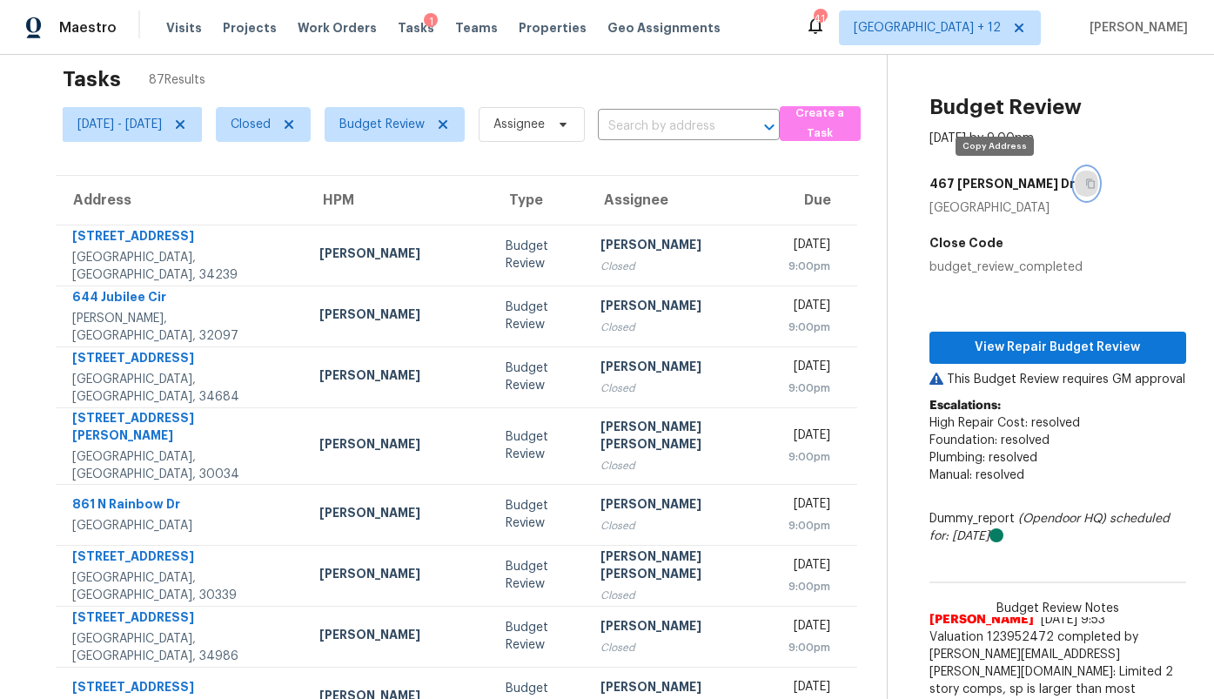
click at [1085, 188] on icon "button" at bounding box center [1090, 183] width 10 height 10
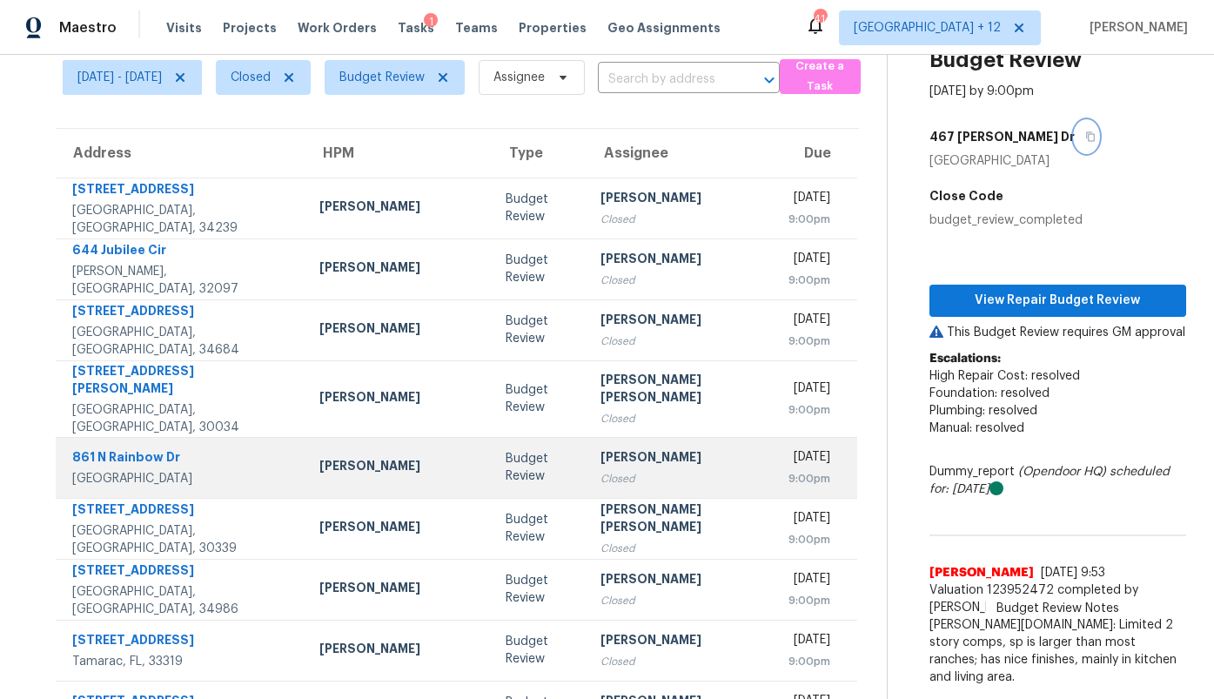
scroll to position [207, 0]
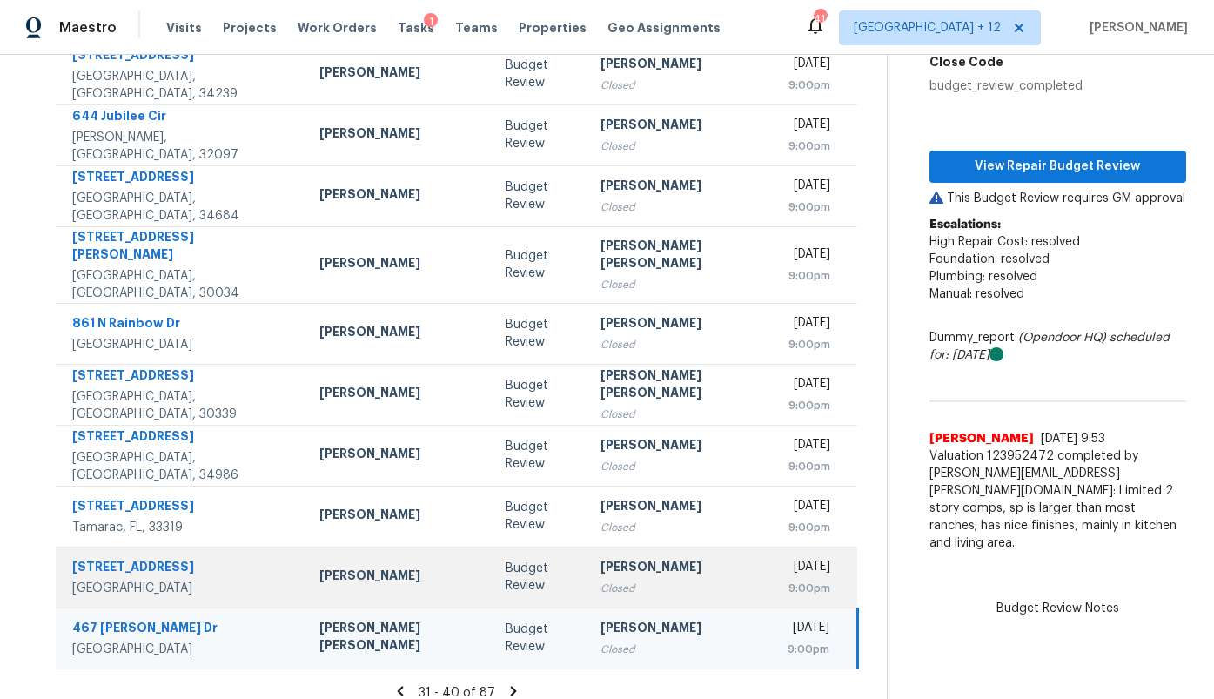
click at [494, 572] on td "Budget Review" at bounding box center [539, 577] width 94 height 61
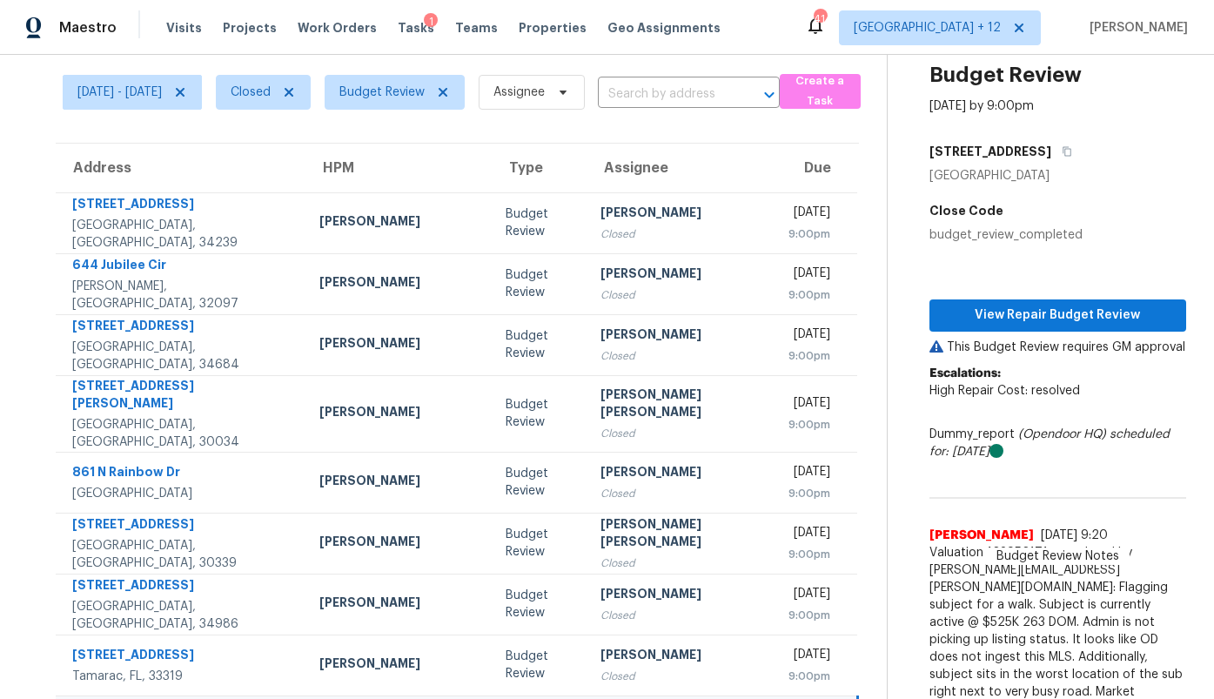
scroll to position [0, 0]
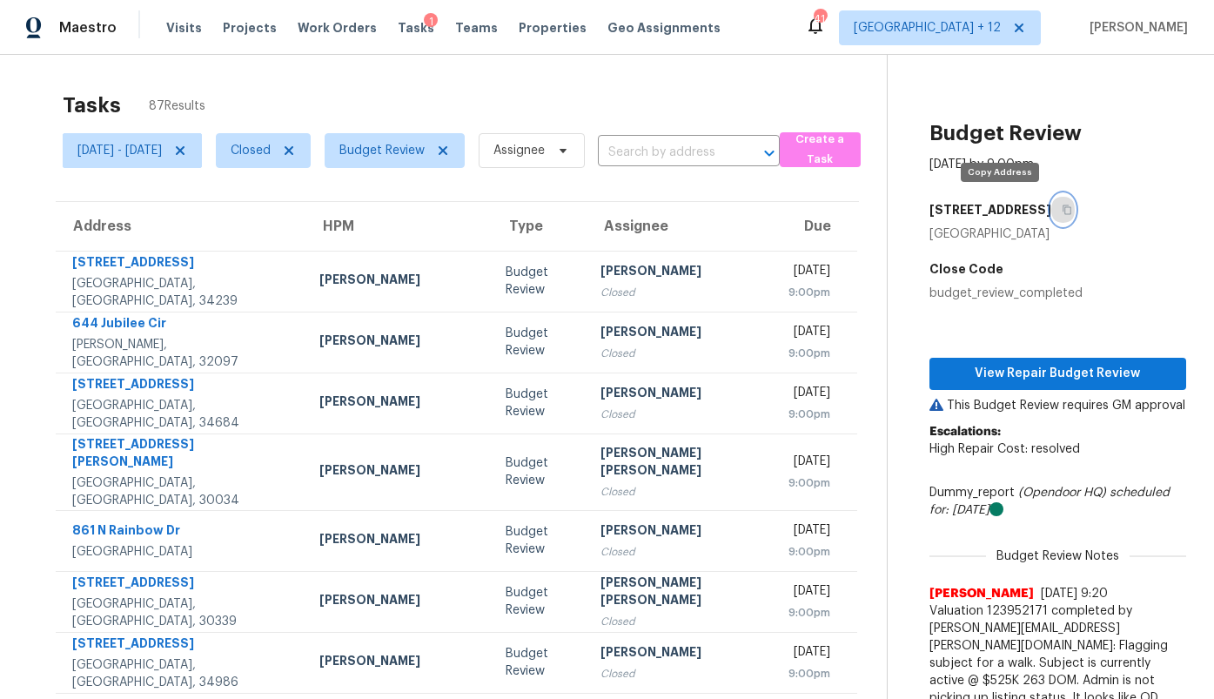
click at [1062, 212] on icon "button" at bounding box center [1067, 210] width 10 height 10
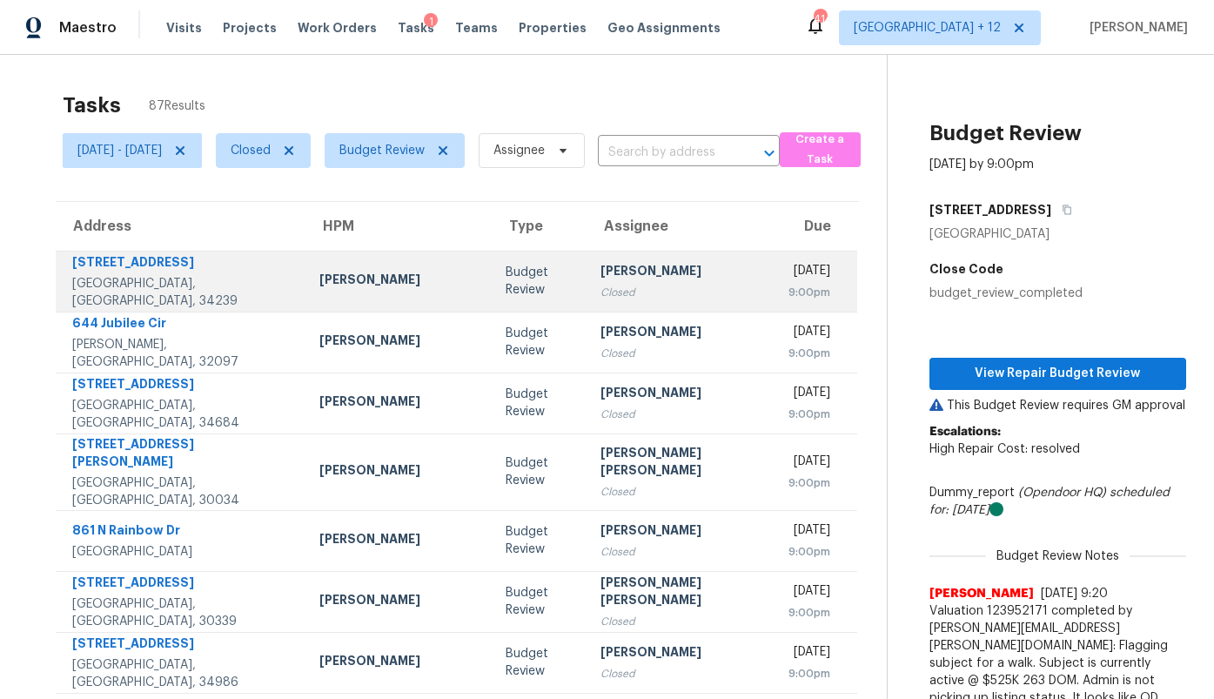
click at [600, 282] on div "[PERSON_NAME]" at bounding box center [679, 273] width 159 height 22
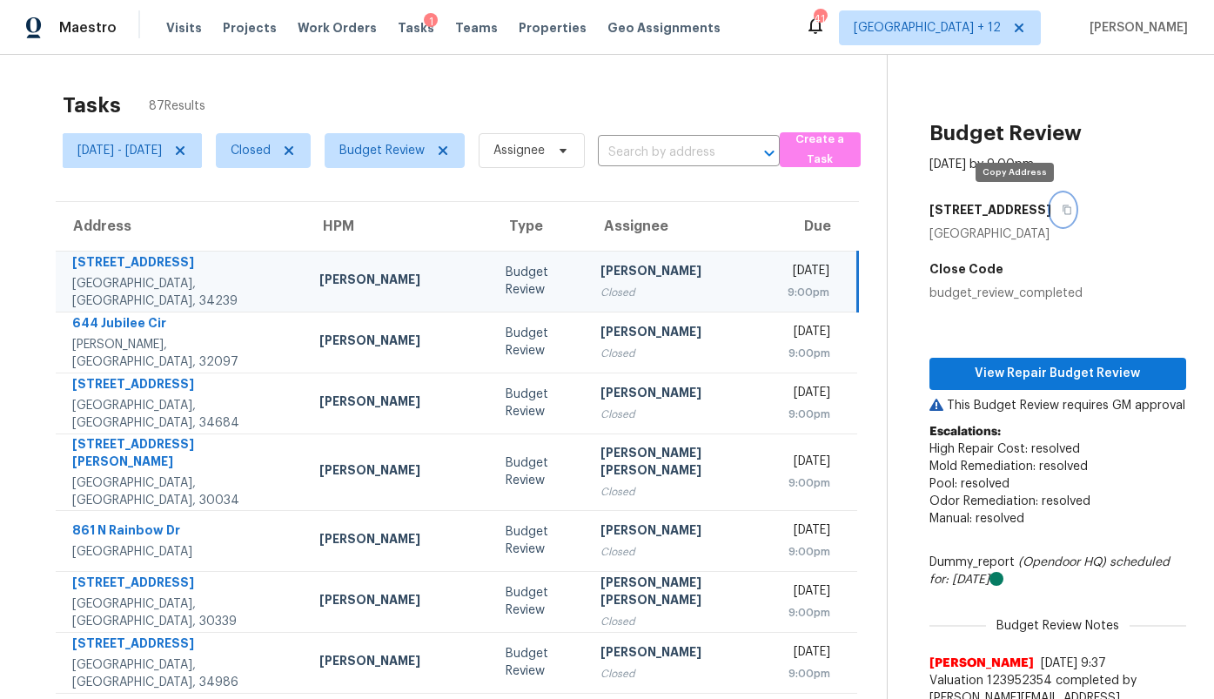
click at [1062, 214] on icon "button" at bounding box center [1067, 210] width 10 height 10
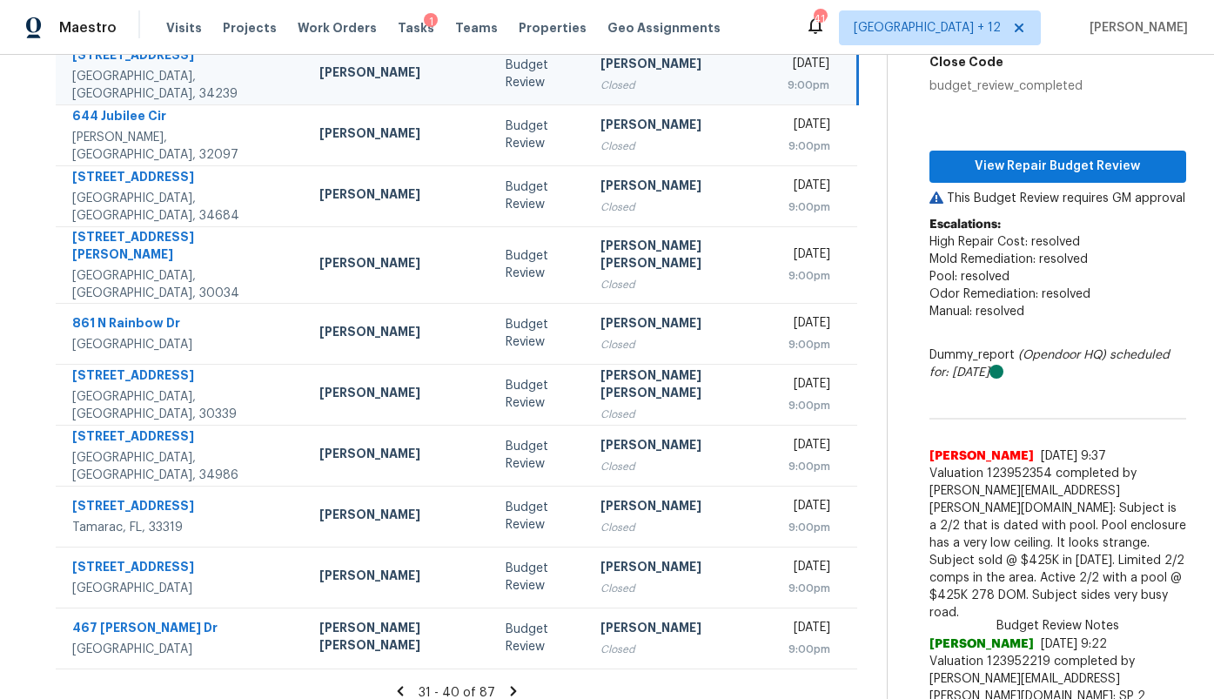
scroll to position [549, 0]
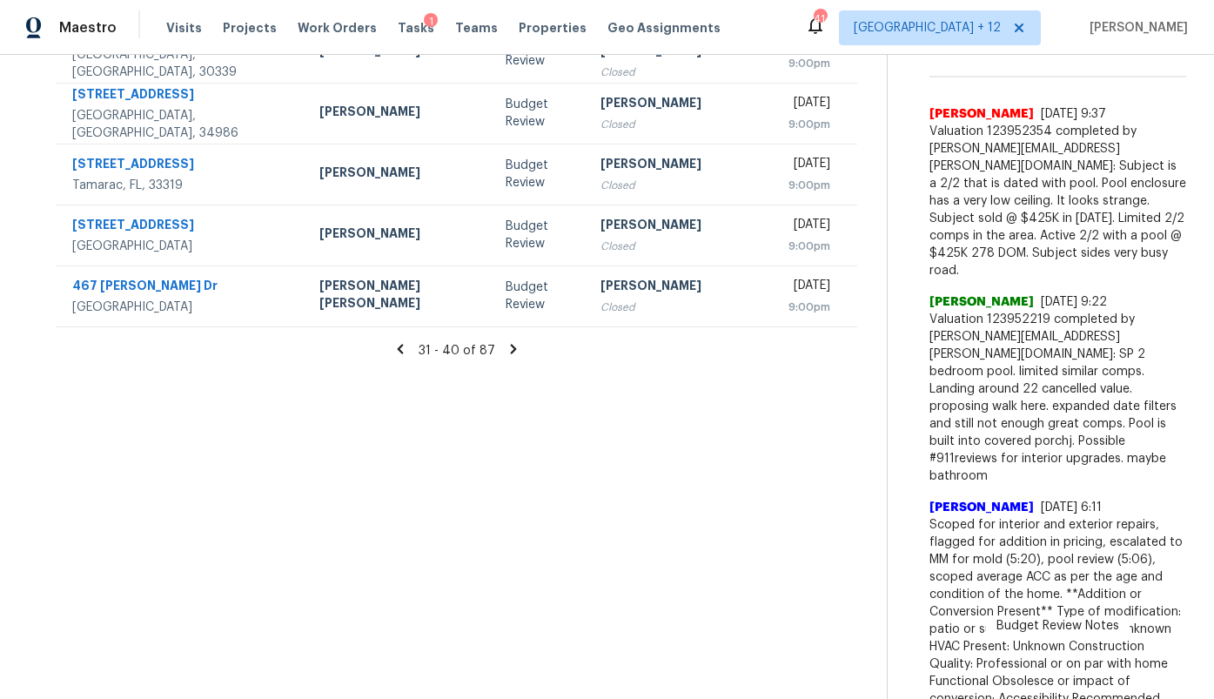
click at [393, 341] on icon at bounding box center [400, 349] width 16 height 16
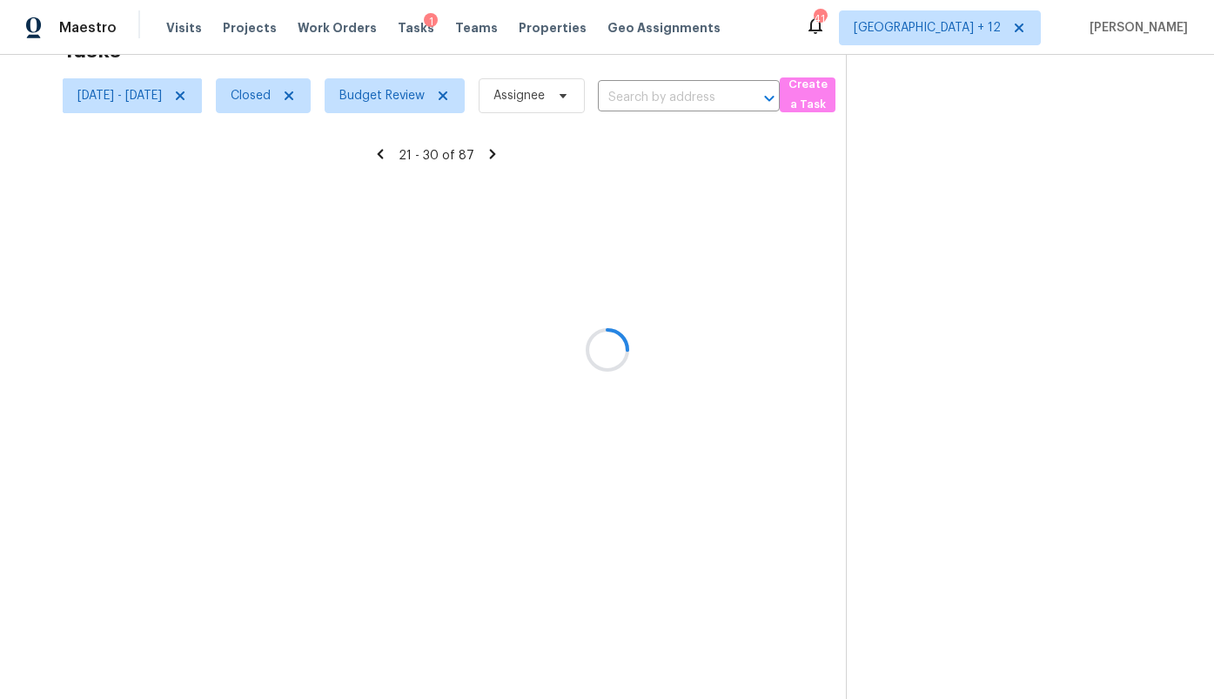
scroll to position [207, 0]
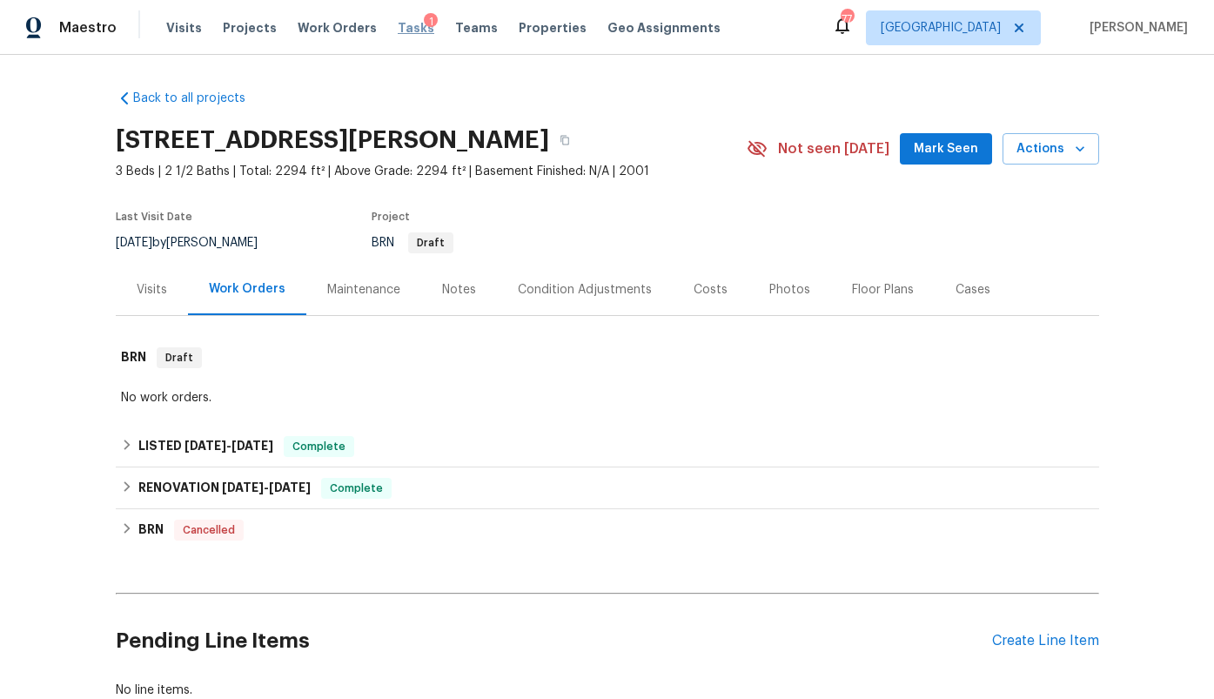
click at [398, 26] on span "Tasks" at bounding box center [416, 28] width 37 height 12
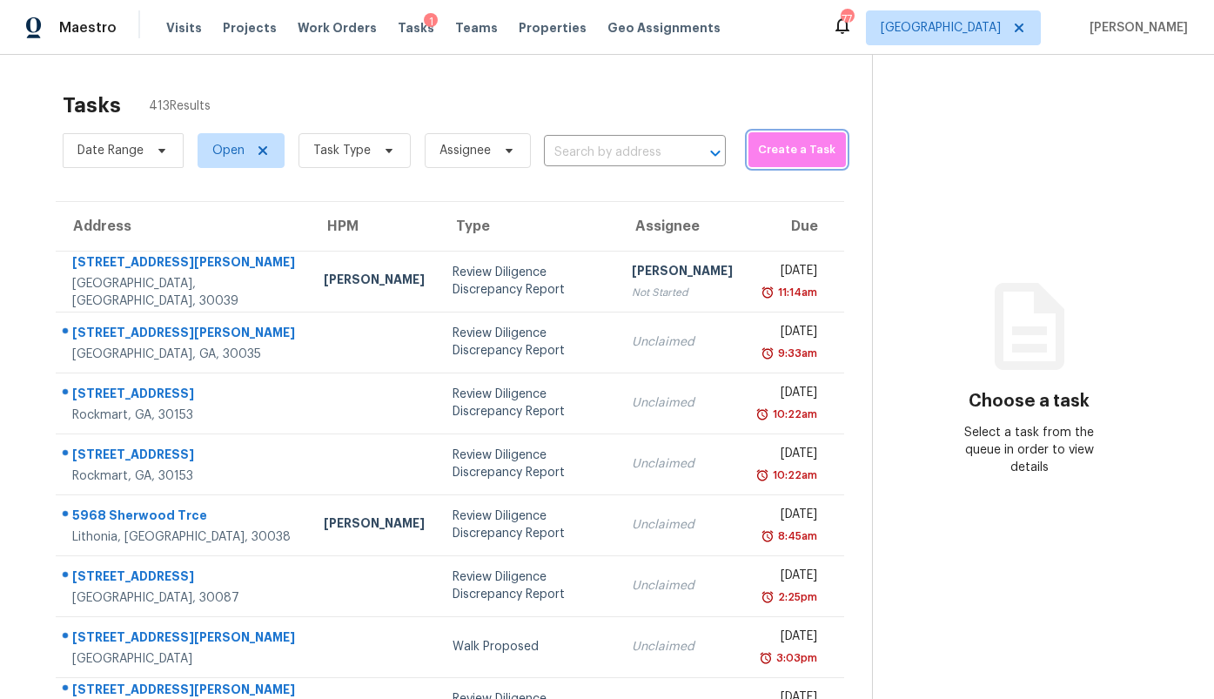
click at [758, 154] on span "Create a Task" at bounding box center [797, 150] width 80 height 20
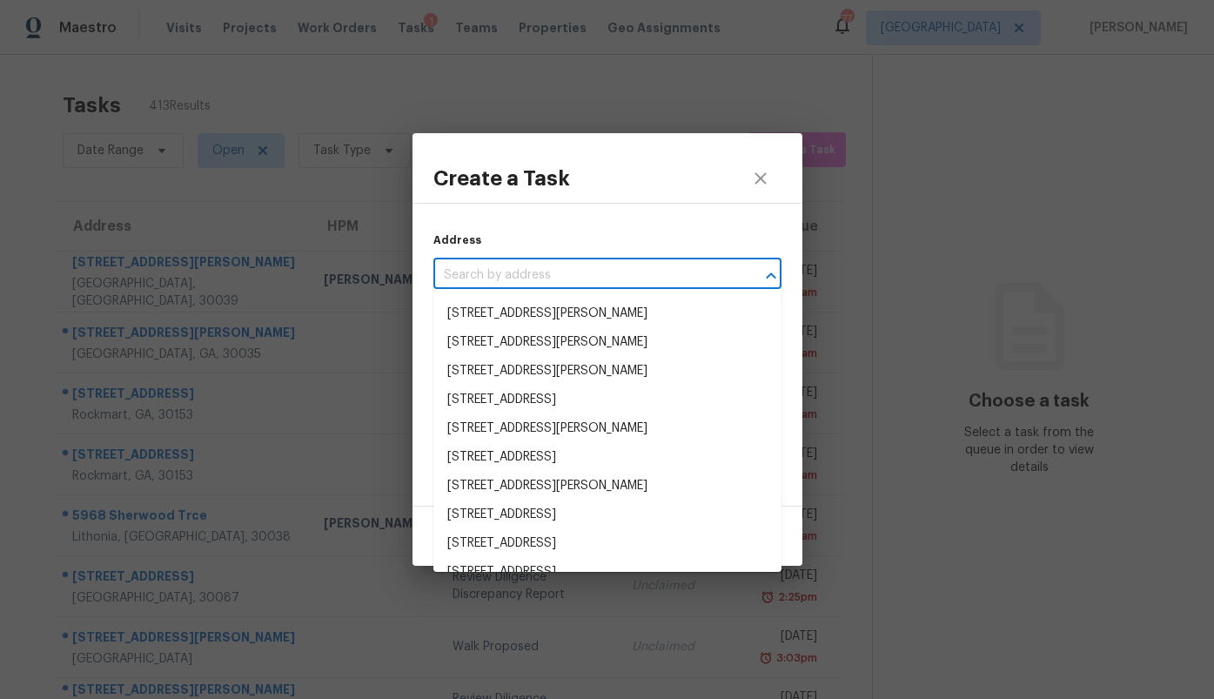
click at [574, 266] on input "text" at bounding box center [582, 275] width 299 height 27
paste input "106 Braves Crossing Ct, Sharpsburg, GA 30277"
type input "106 Braves Crossing Ct, Sharpsburg, GA 30277"
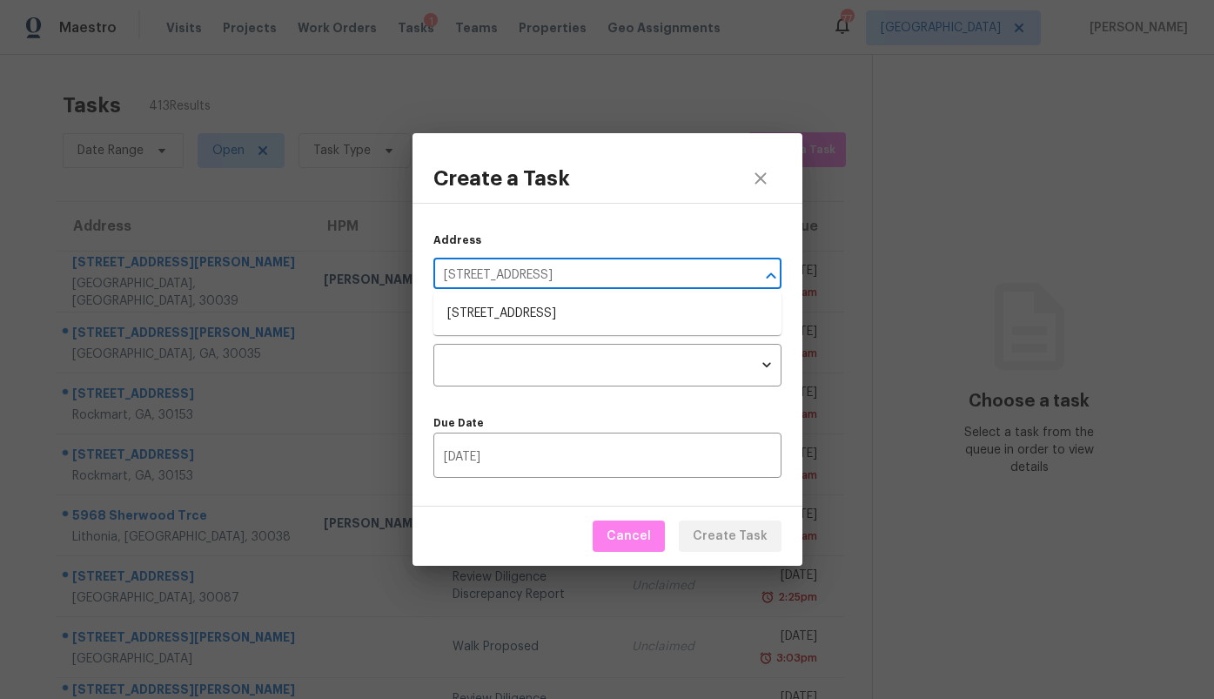
click at [565, 299] on li "106 Braves Crossing Ct, Sharpsburg, GA 30277" at bounding box center [607, 313] width 348 height 29
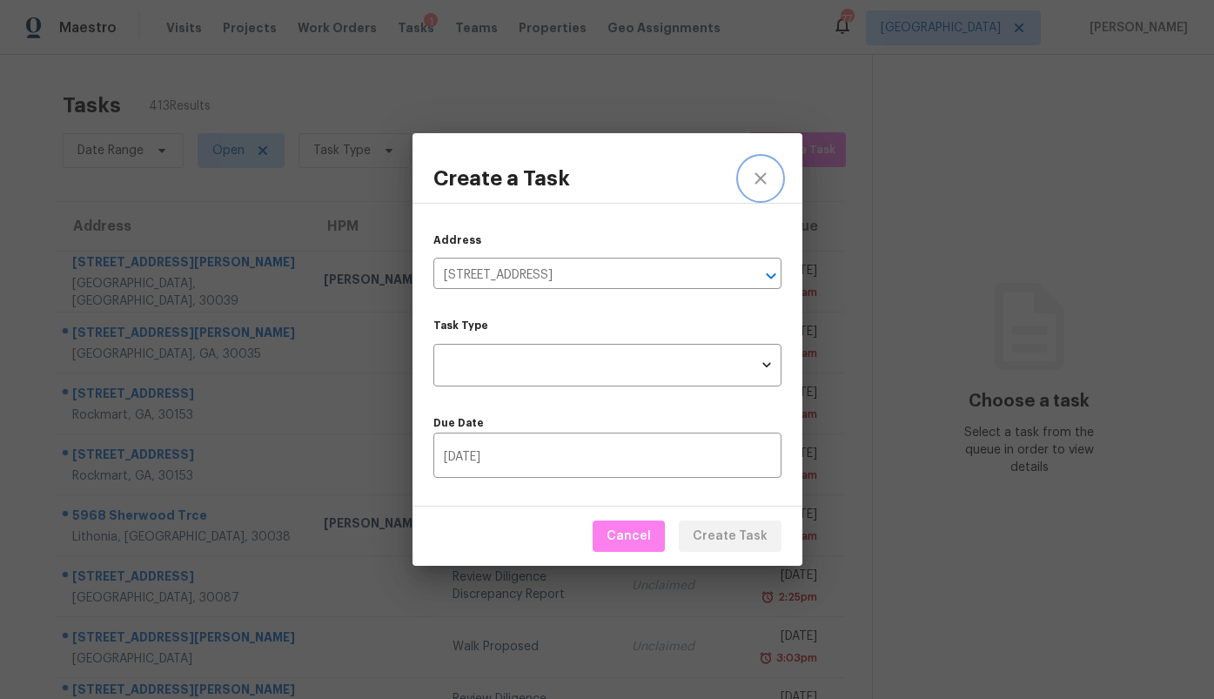
click at [757, 182] on icon "close" at bounding box center [760, 178] width 21 height 21
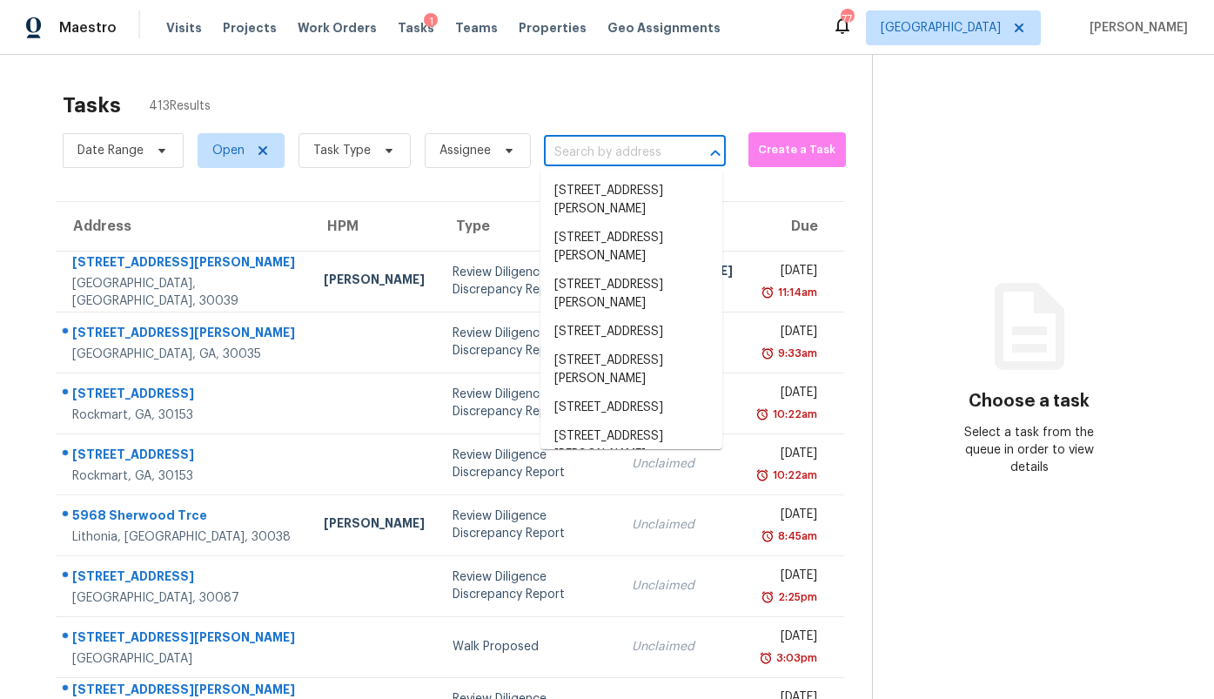
click at [606, 151] on input "text" at bounding box center [610, 152] width 133 height 27
paste input "106 Braves Crossing Ct, Sharpsburg, GA 30277"
type input "106 Braves Crossing Ct, Sharpsburg, GA 30277"
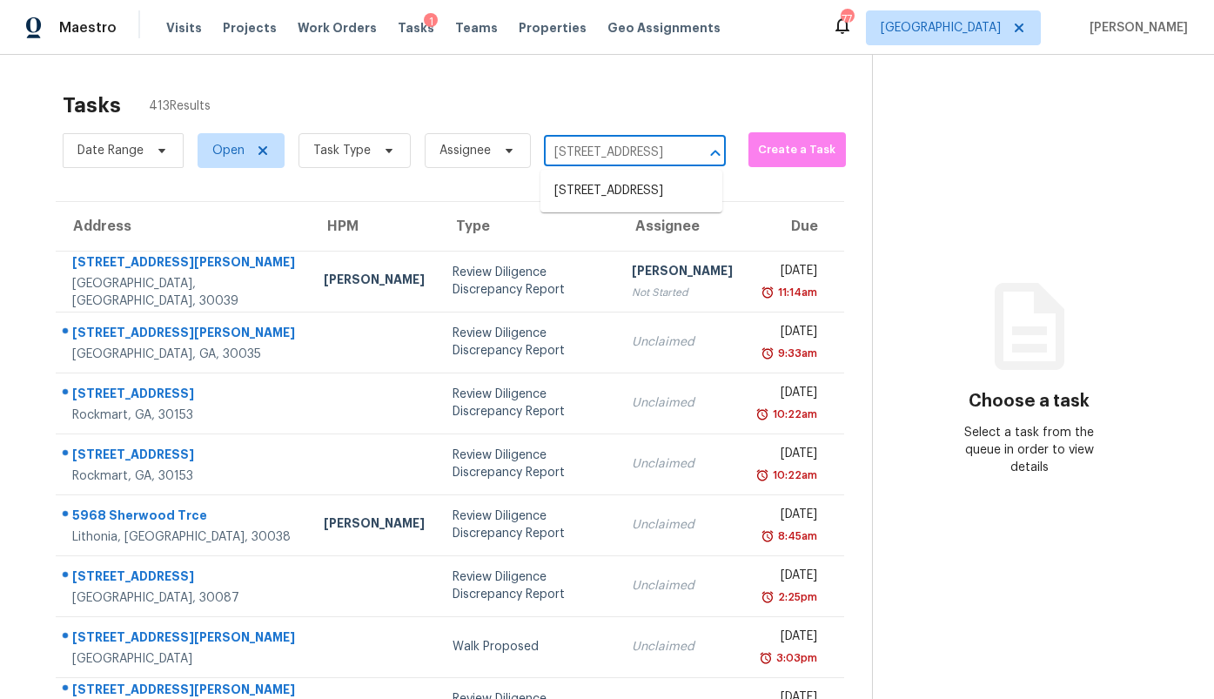
scroll to position [0, 144]
click at [607, 201] on li "106 Braves Crossing Ct, Sharpsburg, GA 30277" at bounding box center [631, 191] width 182 height 29
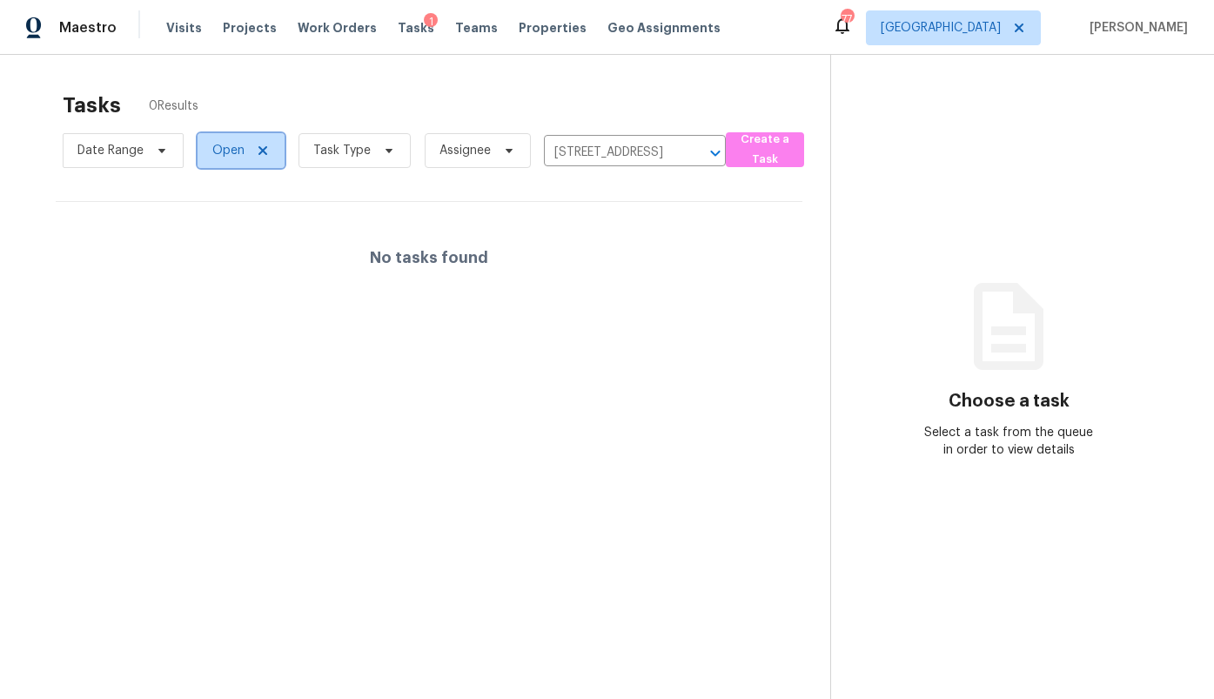
click at [241, 158] on span "Open" at bounding box center [228, 150] width 32 height 17
click at [252, 227] on label "Closed" at bounding box center [238, 224] width 63 height 17
click at [218, 227] on input "Closed" at bounding box center [212, 221] width 11 height 11
checkbox input "true"
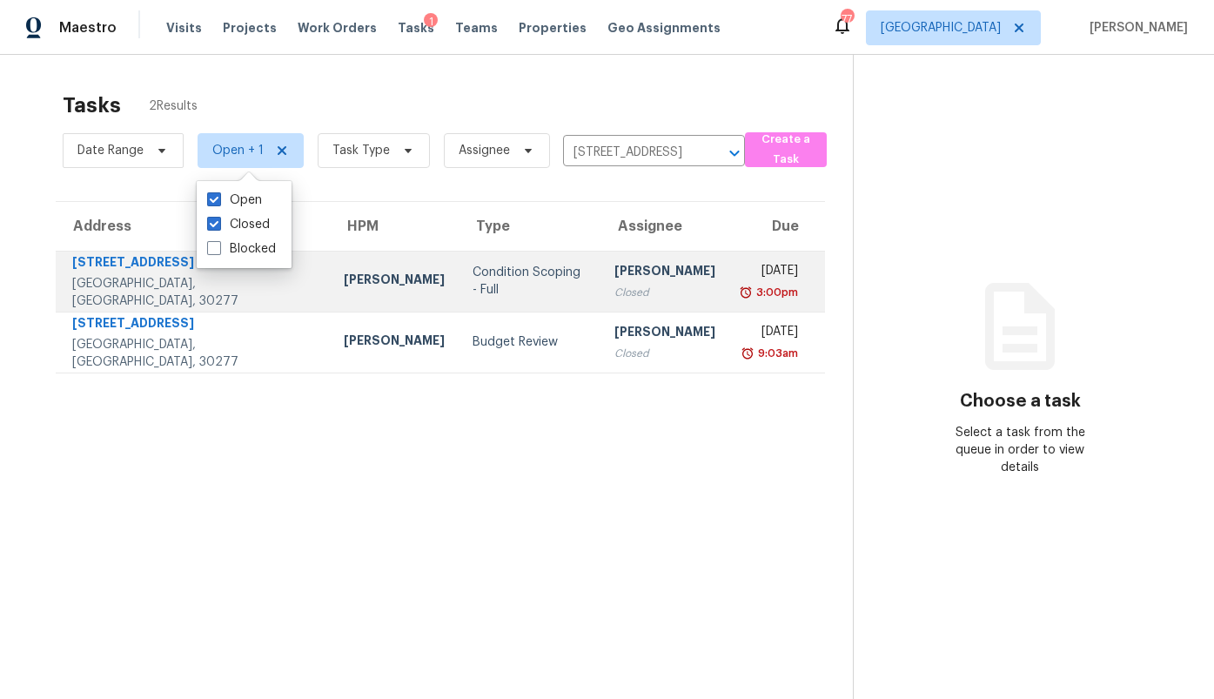
click at [479, 269] on div "Condition Scoping - Full" at bounding box center [530, 281] width 114 height 35
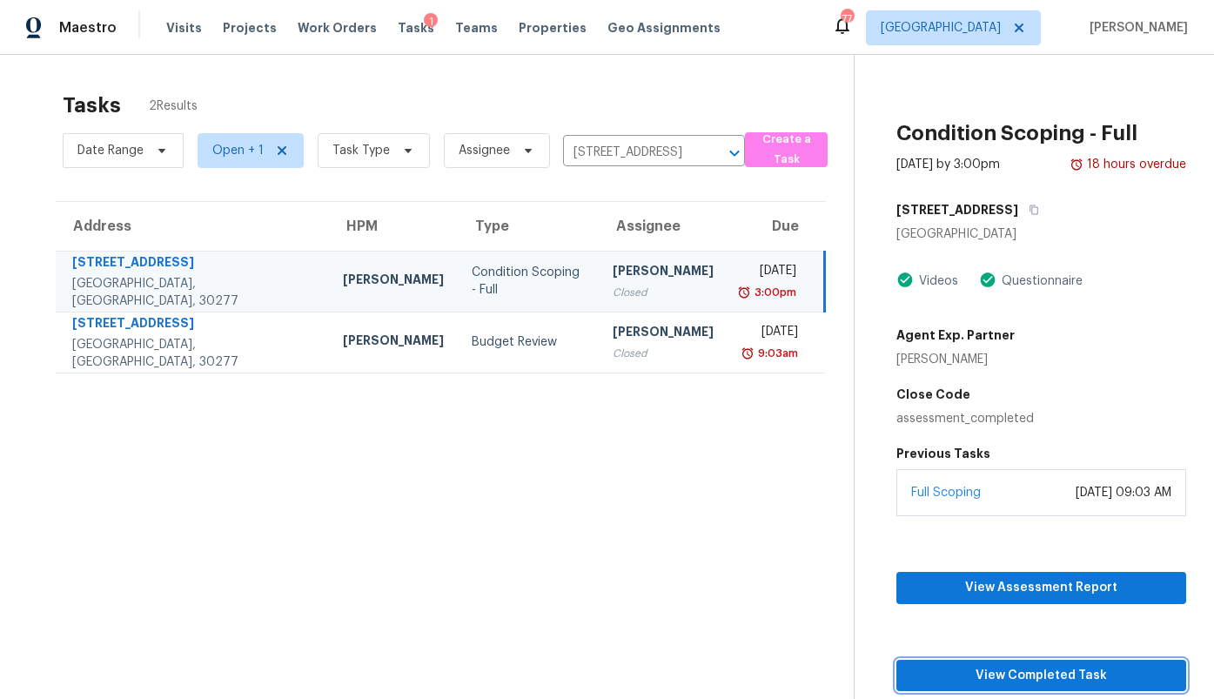
click at [1015, 668] on span "View Completed Task" at bounding box center [1041, 676] width 262 height 22
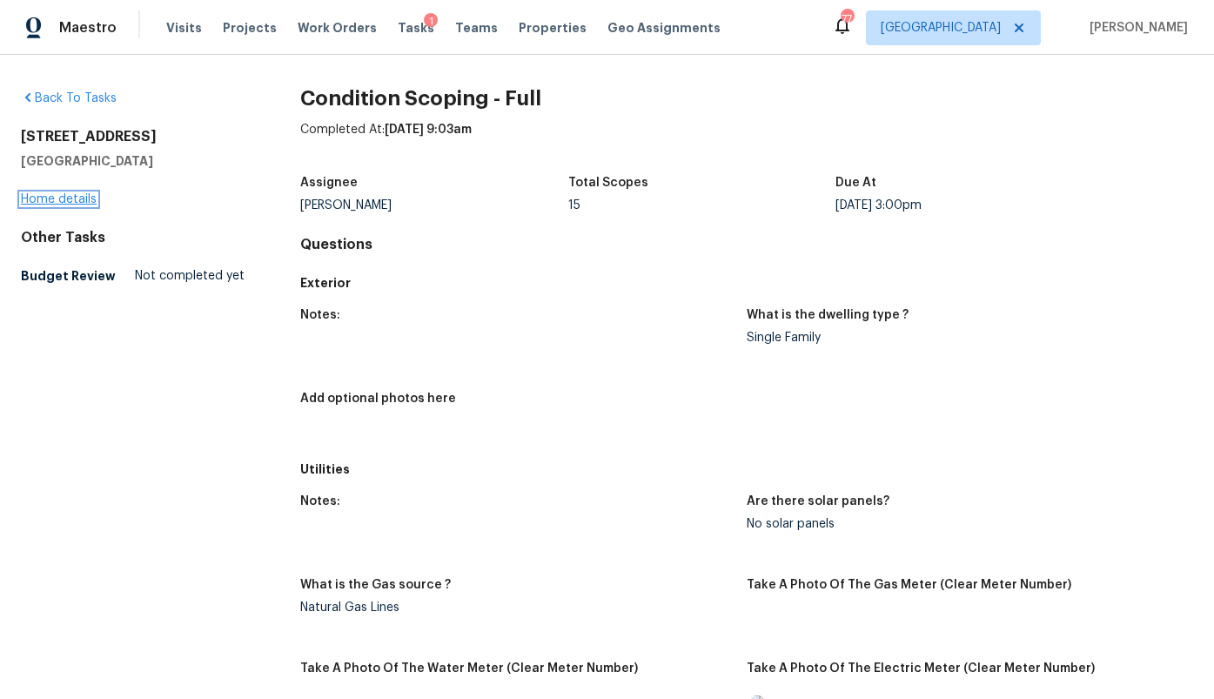
click at [81, 200] on link "Home details" at bounding box center [59, 199] width 76 height 12
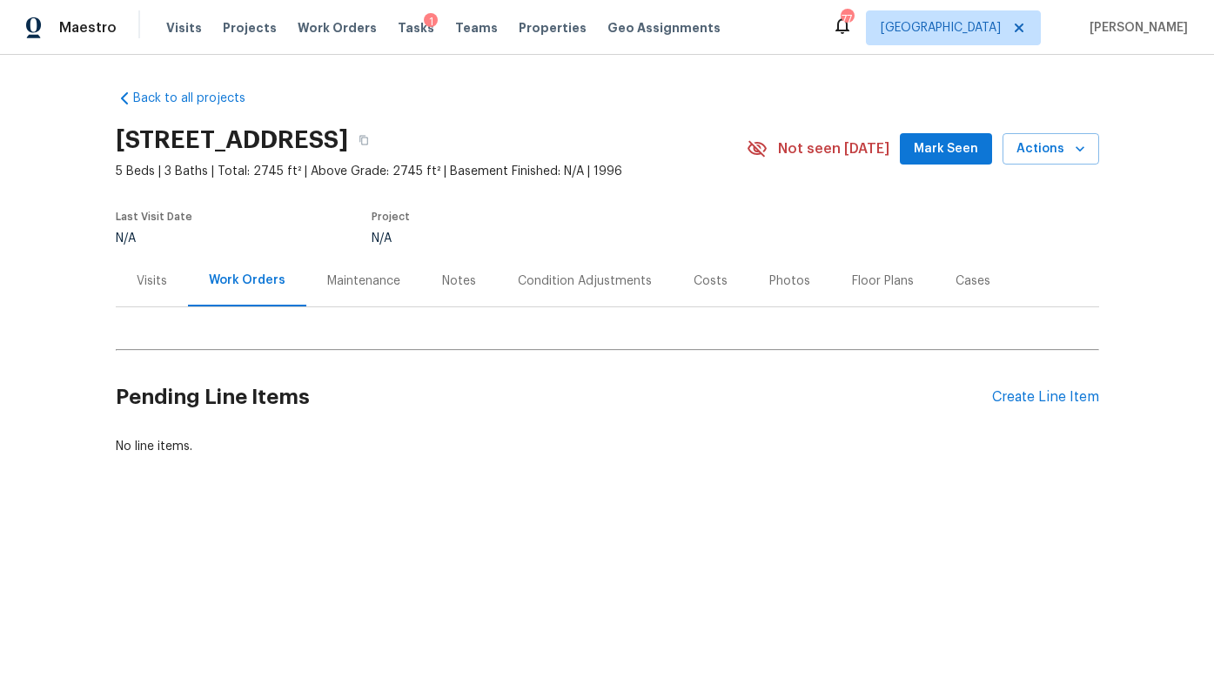
click at [573, 284] on div "Condition Adjustments" at bounding box center [585, 280] width 134 height 17
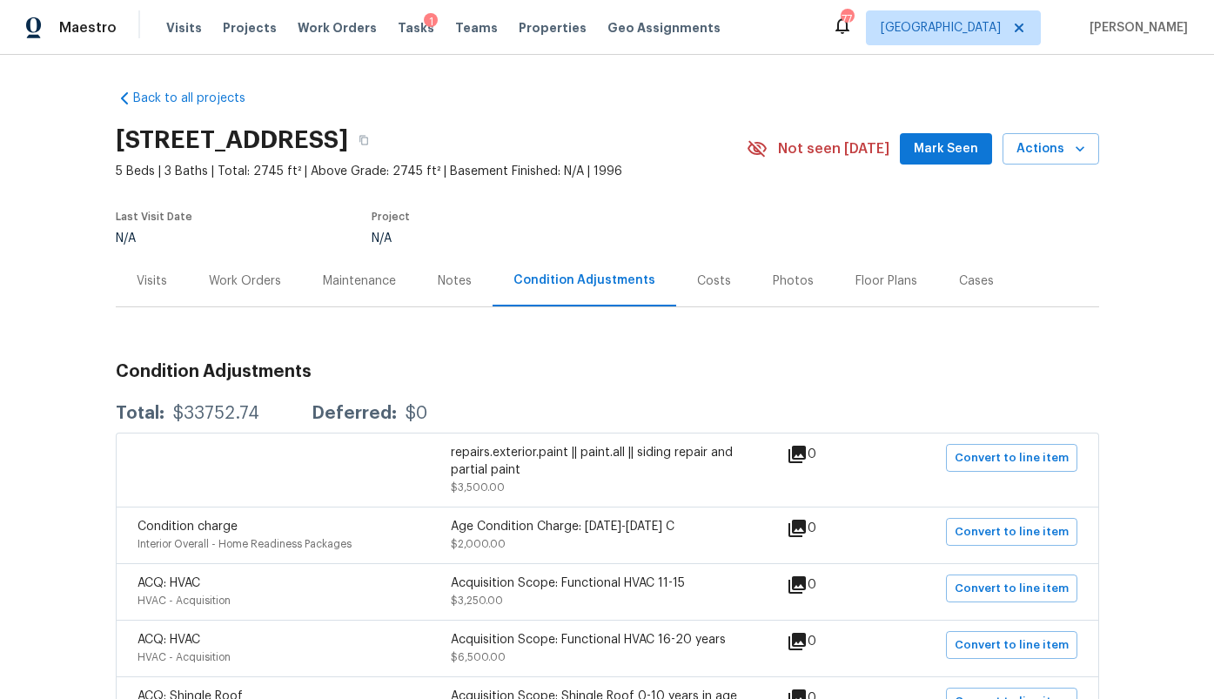
click at [705, 285] on div "Costs" at bounding box center [714, 280] width 34 height 17
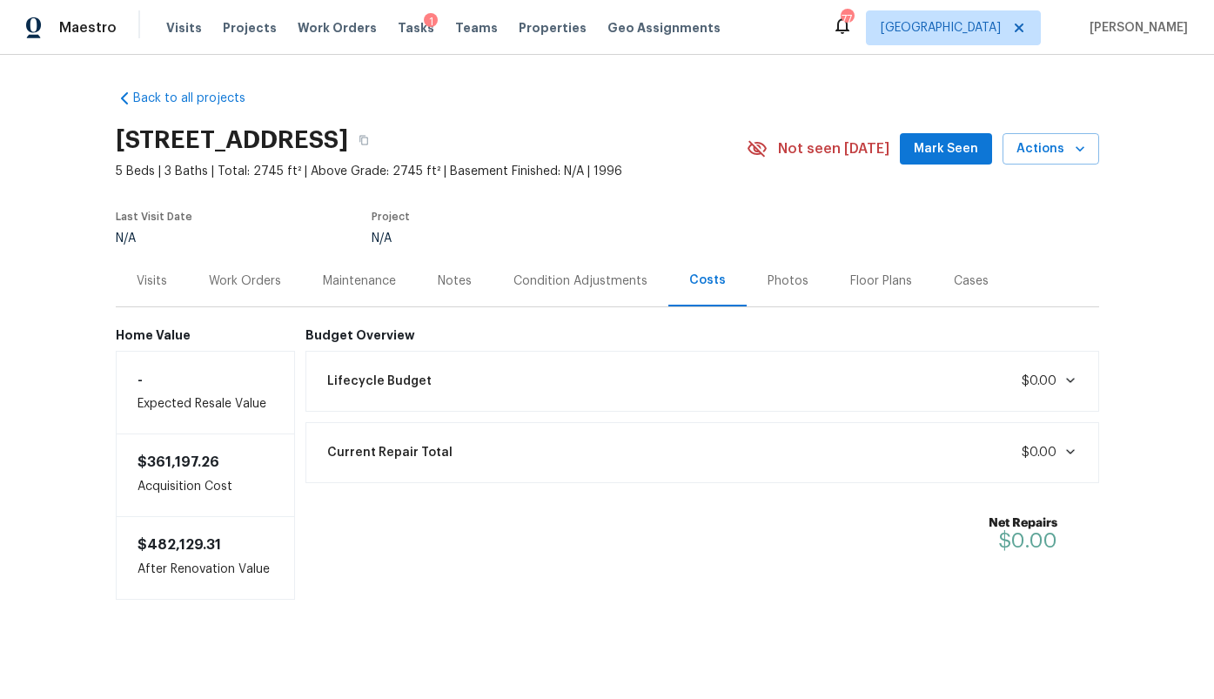
click at [621, 373] on div "Lifecycle Budget $0.00" at bounding box center [702, 381] width 771 height 38
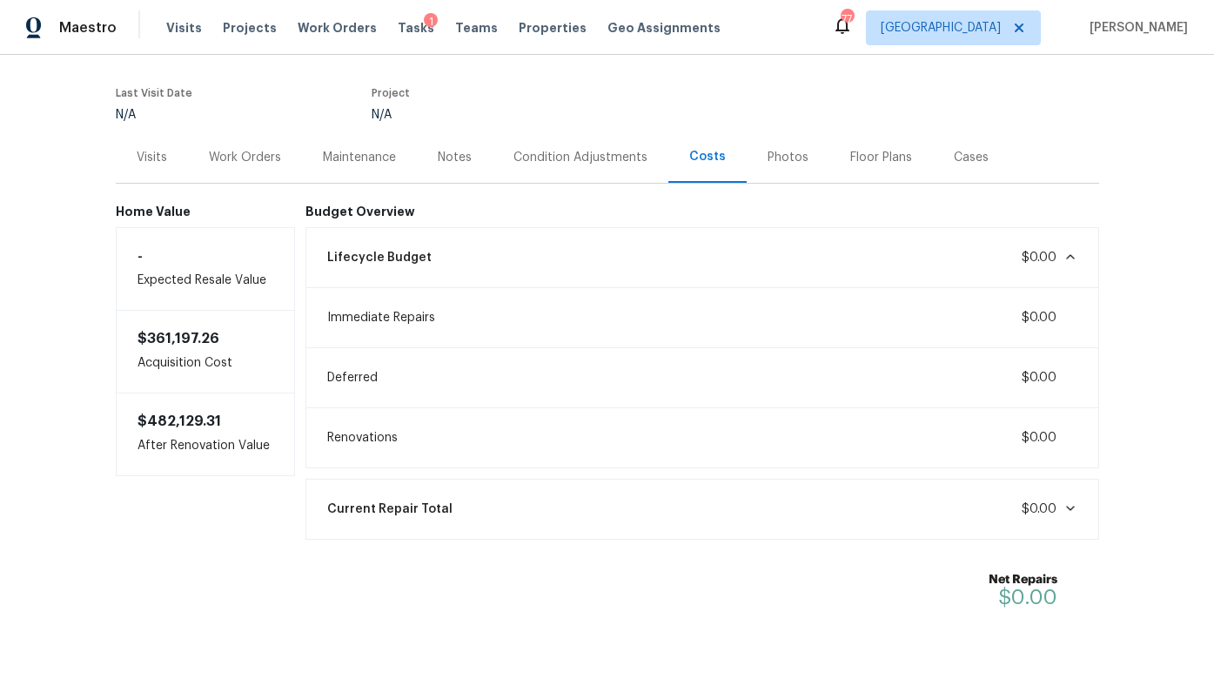
scroll to position [126, 0]
click at [571, 496] on div "Current Repair Total $0.00" at bounding box center [702, 506] width 771 height 38
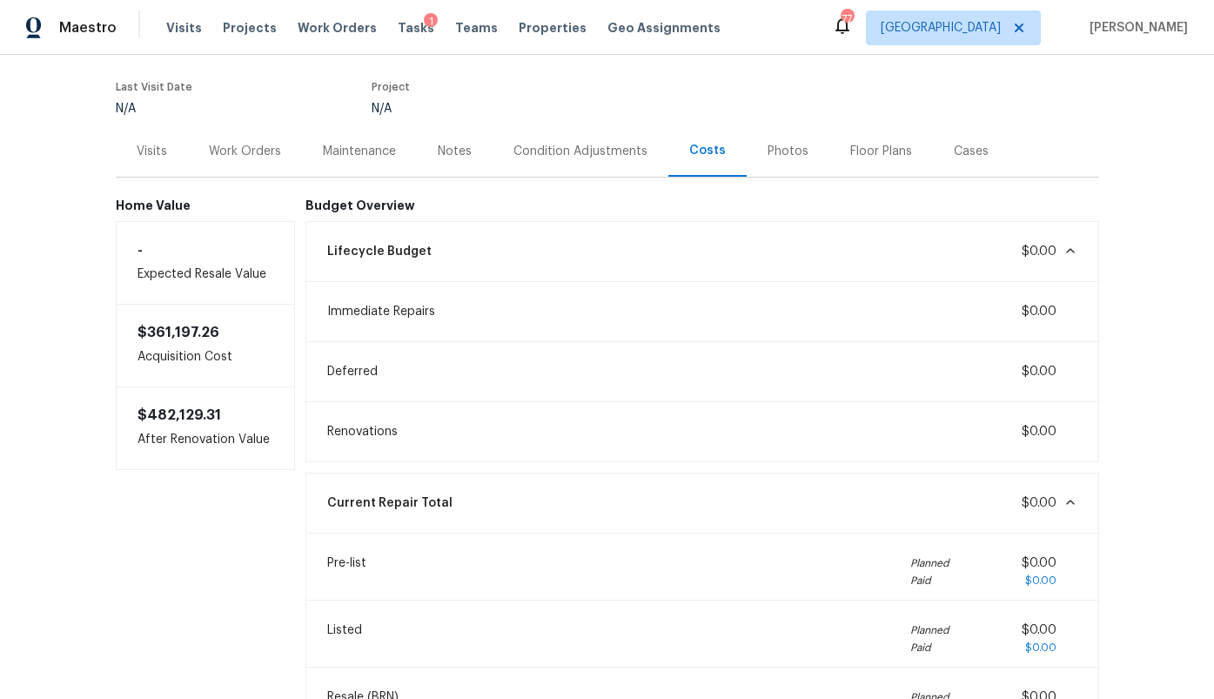
scroll to position [0, 0]
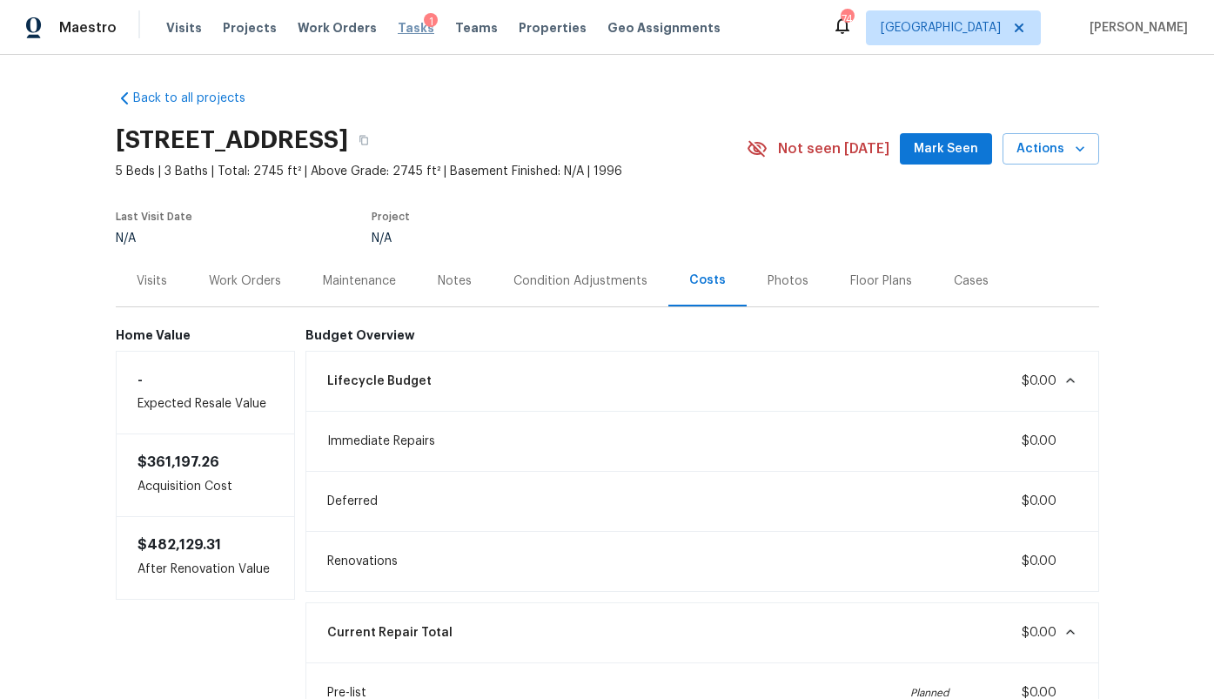
click at [401, 26] on span "Tasks" at bounding box center [416, 28] width 37 height 12
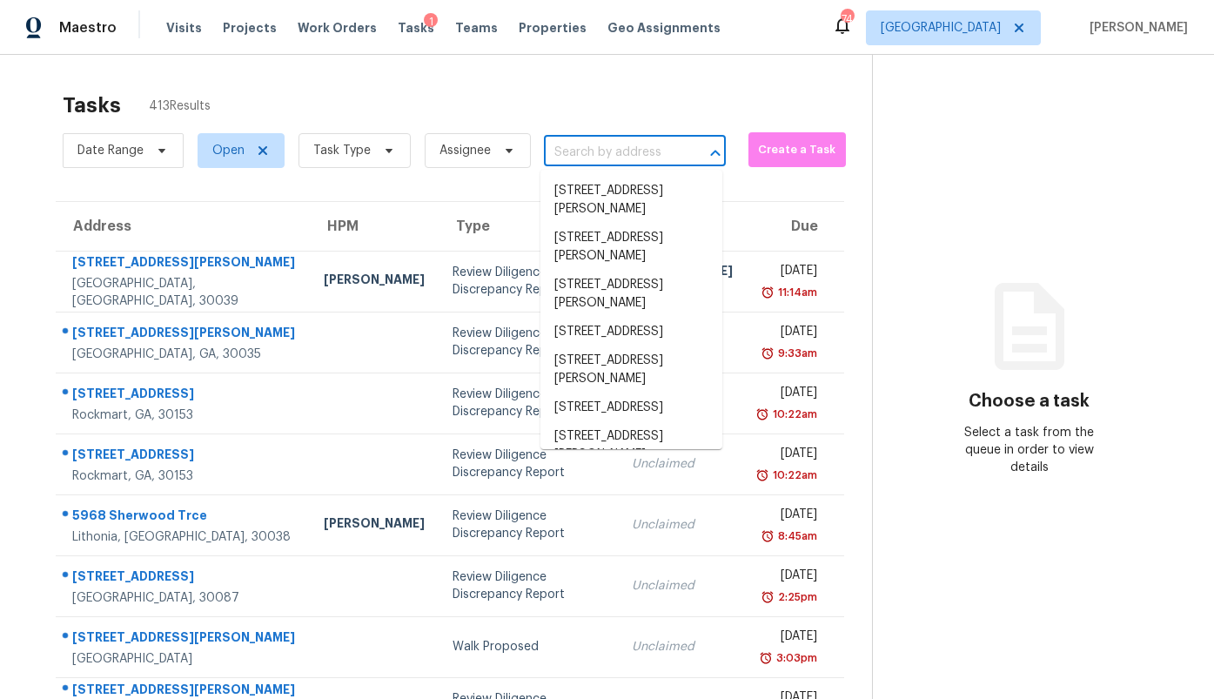
click at [600, 154] on input "text" at bounding box center [610, 152] width 133 height 27
click at [195, 140] on span "Open" at bounding box center [234, 150] width 101 height 45
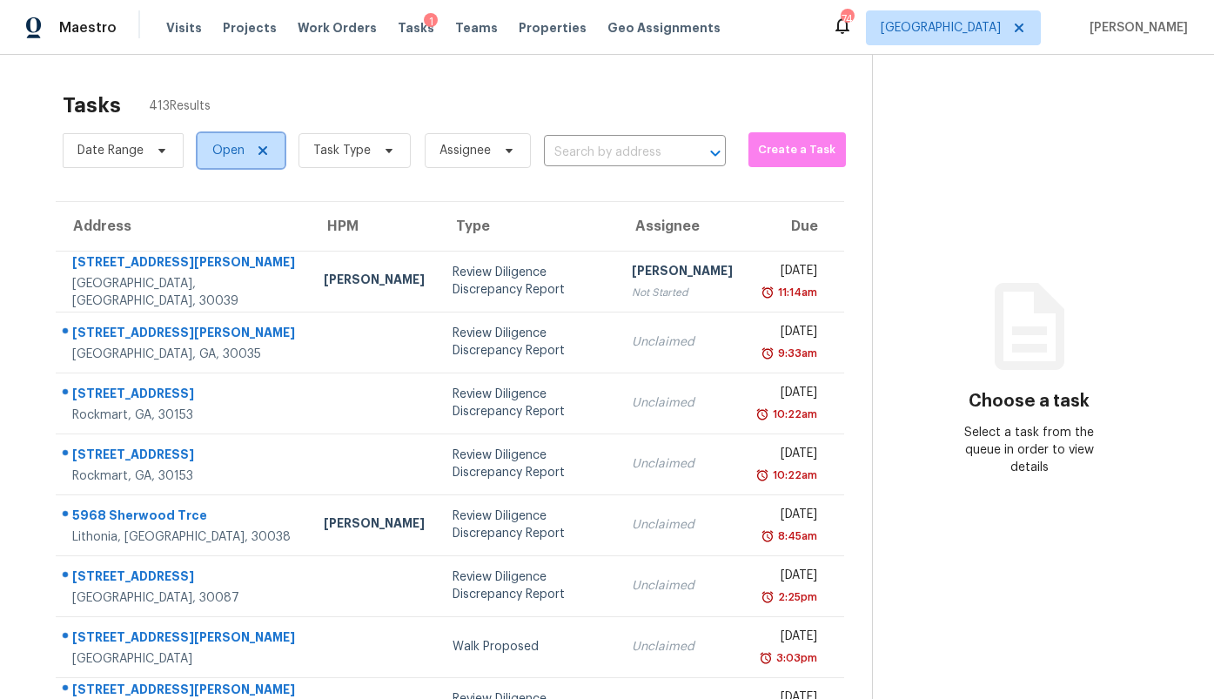
click at [232, 151] on span "Open" at bounding box center [228, 150] width 32 height 17
click at [259, 226] on label "Closed" at bounding box center [238, 224] width 63 height 17
click at [218, 226] on input "Closed" at bounding box center [212, 221] width 11 height 11
checkbox input "true"
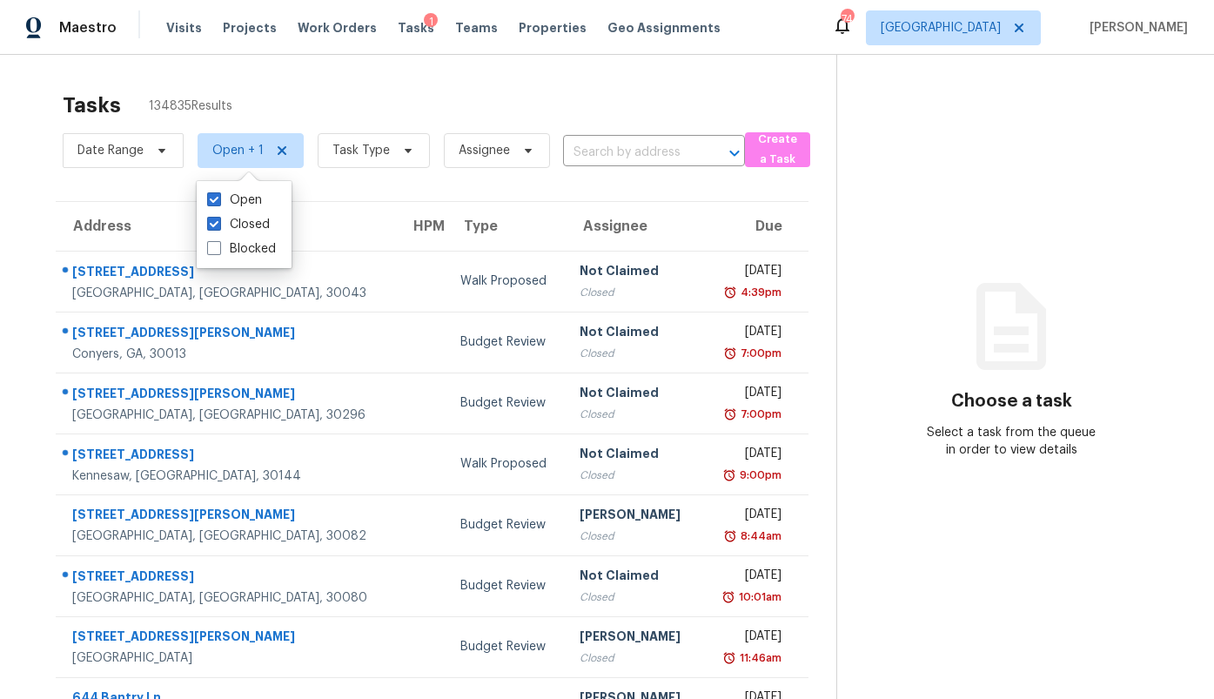
click at [613, 151] on input "text" at bounding box center [629, 152] width 133 height 27
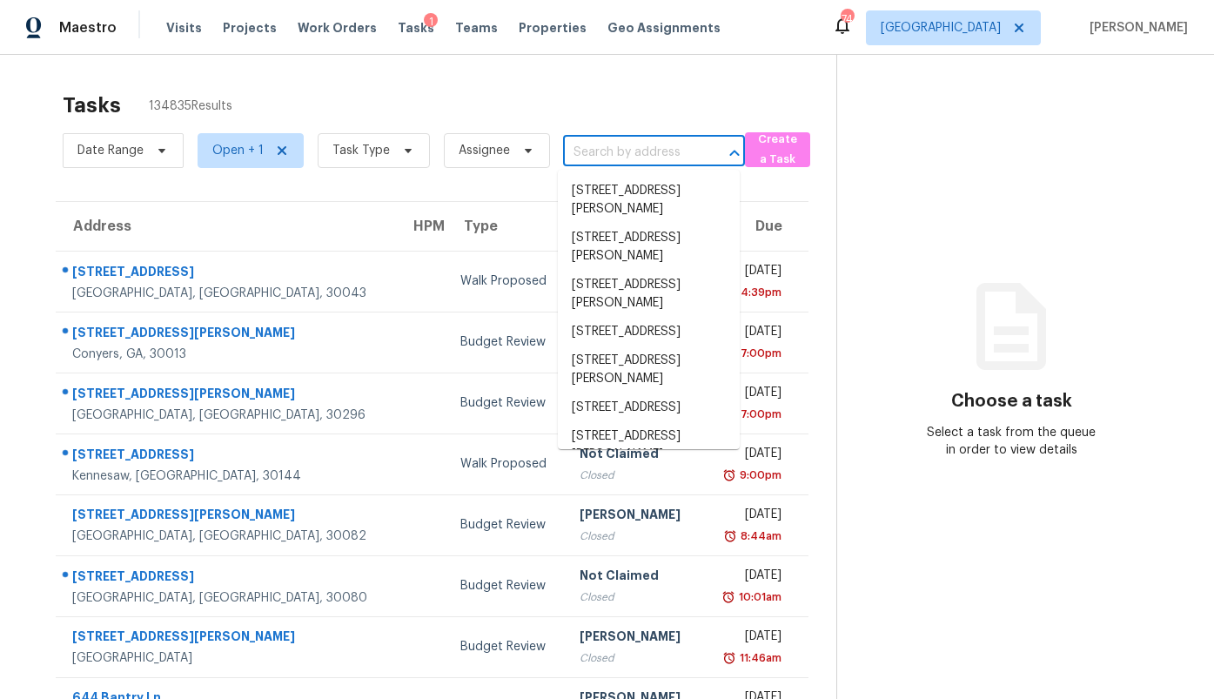
type input "x"
paste input "[STREET_ADDRESS]"
type input "[STREET_ADDRESS]"
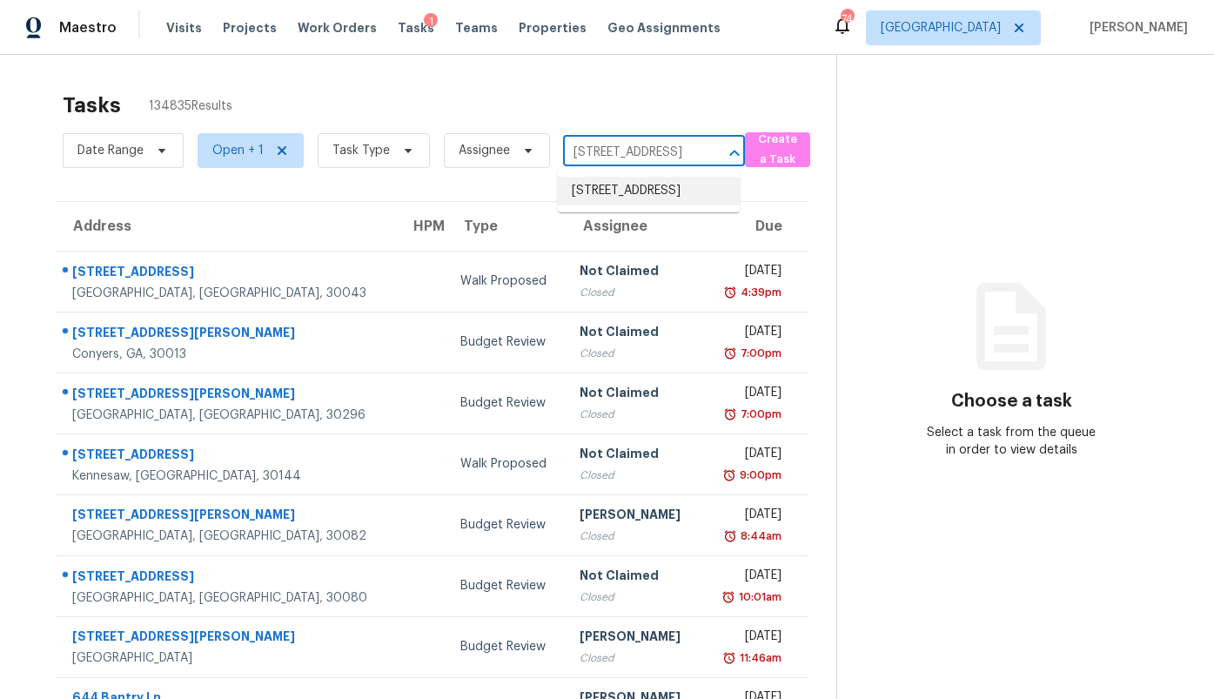
click at [674, 201] on li "[STREET_ADDRESS]" at bounding box center [649, 191] width 182 height 29
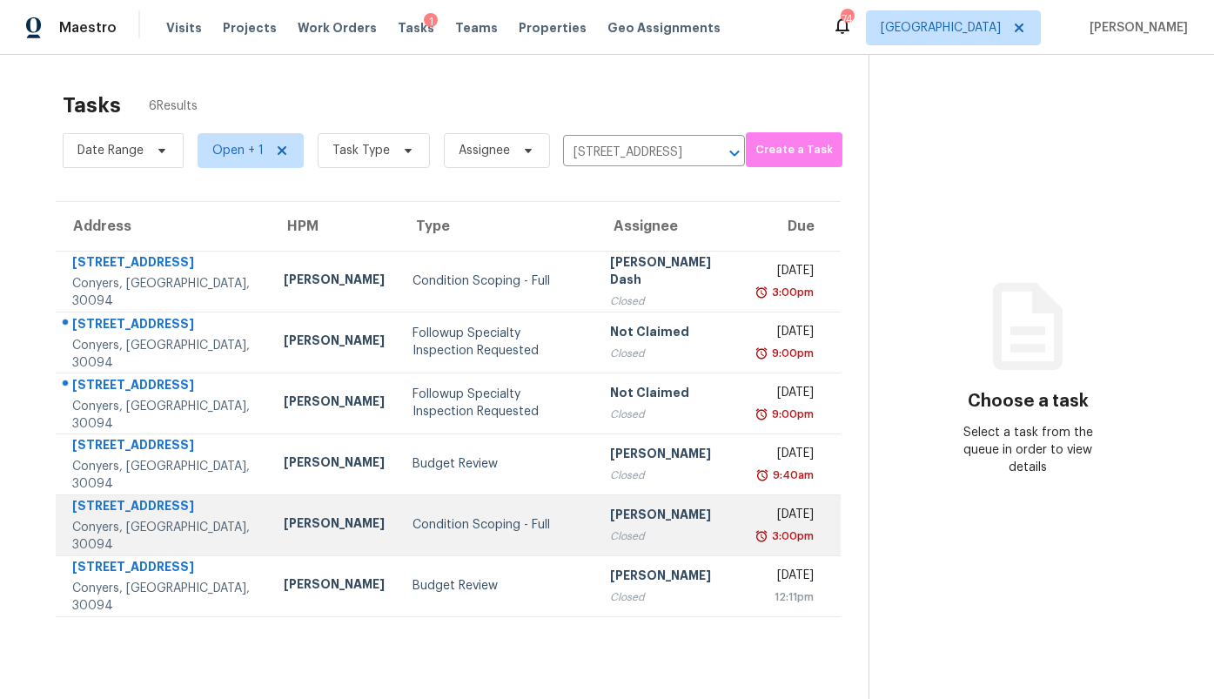
click at [657, 519] on div "[PERSON_NAME]" at bounding box center [671, 517] width 122 height 22
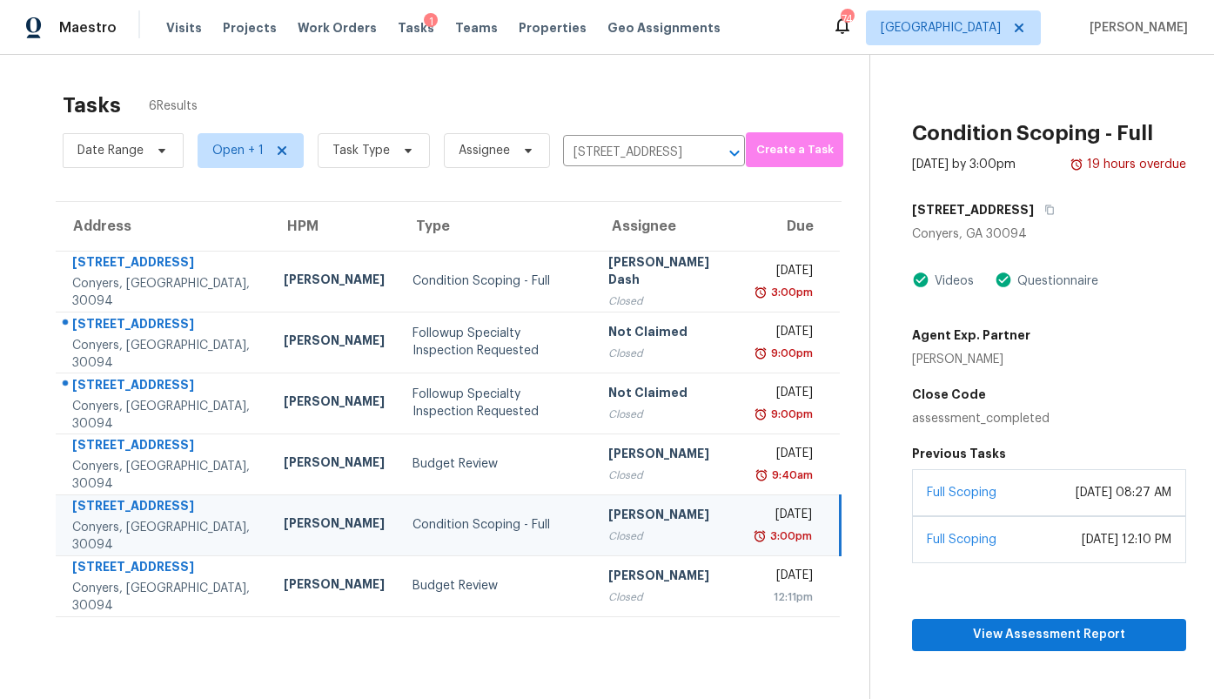
scroll to position [55, 0]
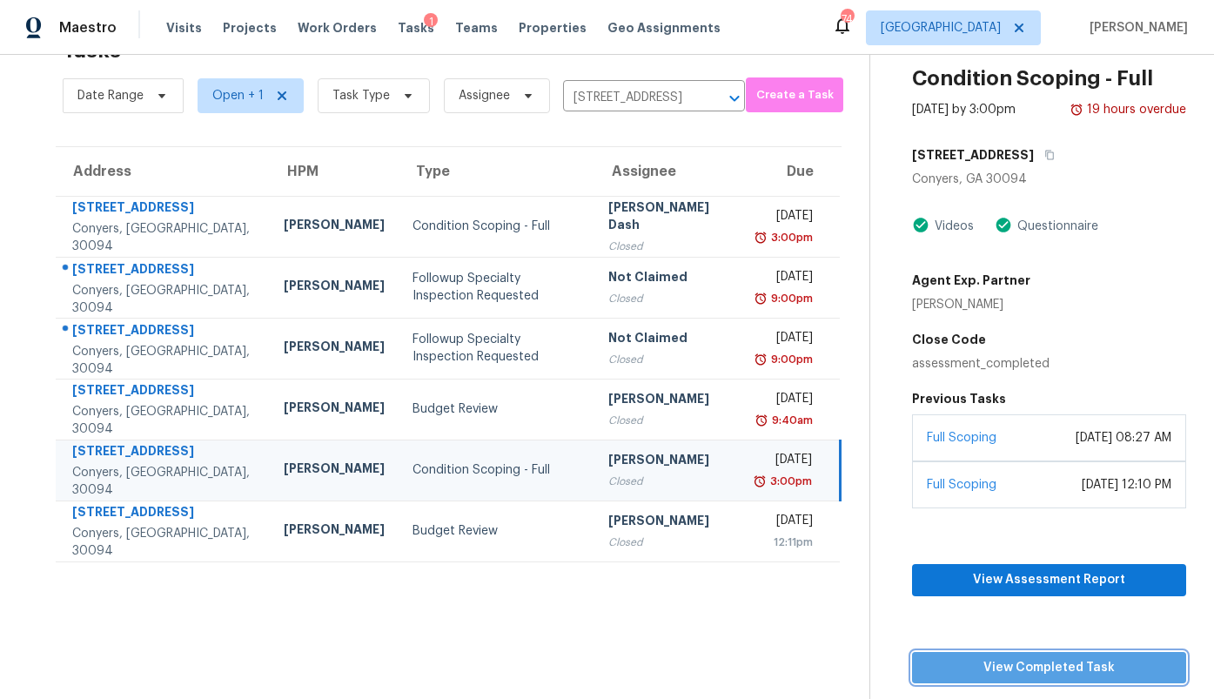
click at [1014, 668] on span "View Completed Task" at bounding box center [1049, 668] width 246 height 22
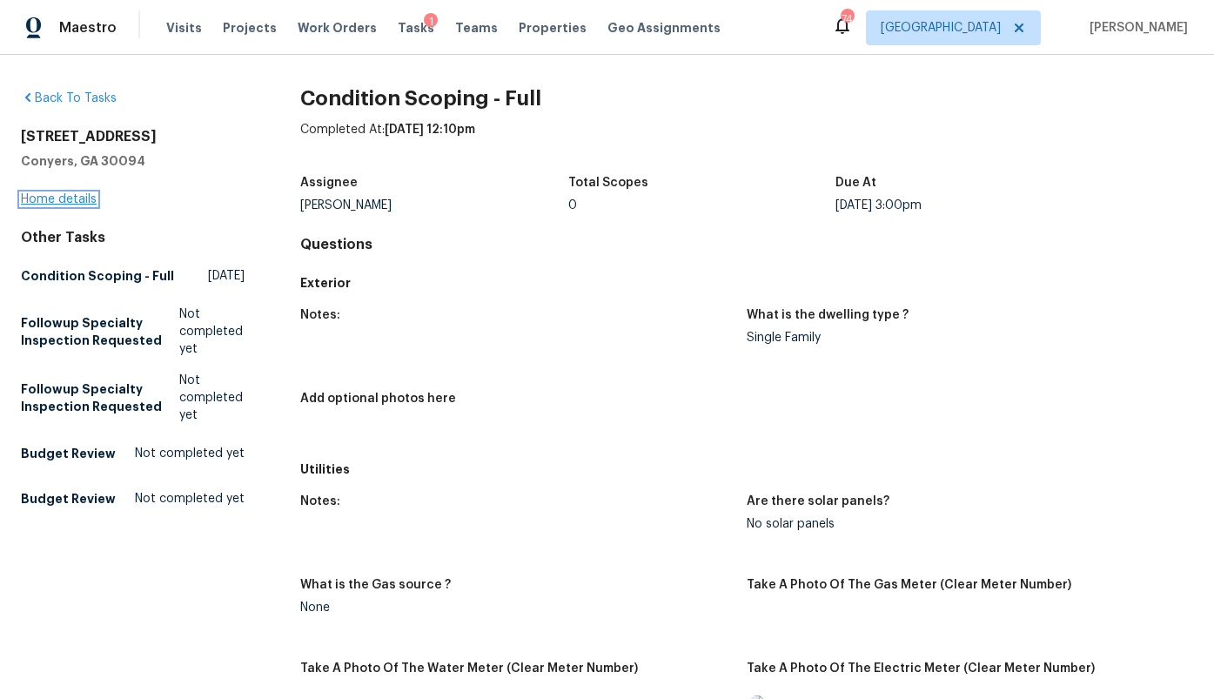
click at [78, 198] on link "Home details" at bounding box center [59, 199] width 76 height 12
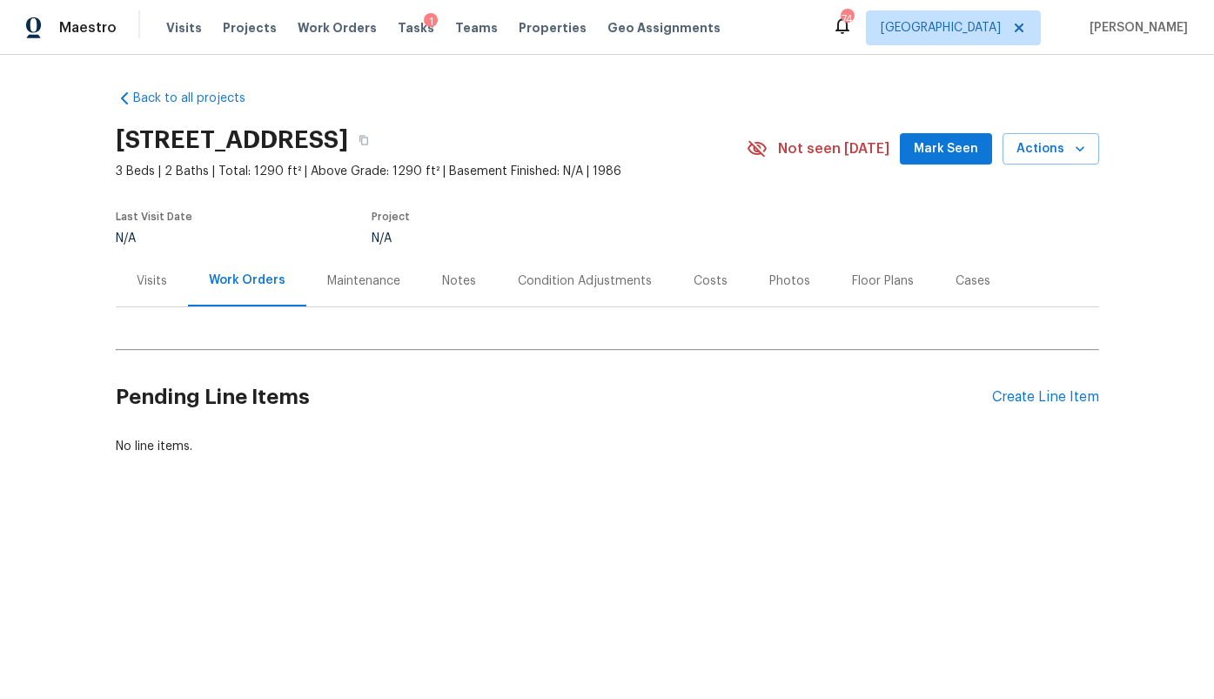
click at [560, 279] on div "Condition Adjustments" at bounding box center [585, 280] width 134 height 17
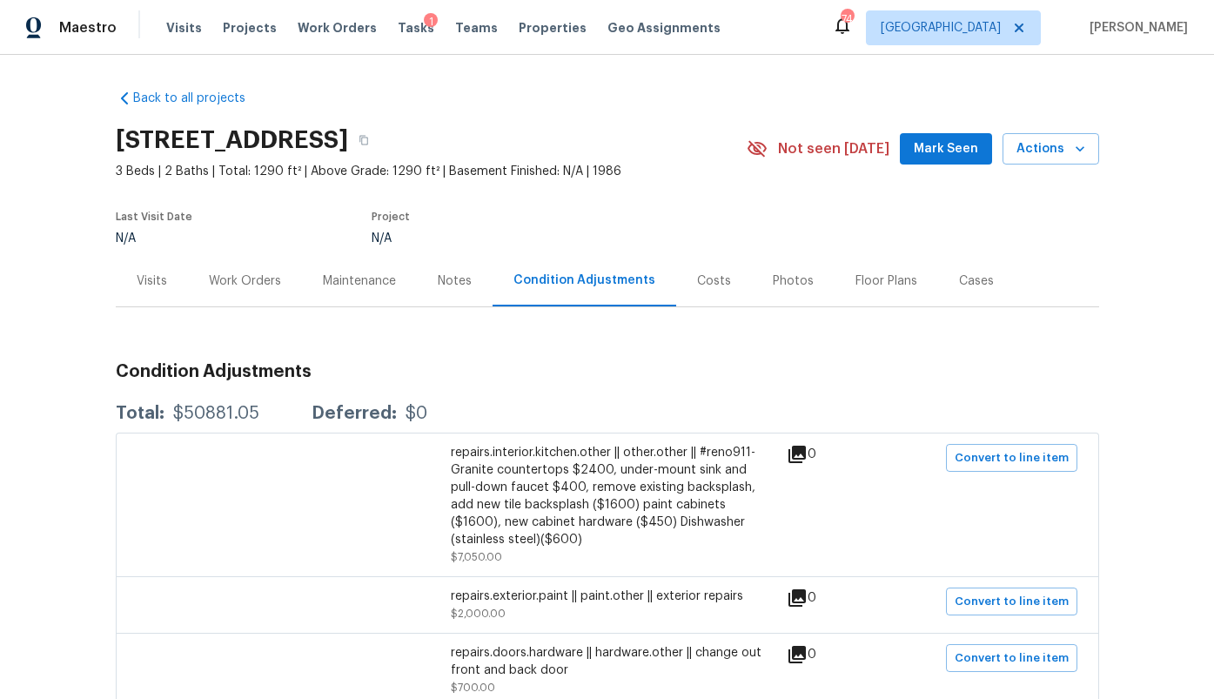
click at [700, 280] on div "Costs" at bounding box center [714, 280] width 34 height 17
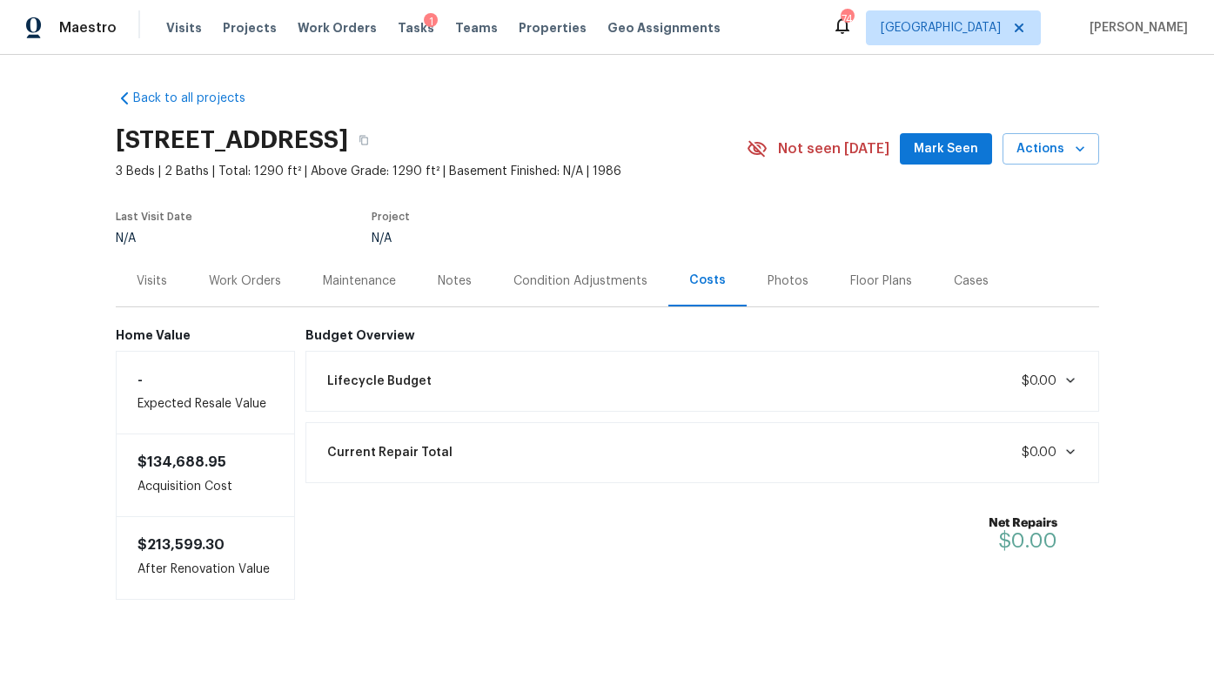
click at [560, 388] on div "Lifecycle Budget $0.00" at bounding box center [702, 381] width 771 height 38
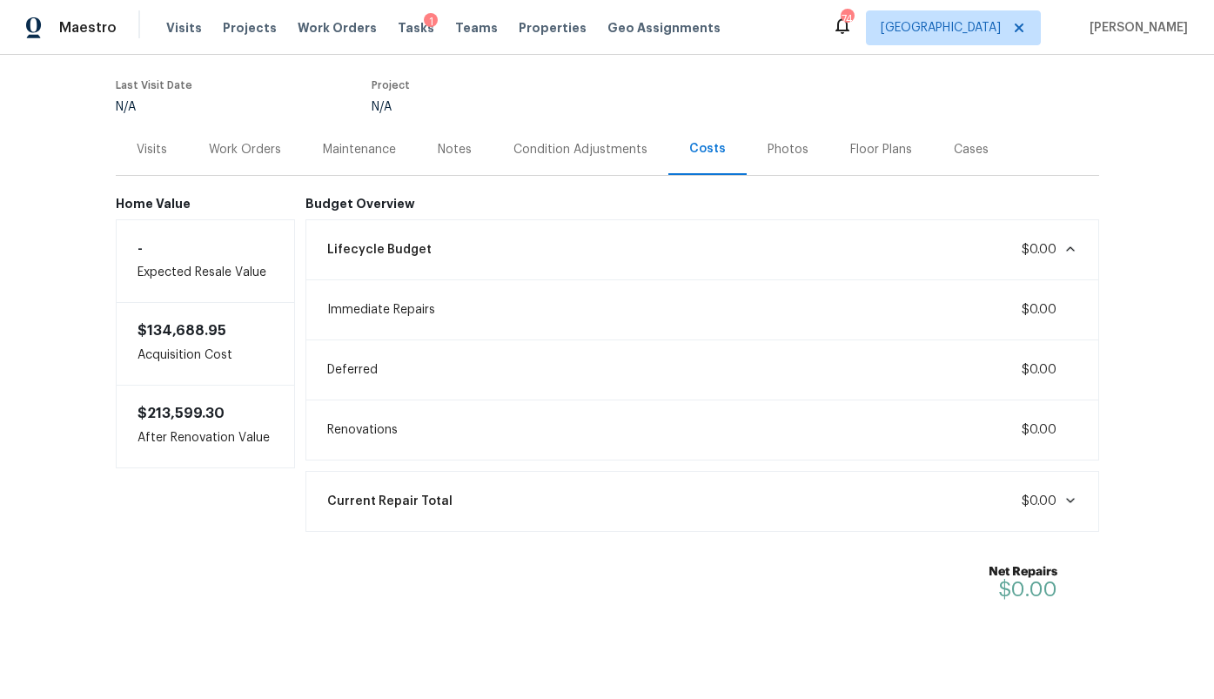
scroll to position [142, 0]
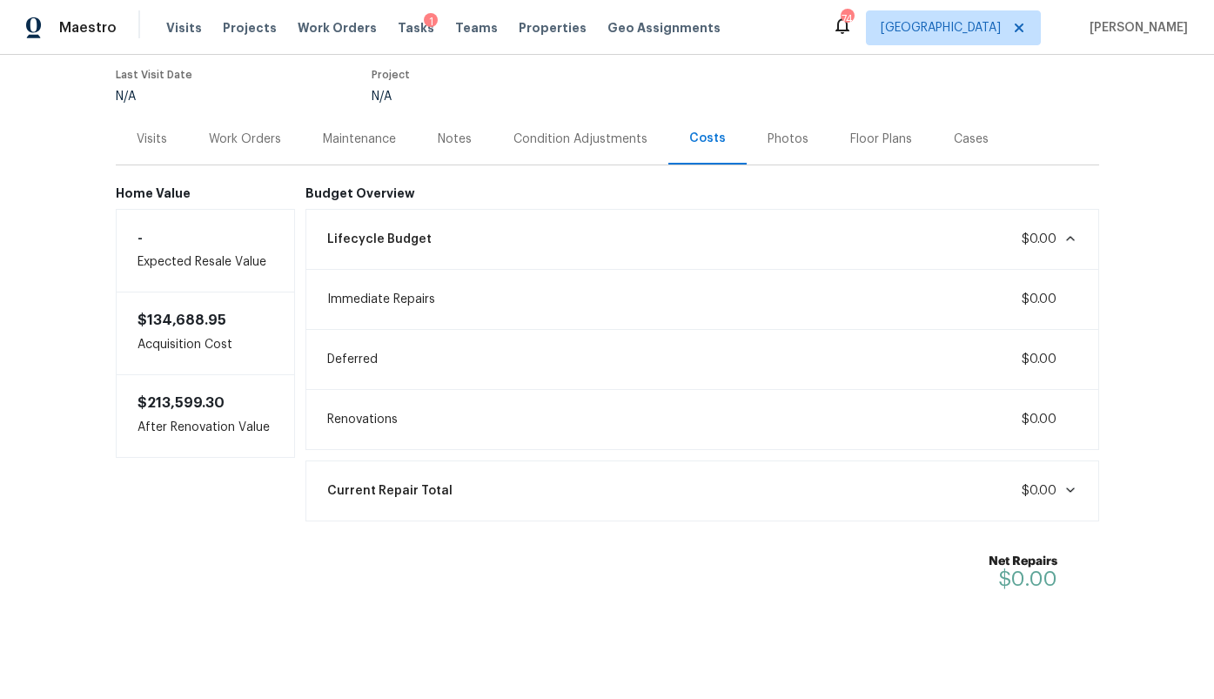
click at [559, 471] on div "Current Repair Total $0.00" at bounding box center [702, 490] width 794 height 61
click at [556, 492] on div "Current Repair Total $0.00" at bounding box center [702, 491] width 771 height 38
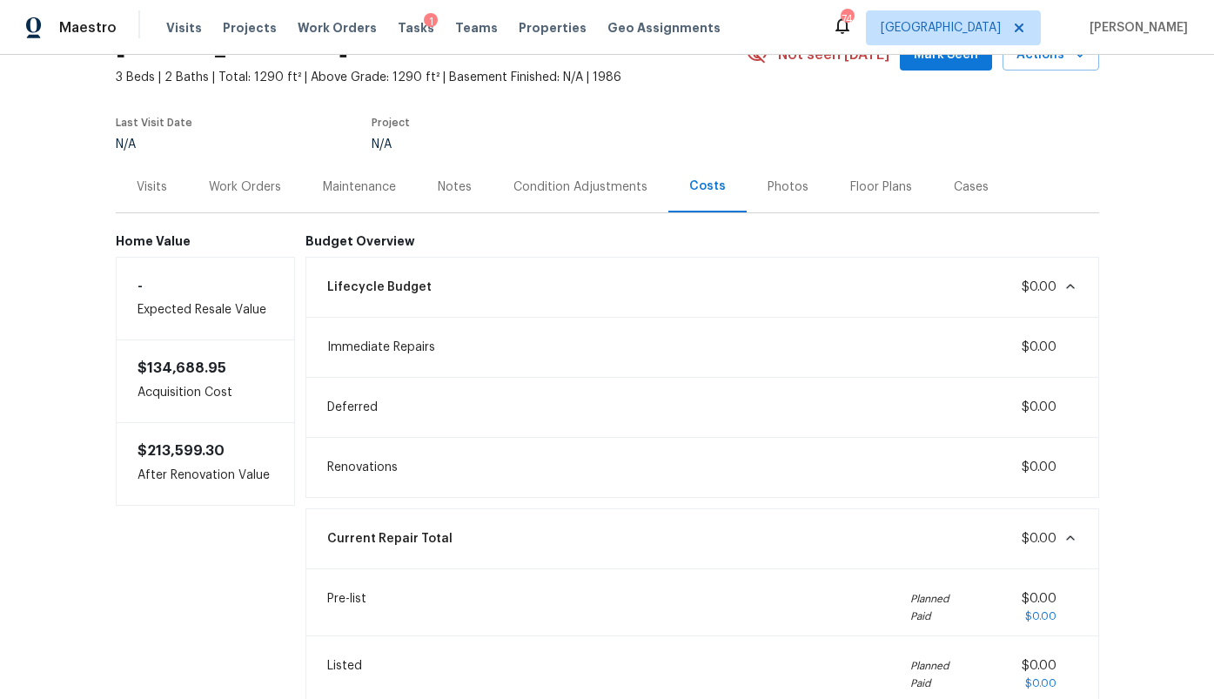
scroll to position [87, 0]
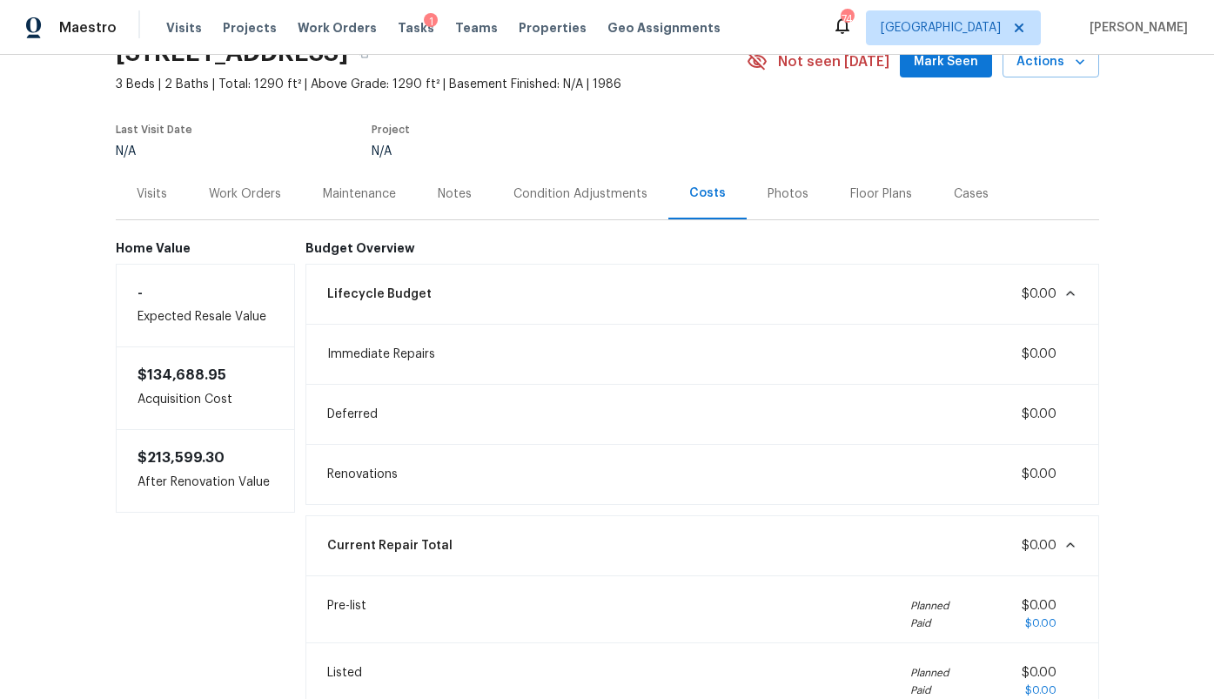
click at [594, 185] on div "Condition Adjustments" at bounding box center [580, 193] width 134 height 17
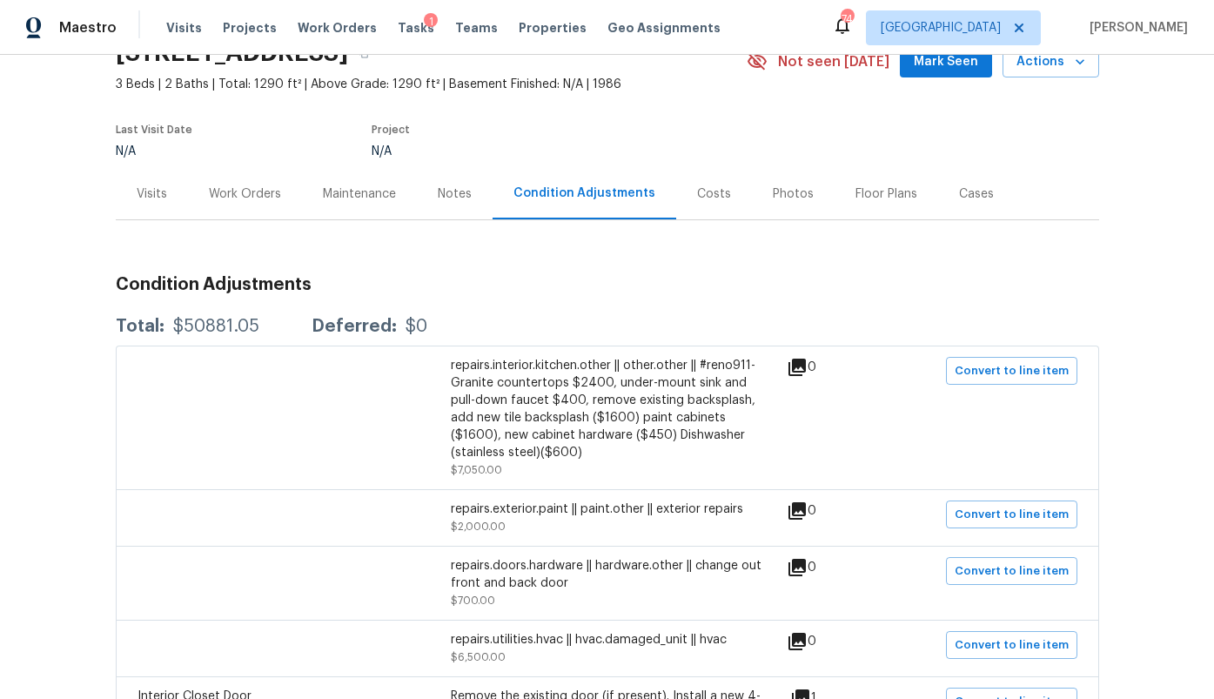
click at [698, 189] on div "Costs" at bounding box center [714, 193] width 34 height 17
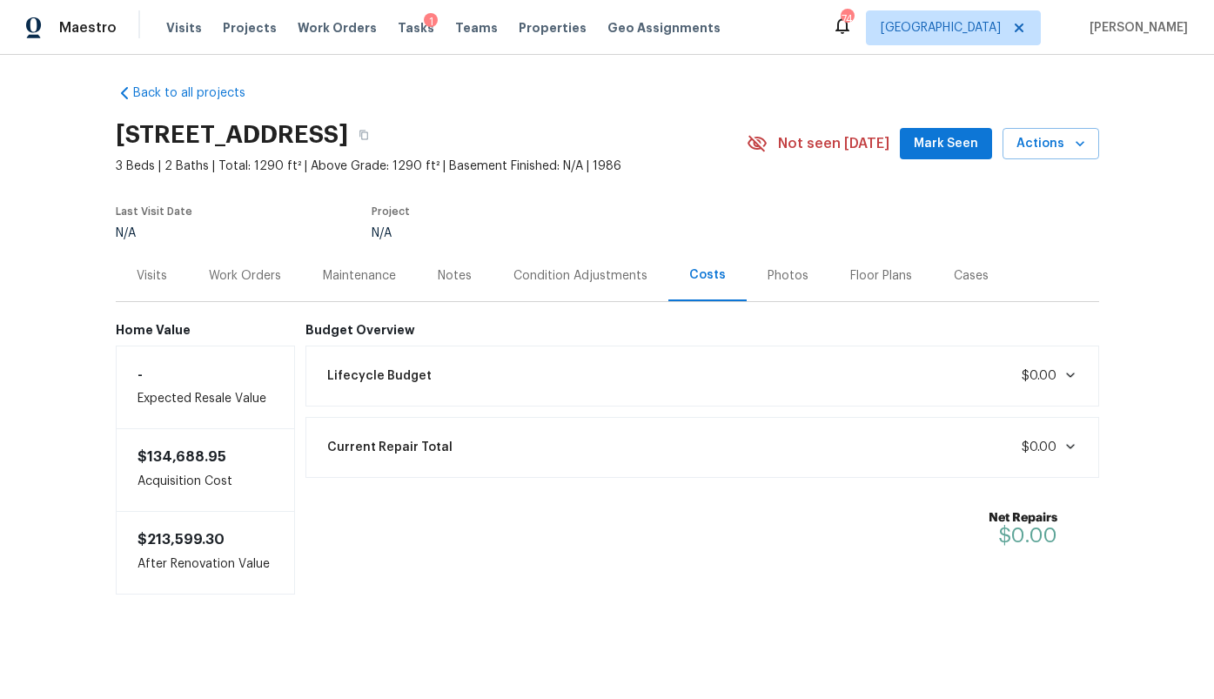
click at [533, 379] on div "Lifecycle Budget $0.00" at bounding box center [702, 376] width 771 height 38
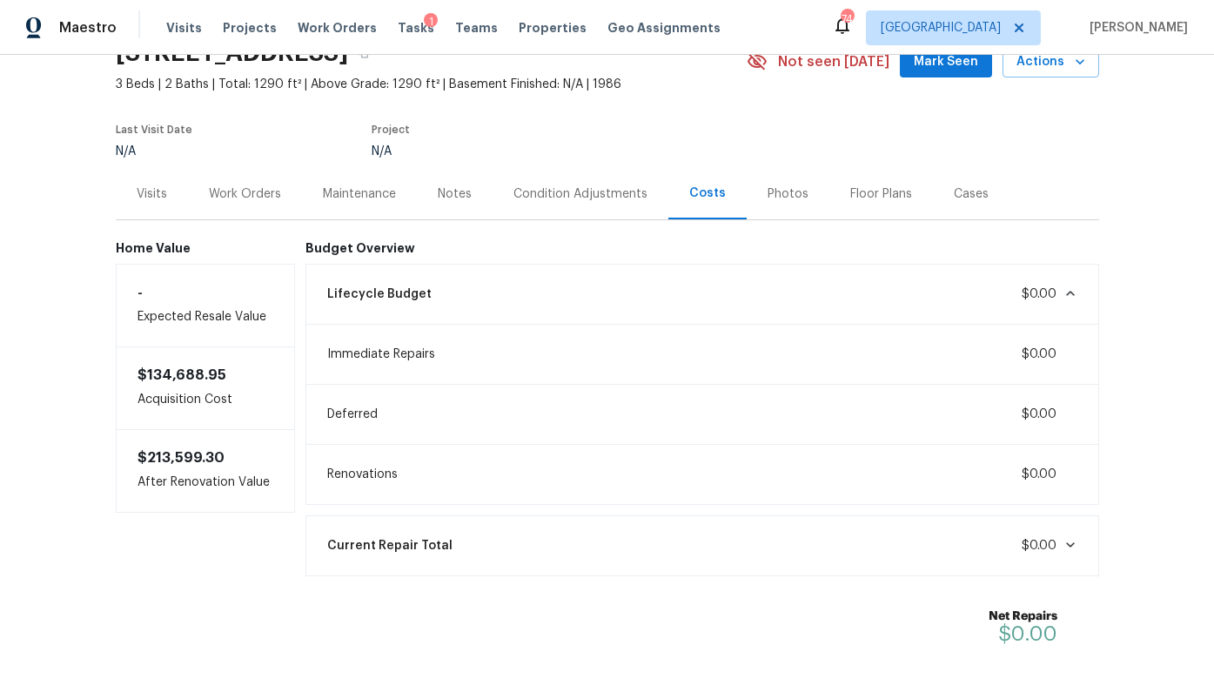
click at [574, 202] on div "Condition Adjustments" at bounding box center [581, 193] width 176 height 51
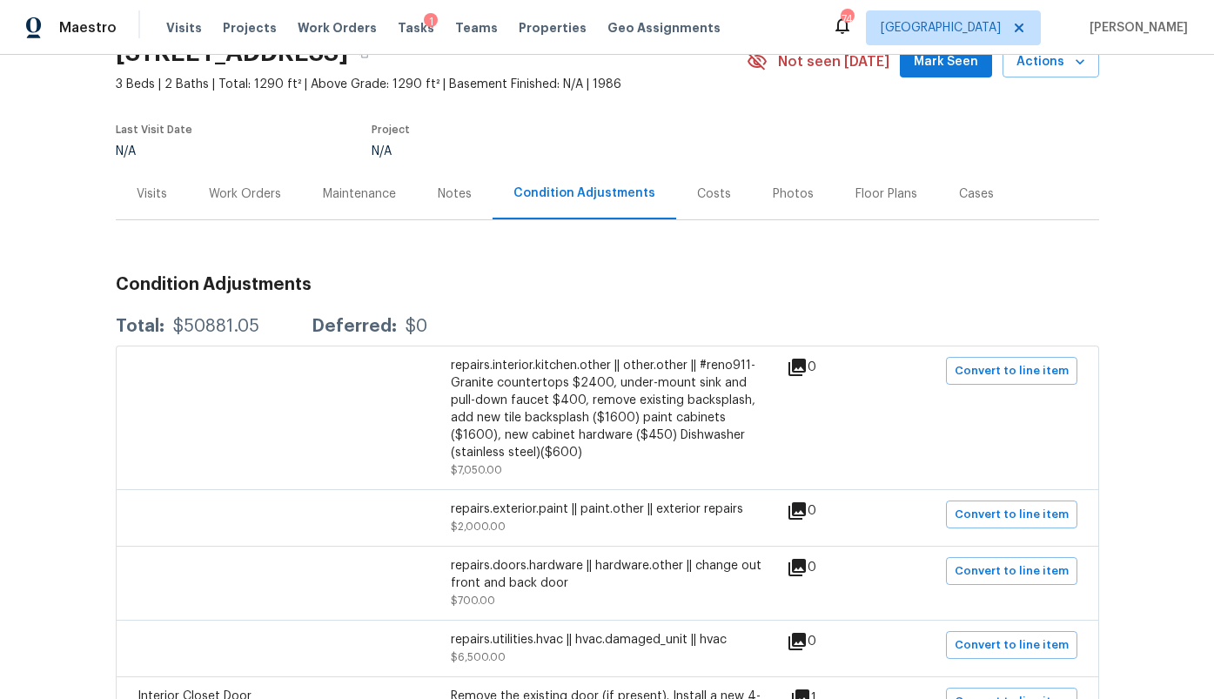
click at [716, 198] on div "Costs" at bounding box center [714, 193] width 34 height 17
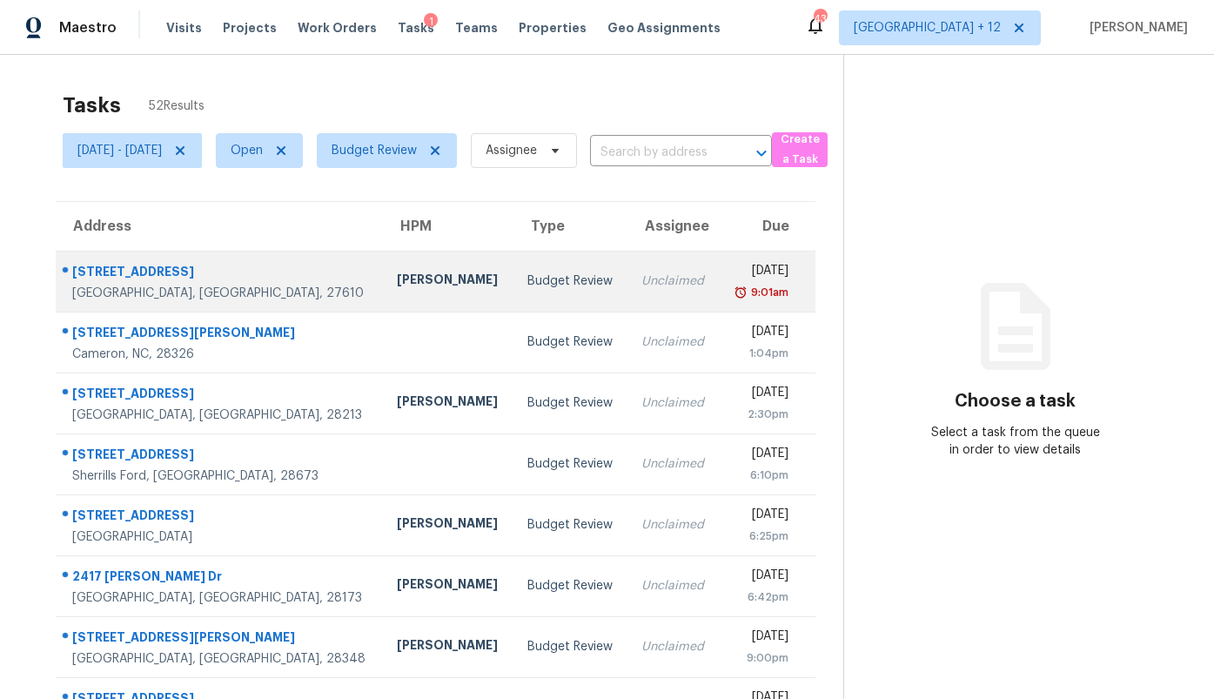
scroll to position [207, 0]
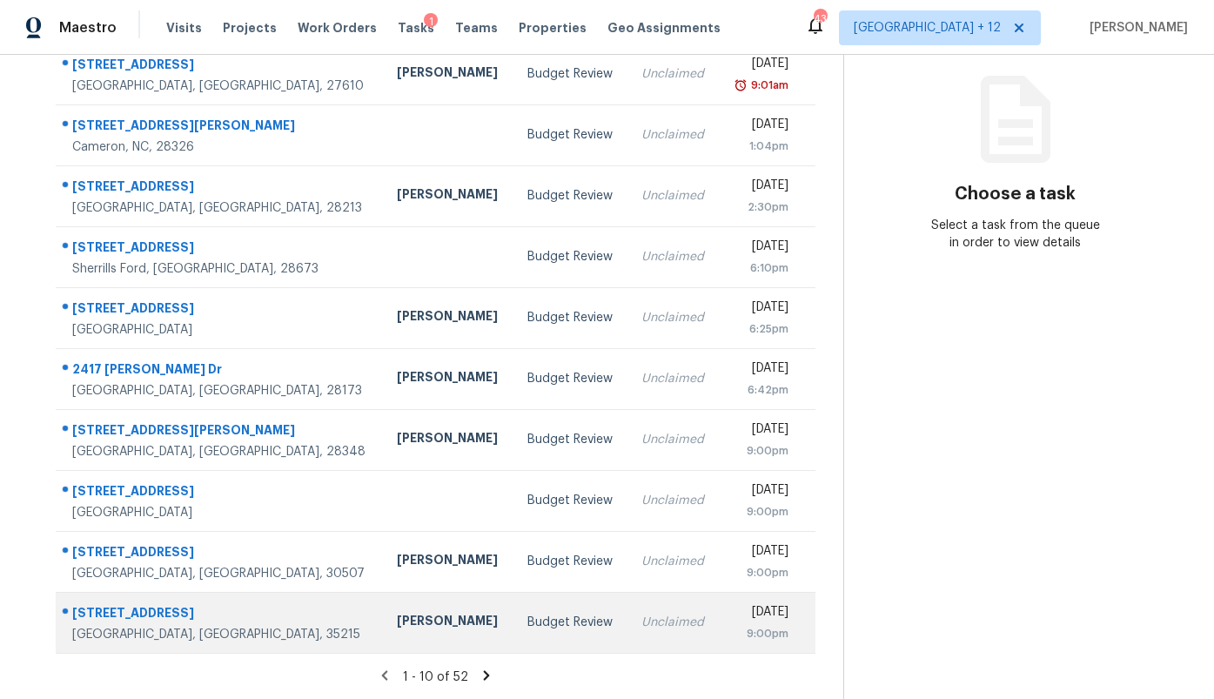
click at [409, 621] on td "[PERSON_NAME]" at bounding box center [448, 622] width 131 height 61
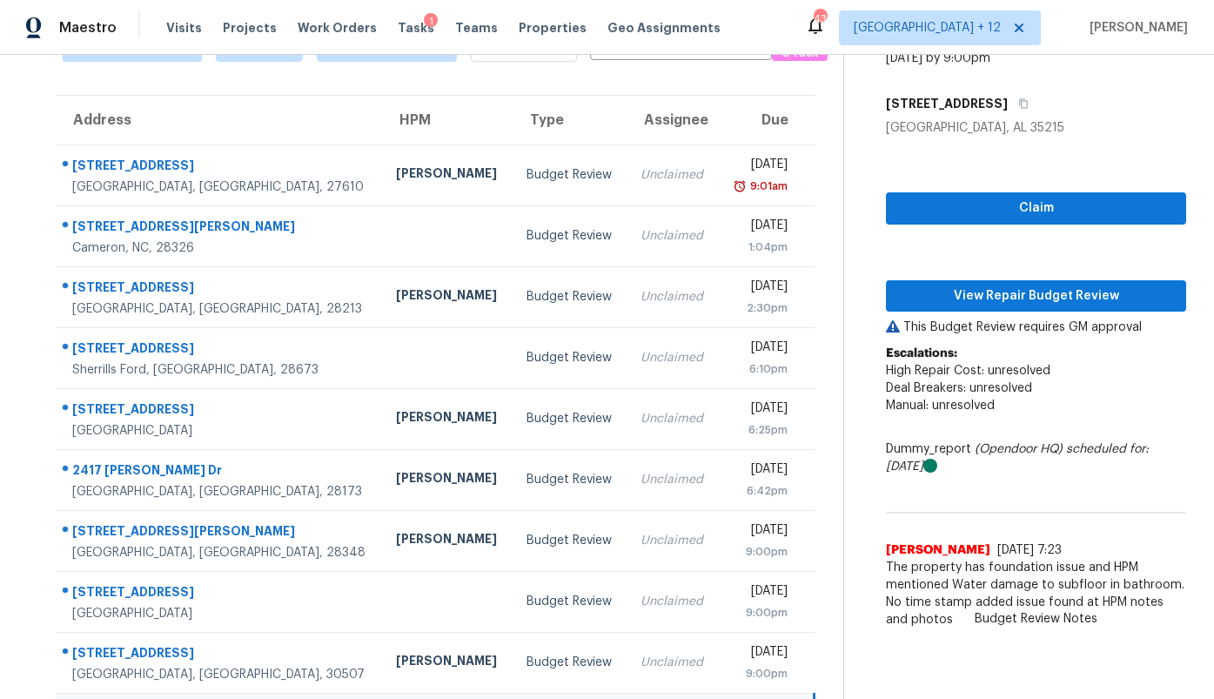
scroll to position [0, 0]
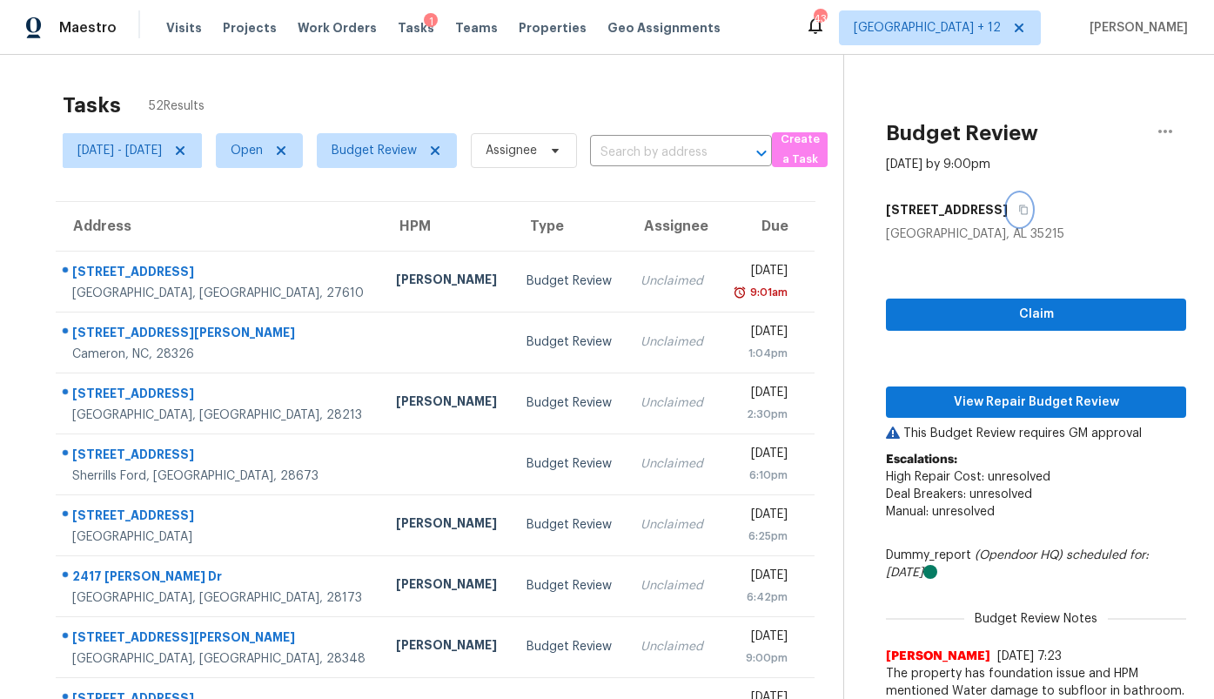
click at [1020, 206] on icon "button" at bounding box center [1024, 210] width 9 height 10
click at [263, 142] on span "Open" at bounding box center [247, 150] width 32 height 17
click at [314, 226] on label "Closed" at bounding box center [324, 224] width 63 height 17
click at [305, 226] on input "Closed" at bounding box center [298, 221] width 11 height 11
checkbox input "true"
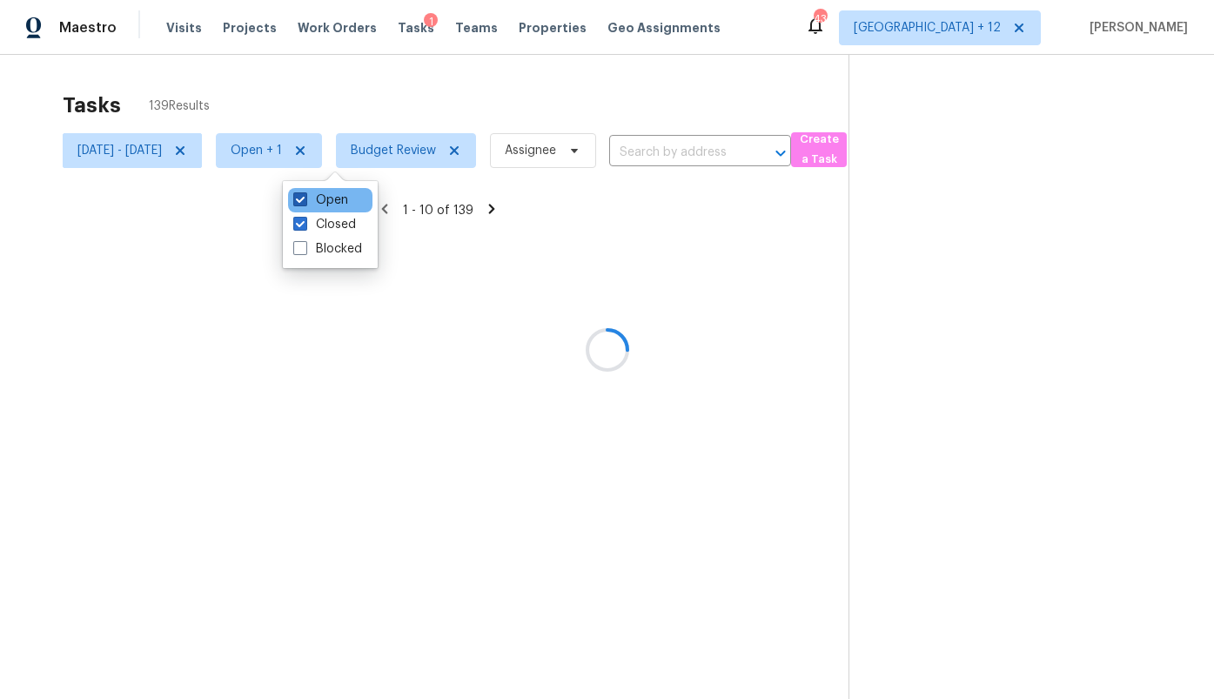
click at [324, 200] on label "Open" at bounding box center [320, 199] width 55 height 17
click at [305, 200] on input "Open" at bounding box center [298, 196] width 11 height 11
checkbox input "false"
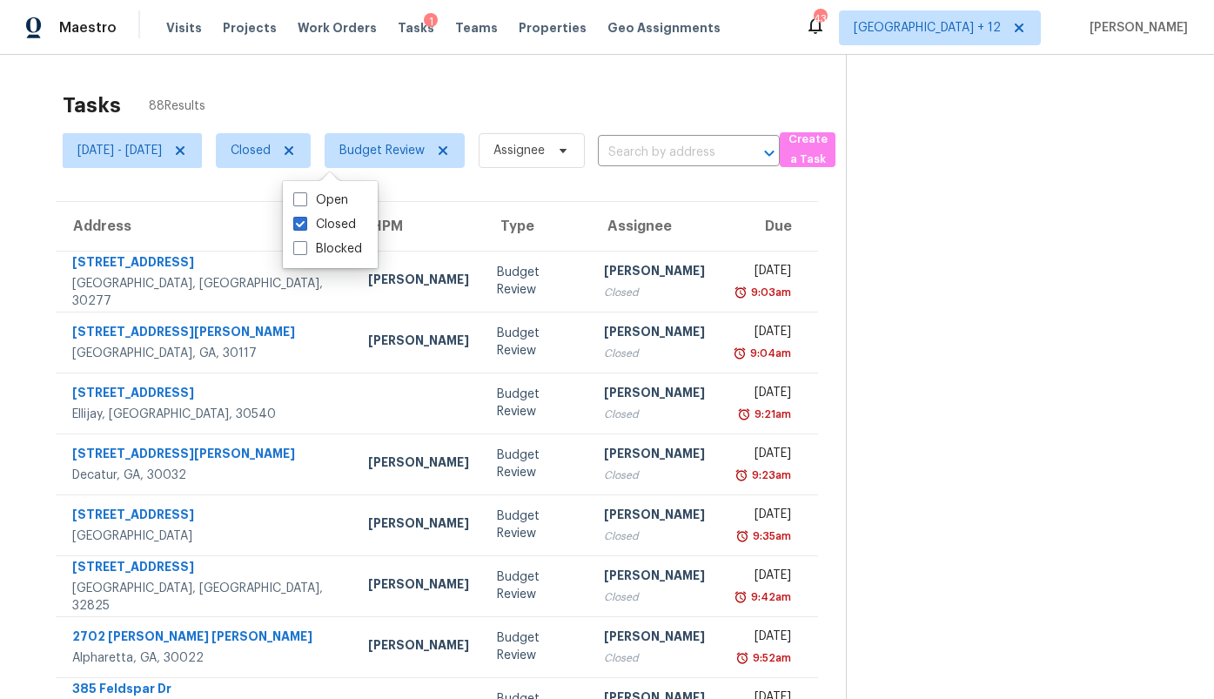
click at [342, 91] on div "Tasks 88 Results" at bounding box center [454, 105] width 783 height 45
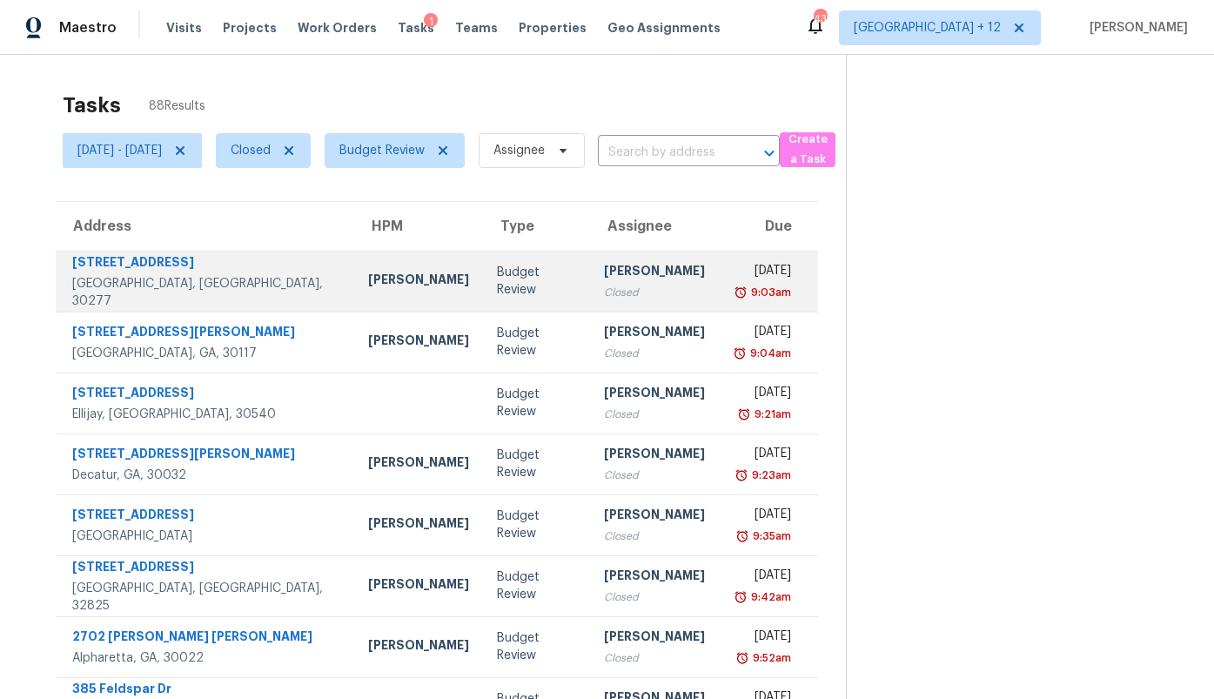
click at [354, 292] on td "[PERSON_NAME]" at bounding box center [418, 281] width 129 height 61
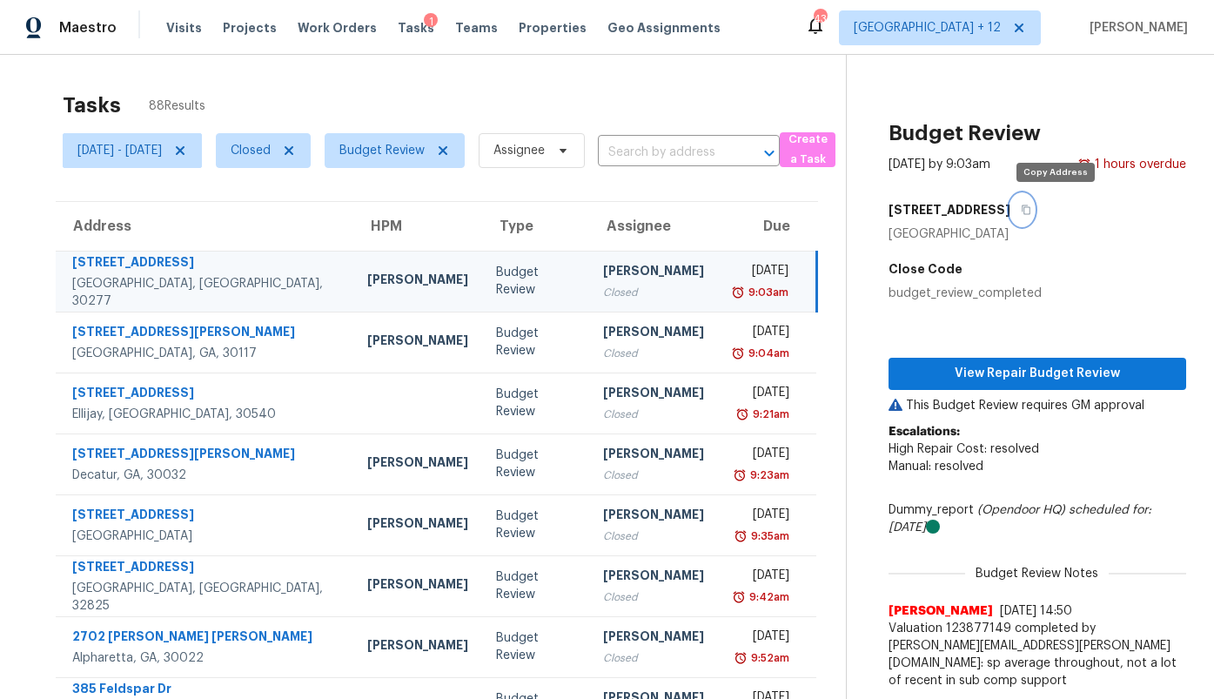
click at [1034, 207] on button "button" at bounding box center [1021, 209] width 23 height 31
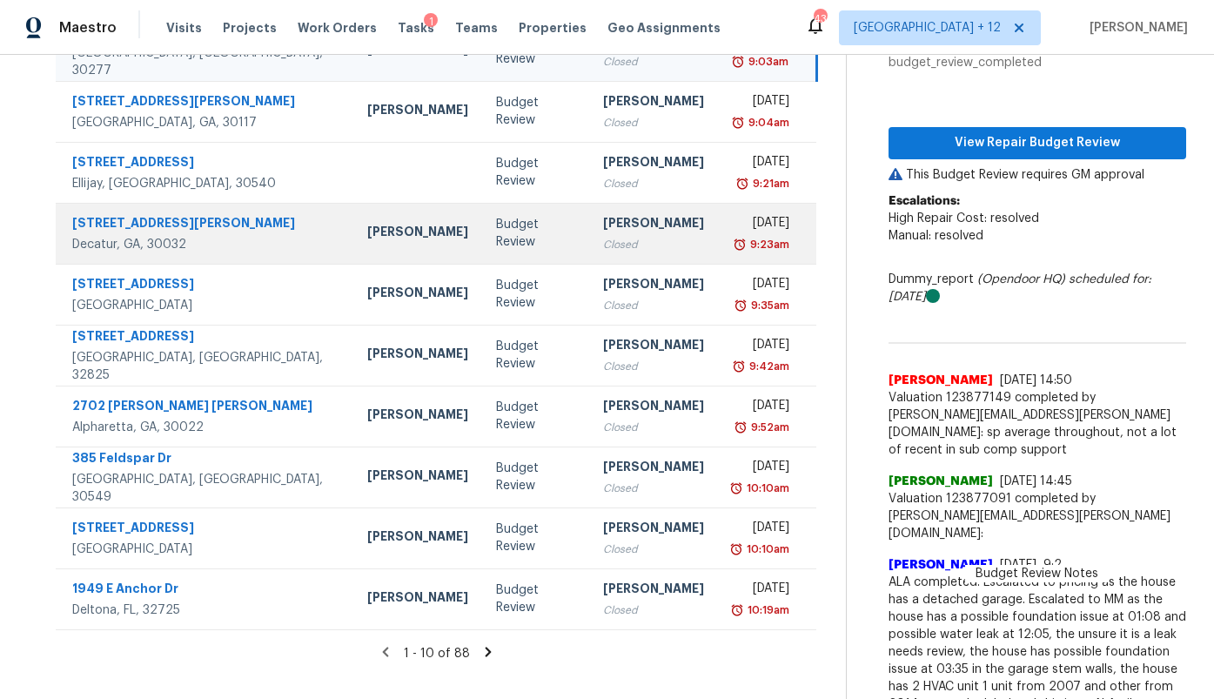
scroll to position [253, 0]
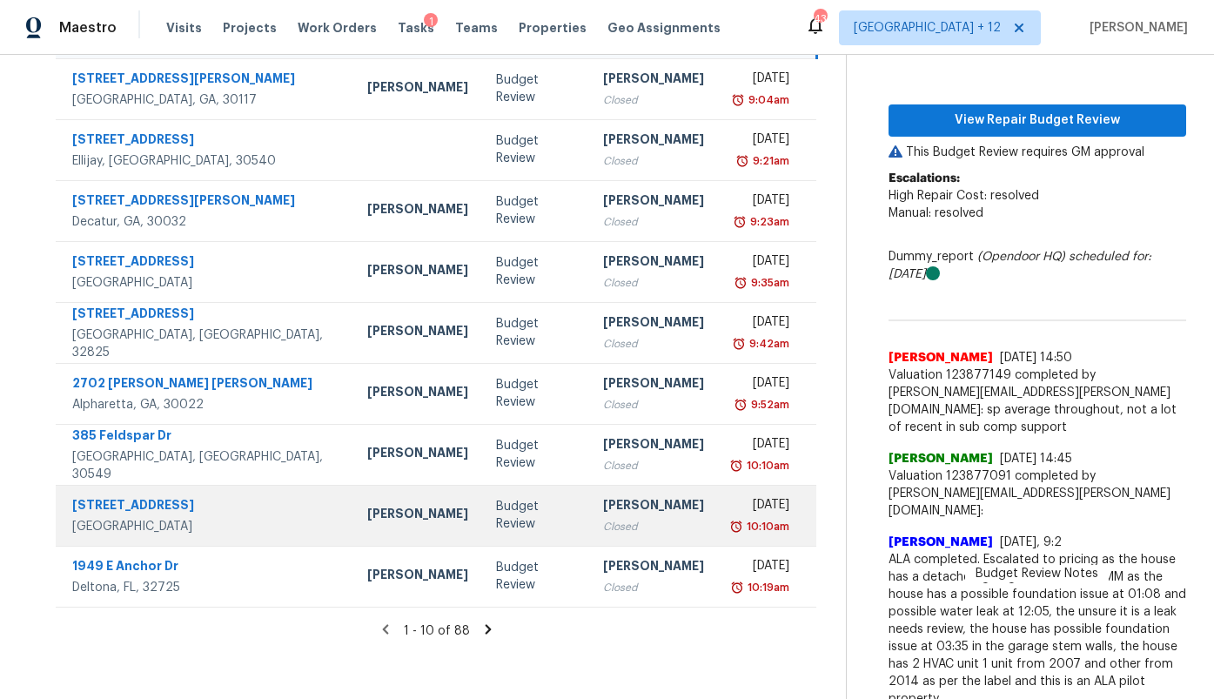
click at [492, 528] on td "Budget Review" at bounding box center [535, 515] width 107 height 61
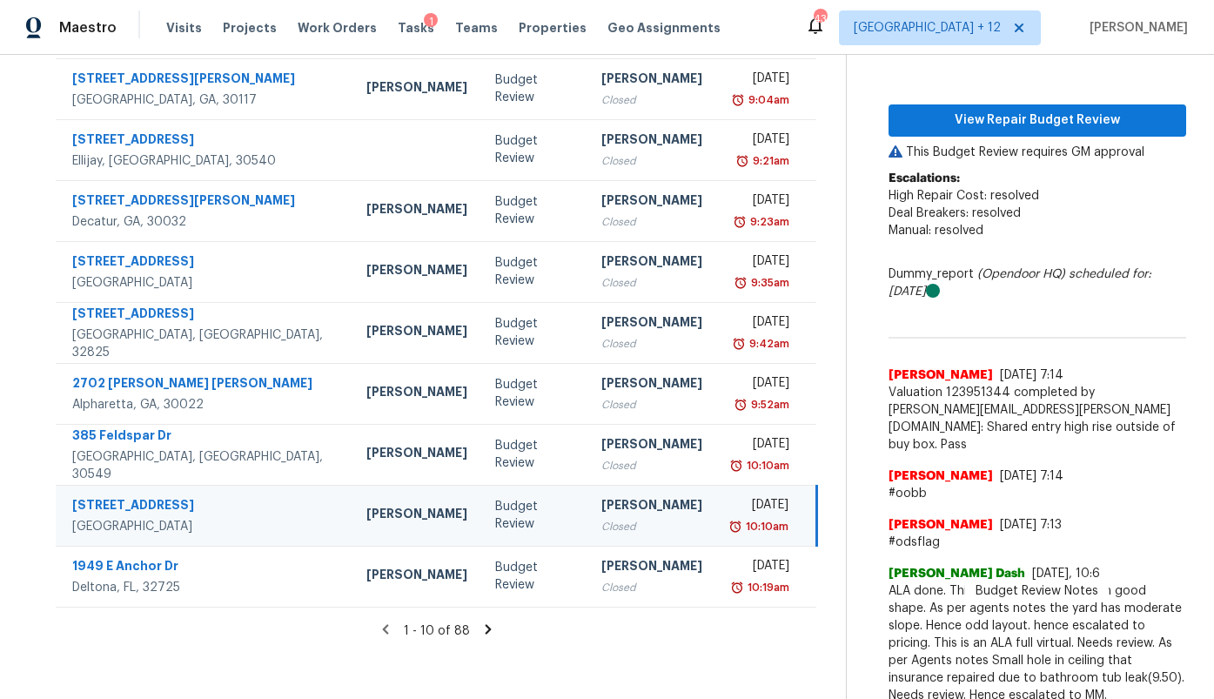
scroll to position [0, 0]
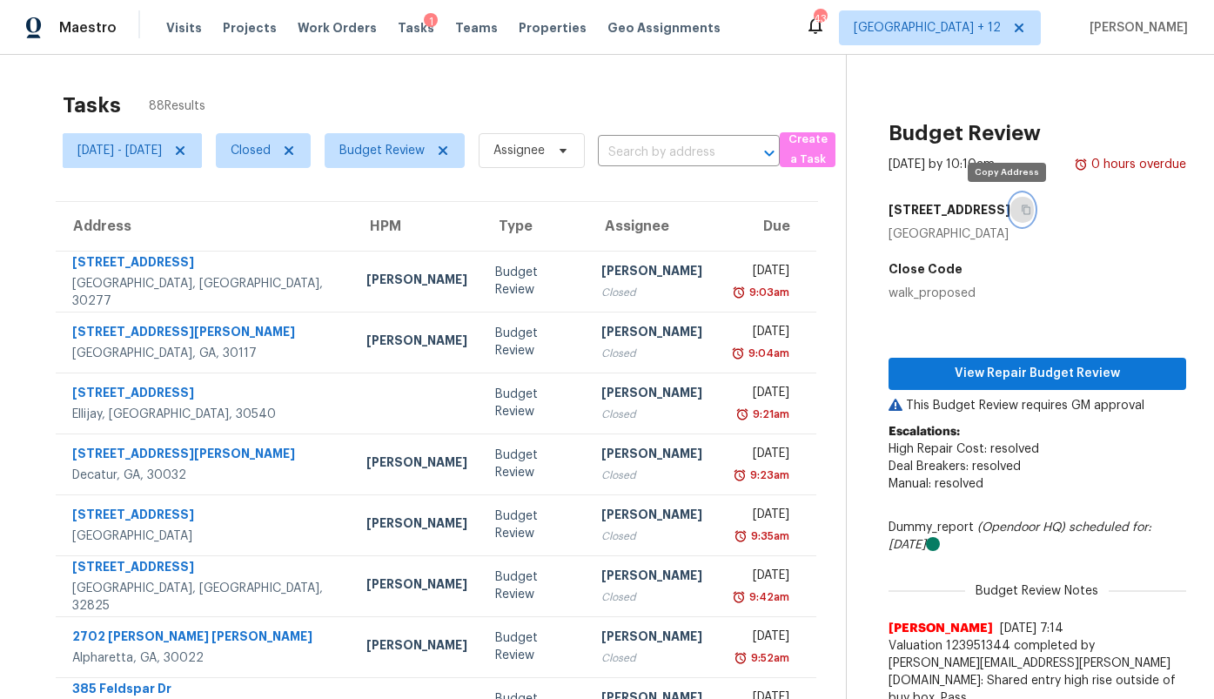
click at [1010, 215] on button "button" at bounding box center [1021, 209] width 23 height 31
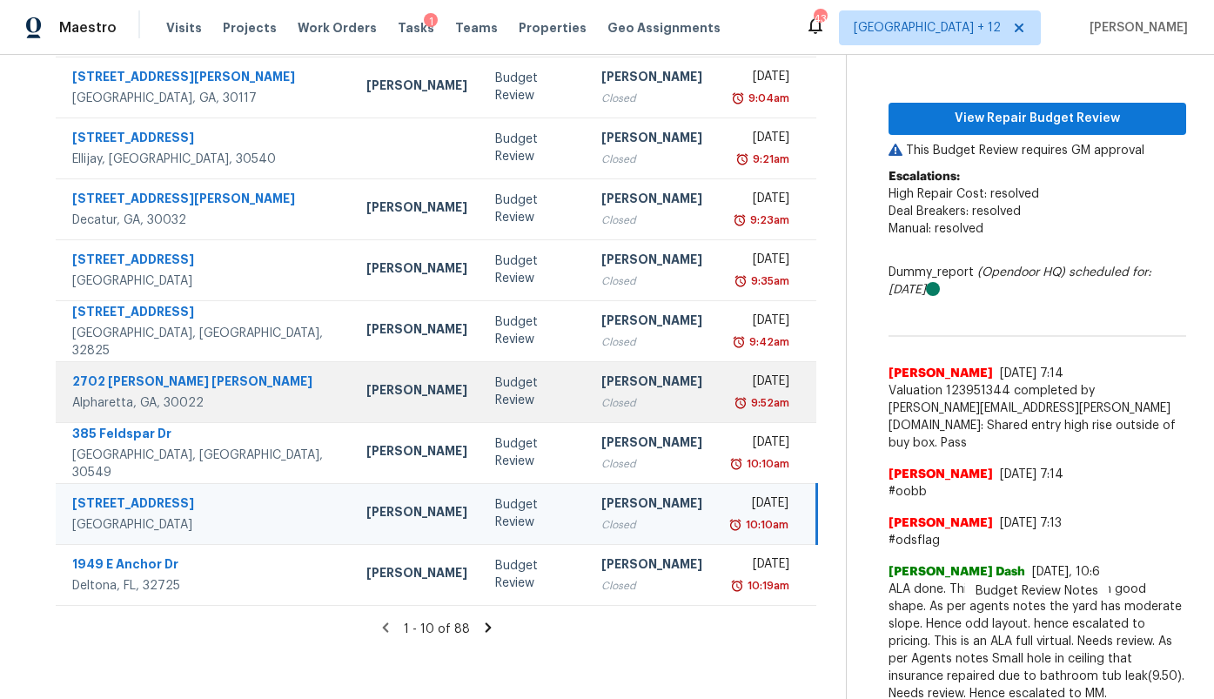
click at [587, 386] on td "[PERSON_NAME] Closed" at bounding box center [651, 391] width 129 height 61
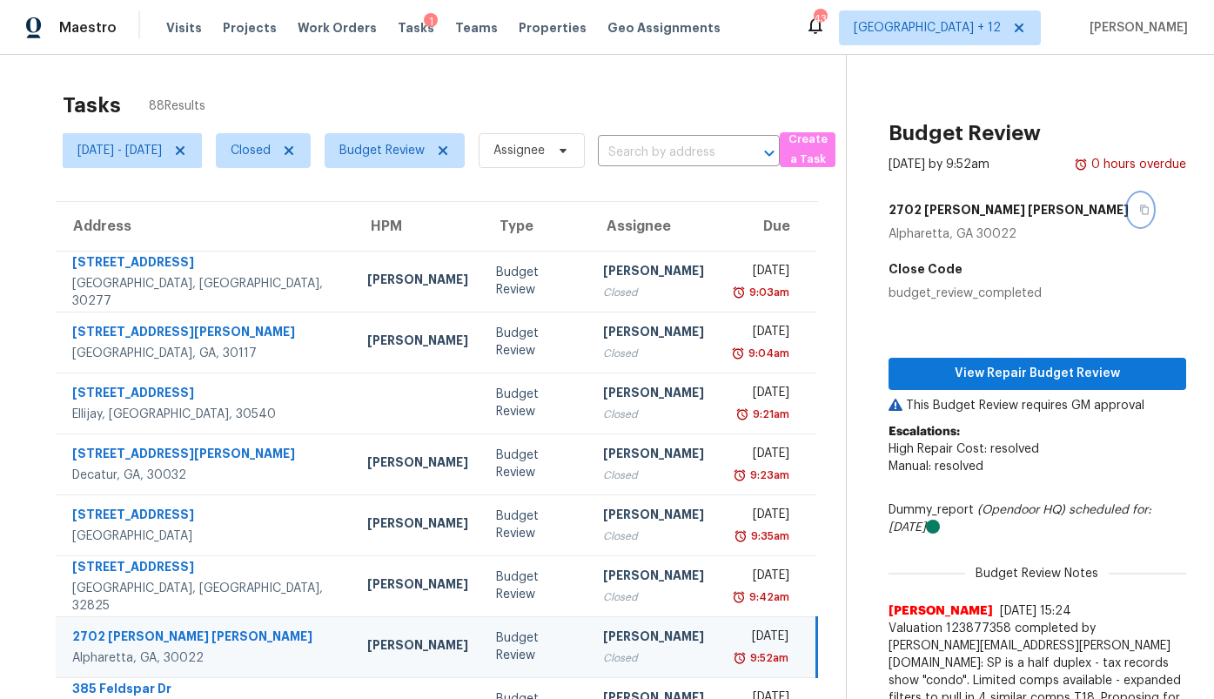
click at [1139, 210] on icon "button" at bounding box center [1144, 210] width 10 height 10
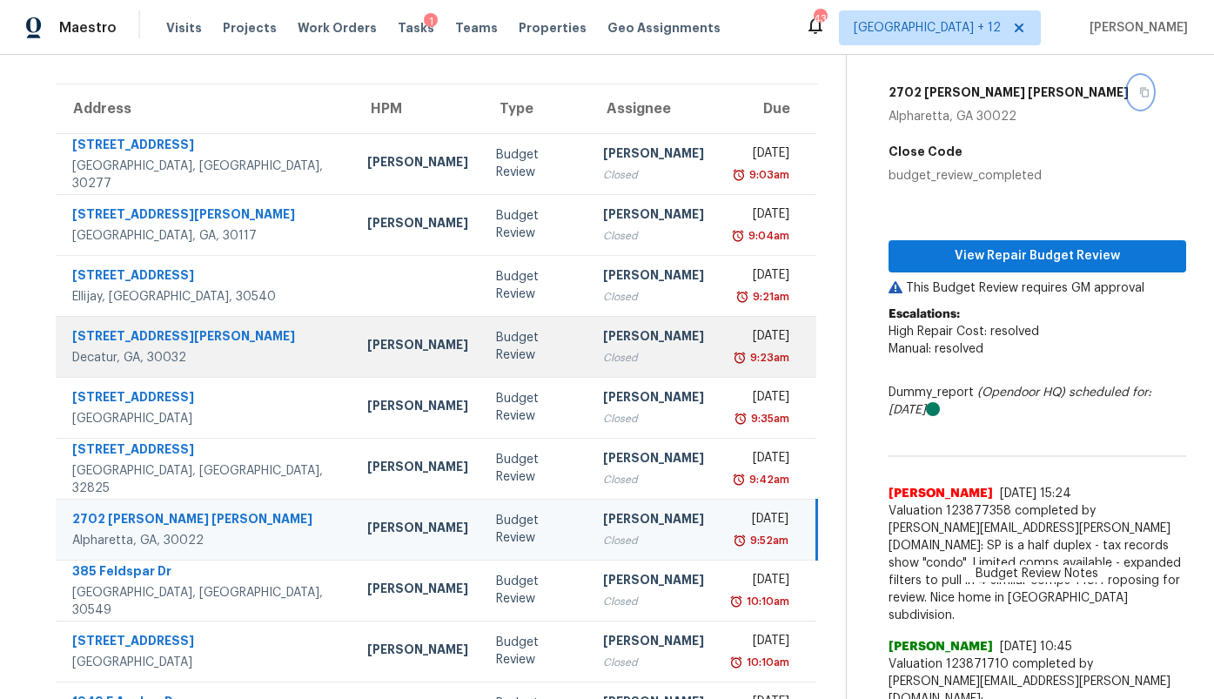
scroll to position [340, 0]
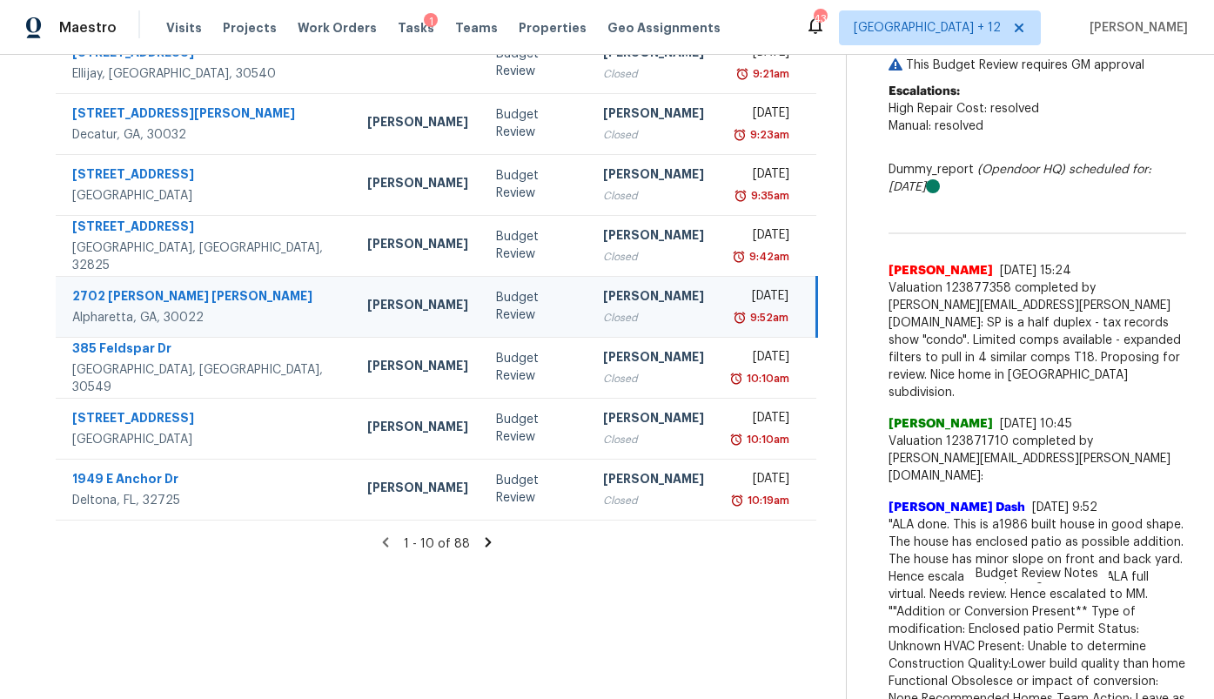
click at [496, 546] on icon at bounding box center [488, 542] width 16 height 16
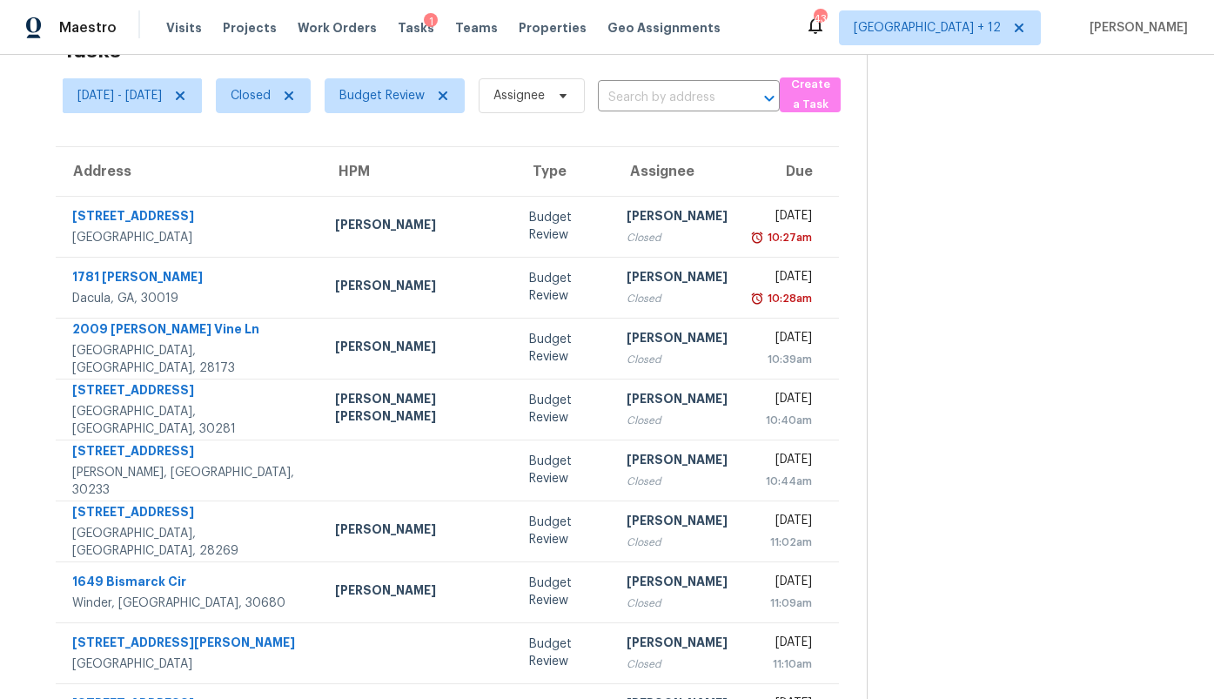
scroll to position [207, 0]
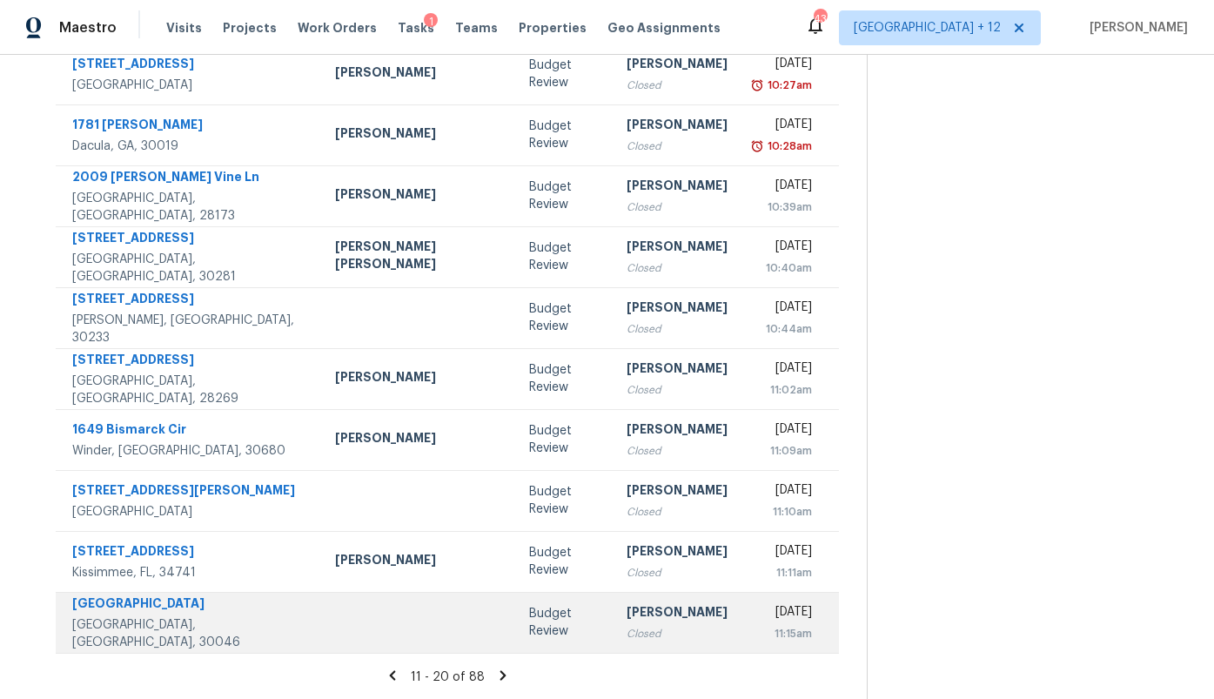
click at [515, 620] on td "Budget Review" at bounding box center [563, 622] width 97 height 61
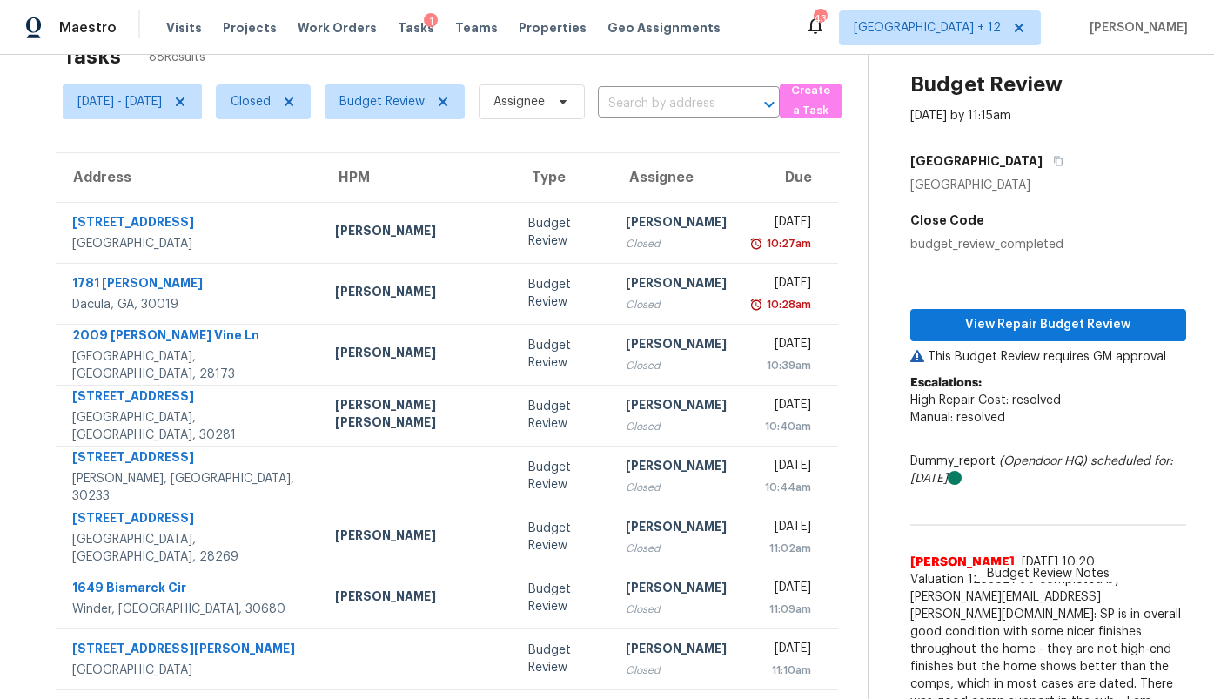
scroll to position [40, 0]
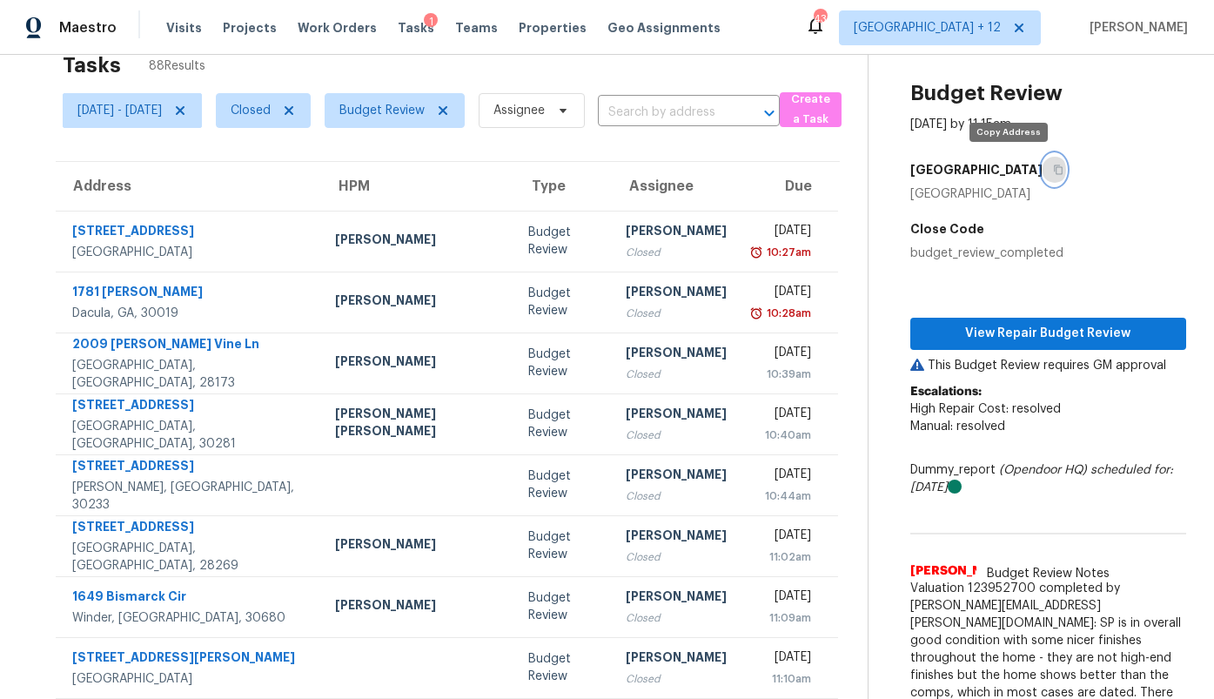
click at [1053, 172] on icon "button" at bounding box center [1058, 169] width 10 height 10
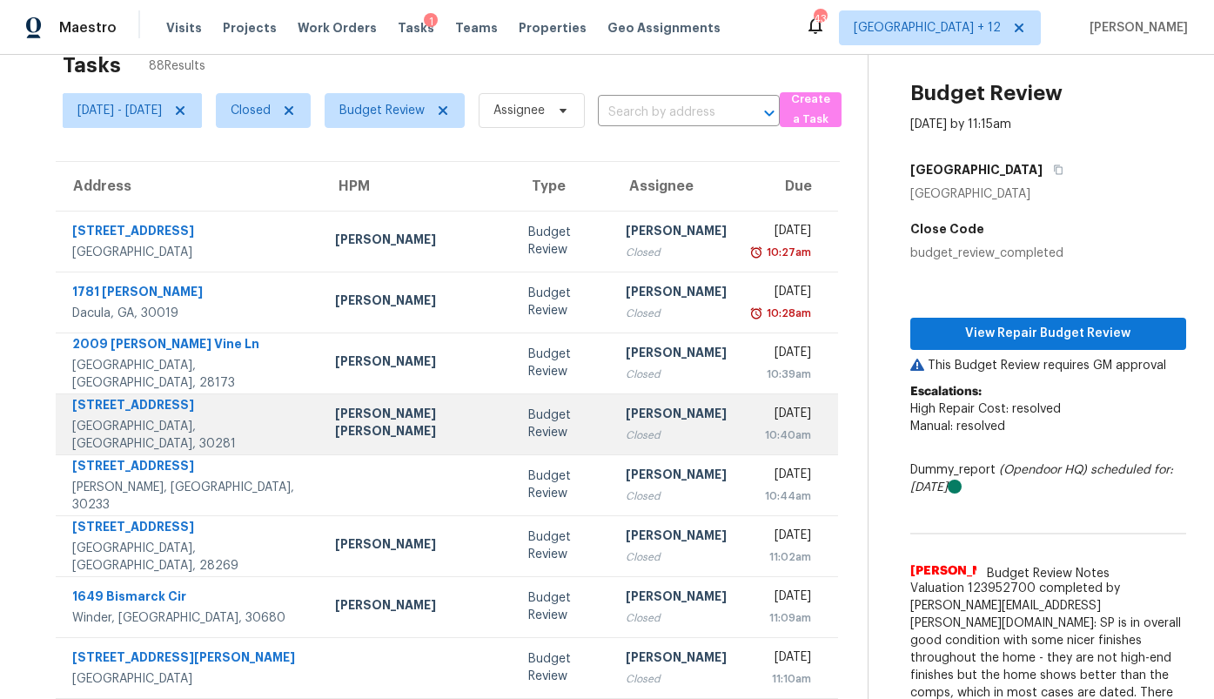
click at [626, 432] on div "Closed" at bounding box center [676, 434] width 101 height 17
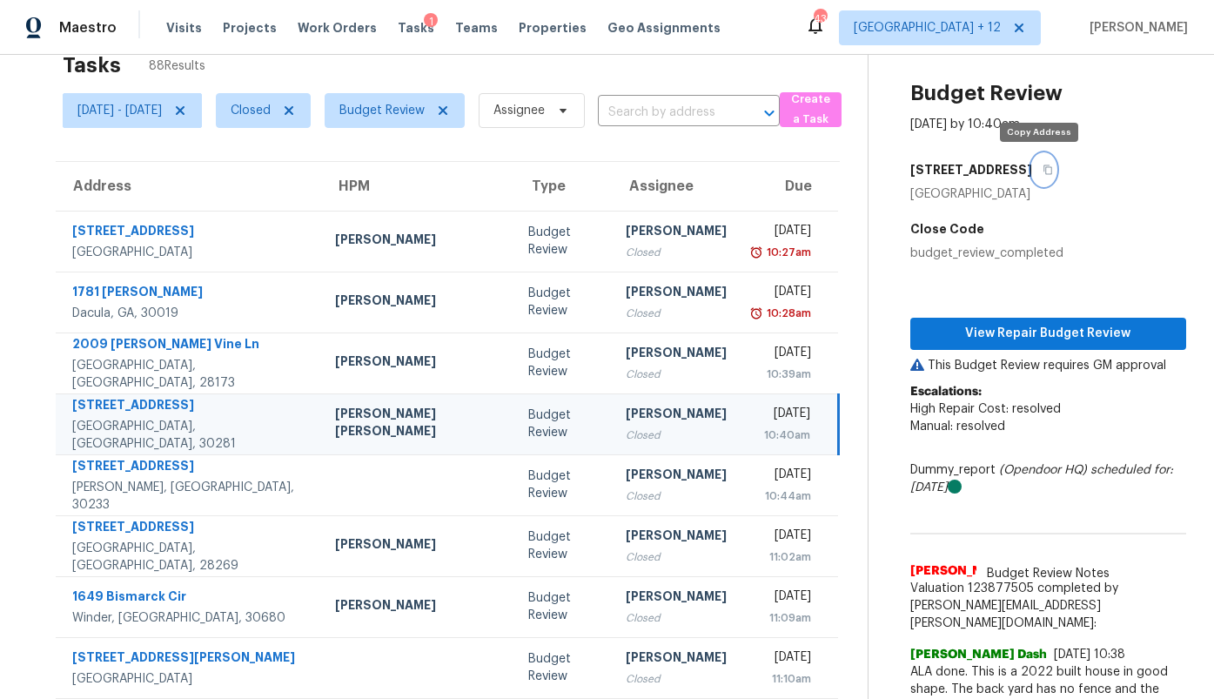
click at [1043, 168] on icon "button" at bounding box center [1048, 169] width 10 height 10
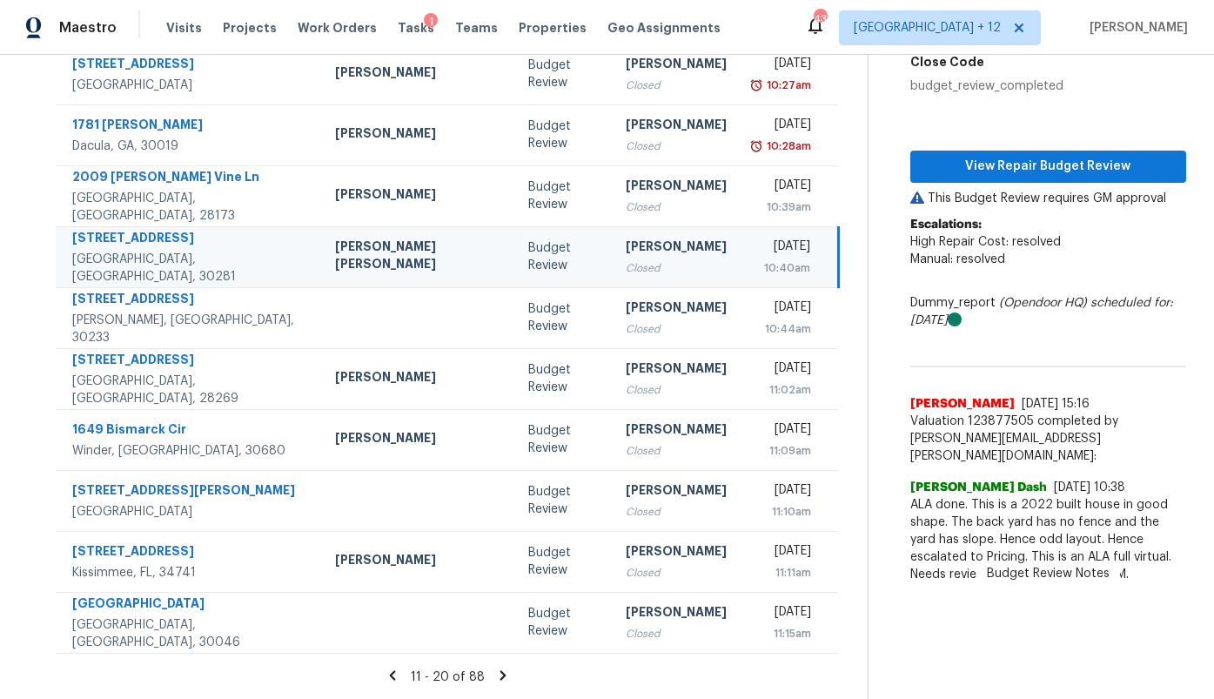
click at [500, 674] on icon at bounding box center [503, 675] width 6 height 10
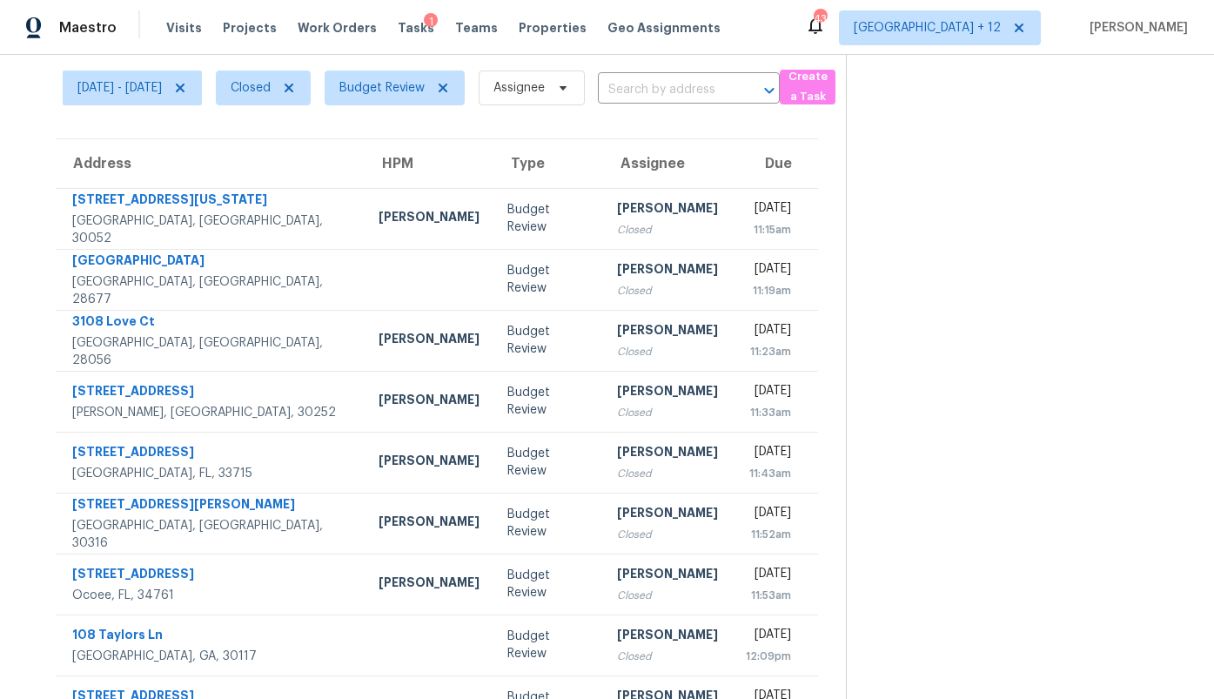
scroll to position [47, 0]
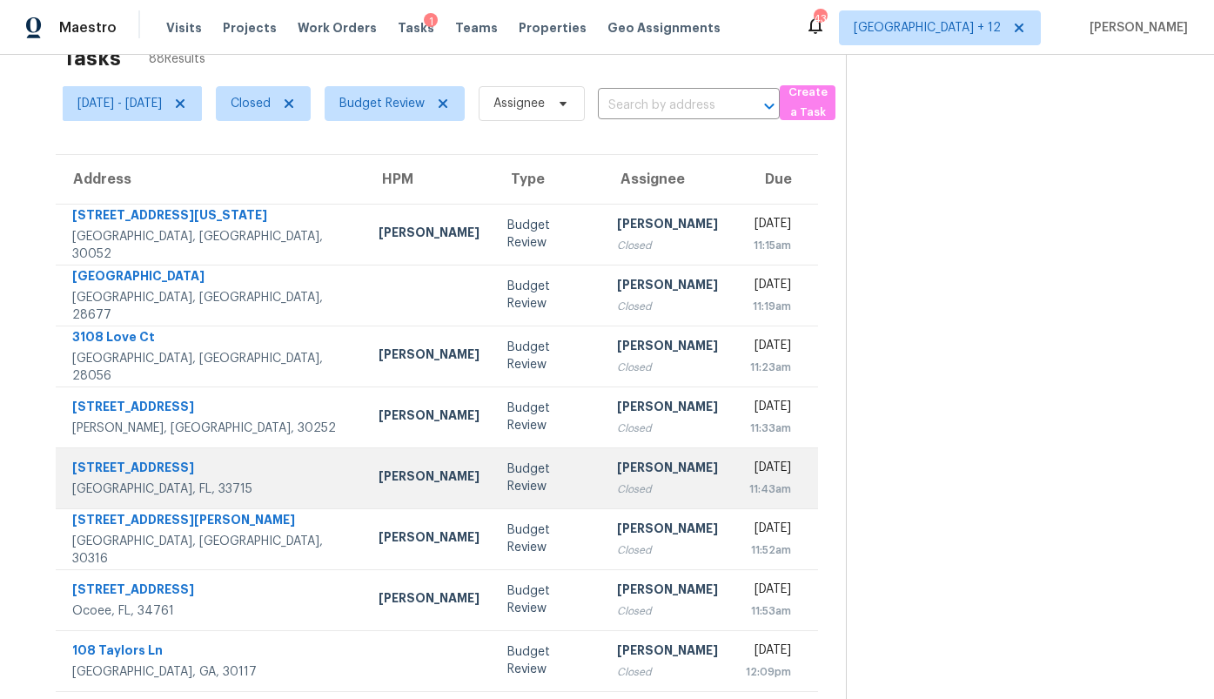
click at [507, 478] on div "Budget Review" at bounding box center [547, 477] width 81 height 35
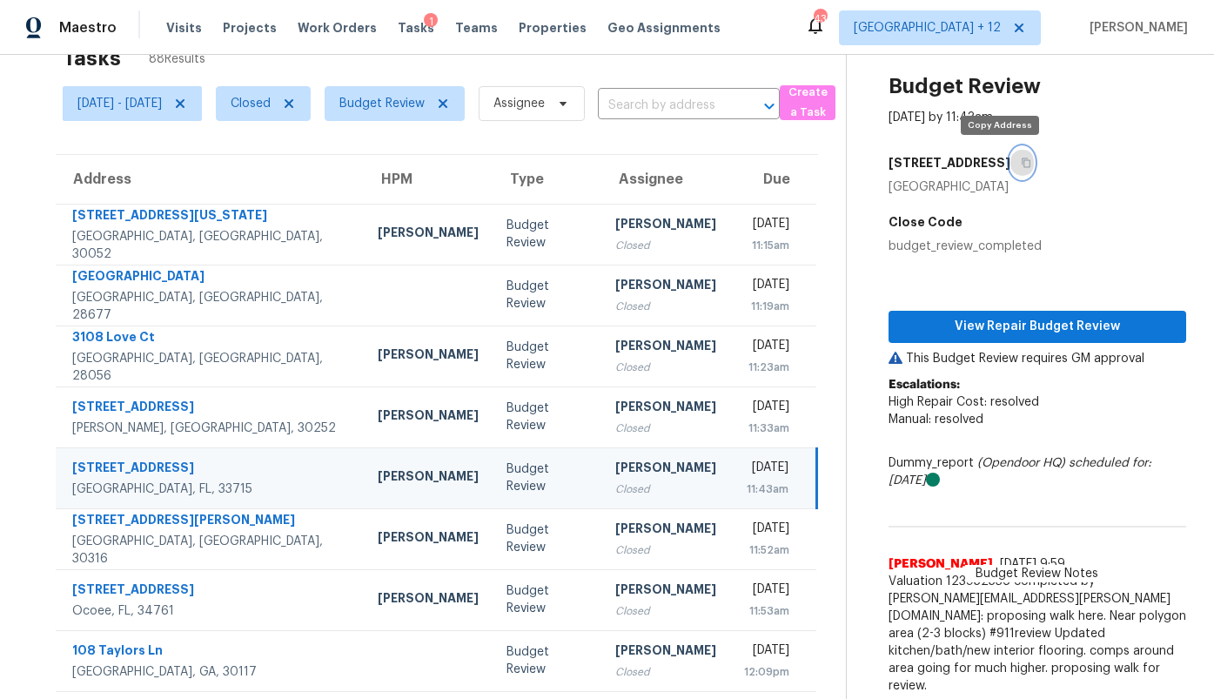
click at [1010, 167] on button "button" at bounding box center [1021, 162] width 23 height 31
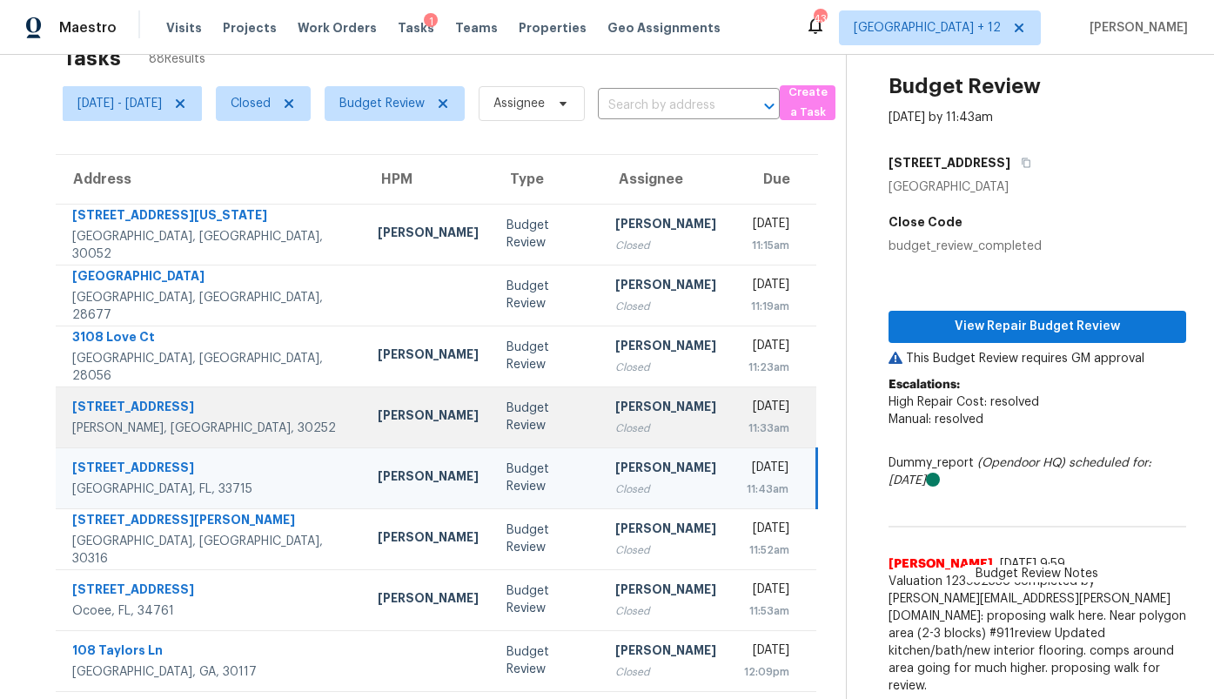
click at [615, 412] on div "[PERSON_NAME]" at bounding box center [665, 409] width 101 height 22
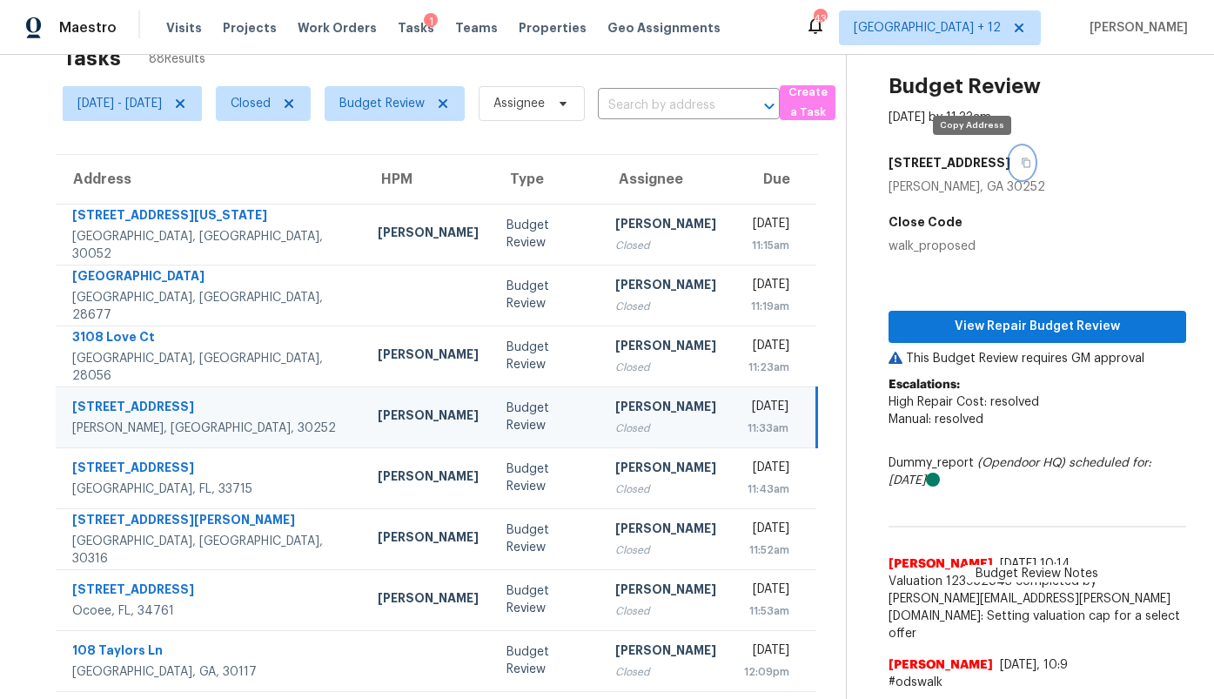
click at [1010, 169] on button "button" at bounding box center [1021, 162] width 23 height 31
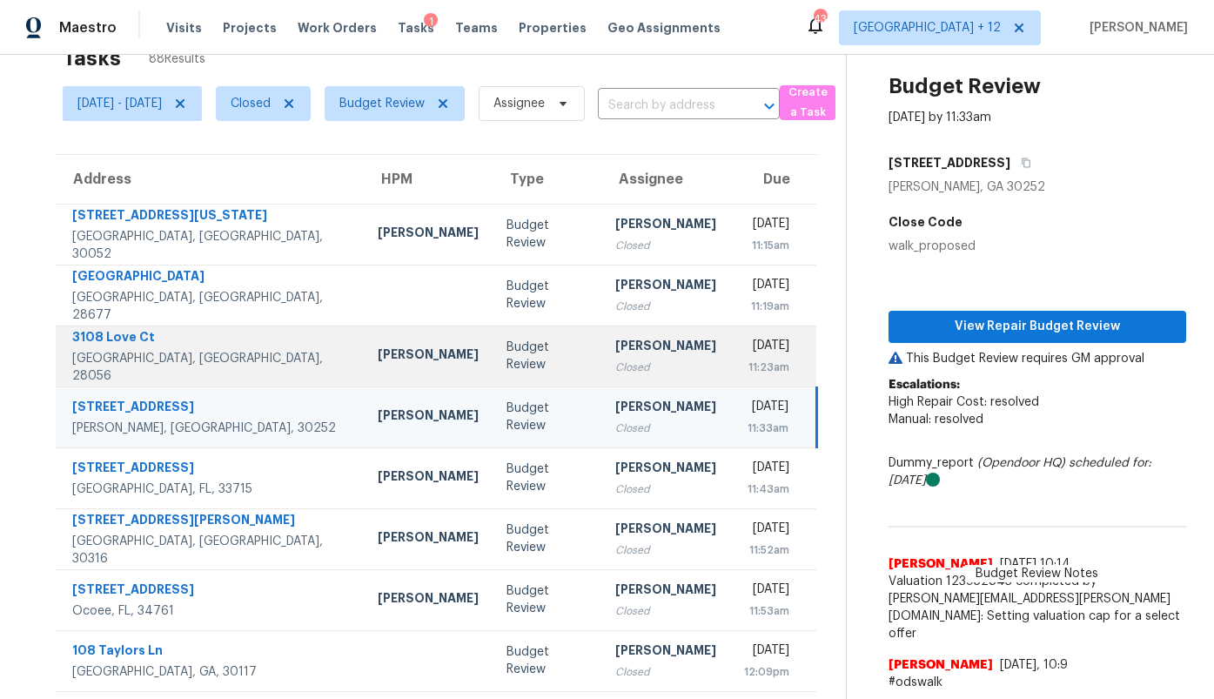
click at [615, 344] on div "[PERSON_NAME]" at bounding box center [665, 348] width 101 height 22
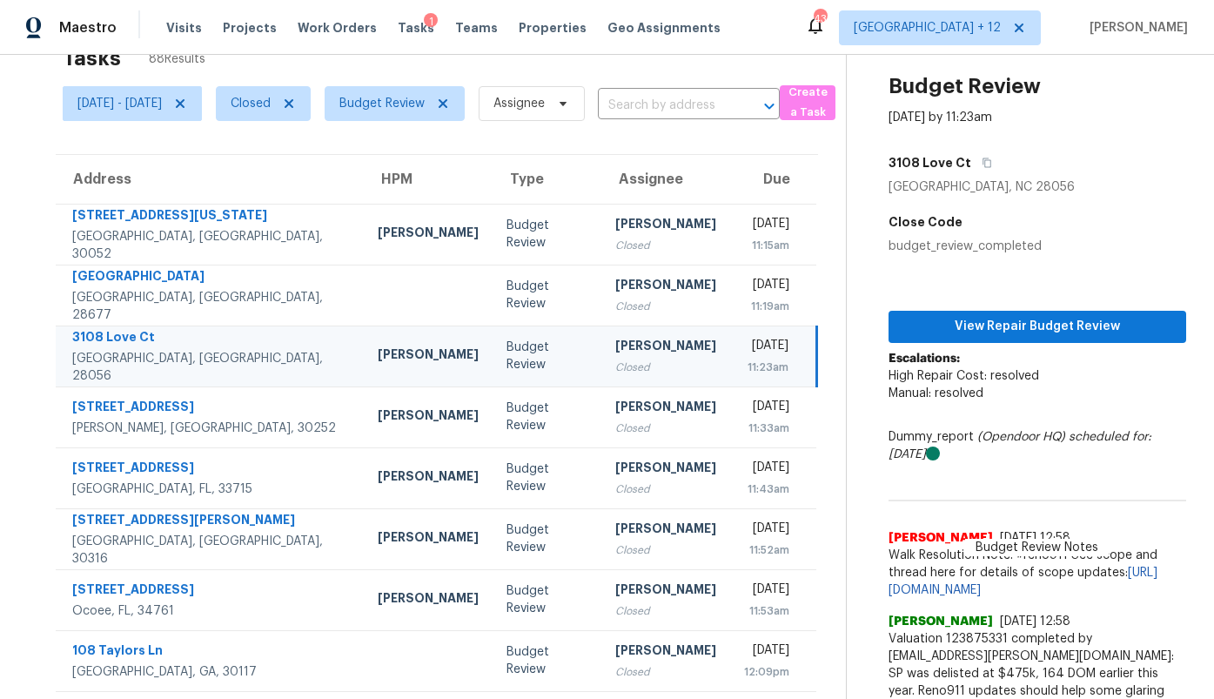
scroll to position [46, 0]
click at [983, 163] on icon "button" at bounding box center [987, 164] width 9 height 10
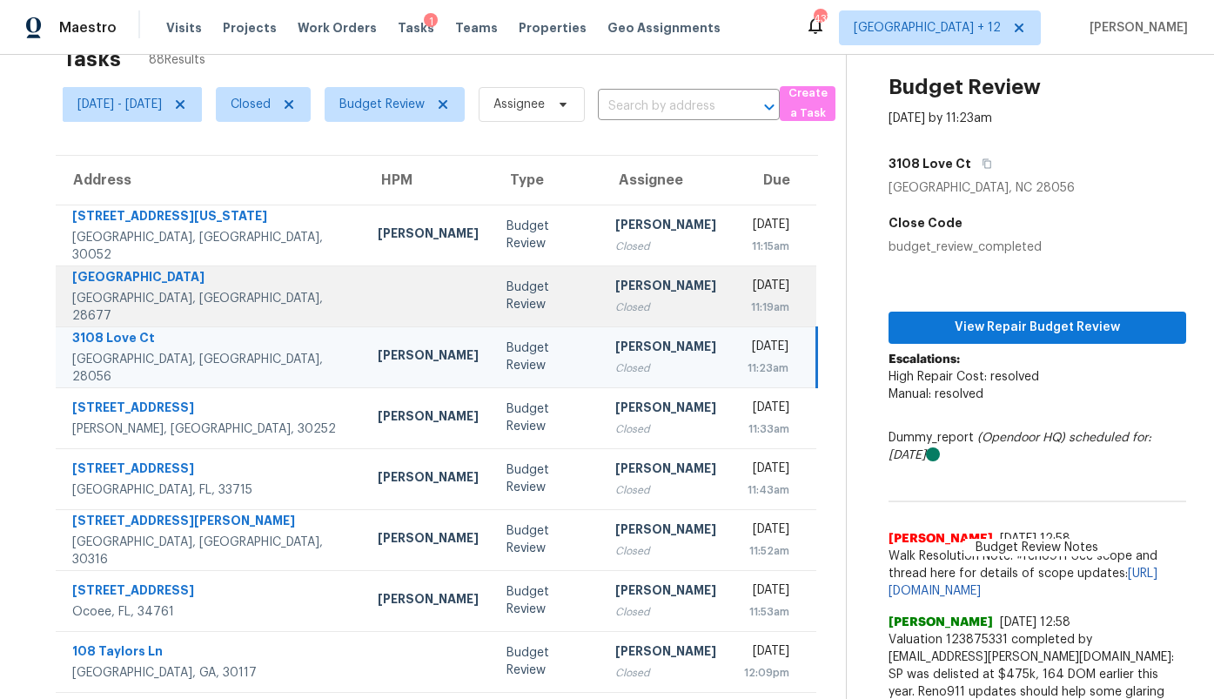
click at [615, 306] on div "Closed" at bounding box center [665, 307] width 101 height 17
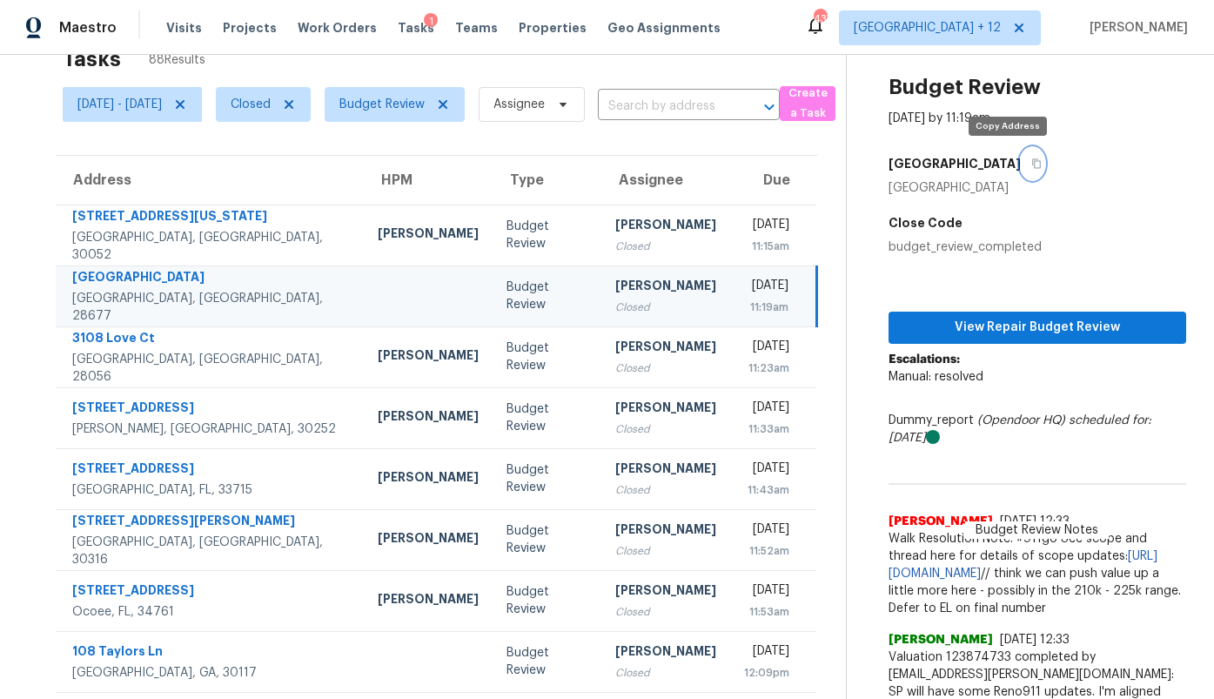
click at [1031, 166] on icon "button" at bounding box center [1036, 163] width 10 height 10
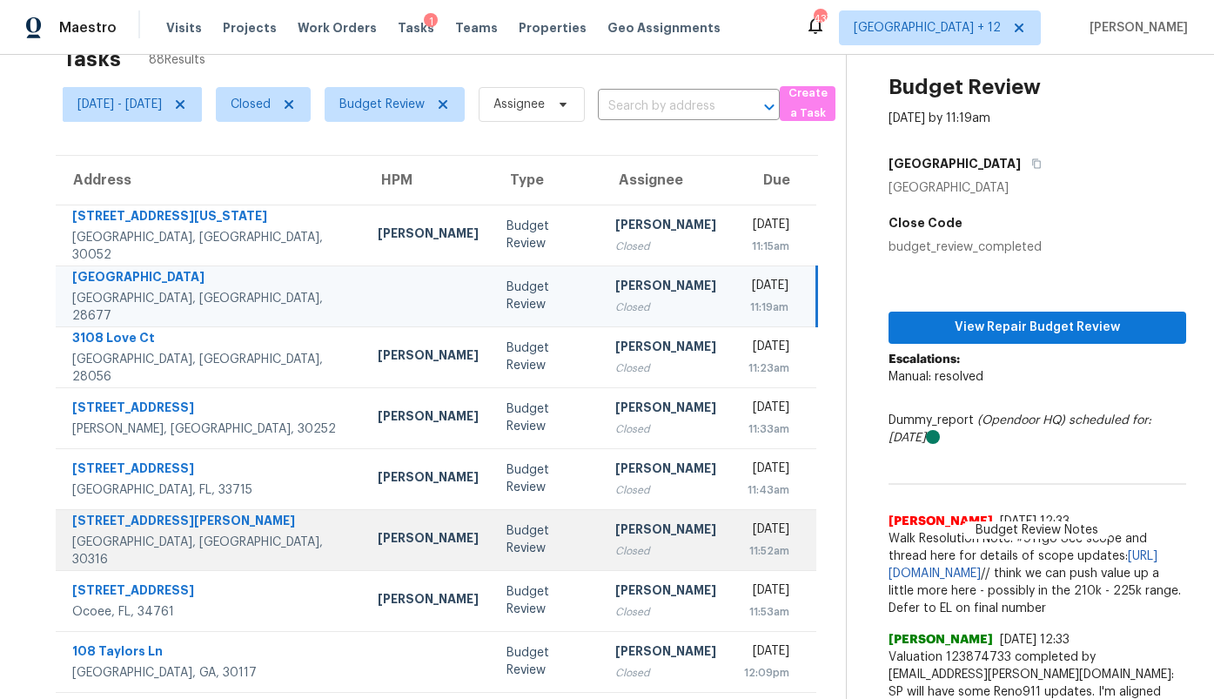
click at [493, 529] on td "Budget Review" at bounding box center [547, 539] width 109 height 61
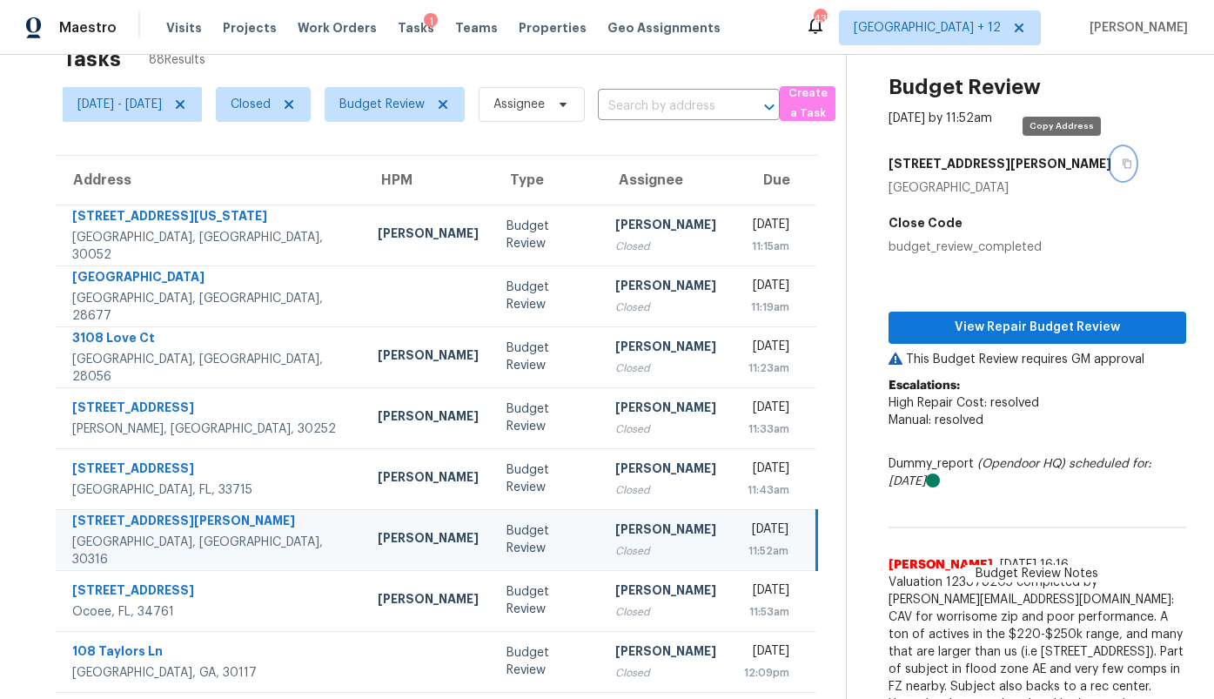
click at [1111, 163] on button "button" at bounding box center [1122, 163] width 23 height 31
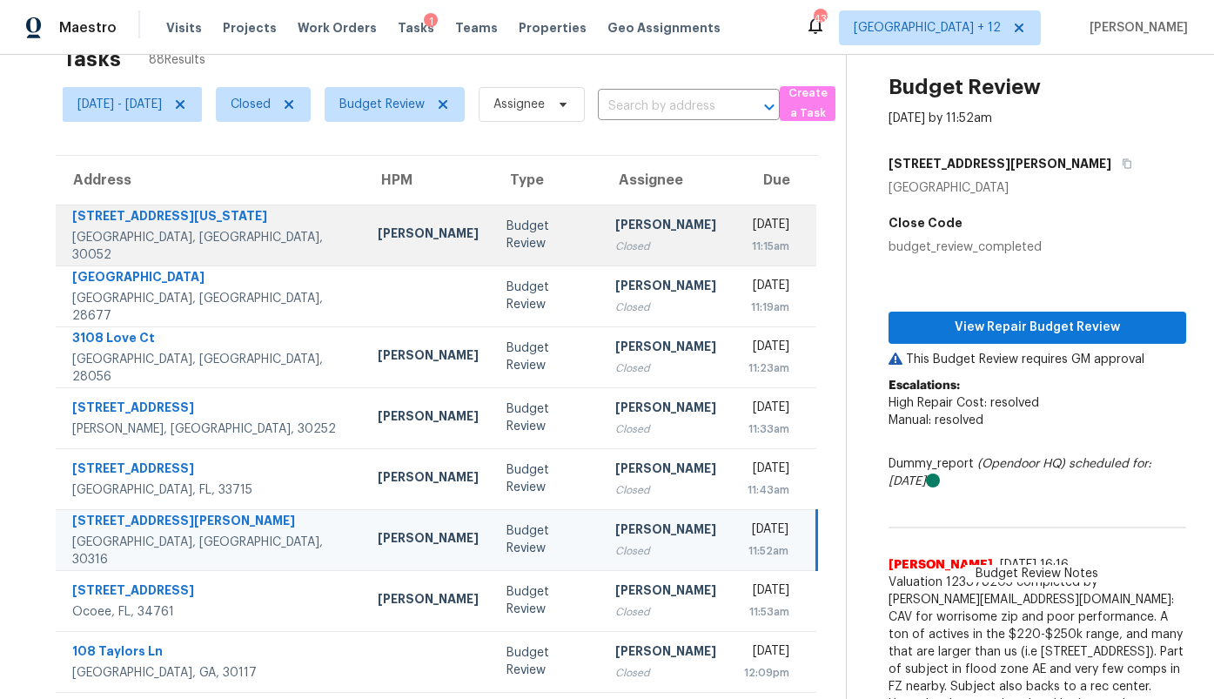
click at [601, 235] on td "[PERSON_NAME] Closed" at bounding box center [665, 235] width 129 height 61
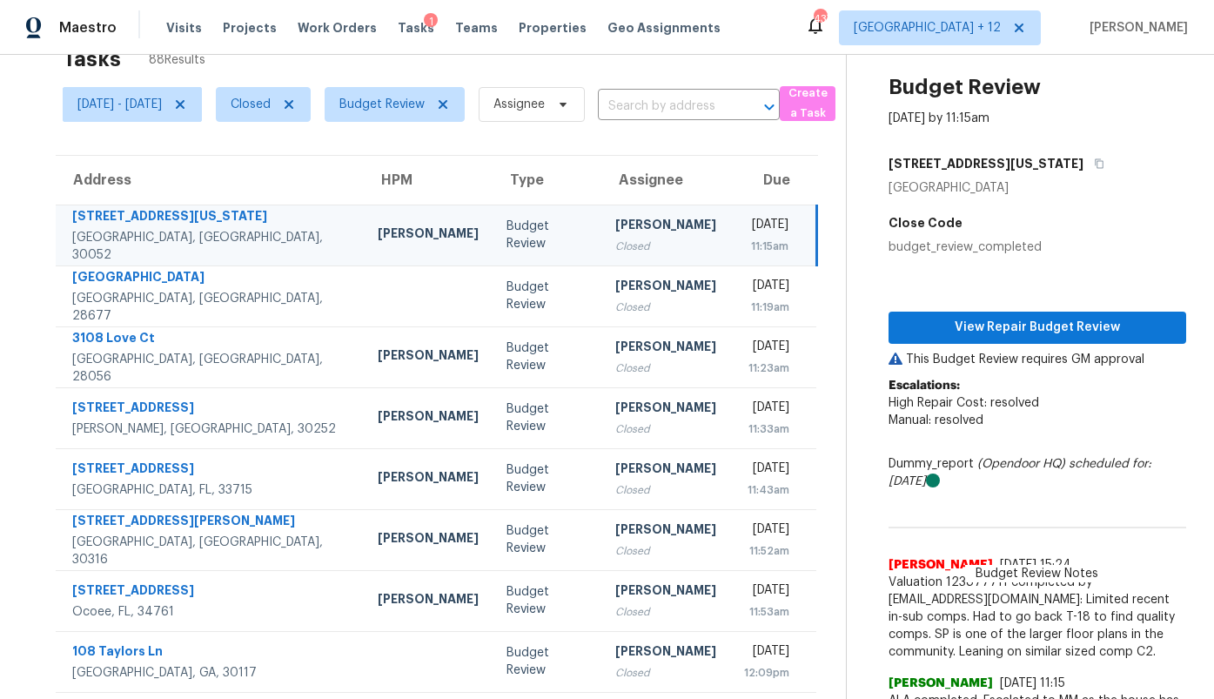
click at [1024, 163] on div "[STREET_ADDRESS][US_STATE]" at bounding box center [1038, 163] width 298 height 31
click at [1084, 165] on button "button" at bounding box center [1095, 163] width 23 height 31
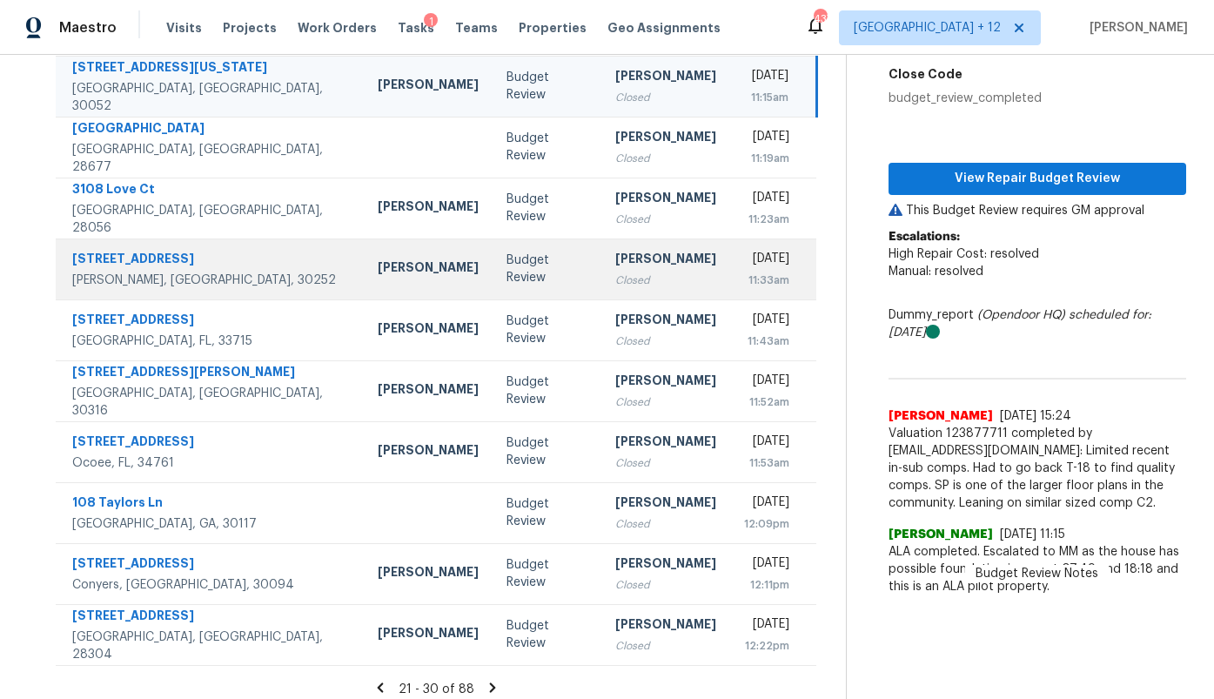
scroll to position [207, 0]
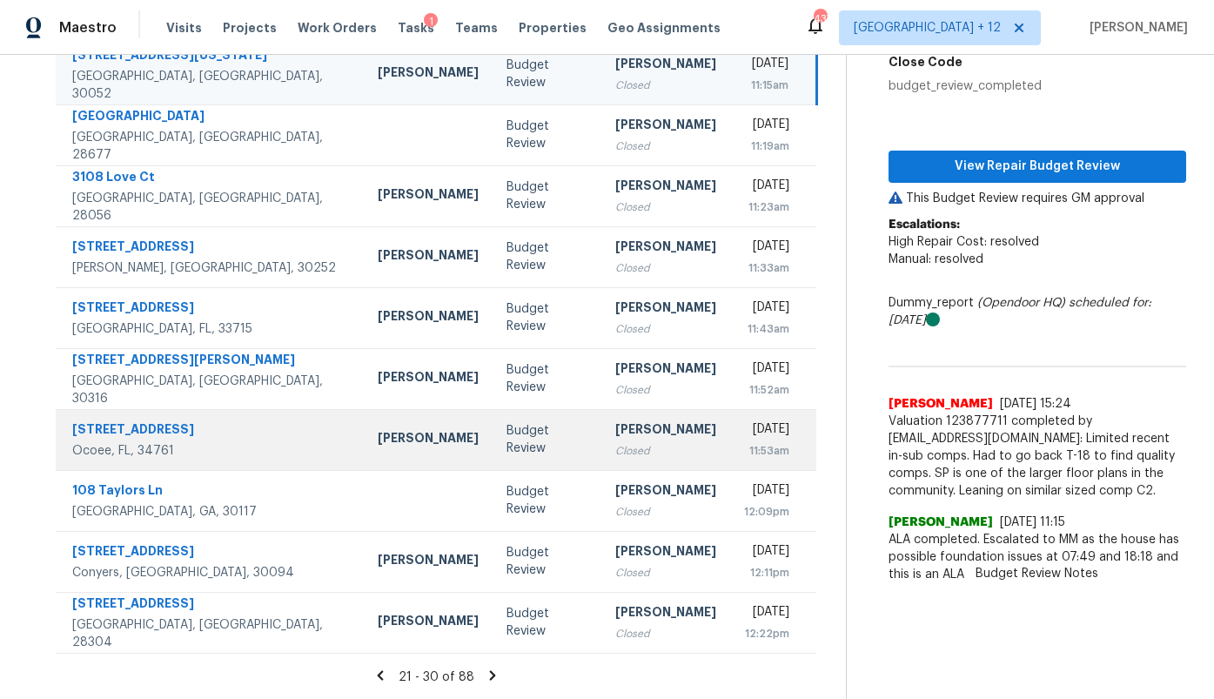
click at [615, 447] on div "Closed" at bounding box center [665, 450] width 101 height 17
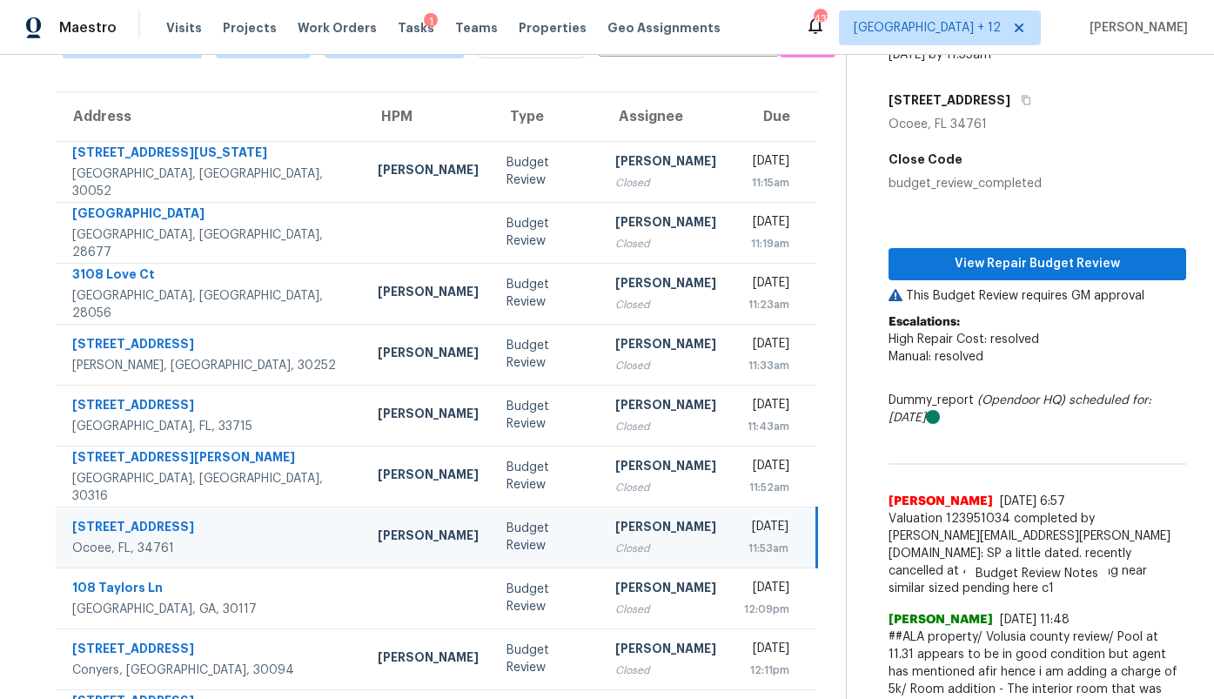
scroll to position [106, 0]
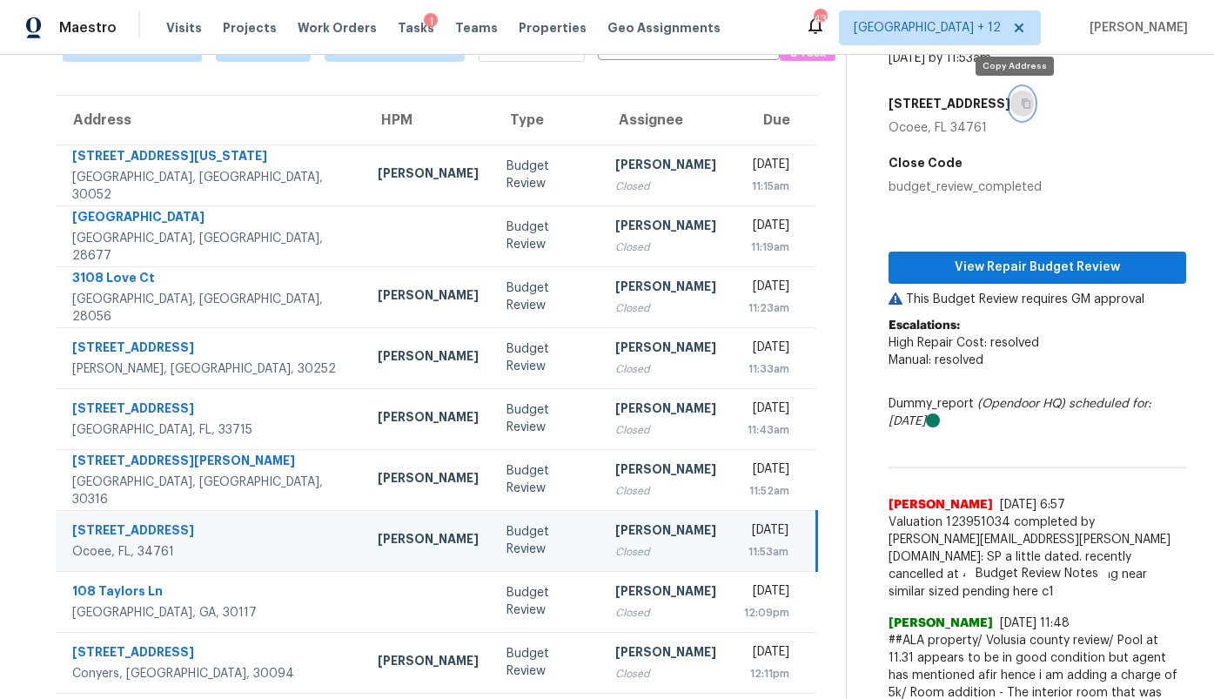
click at [1021, 101] on icon "button" at bounding box center [1026, 103] width 10 height 10
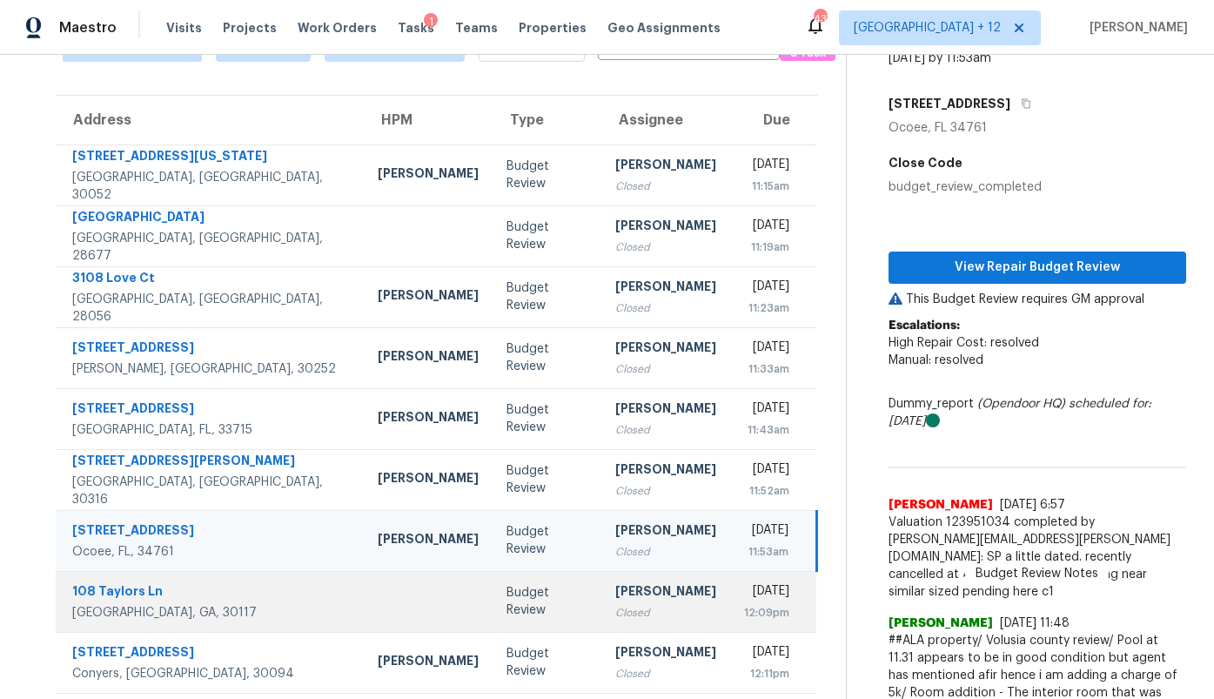
click at [615, 590] on div "[PERSON_NAME]" at bounding box center [665, 593] width 101 height 22
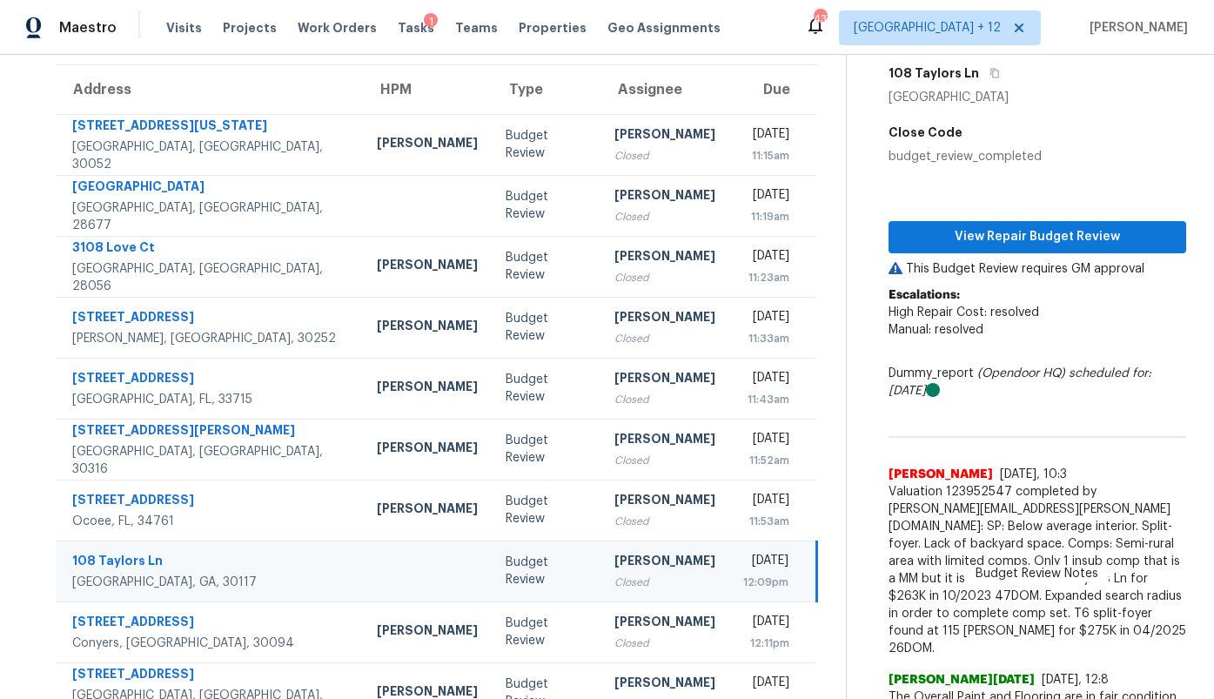
scroll to position [104, 0]
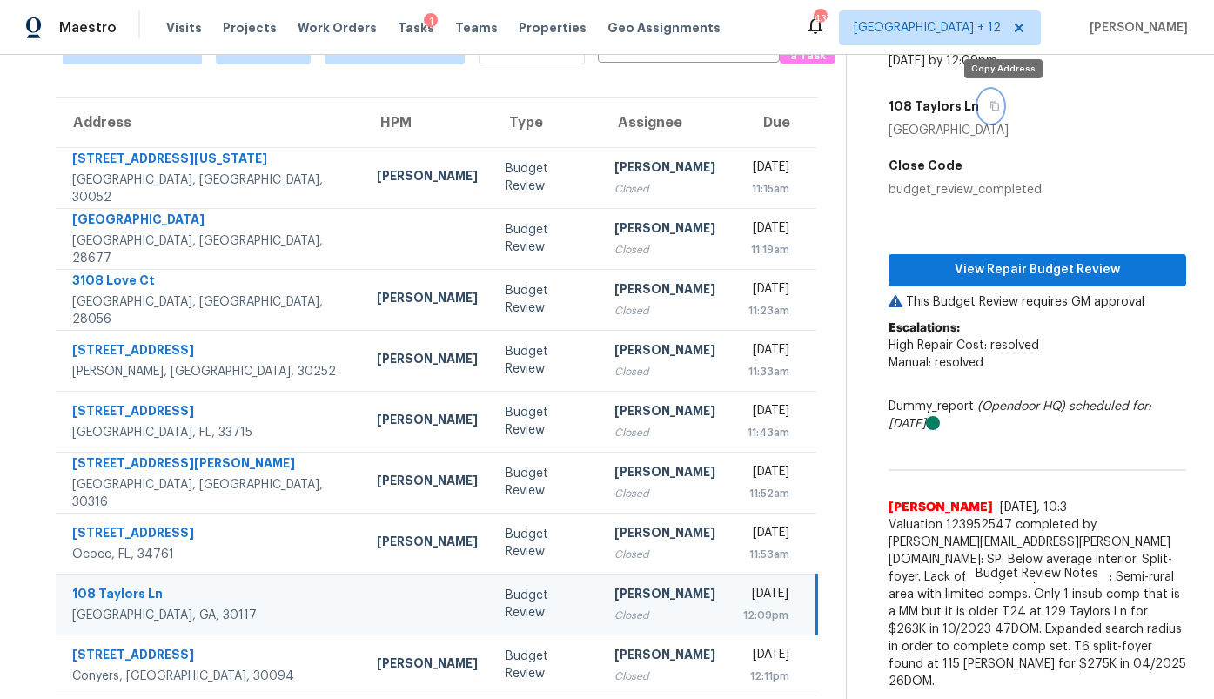
click at [1000, 108] on icon "button" at bounding box center [995, 106] width 10 height 10
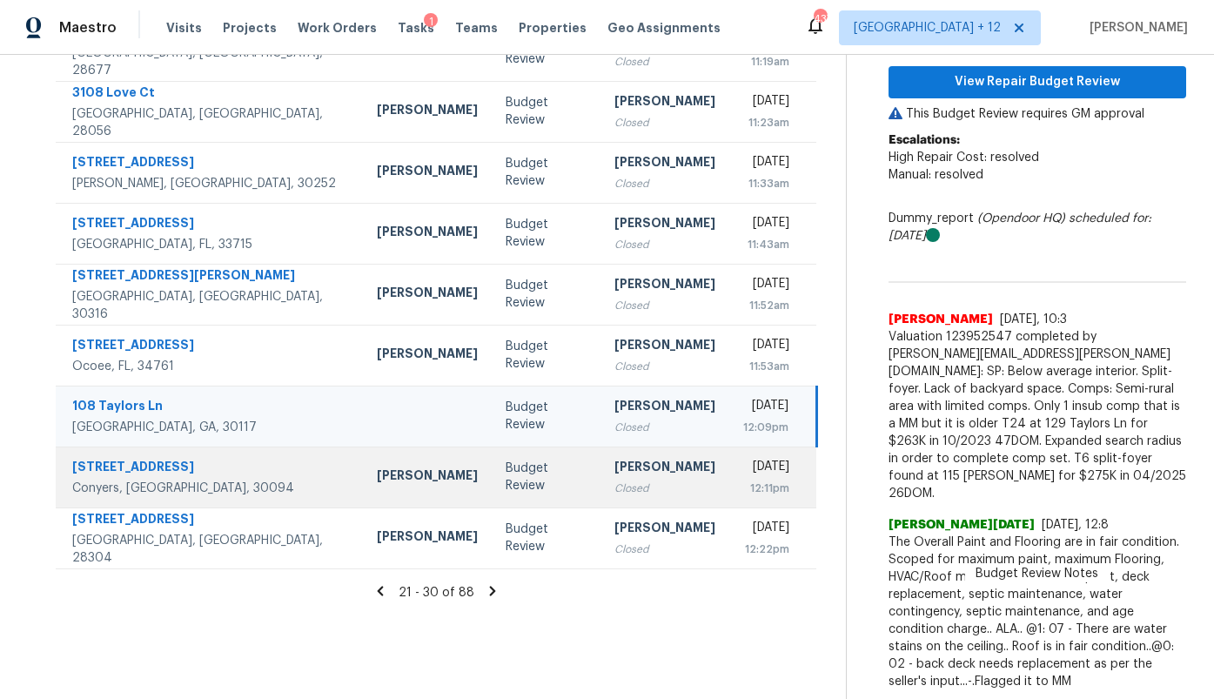
click at [500, 485] on td "Budget Review" at bounding box center [546, 476] width 109 height 61
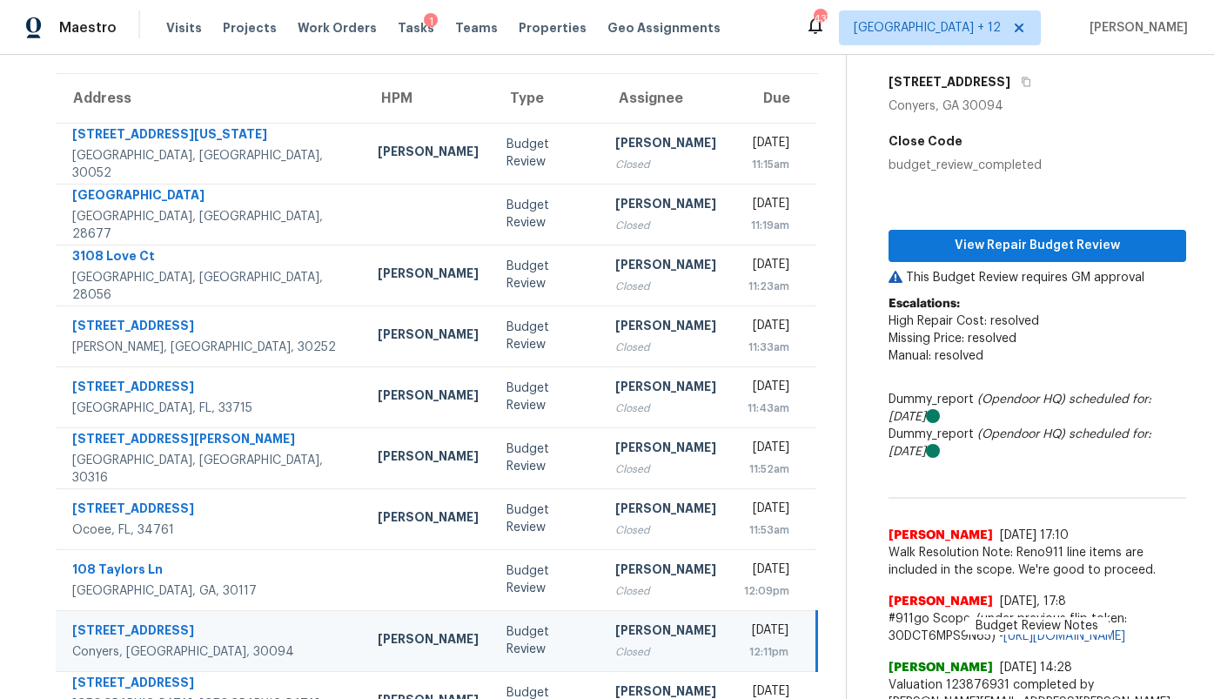
scroll to position [0, 0]
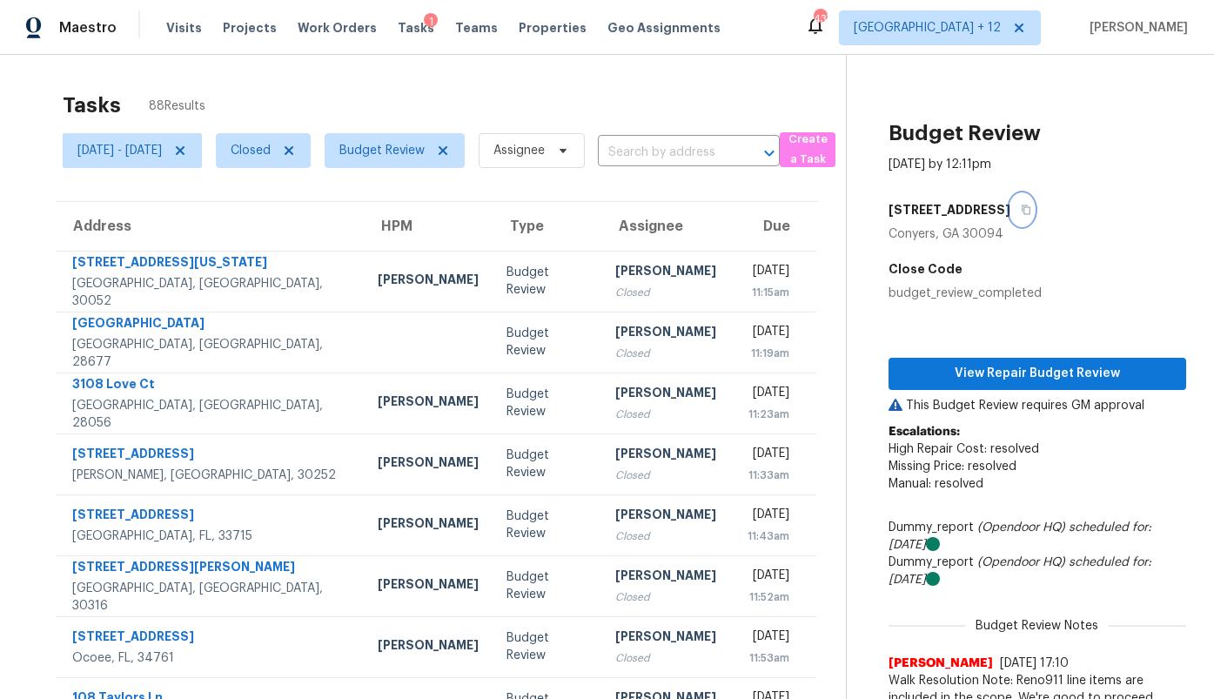
click at [1021, 208] on icon "button" at bounding box center [1026, 210] width 10 height 10
